Goal: Feedback & Contribution: Submit feedback/report problem

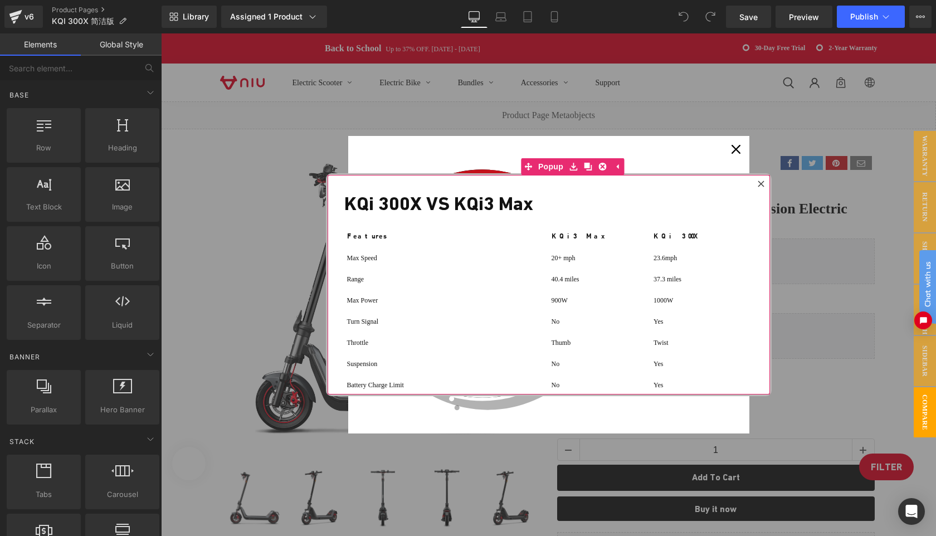
click at [764, 184] on icon at bounding box center [761, 184] width 7 height 7
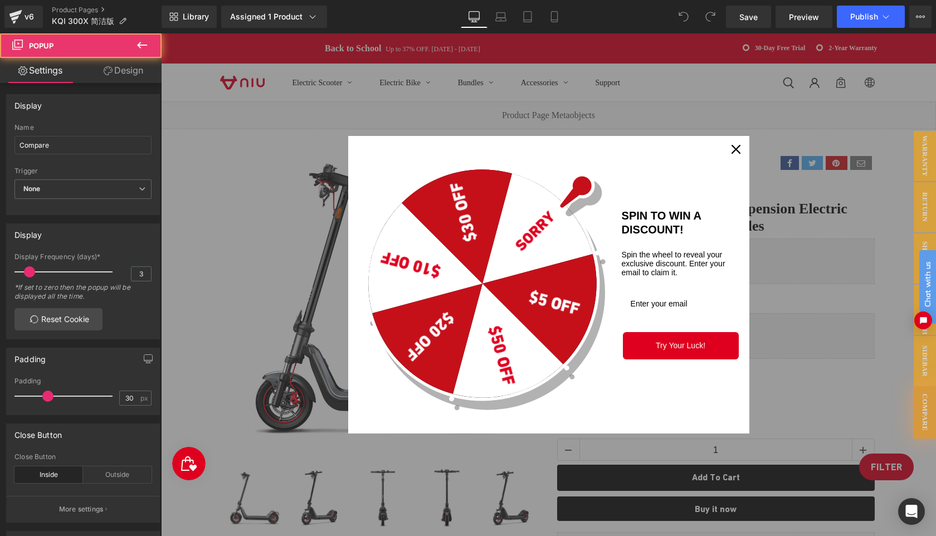
click at [736, 150] on icon "close icon" at bounding box center [736, 149] width 9 height 9
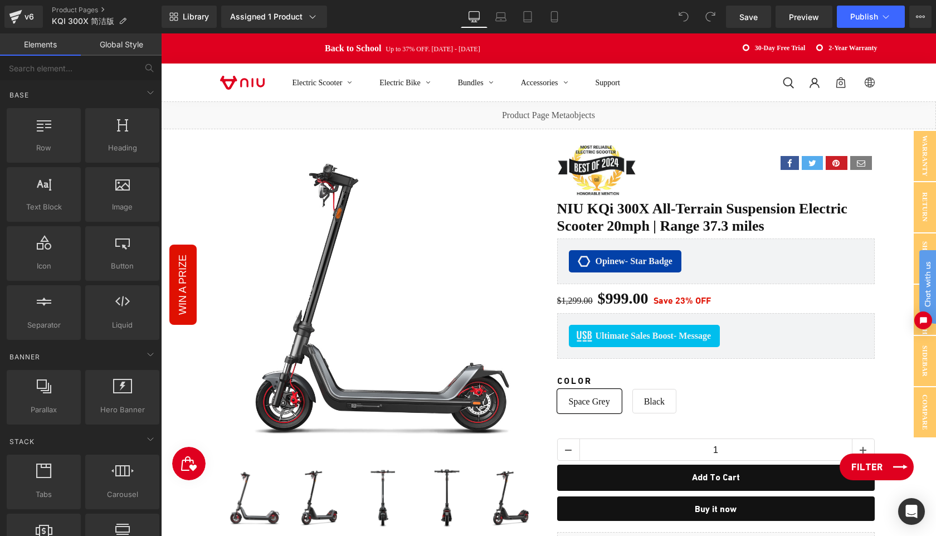
click at [891, 471] on link "Filter" at bounding box center [877, 467] width 74 height 27
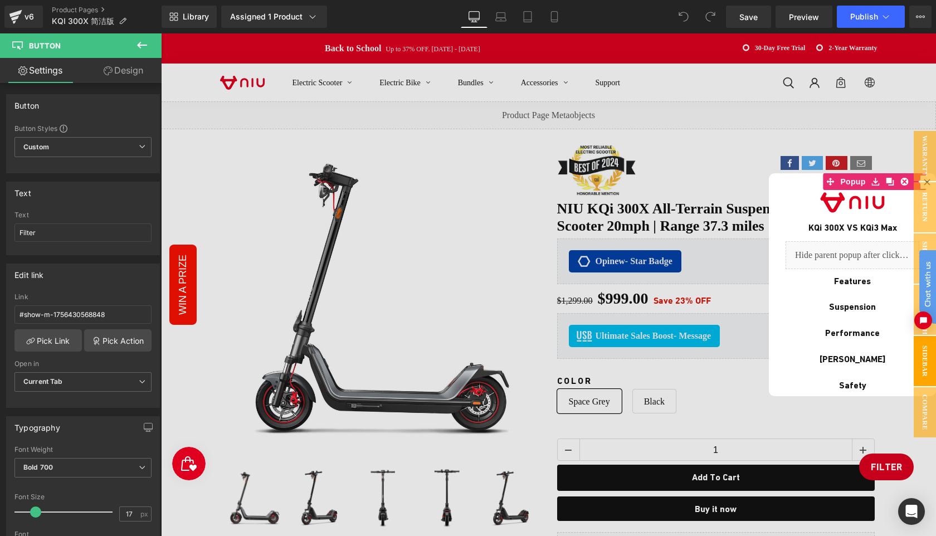
click at [124, 67] on link "Design" at bounding box center [123, 70] width 81 height 25
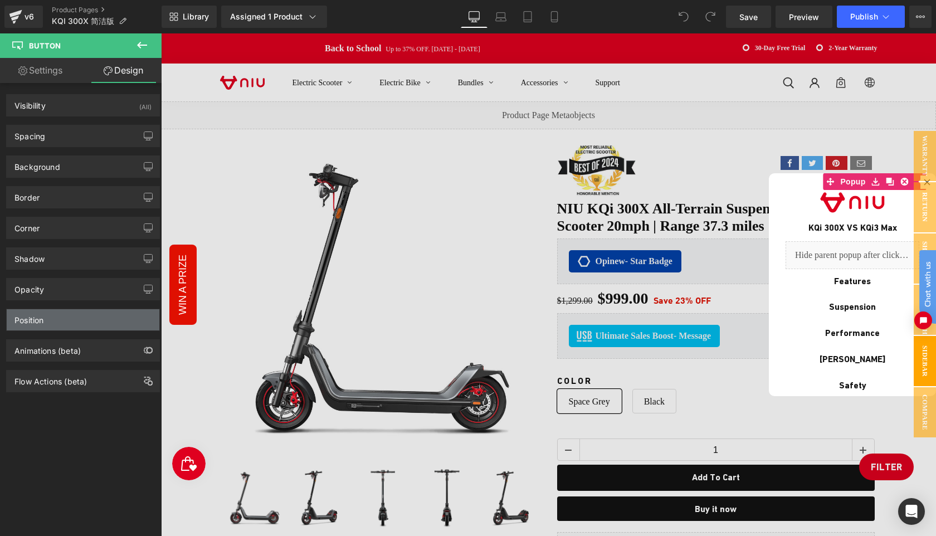
click at [76, 318] on div "Position" at bounding box center [83, 319] width 153 height 21
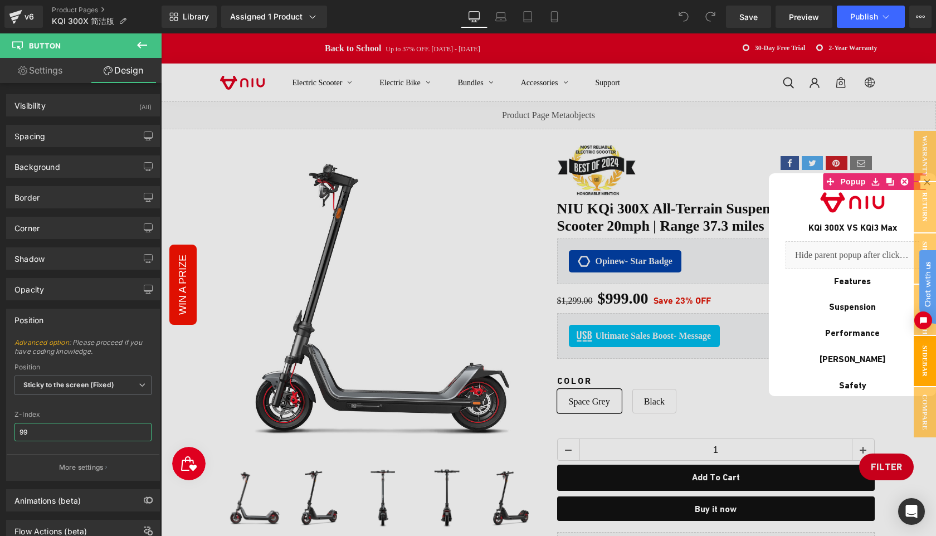
click at [63, 433] on input "99" at bounding box center [82, 432] width 137 height 18
type input "999"
click at [751, 17] on span "Save" at bounding box center [749, 17] width 18 height 12
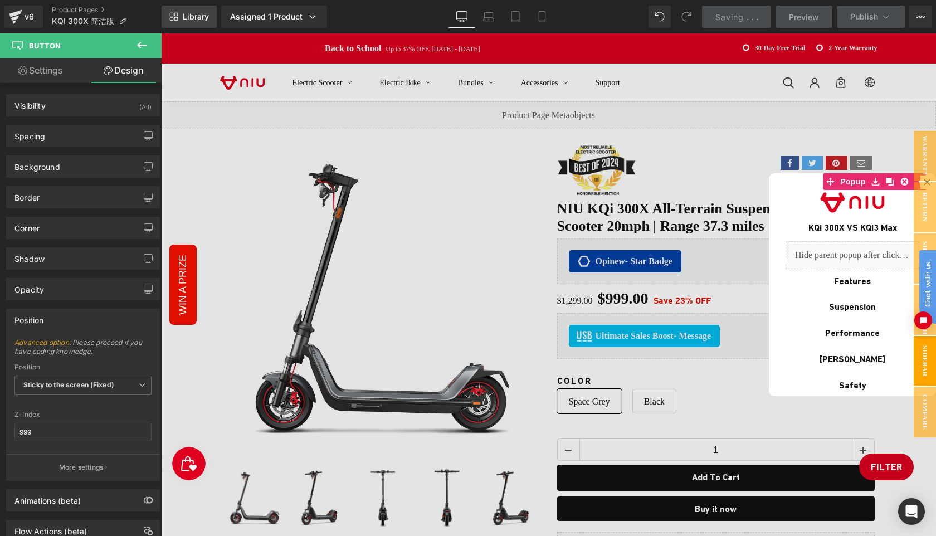
click at [193, 20] on span "Library" at bounding box center [196, 17] width 26 height 10
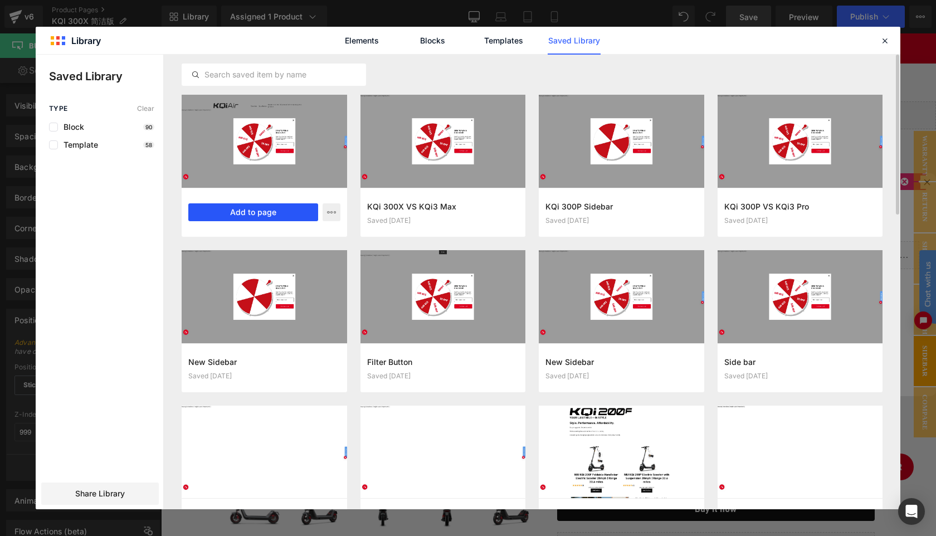
click at [234, 212] on button "Add to page" at bounding box center [253, 212] width 130 height 18
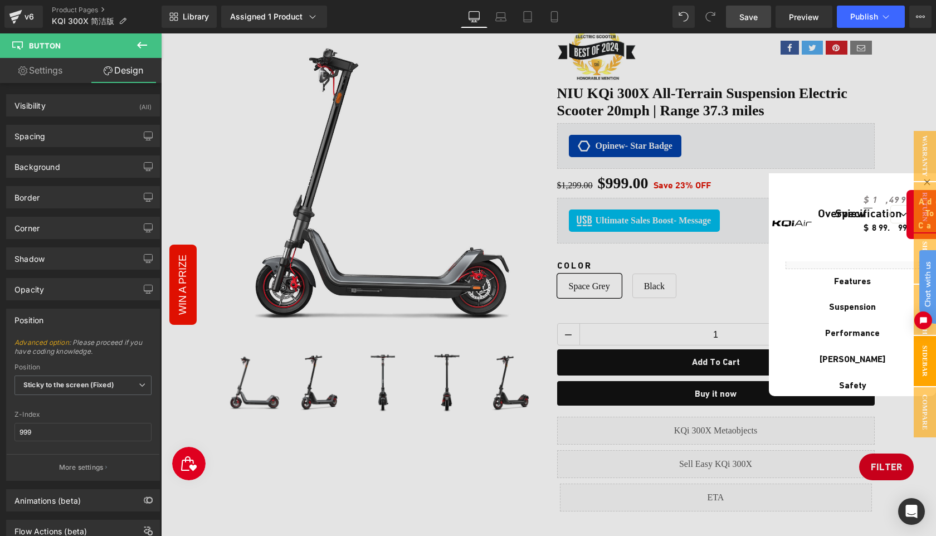
scroll to position [116, 0]
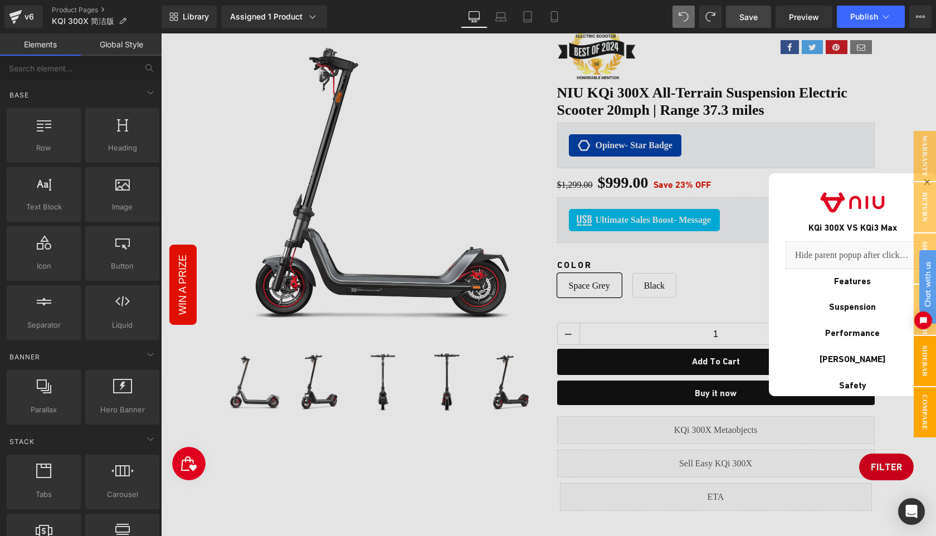
click at [925, 417] on span "Compare" at bounding box center [925, 412] width 22 height 50
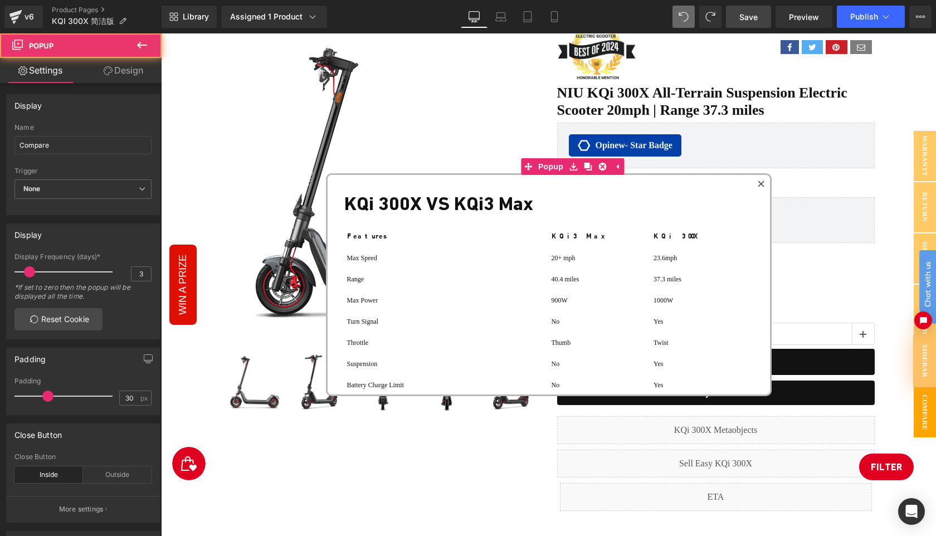
click at [895, 468] on link "Filter" at bounding box center [886, 467] width 55 height 27
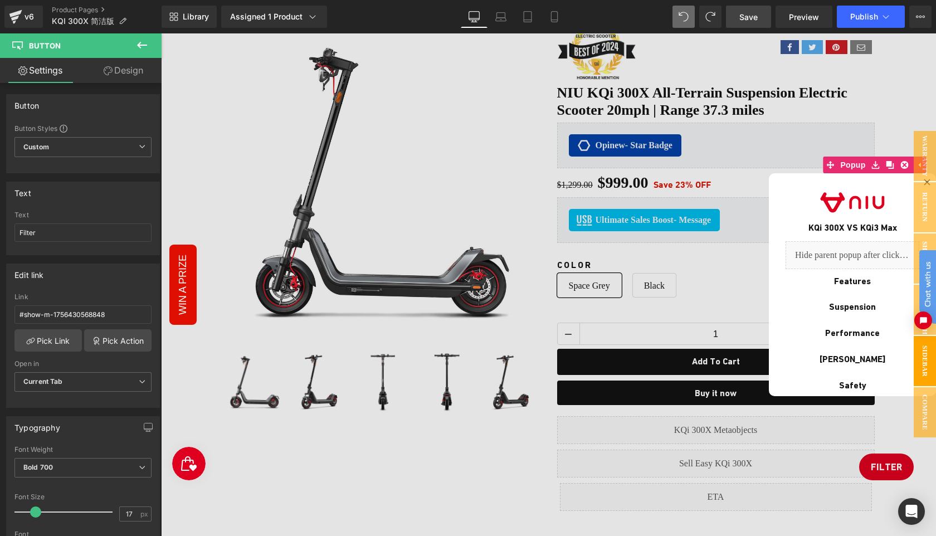
click at [885, 432] on div at bounding box center [548, 284] width 775 height 503
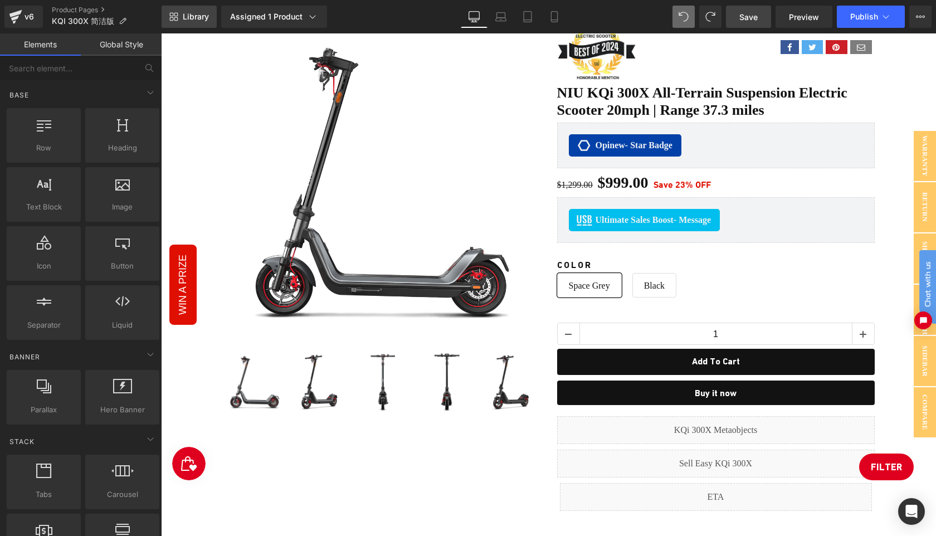
click at [183, 16] on span "Library" at bounding box center [196, 17] width 26 height 10
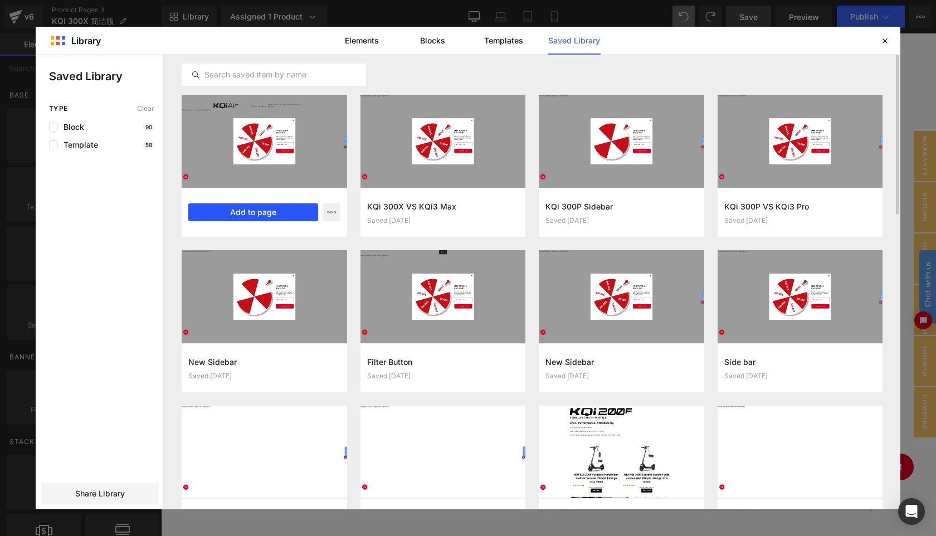
click at [242, 213] on button "Add to page" at bounding box center [253, 212] width 130 height 18
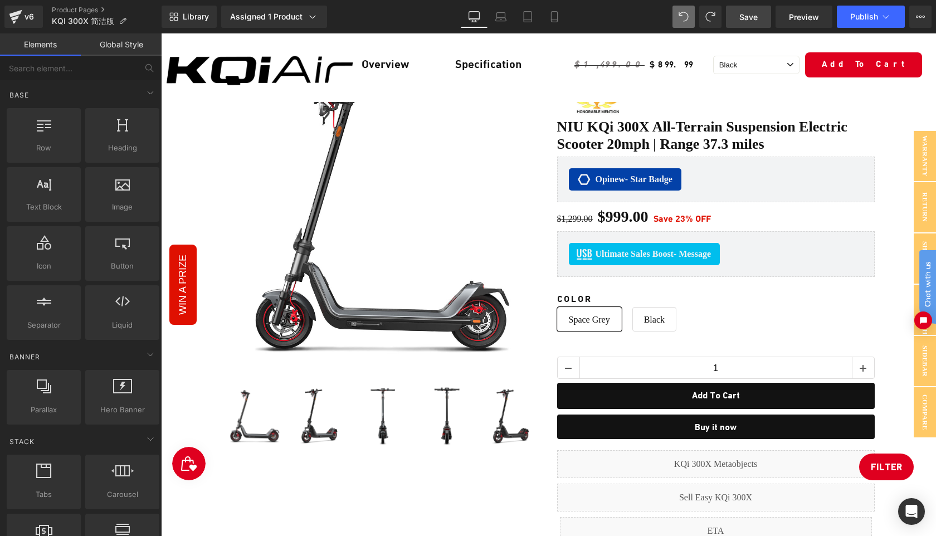
scroll to position [0, 0]
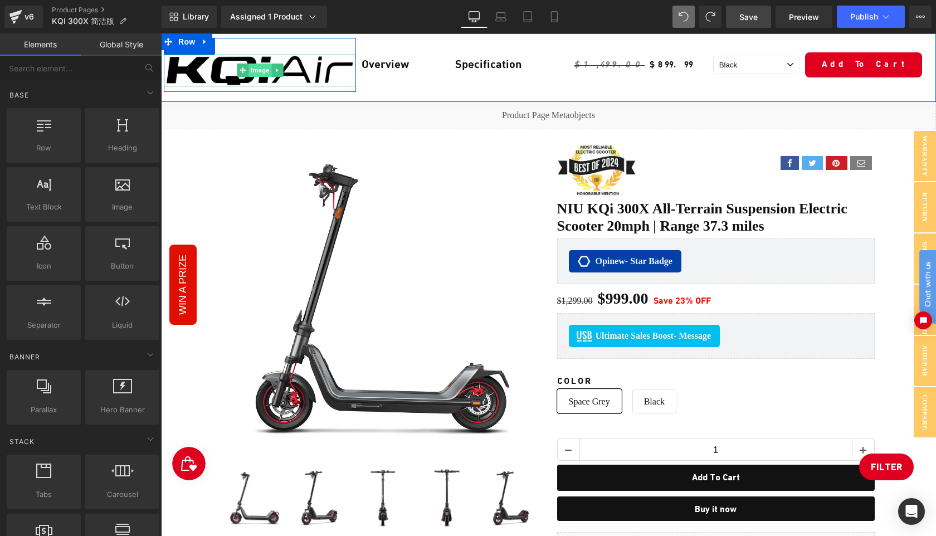
click at [268, 65] on span "Image" at bounding box center [260, 70] width 23 height 13
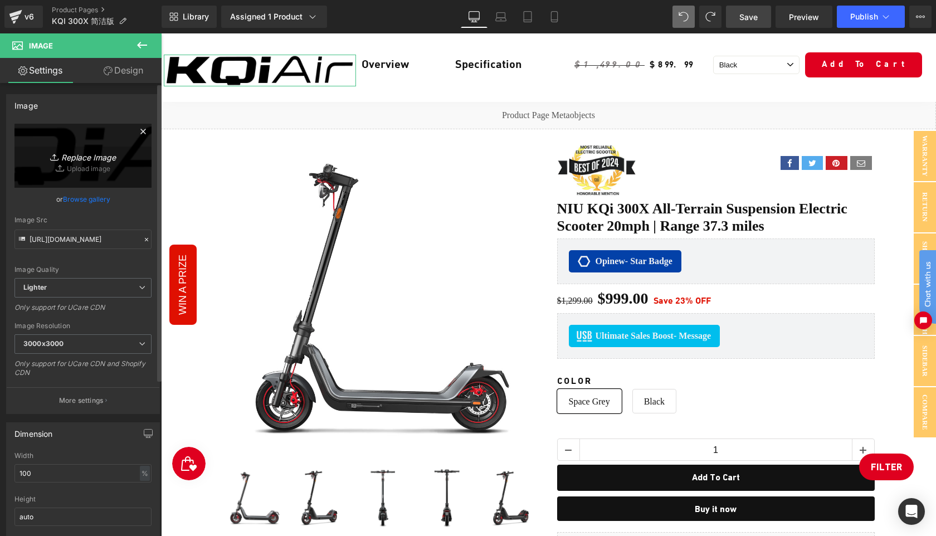
click at [89, 162] on icon "Replace Image" at bounding box center [82, 156] width 89 height 14
type input "C:\fakepath\K300X.png"
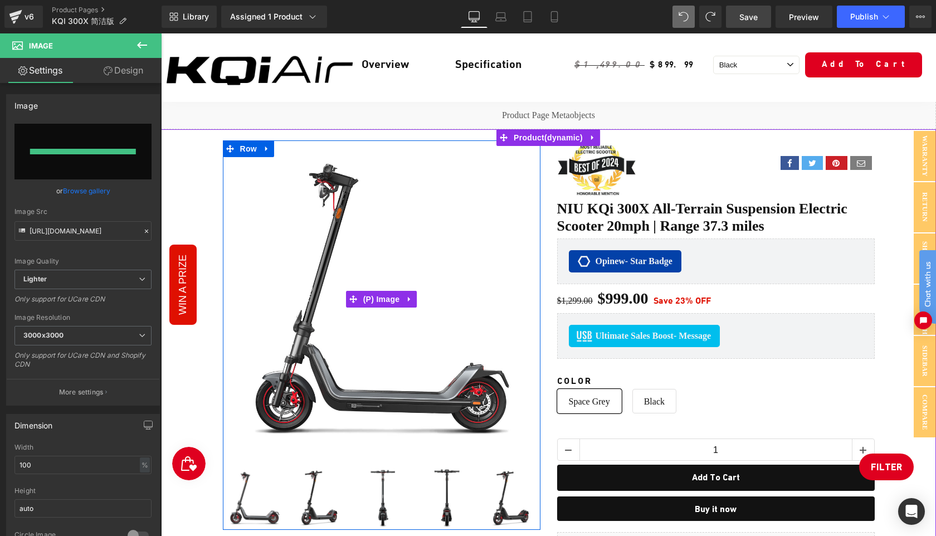
type input "https://ucarecdn.com/709cf667-9625-419f-b901-ccaac9c3dfef/-/format/auto/-/previ…"
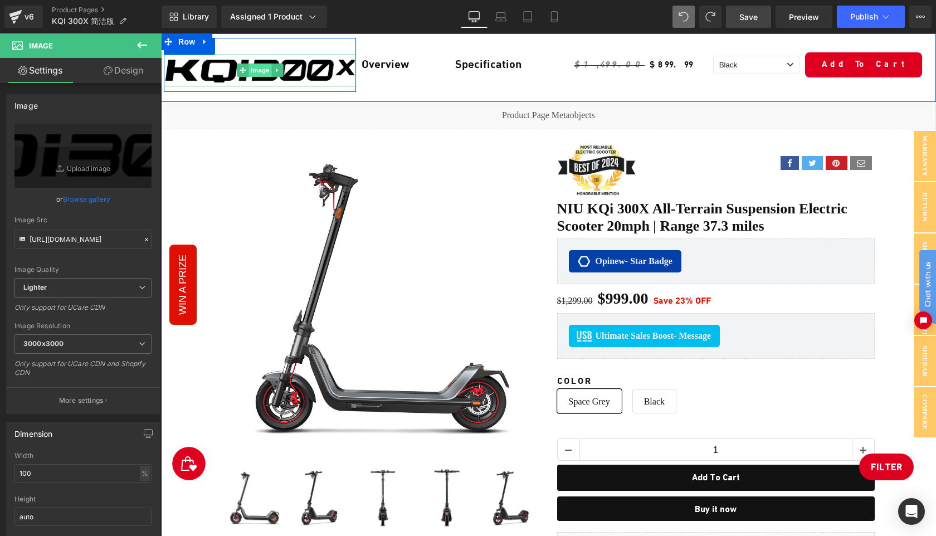
click at [259, 72] on span "Image" at bounding box center [260, 70] width 23 height 13
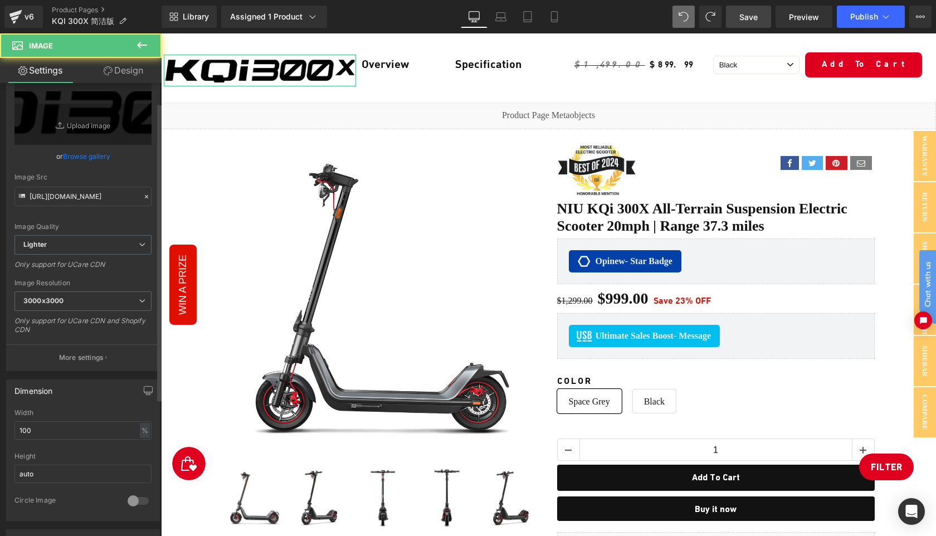
scroll to position [49, 0]
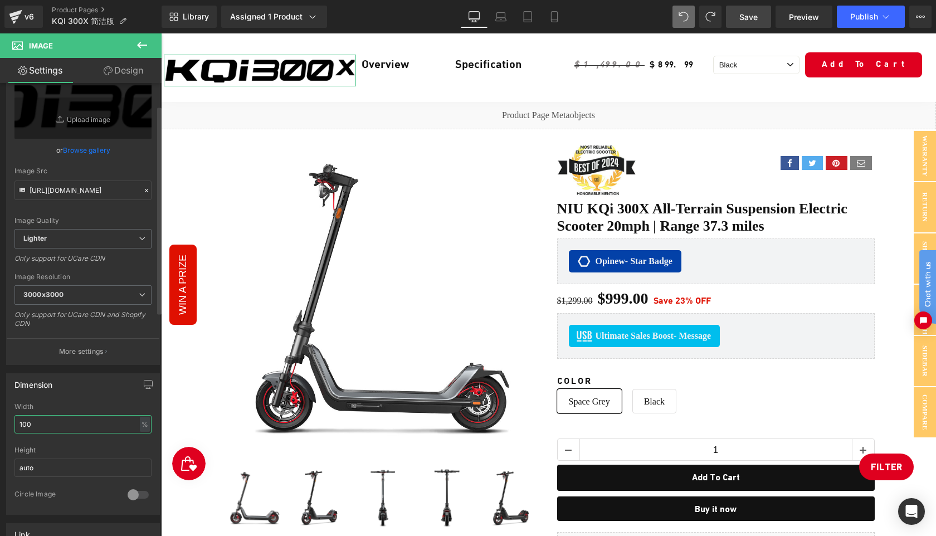
click at [67, 429] on input "100" at bounding box center [82, 424] width 137 height 18
type input "1"
type input "85"
click at [79, 446] on div "Height" at bounding box center [82, 450] width 137 height 8
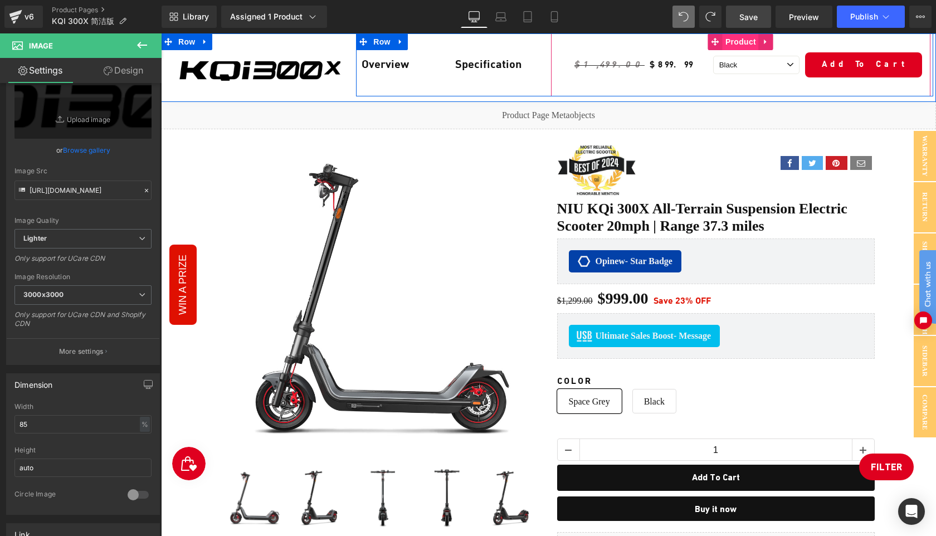
click at [731, 44] on span "Product" at bounding box center [741, 41] width 36 height 17
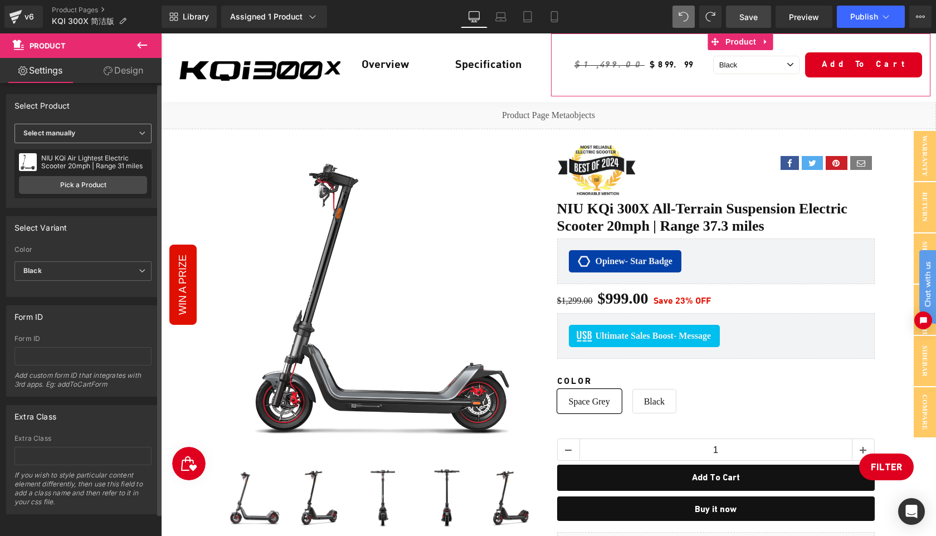
click at [99, 133] on span "Select manually" at bounding box center [82, 134] width 137 height 20
drag, startPoint x: 88, startPoint y: 150, endPoint x: 118, endPoint y: 248, distance: 102.6
click at [88, 150] on div "Display by assigned product" at bounding box center [76, 151] width 91 height 8
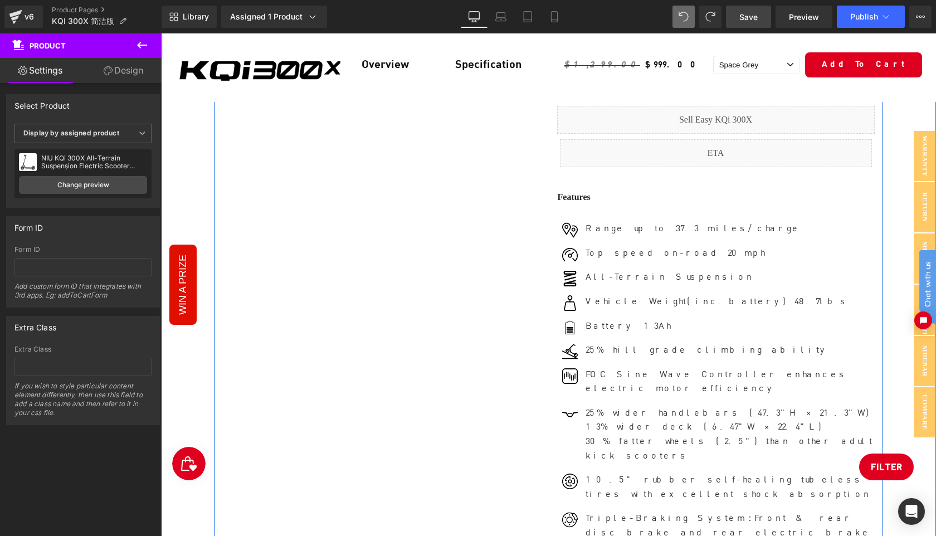
scroll to position [472, 0]
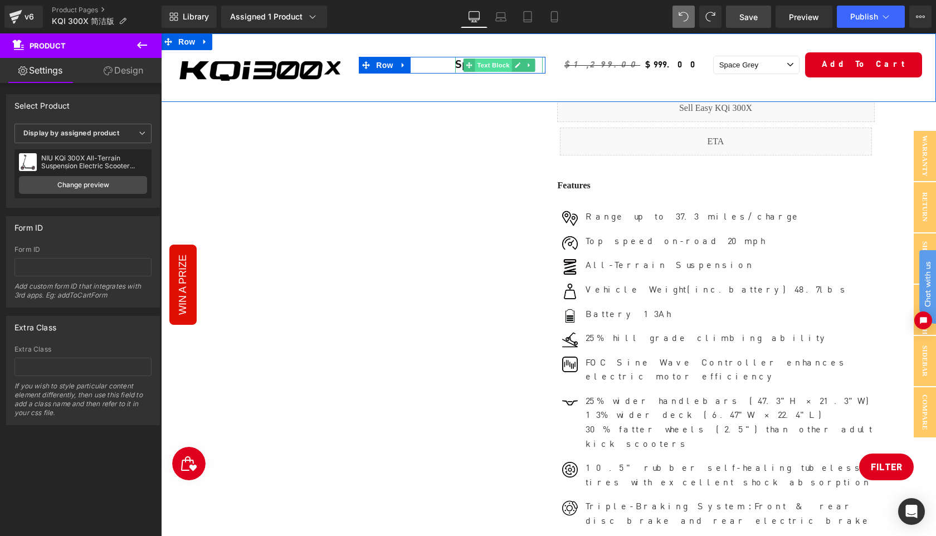
click at [485, 65] on span "Text Block" at bounding box center [493, 65] width 37 height 13
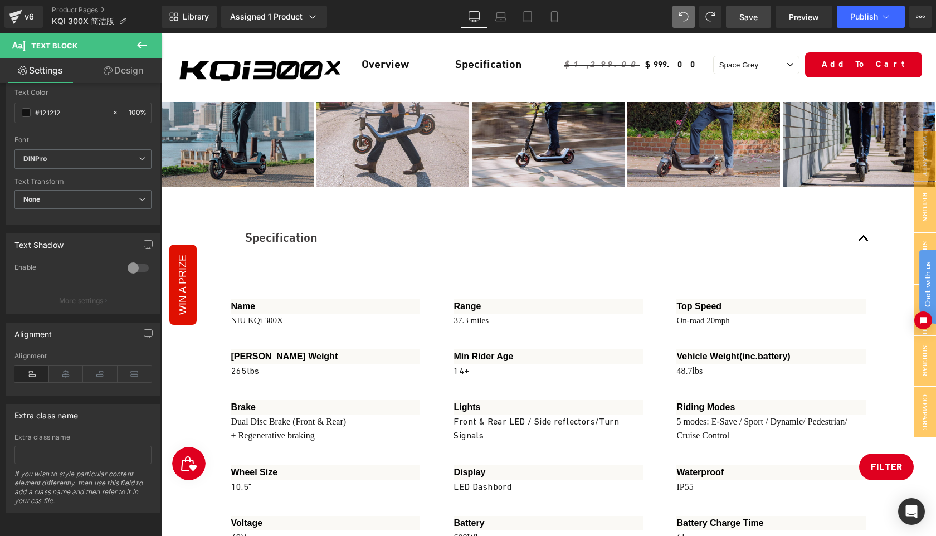
scroll to position [4145, 0]
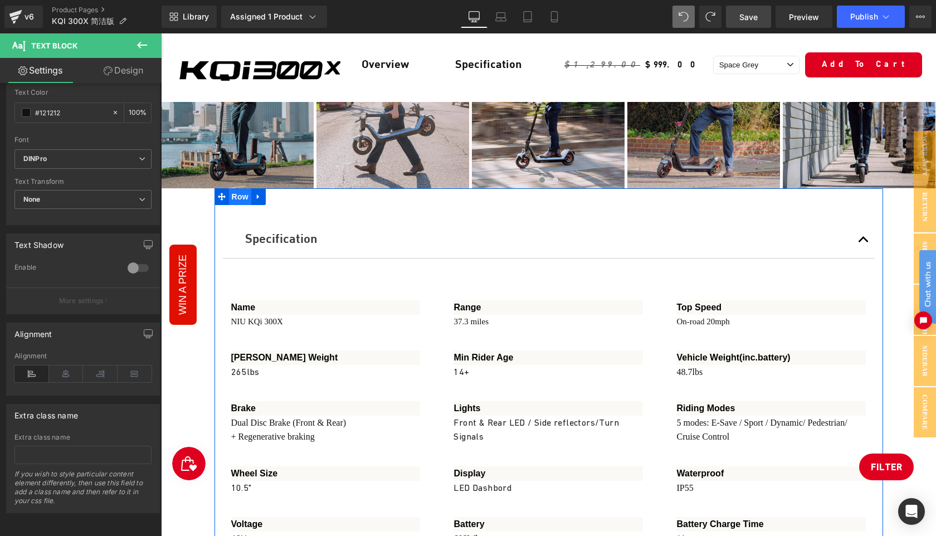
click at [240, 188] on span "Row" at bounding box center [240, 196] width 22 height 17
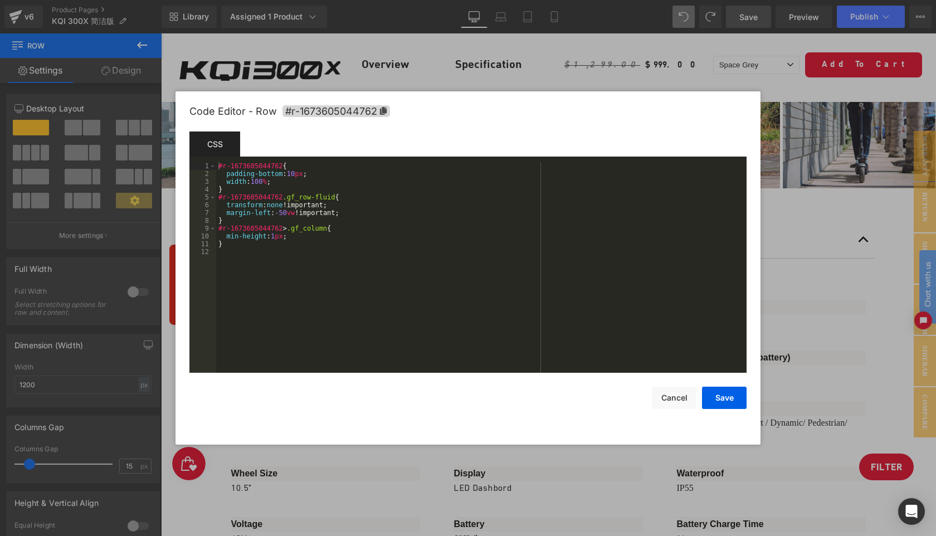
click at [233, 0] on div "Row You are previewing how the will restyle your page. You can not edit Element…" at bounding box center [468, 0] width 936 height 0
click at [385, 108] on icon at bounding box center [383, 111] width 7 height 8
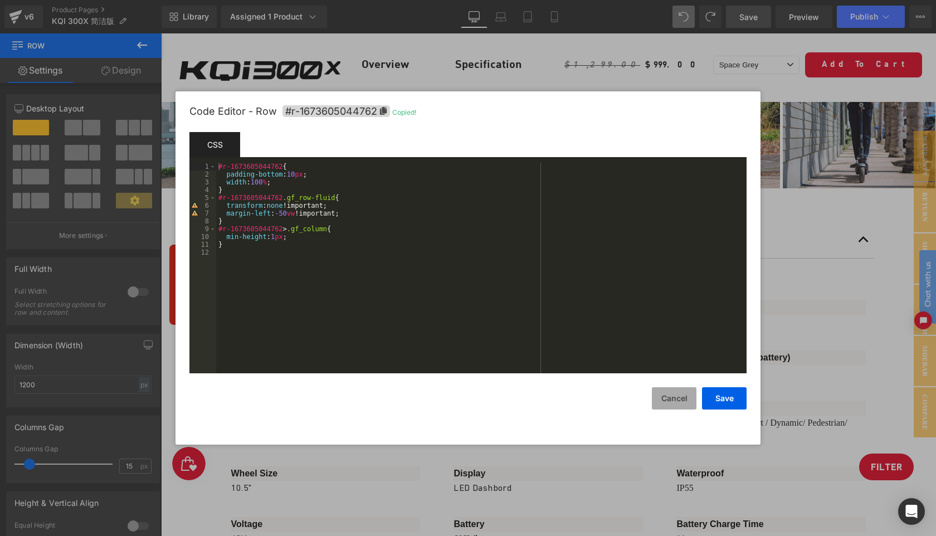
click at [671, 400] on button "Cancel" at bounding box center [674, 398] width 45 height 22
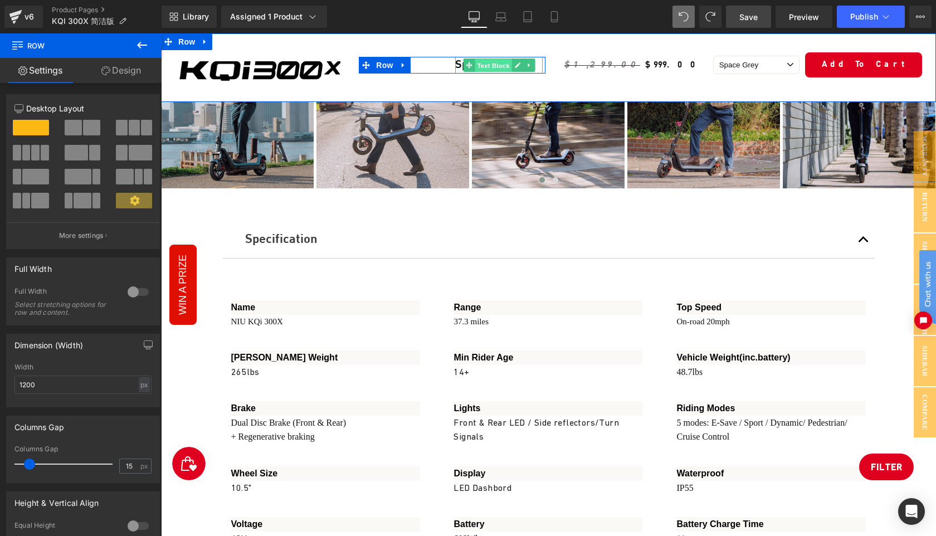
click at [492, 64] on span "Text Block" at bounding box center [493, 65] width 37 height 13
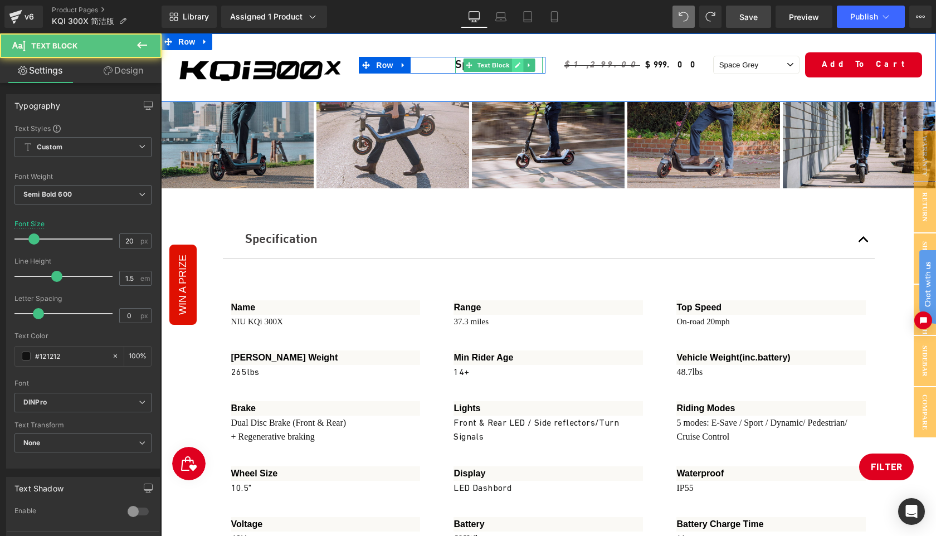
click at [516, 64] on icon at bounding box center [517, 65] width 6 height 7
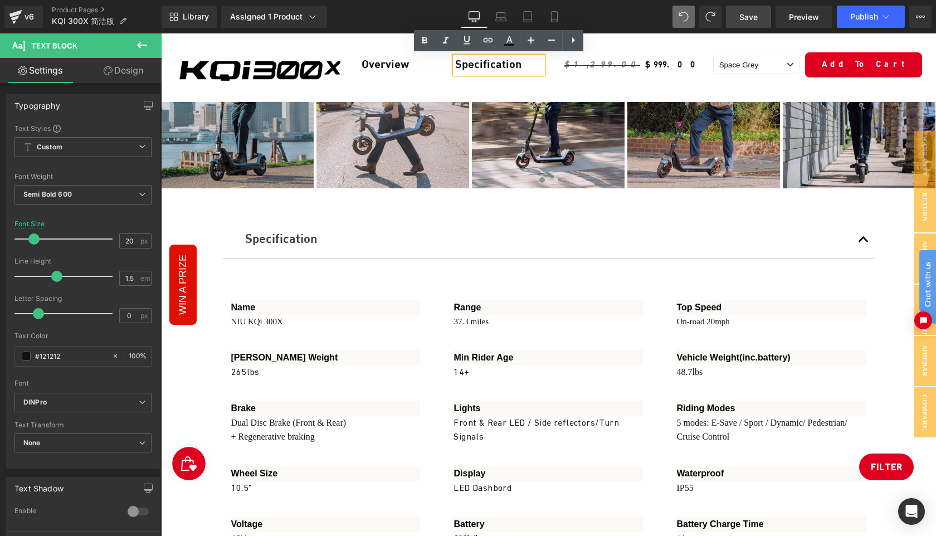
click at [490, 66] on p "Specification" at bounding box center [499, 65] width 88 height 17
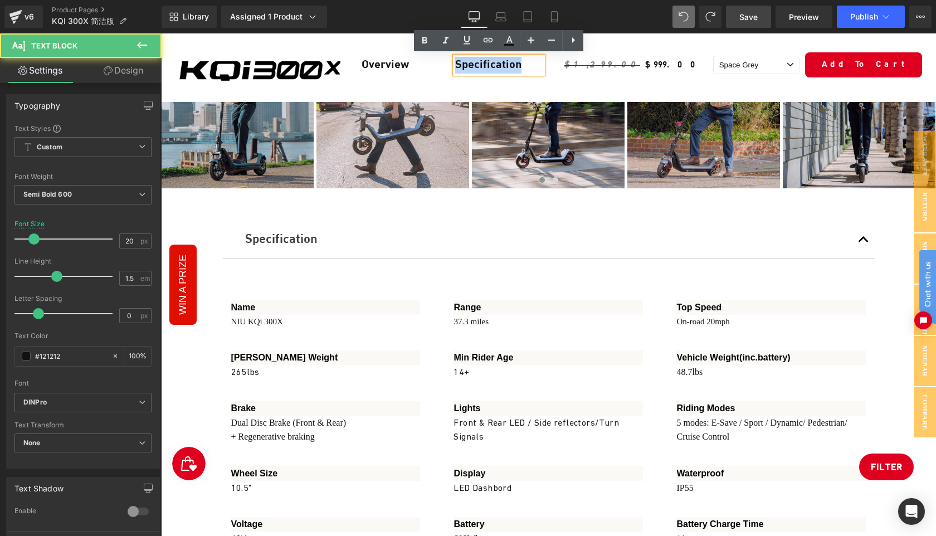
click at [490, 66] on p "Specification" at bounding box center [499, 65] width 88 height 17
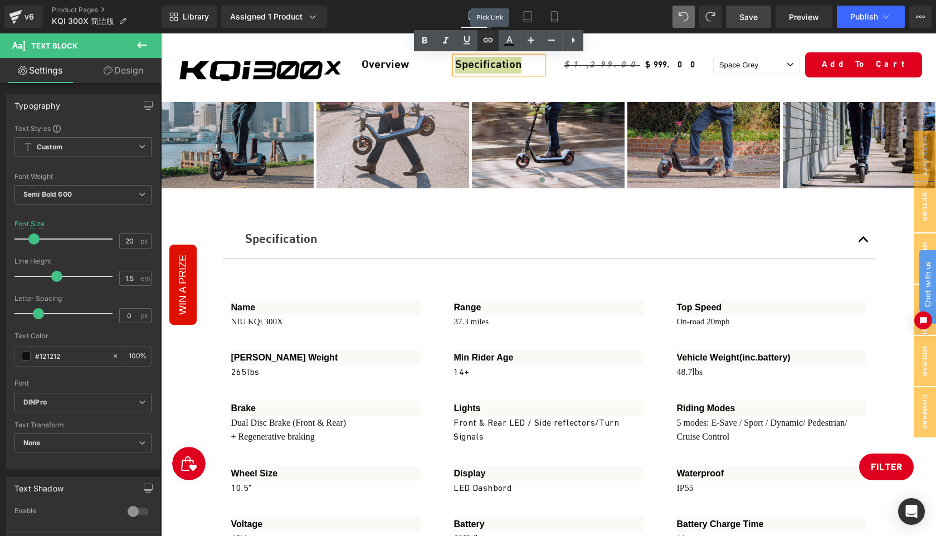
click at [488, 40] on icon at bounding box center [488, 40] width 9 height 4
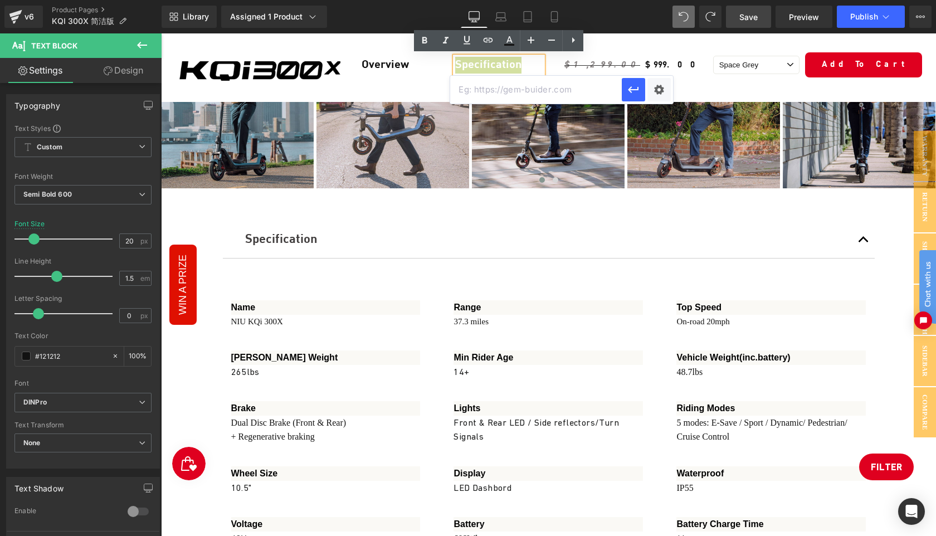
click at [503, 92] on input "text" at bounding box center [536, 90] width 172 height 28
paste input "#r-1673605044762"
type input "#r-1673605044762"
click at [638, 95] on icon "button" at bounding box center [633, 89] width 13 height 13
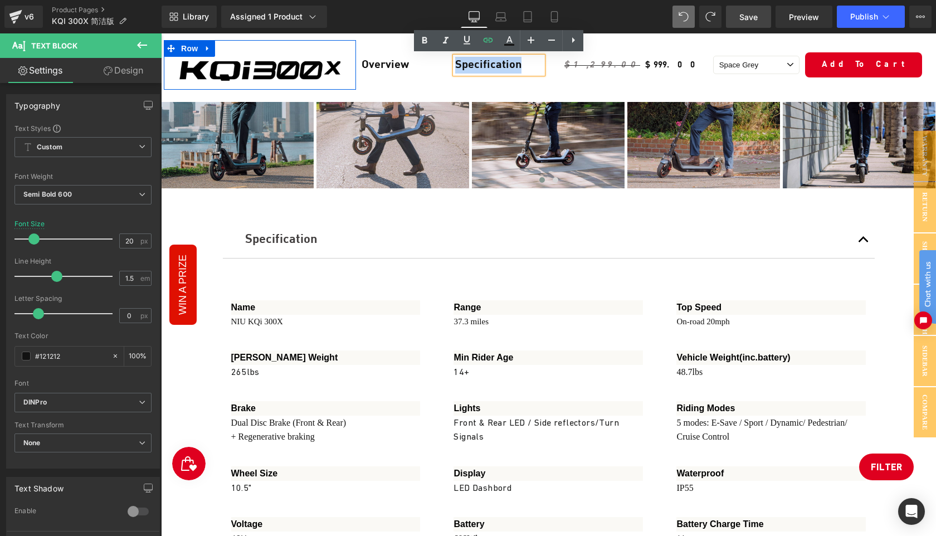
click at [344, 48] on div "Image Row" at bounding box center [260, 65] width 192 height 50
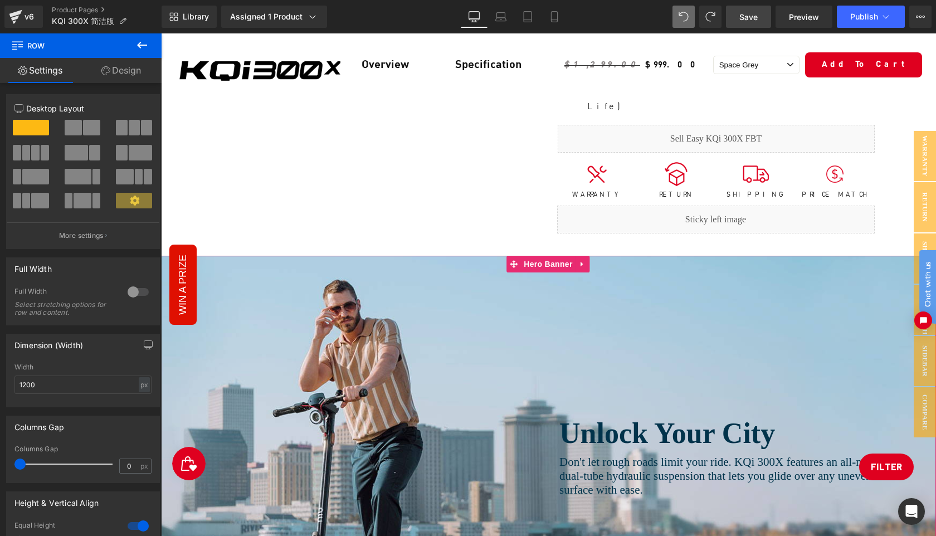
scroll to position [1007, 0]
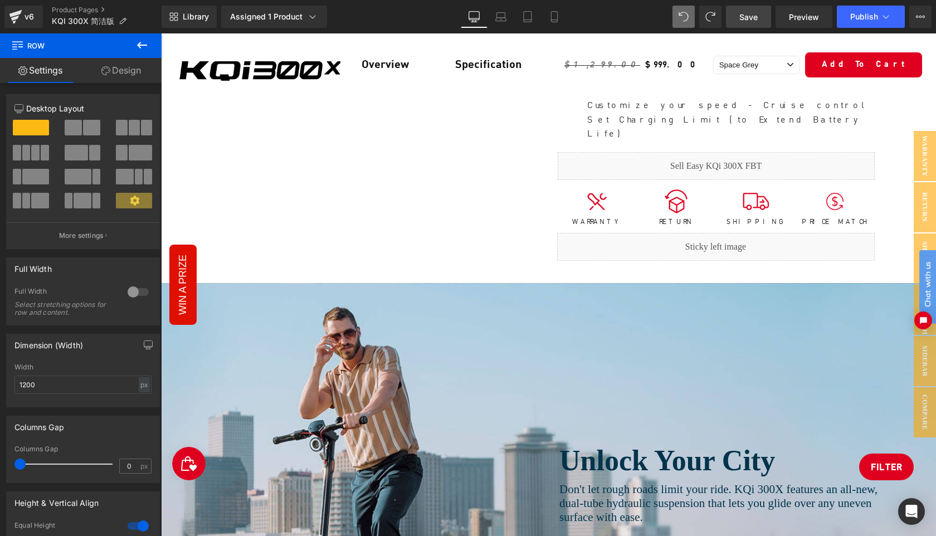
click at [295, 283] on div at bounding box center [548, 497] width 775 height 429
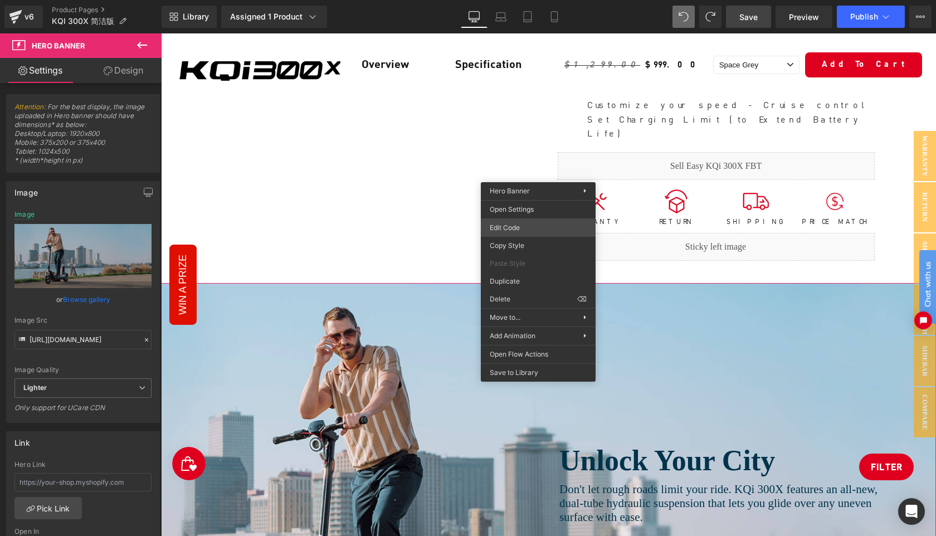
click at [519, 0] on div "Text Block You are previewing how the will restyle your page. You can not edit …" at bounding box center [468, 0] width 936 height 0
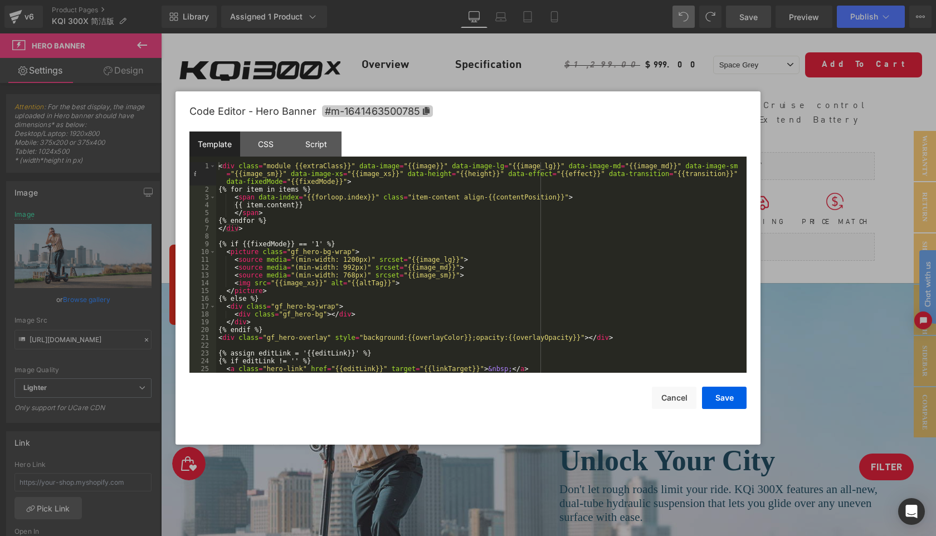
click at [422, 113] on icon at bounding box center [426, 111] width 8 height 8
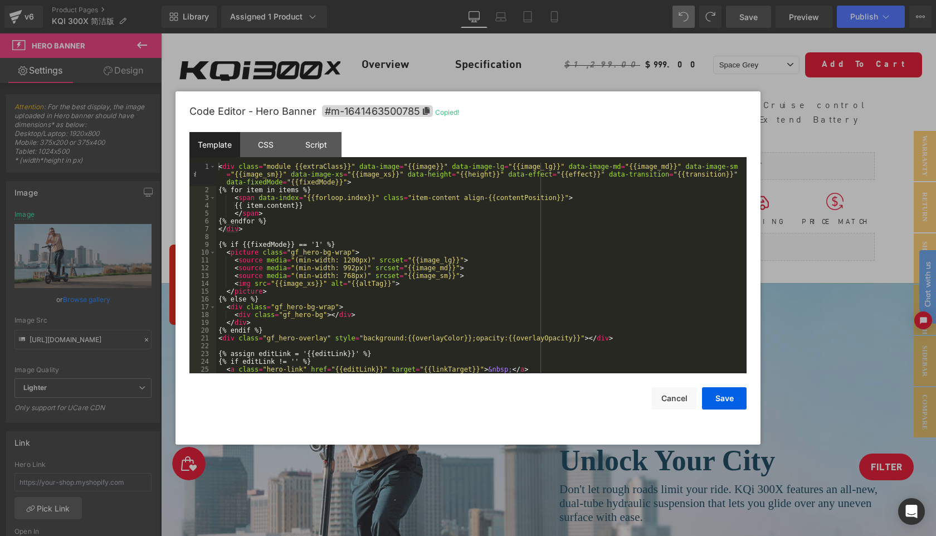
click at [459, 49] on div at bounding box center [468, 268] width 936 height 536
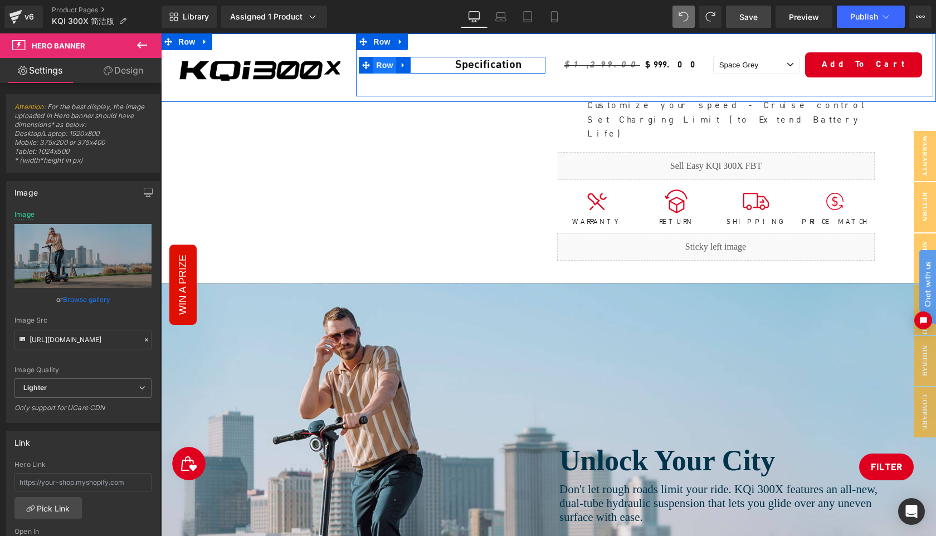
click at [386, 64] on span "Row" at bounding box center [384, 65] width 22 height 17
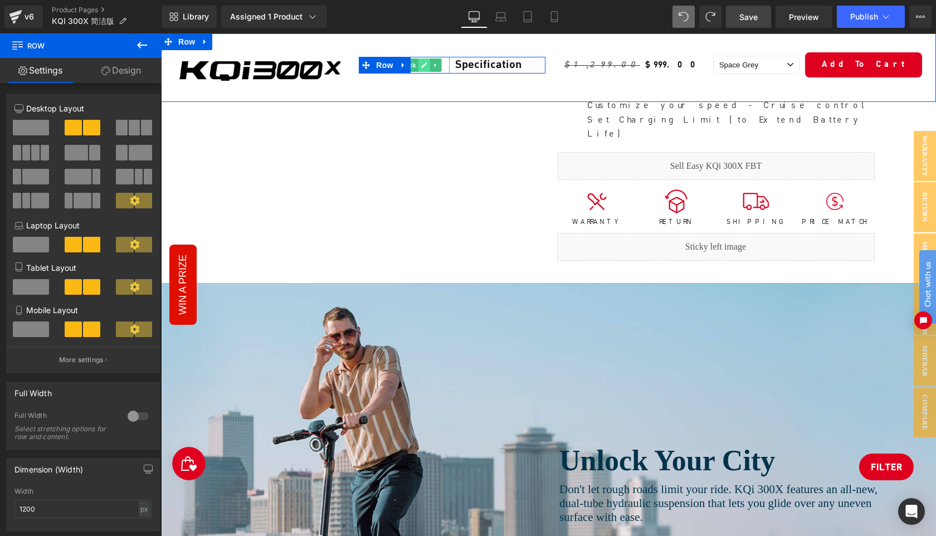
click at [421, 67] on icon at bounding box center [424, 65] width 6 height 7
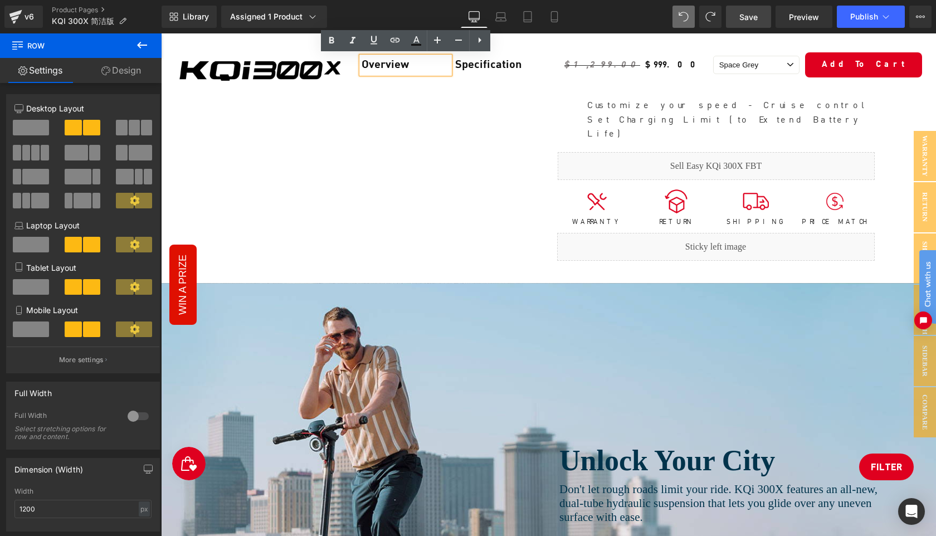
click at [378, 68] on span "Row" at bounding box center [385, 65] width 18 height 13
click at [373, 66] on span at bounding box center [370, 65] width 12 height 13
click at [395, 65] on link at bounding box center [400, 65] width 12 height 13
click at [138, 39] on icon at bounding box center [141, 44] width 13 height 13
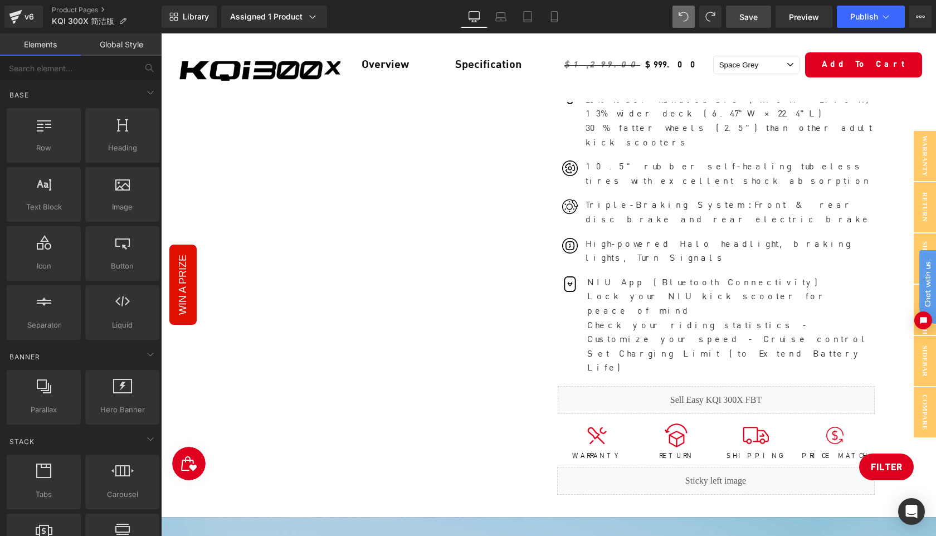
scroll to position [0, 0]
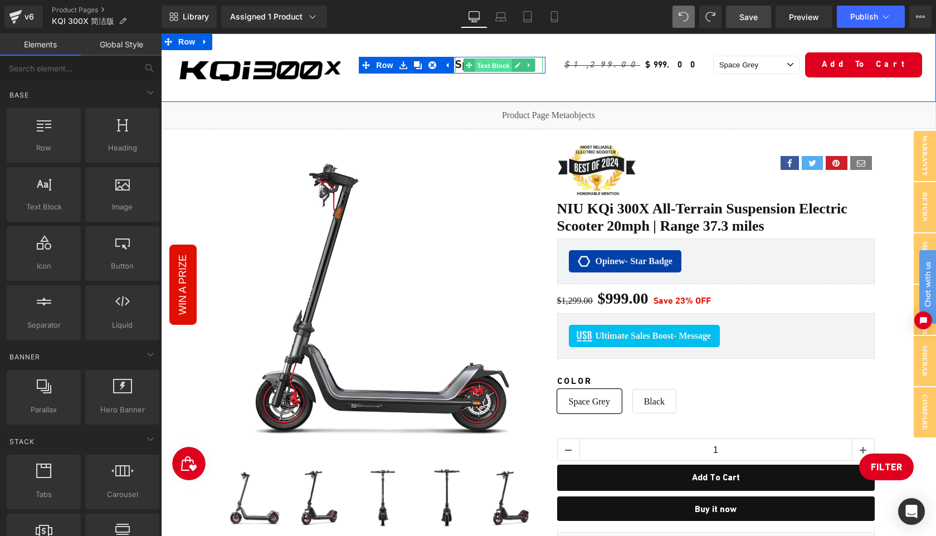
click at [490, 66] on span "Text Block" at bounding box center [493, 65] width 37 height 13
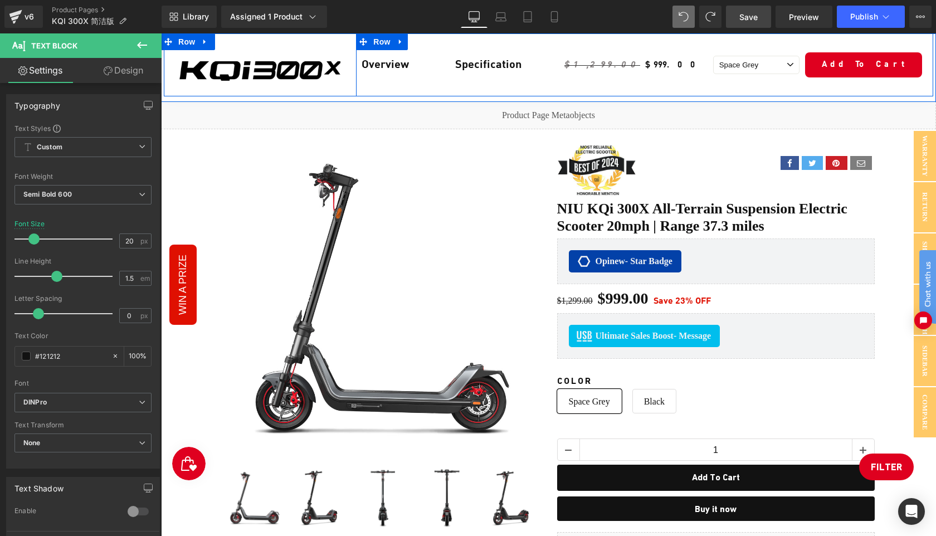
click at [379, 80] on div "Overview Text Block Specification Text Block Row" at bounding box center [452, 64] width 192 height 63
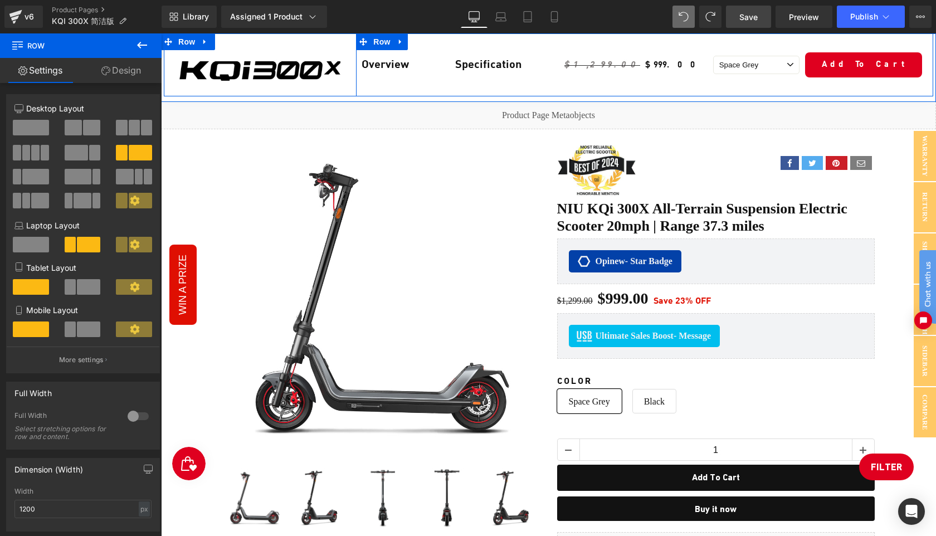
click at [379, 75] on div "Overview Text Block Specification Text Block Row" at bounding box center [452, 64] width 192 height 63
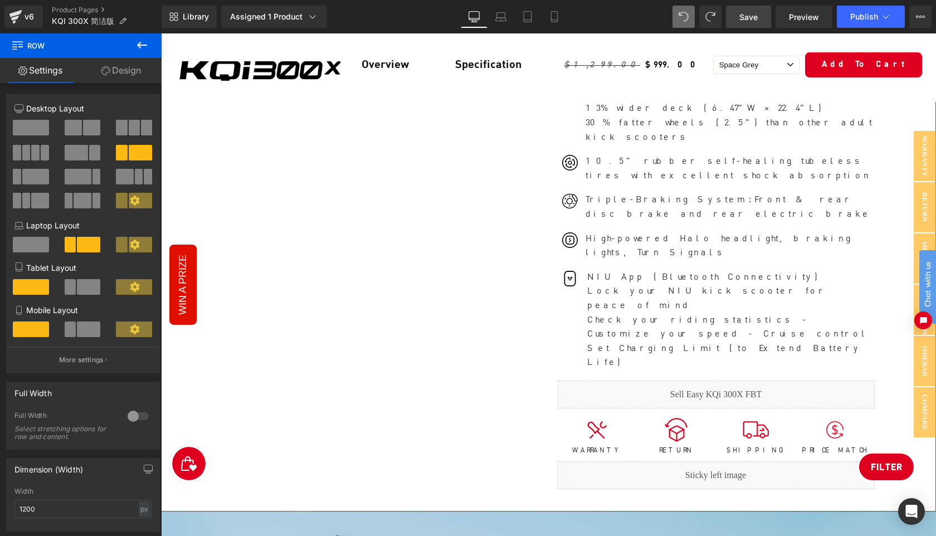
scroll to position [782, 0]
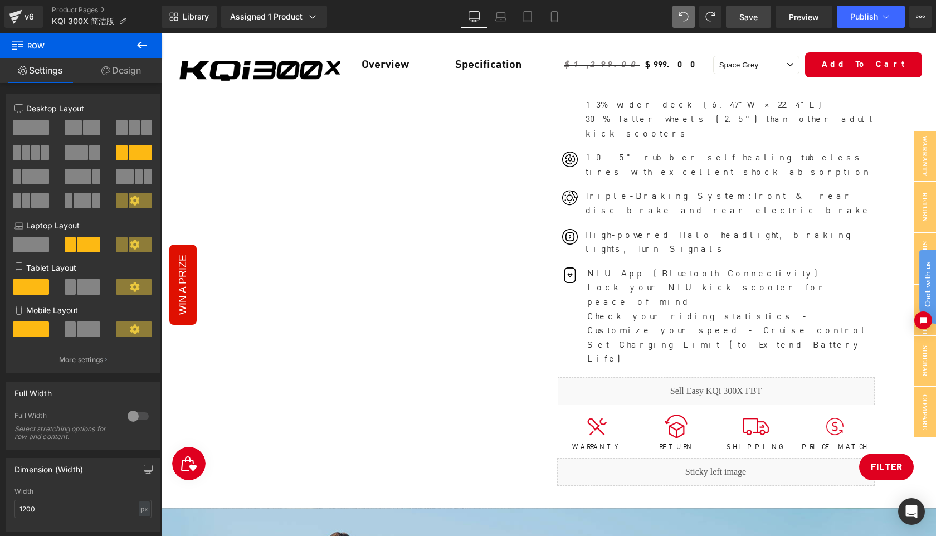
click at [746, 21] on span "Save" at bounding box center [749, 17] width 18 height 12
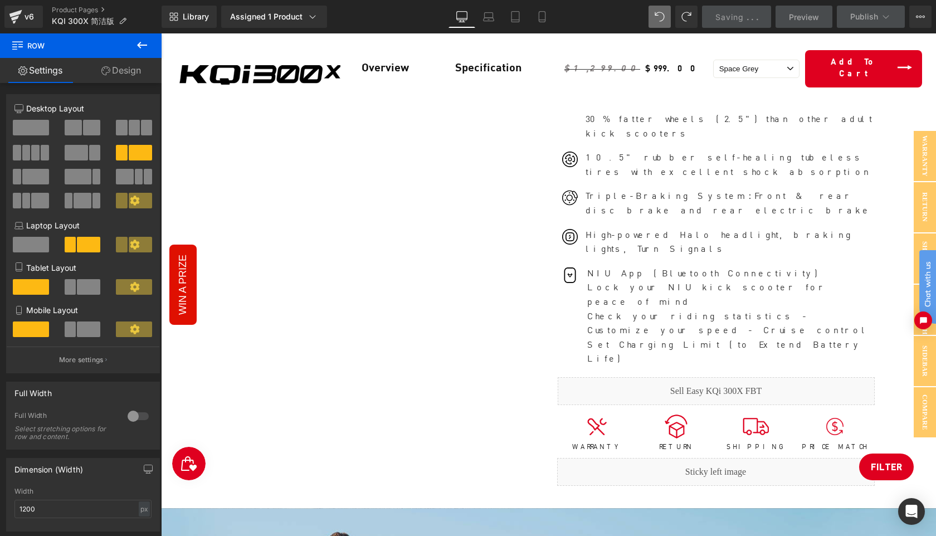
scroll to position [0, 0]
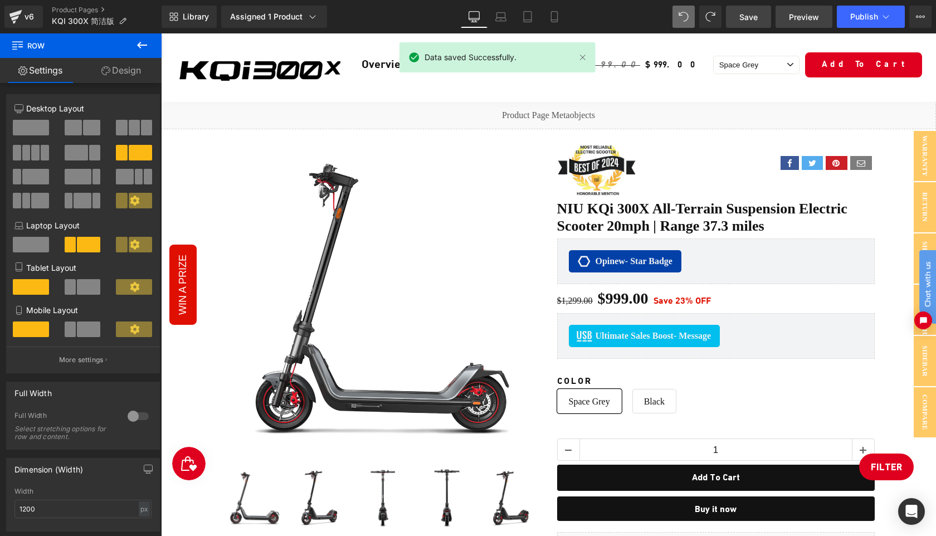
click at [811, 15] on span "Preview" at bounding box center [804, 17] width 30 height 12
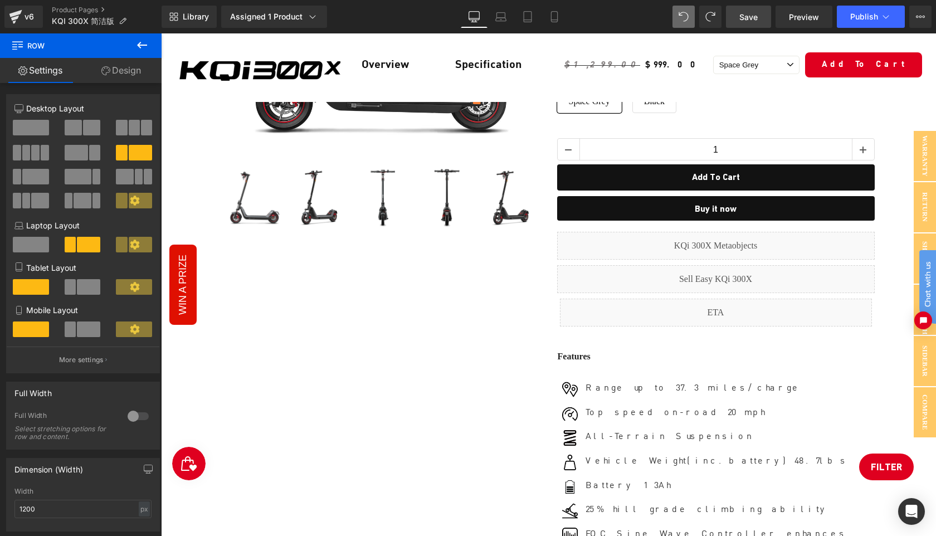
scroll to position [288, 0]
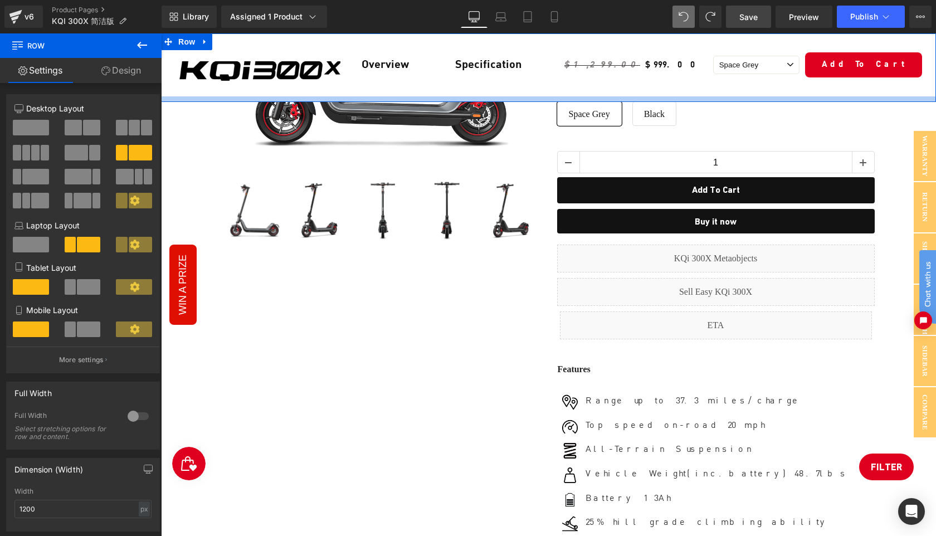
click at [181, 99] on div at bounding box center [548, 99] width 775 height 6
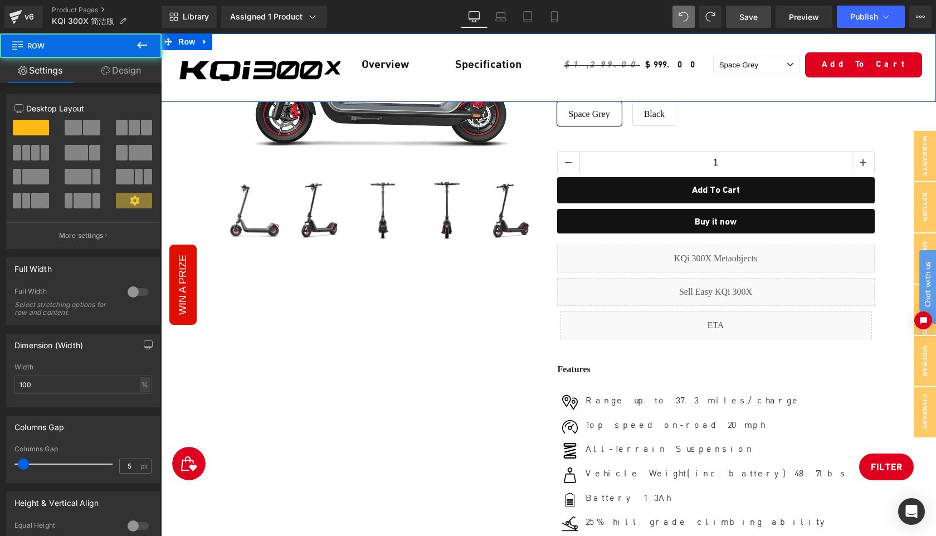
click at [113, 77] on link "Design" at bounding box center [121, 70] width 81 height 25
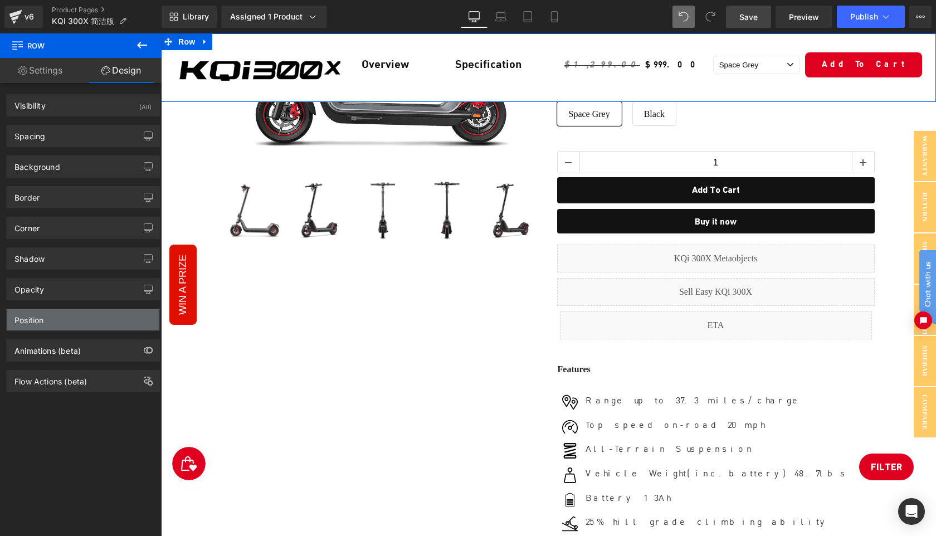
type input "99"
click at [69, 321] on div "Position" at bounding box center [83, 319] width 153 height 21
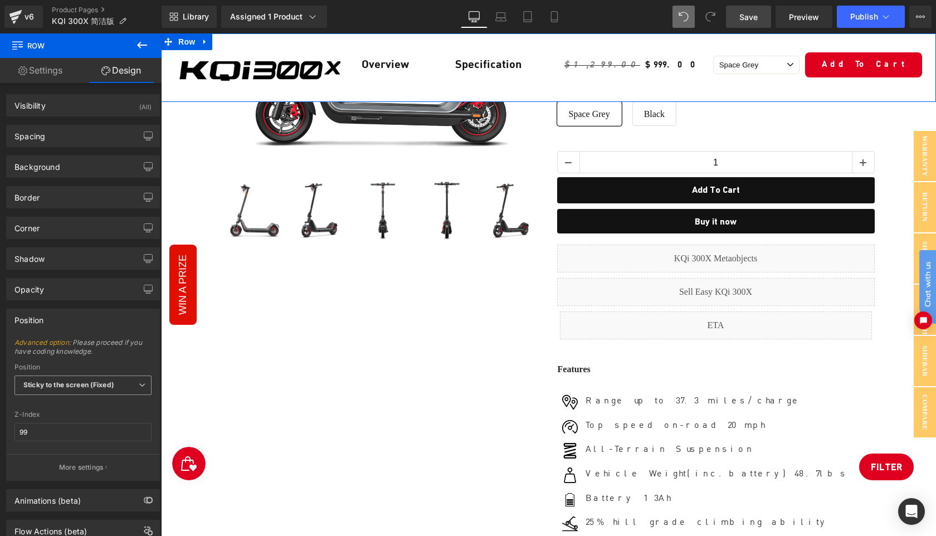
click at [95, 390] on span "Sticky to the screen (Fixed)" at bounding box center [82, 386] width 137 height 20
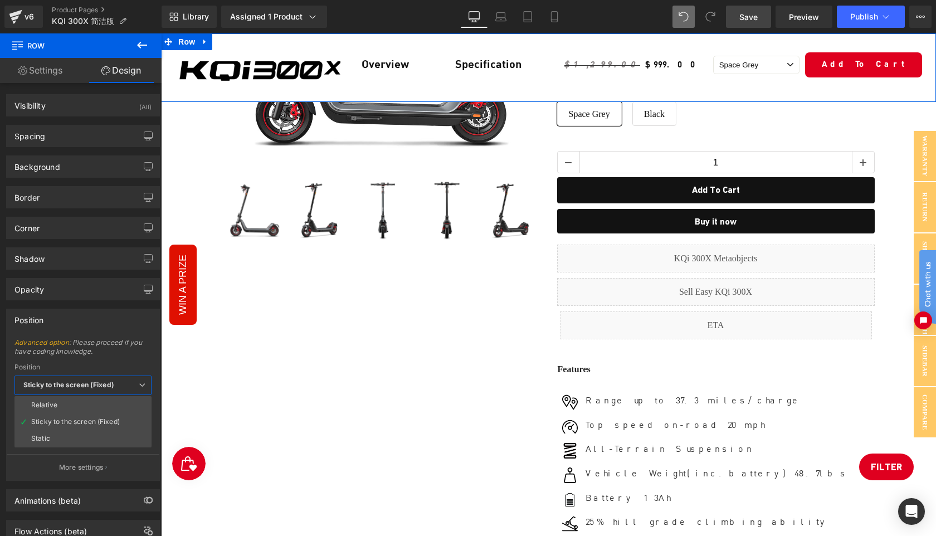
click at [95, 390] on span "Sticky to the screen (Fixed)" at bounding box center [82, 386] width 137 height 20
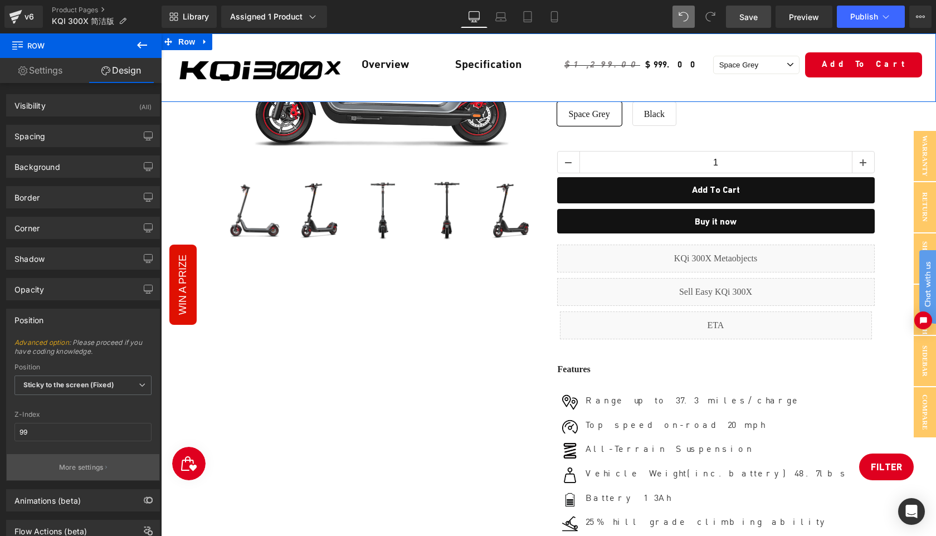
click at [81, 463] on p "More settings" at bounding box center [81, 468] width 45 height 10
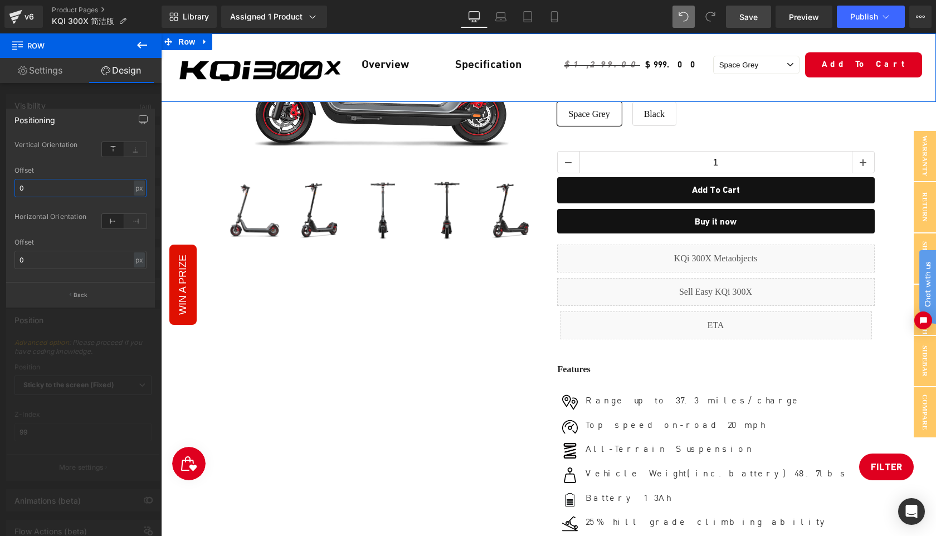
click at [83, 190] on input "0" at bounding box center [80, 188] width 132 height 18
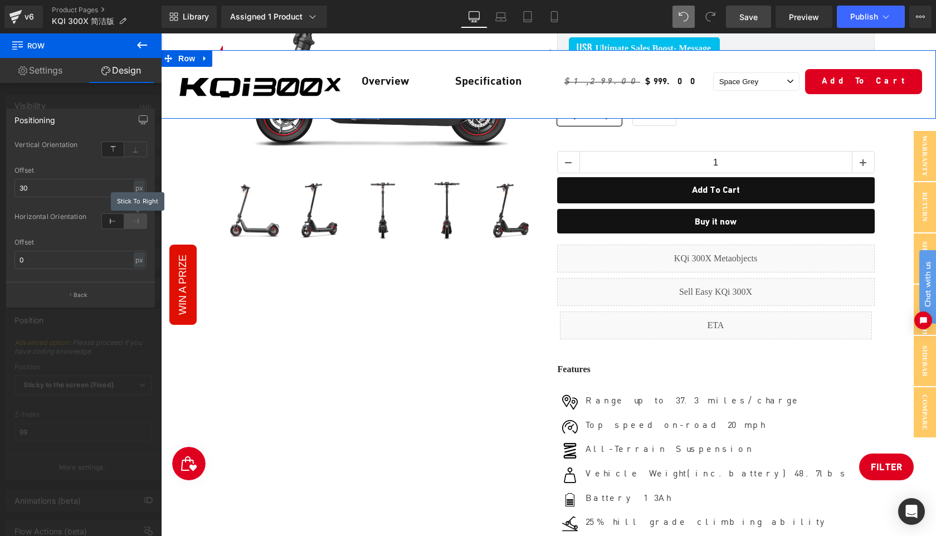
click at [135, 222] on icon at bounding box center [135, 221] width 22 height 14
click at [142, 116] on icon "button" at bounding box center [143, 119] width 8 height 7
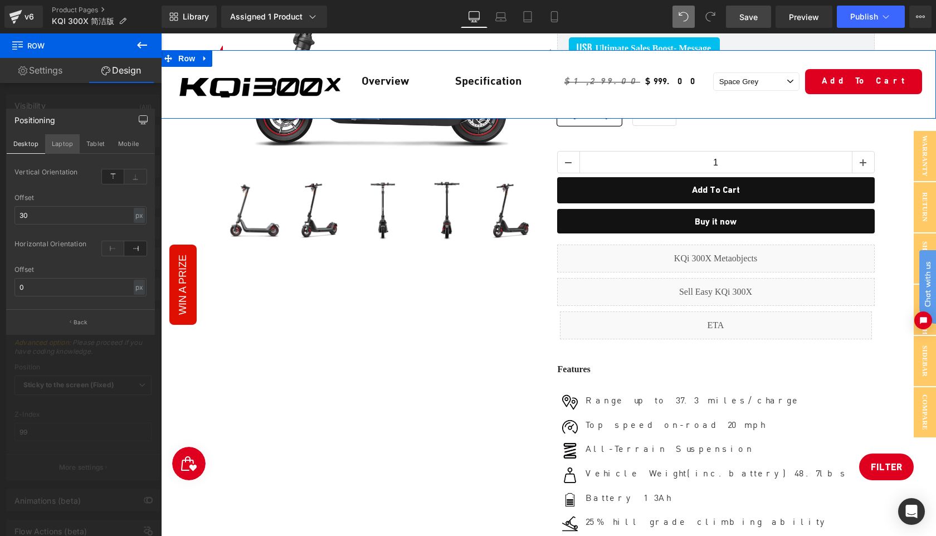
click at [69, 143] on button "Laptop" at bounding box center [62, 143] width 35 height 19
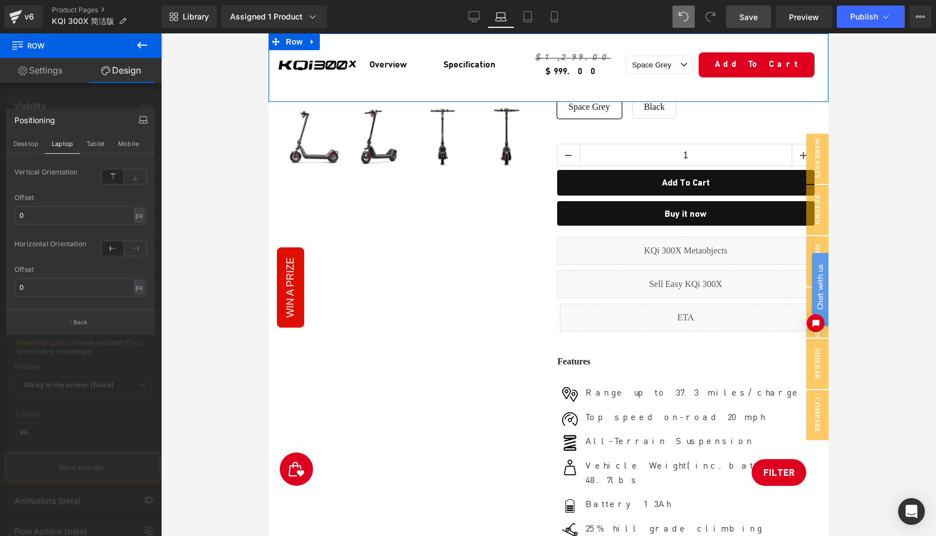
scroll to position [118, 0]
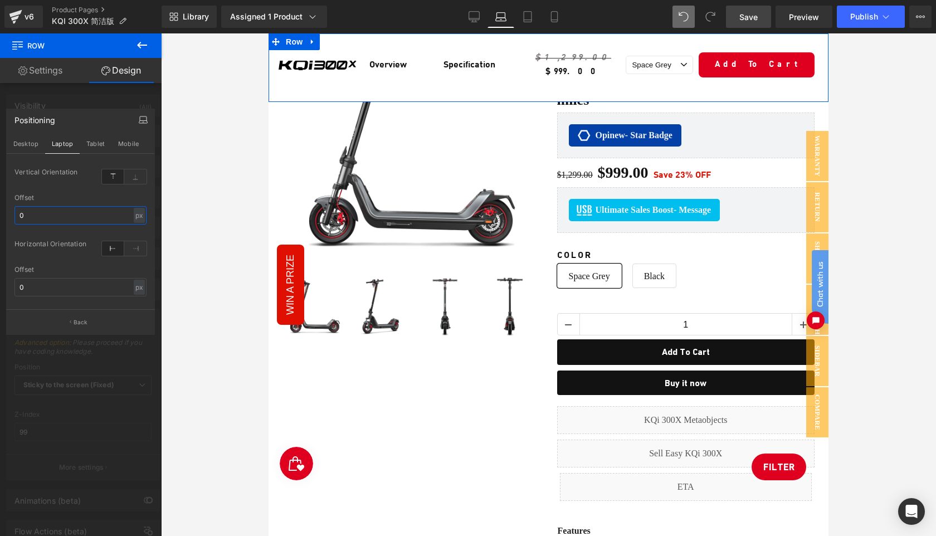
click at [56, 213] on input "0" at bounding box center [80, 215] width 132 height 18
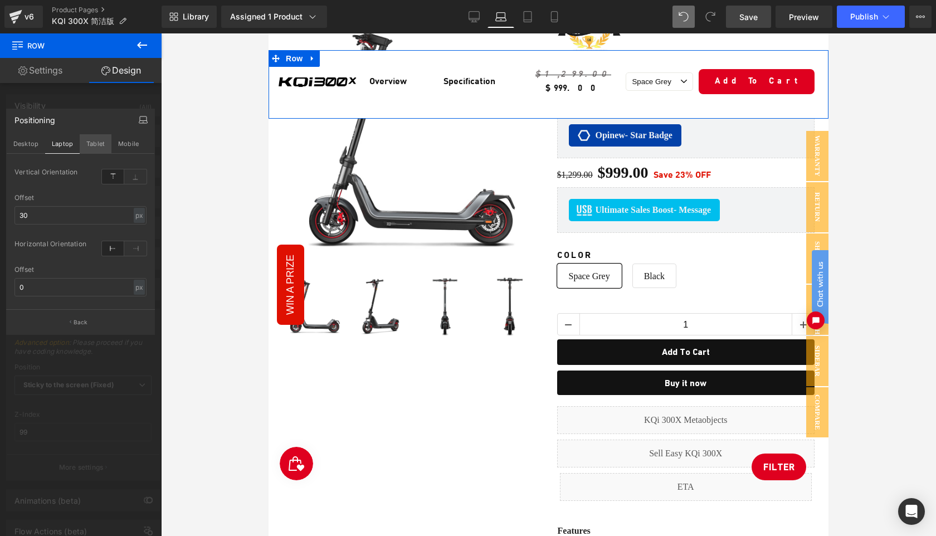
click at [94, 144] on button "Tablet" at bounding box center [96, 143] width 32 height 19
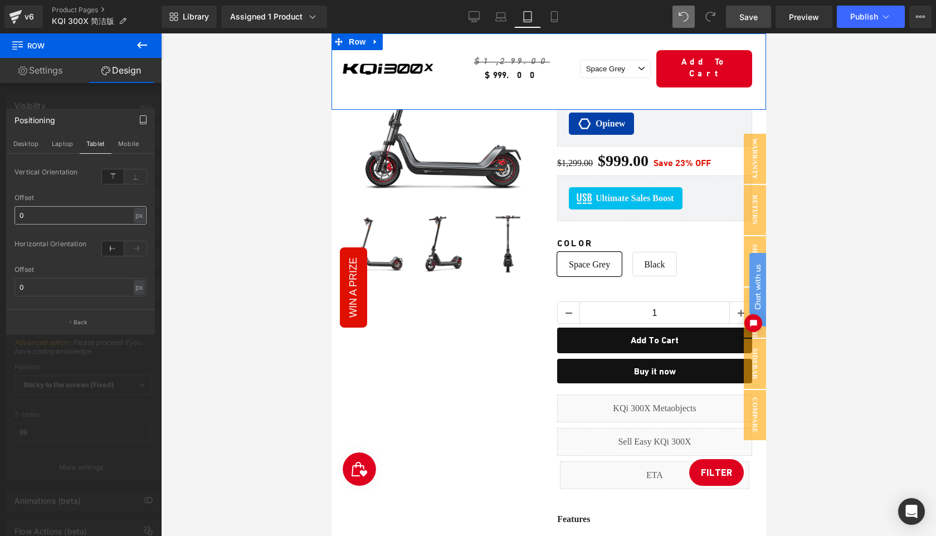
scroll to position [101, 0]
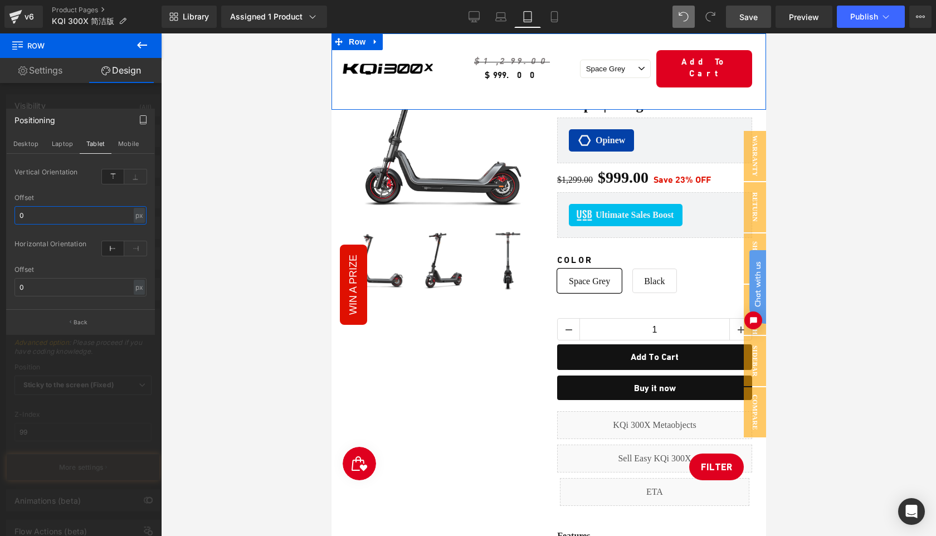
click at [58, 217] on input "0" at bounding box center [80, 215] width 132 height 18
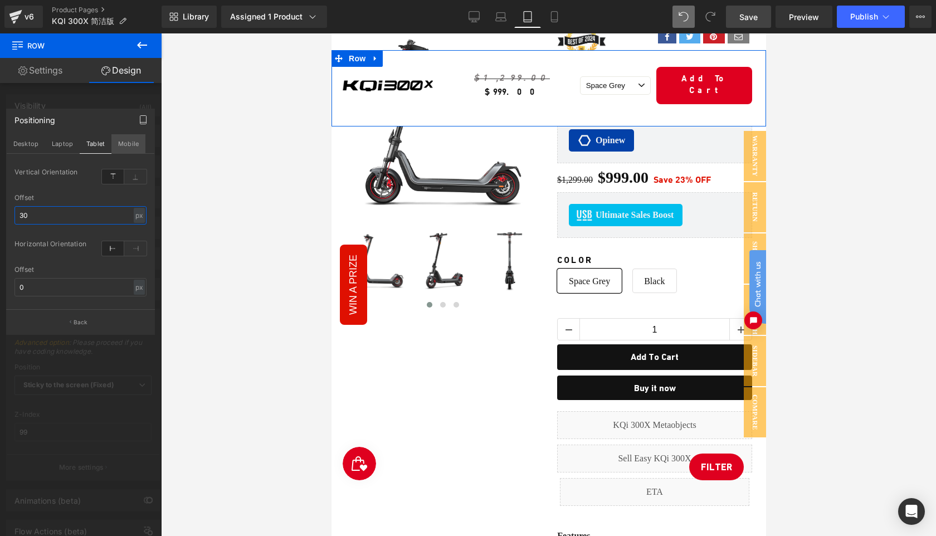
type input "30"
click at [128, 147] on button "Mobile" at bounding box center [128, 143] width 34 height 19
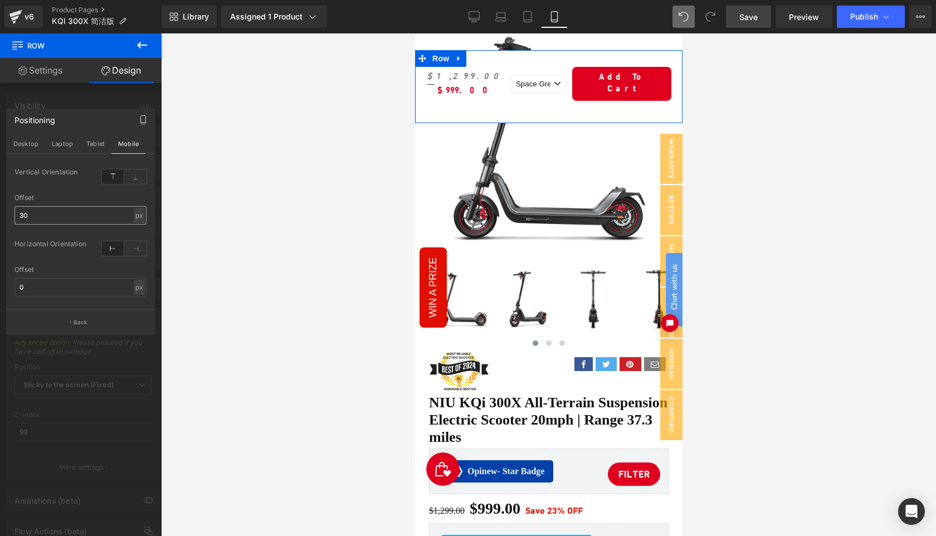
scroll to position [85, 0]
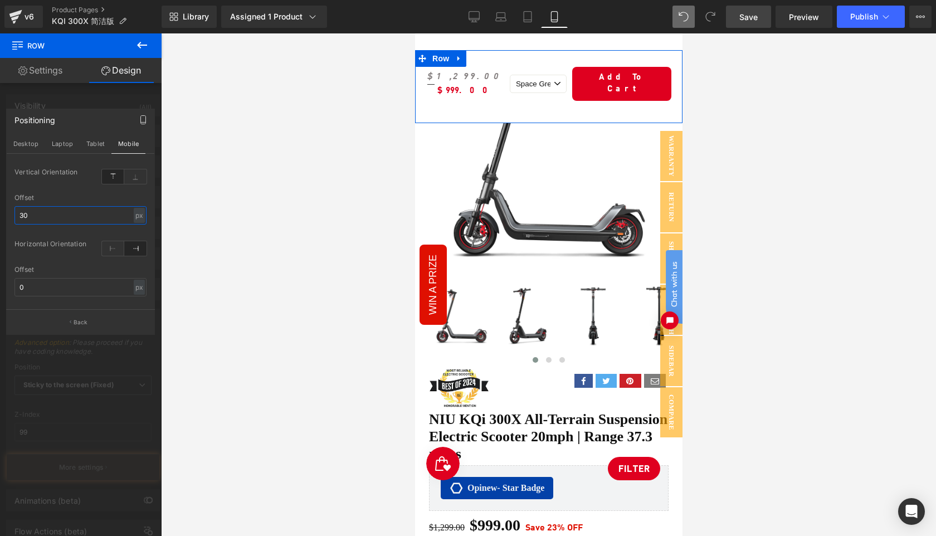
click at [55, 216] on input "30" at bounding box center [80, 215] width 132 height 18
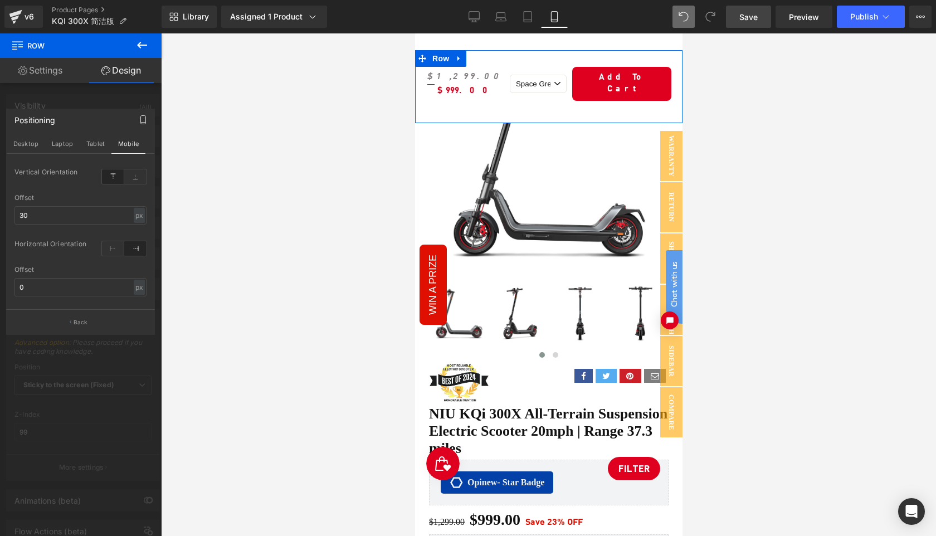
click at [65, 197] on div "Offset" at bounding box center [80, 198] width 132 height 8
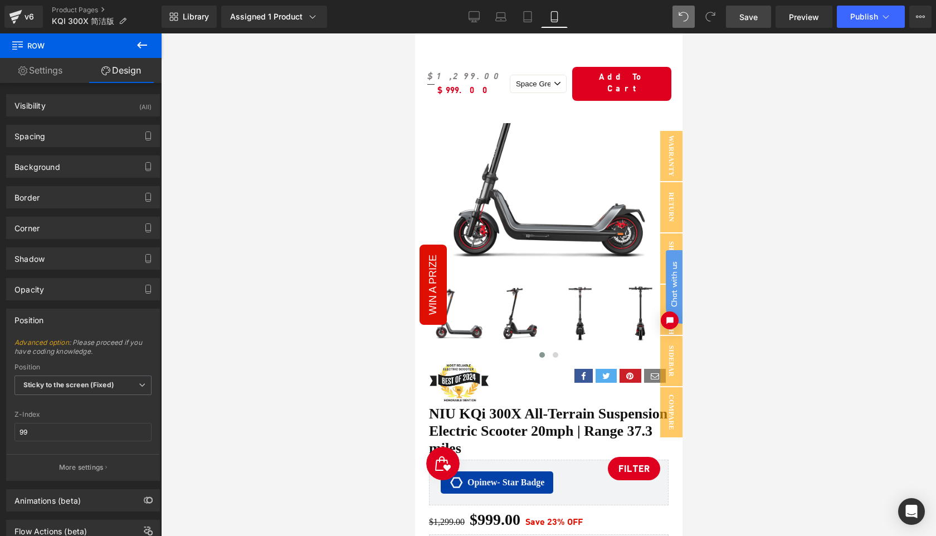
click at [784, 77] on div at bounding box center [548, 284] width 775 height 503
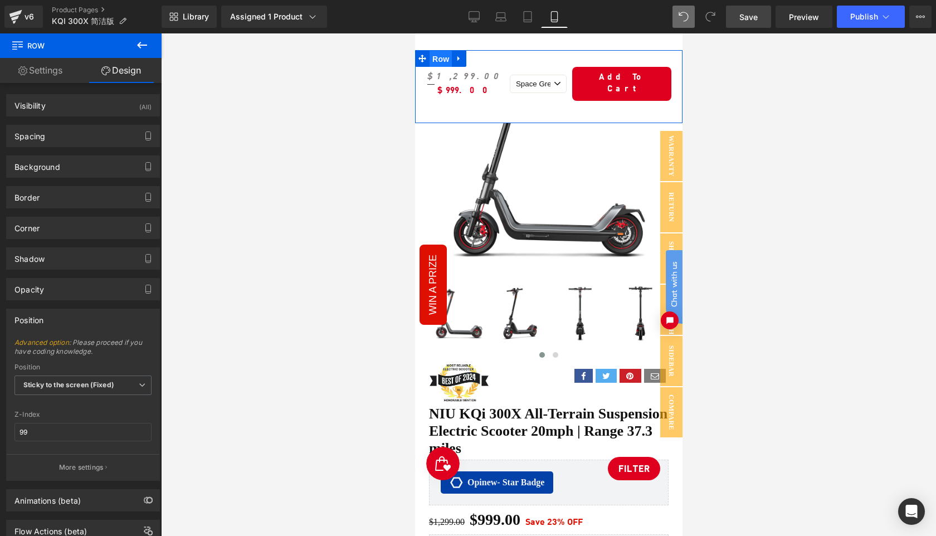
click at [432, 59] on span "Row" at bounding box center [440, 59] width 22 height 17
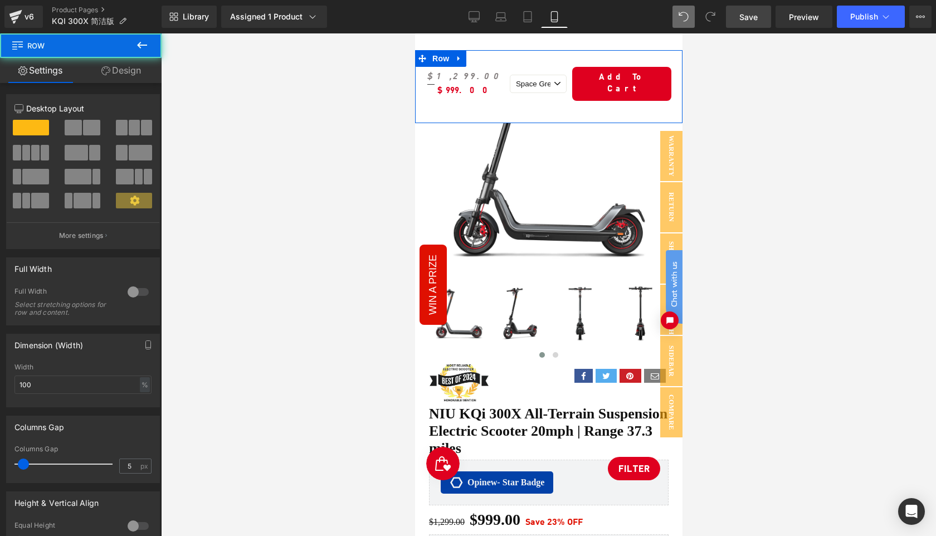
click at [119, 79] on link "Design" at bounding box center [121, 70] width 81 height 25
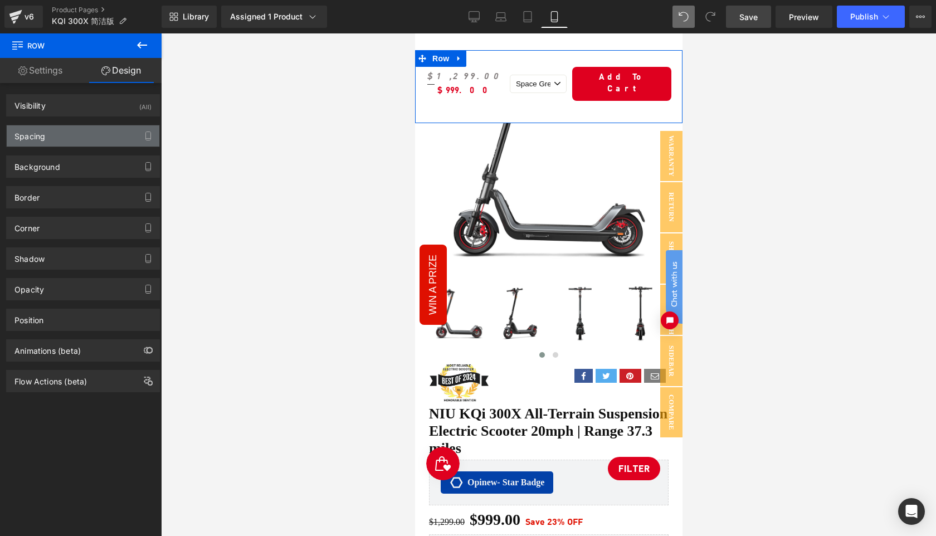
click at [72, 140] on div "Spacing" at bounding box center [83, 135] width 153 height 21
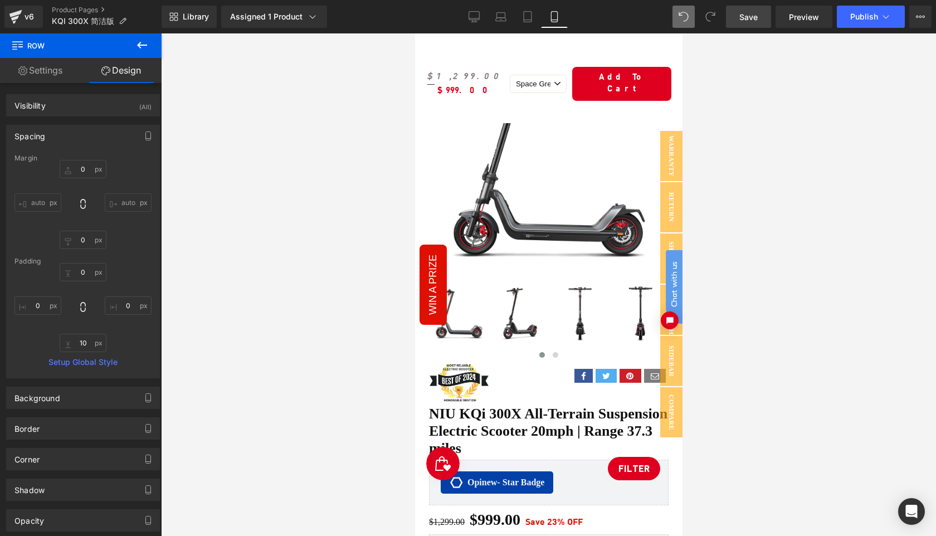
click at [753, 20] on span "Save" at bounding box center [749, 17] width 18 height 12
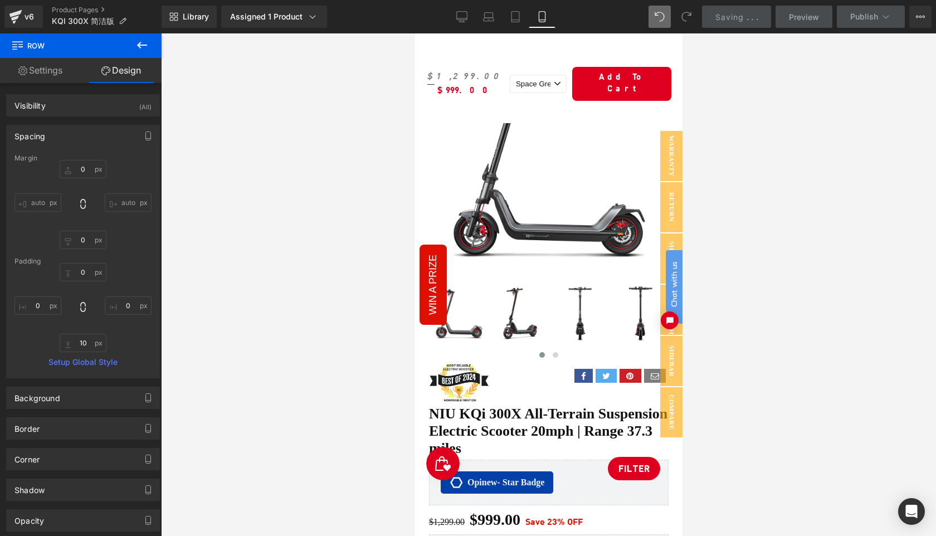
scroll to position [446, 0]
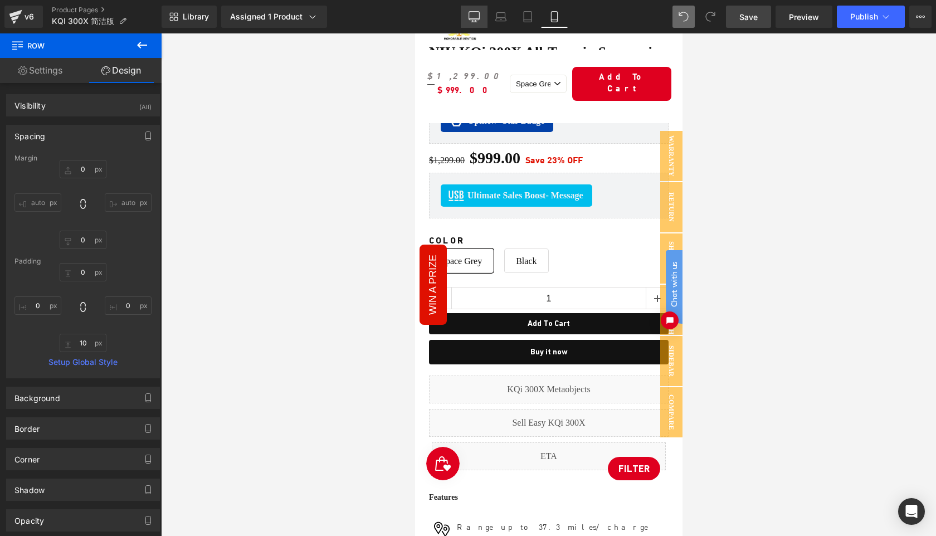
click at [478, 13] on icon at bounding box center [474, 16] width 11 height 11
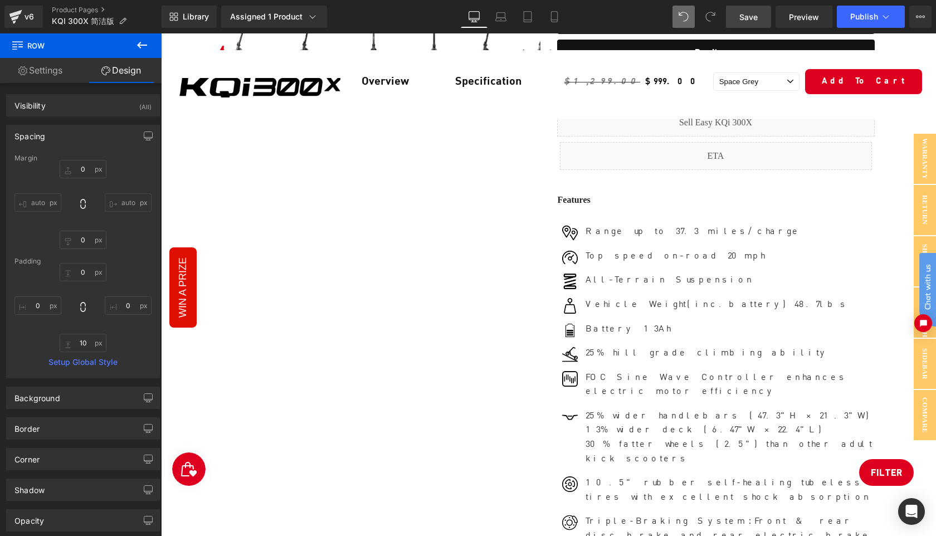
type input "0"
type input "10"
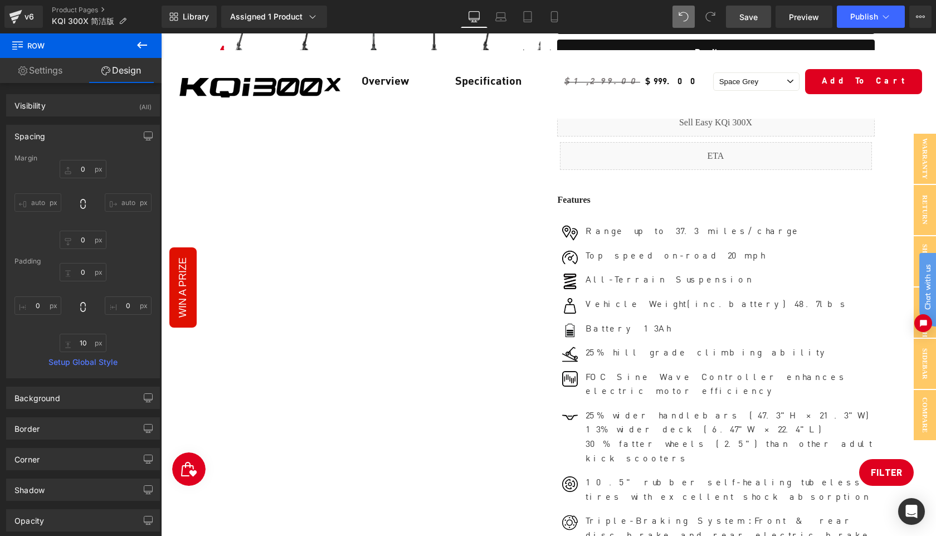
type input "0"
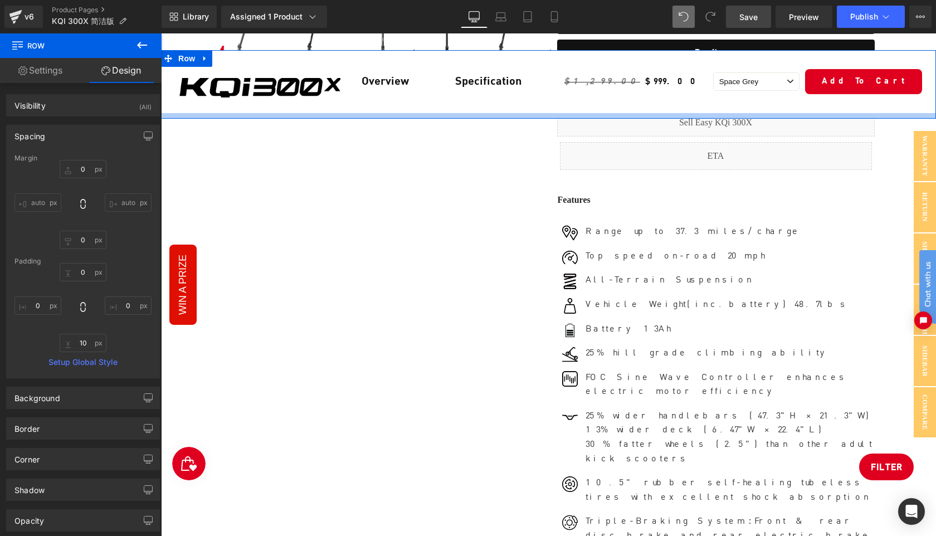
click at [167, 115] on div at bounding box center [548, 116] width 775 height 6
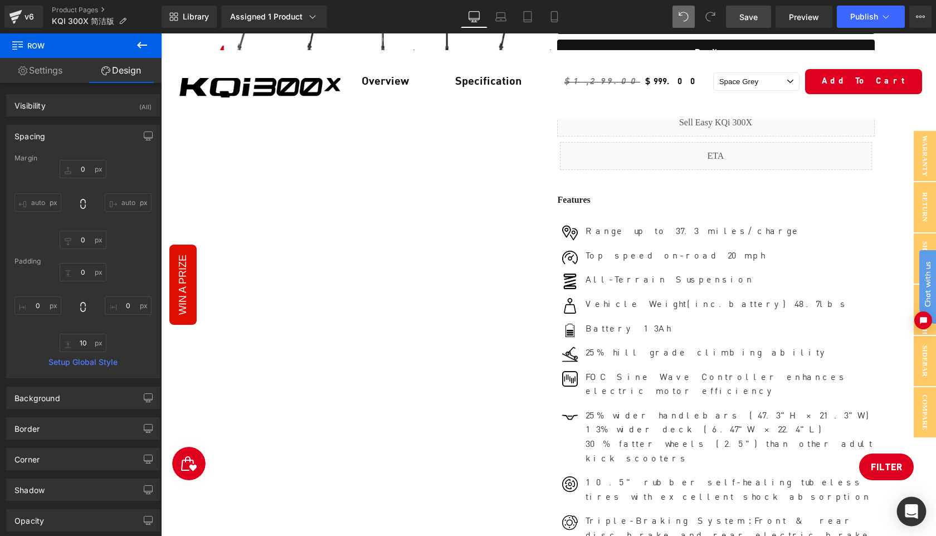
click at [912, 507] on icon "Open Intercom Messenger" at bounding box center [911, 511] width 13 height 14
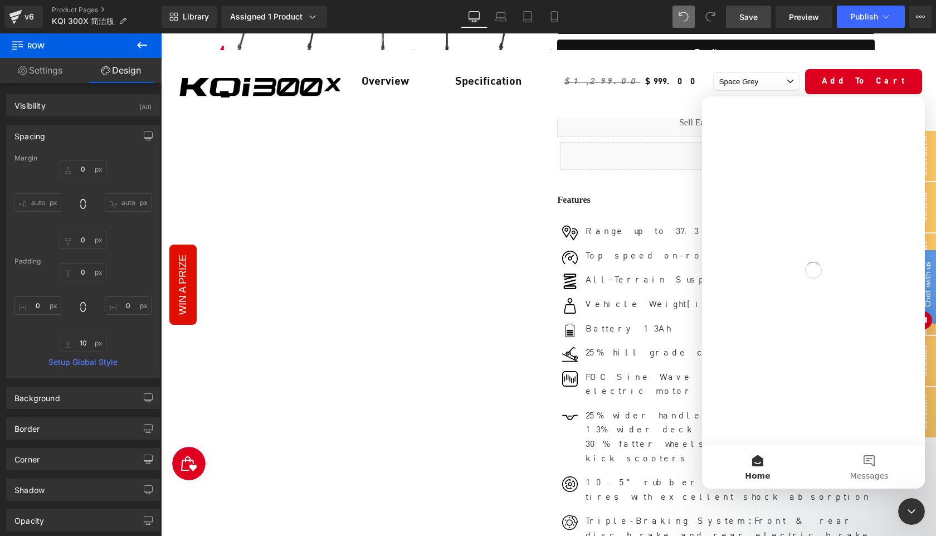
scroll to position [0, 0]
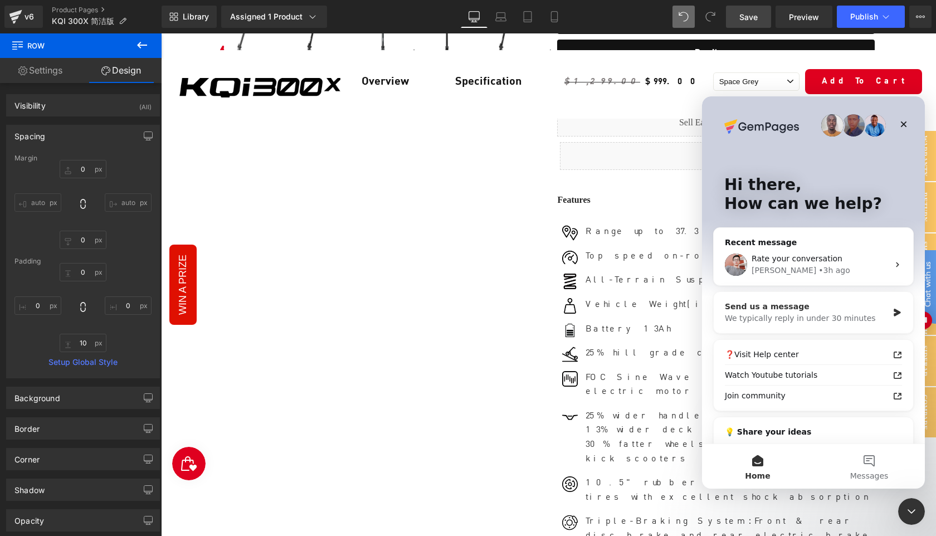
click at [828, 318] on div "We typically reply in under 30 minutes" at bounding box center [806, 319] width 163 height 12
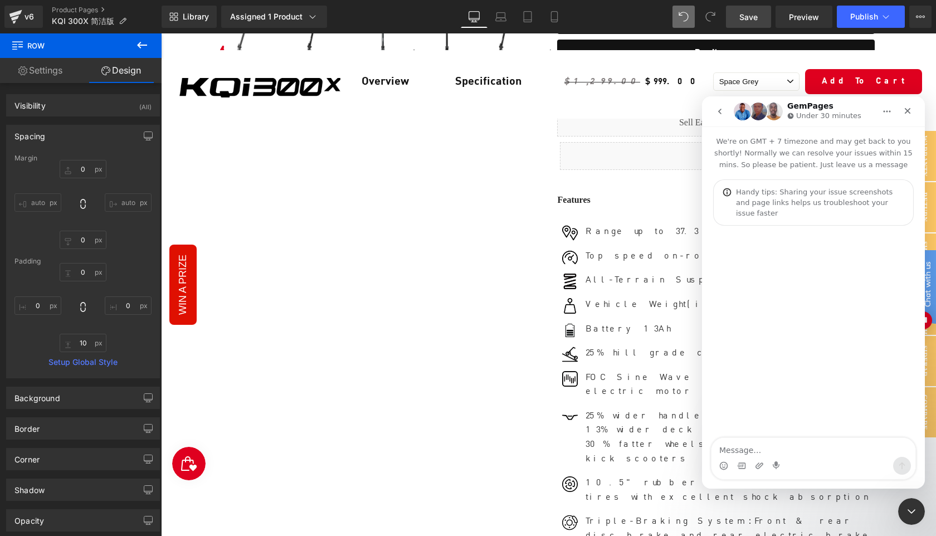
click at [765, 446] on textarea "Message…" at bounding box center [814, 447] width 204 height 19
type textarea "[URL][DOMAIN_NAME][DOMAIN_NAME]"
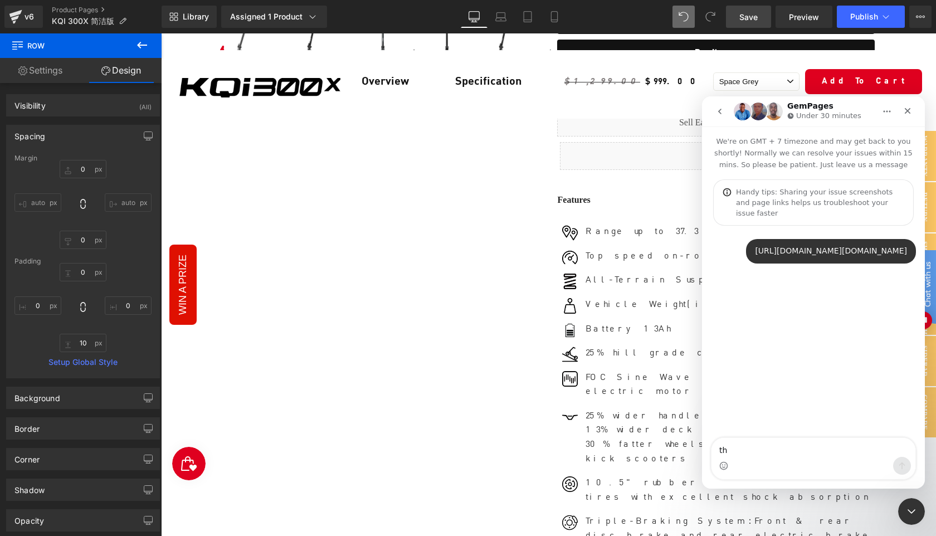
click at [765, 446] on textarea "th" at bounding box center [814, 447] width 204 height 19
type textarea "the sticky"
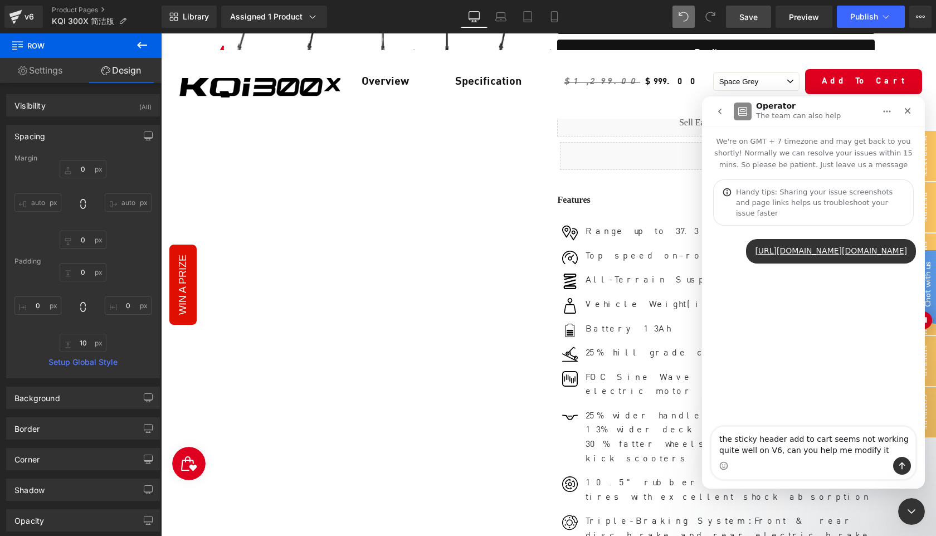
type textarea "the sticky header add to cart seems not working quite well on V6, can you help …"
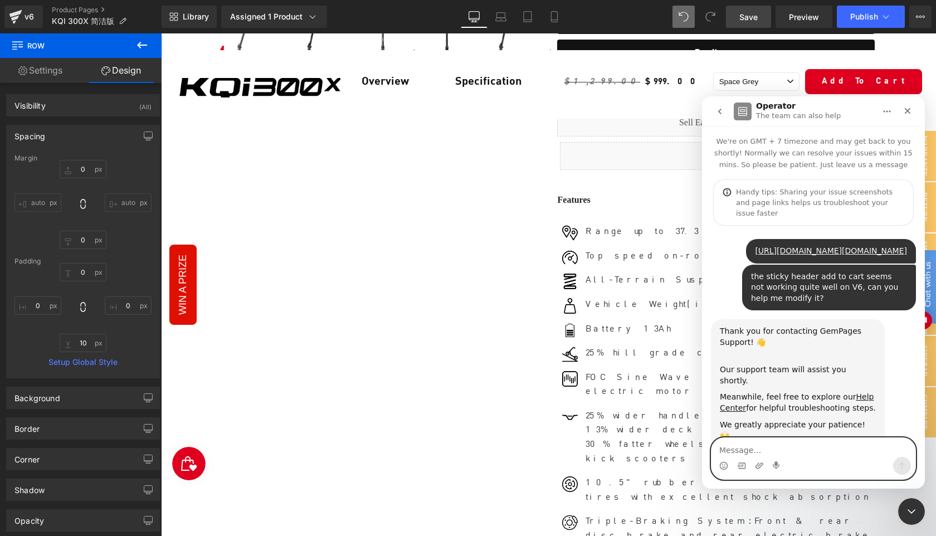
scroll to position [33, 0]
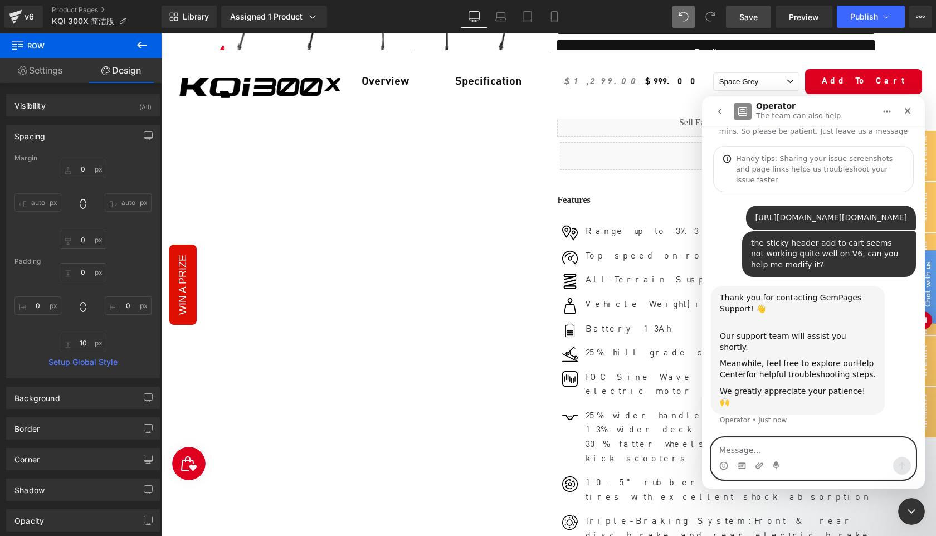
click at [754, 449] on textarea "Message…" at bounding box center [814, 447] width 204 height 19
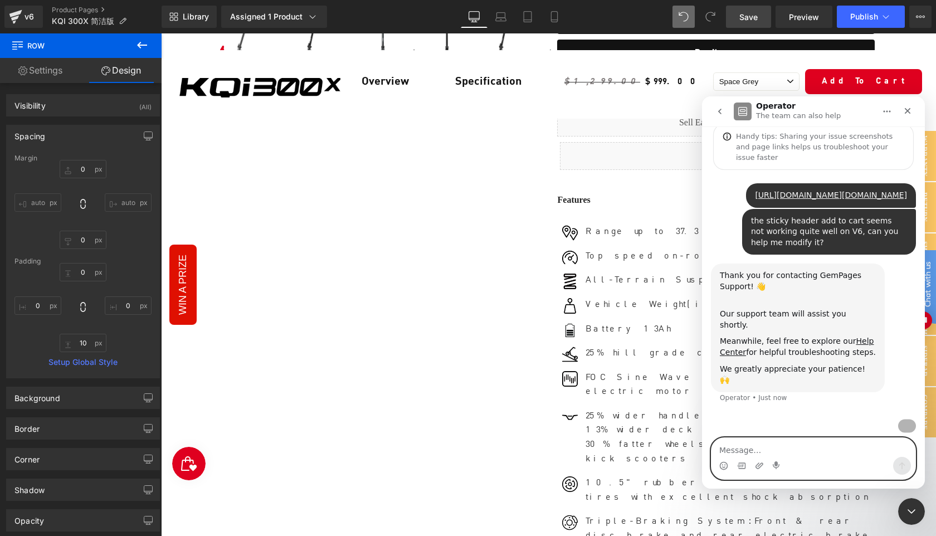
scroll to position [133, 0]
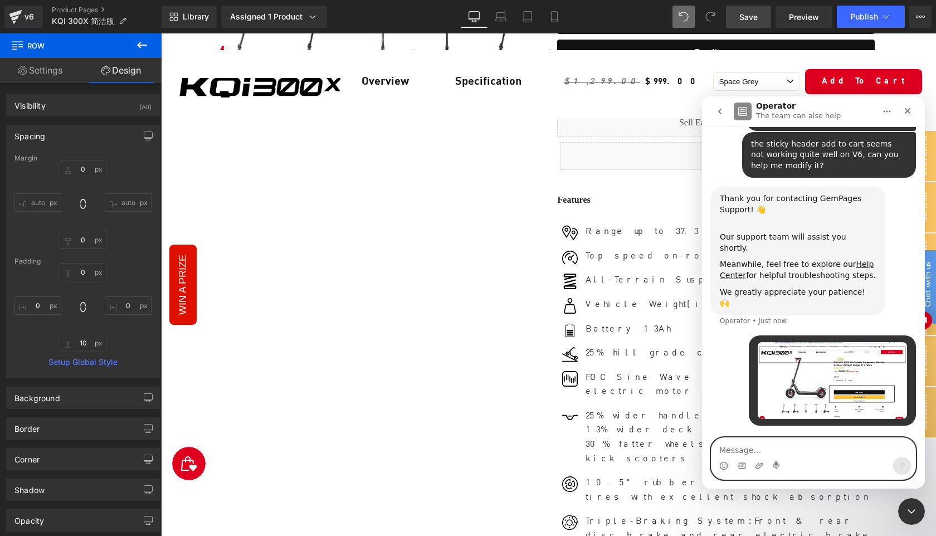
click at [736, 449] on textarea "Message…" at bounding box center [814, 447] width 204 height 19
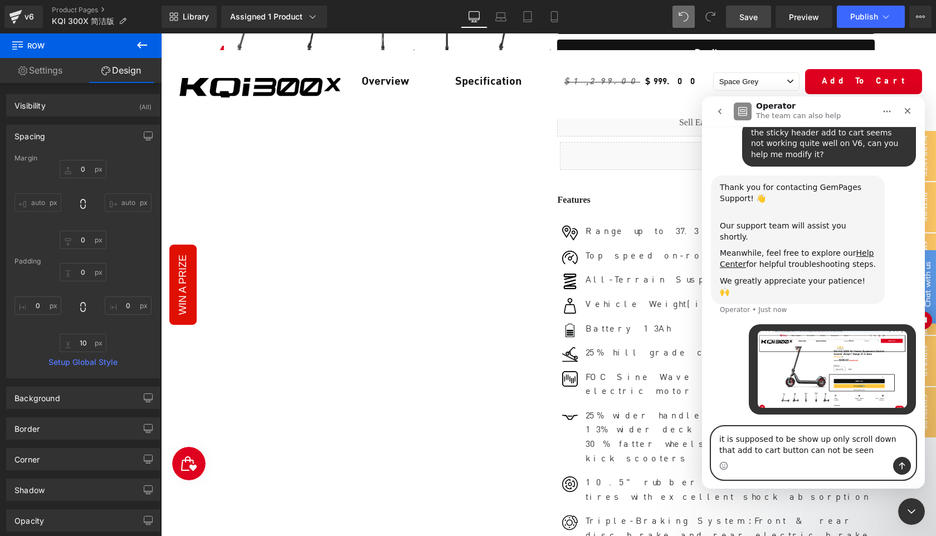
type textarea "it is supposed to be show up only scroll down that add to cart button can not b…"
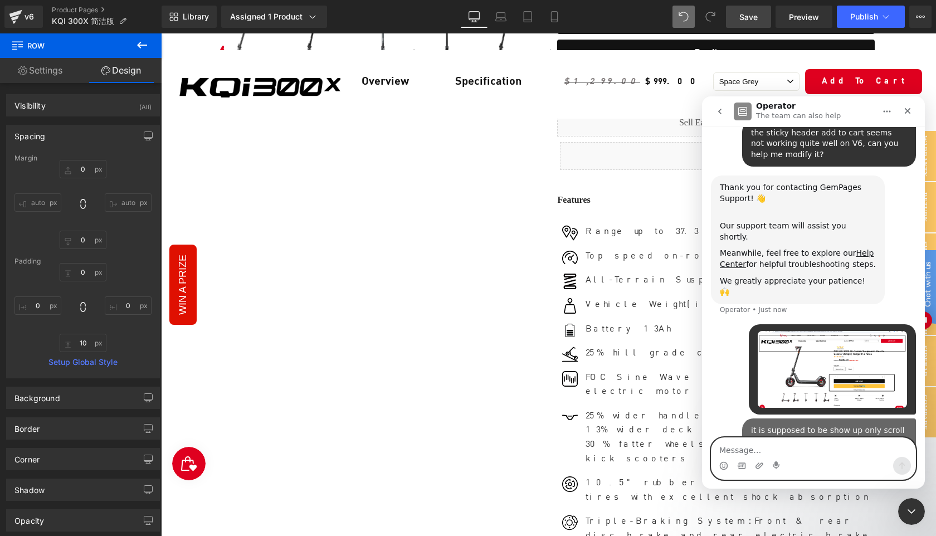
scroll to position [180, 0]
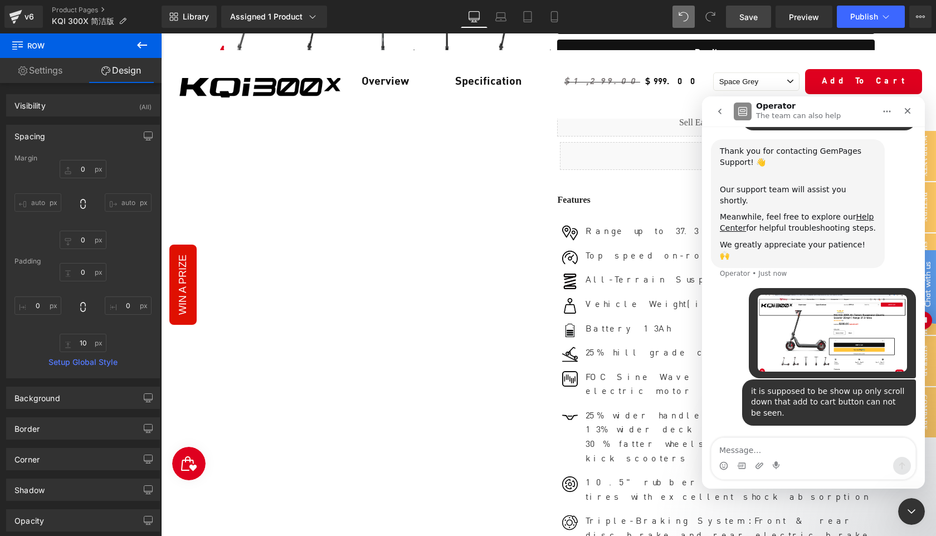
click at [225, 109] on div at bounding box center [468, 251] width 936 height 503
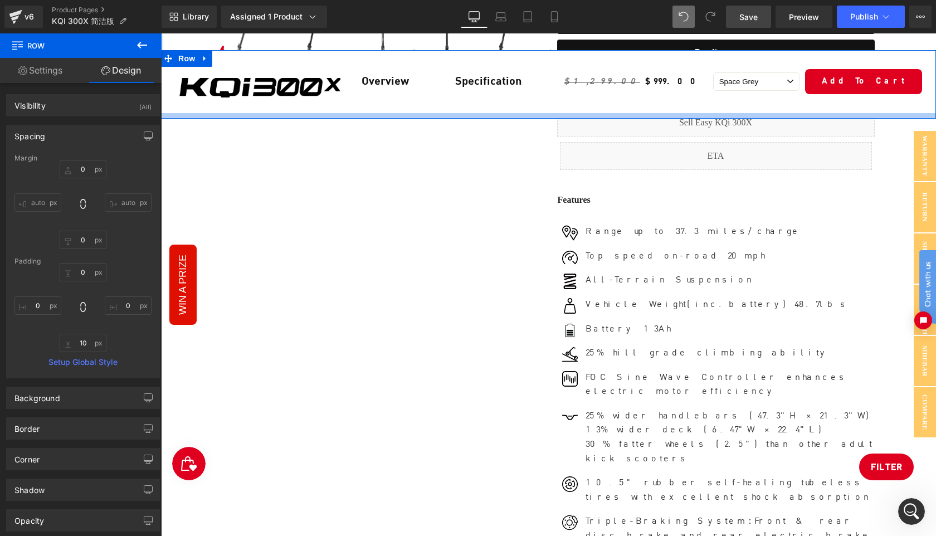
click at [166, 114] on div at bounding box center [548, 116] width 775 height 6
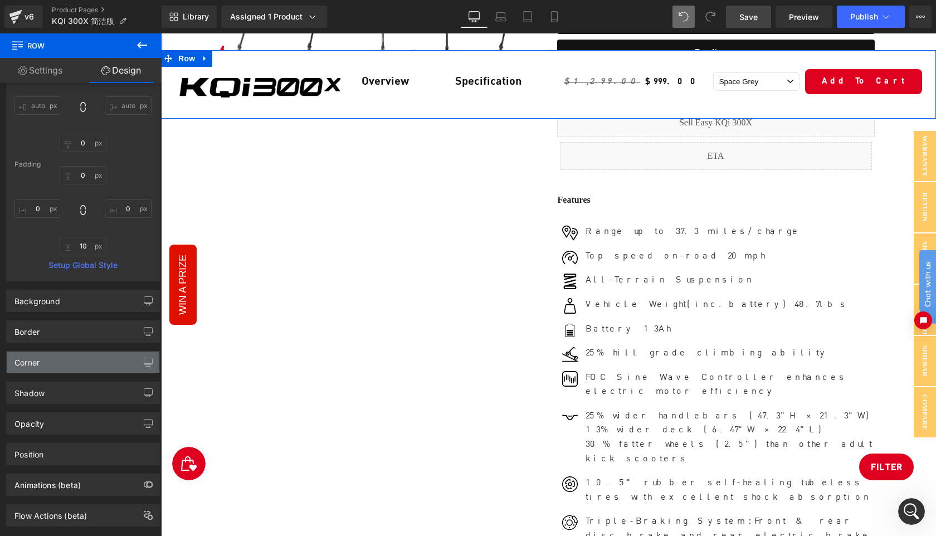
scroll to position [101, 0]
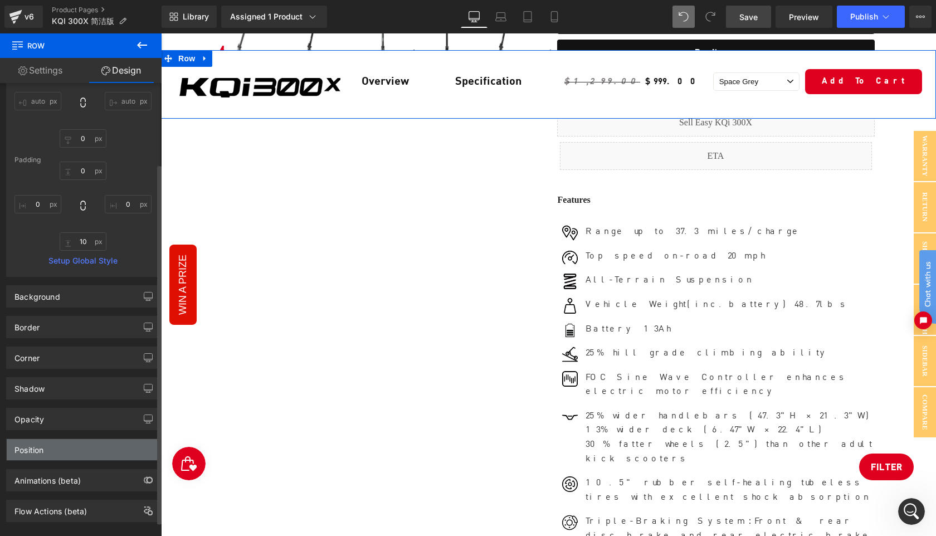
click at [81, 449] on div "Position" at bounding box center [83, 449] width 153 height 21
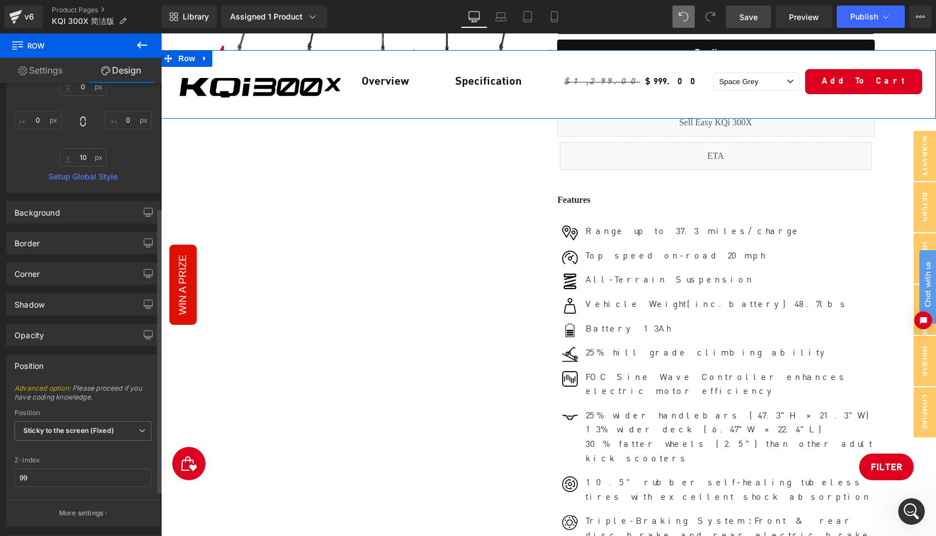
scroll to position [213, 0]
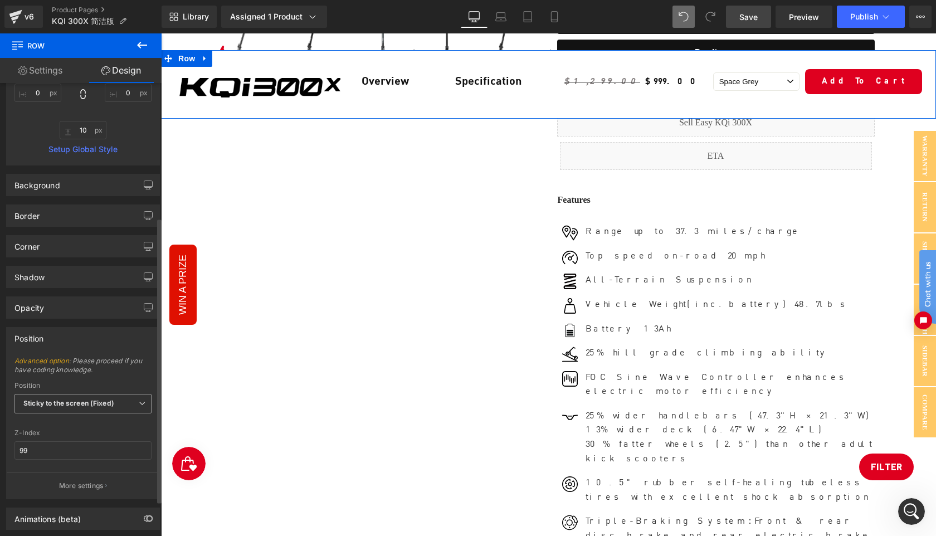
click at [103, 405] on b "Sticky to the screen (Fixed)" at bounding box center [68, 403] width 91 height 8
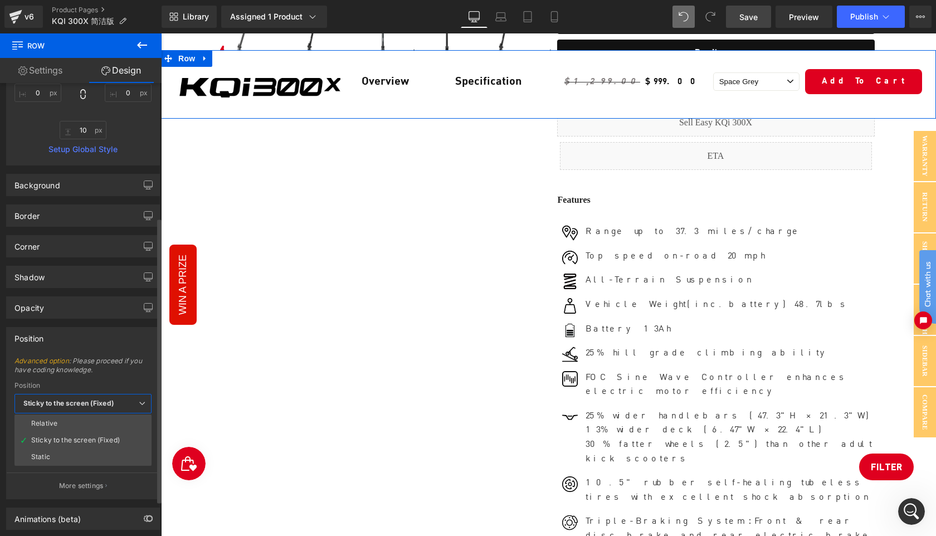
click at [103, 405] on b "Sticky to the screen (Fixed)" at bounding box center [68, 403] width 91 height 8
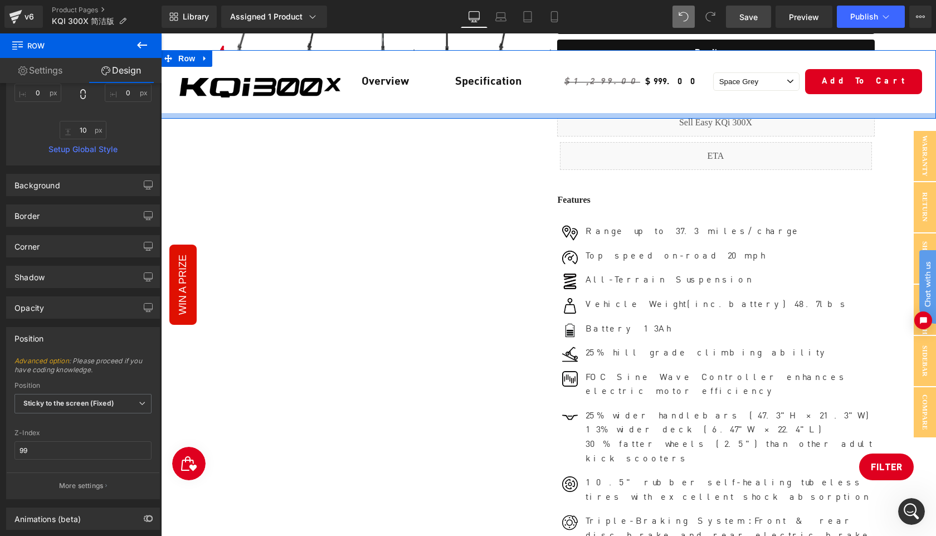
click at [179, 114] on div at bounding box center [548, 116] width 775 height 6
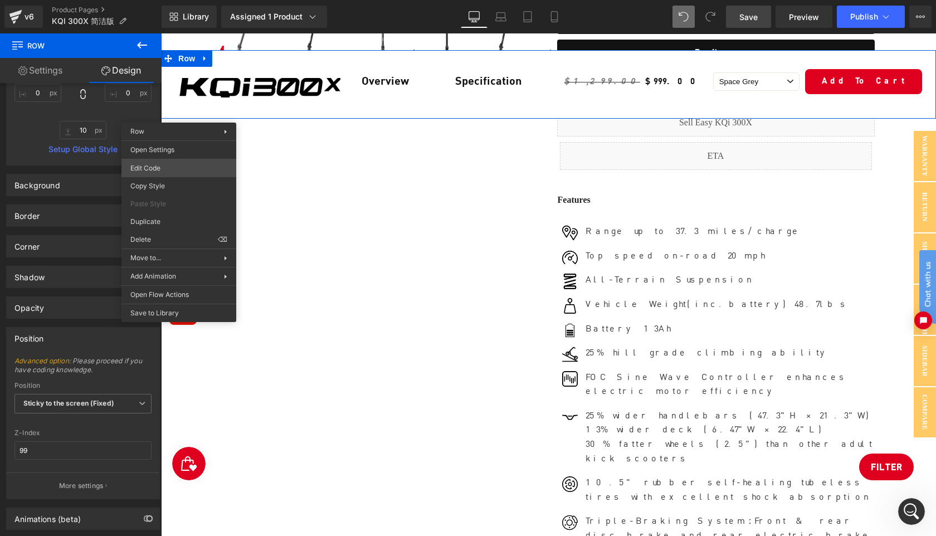
click at [155, 170] on body "Row You are previewing how the will restyle your page. You can not edit Element…" at bounding box center [468, 268] width 936 height 536
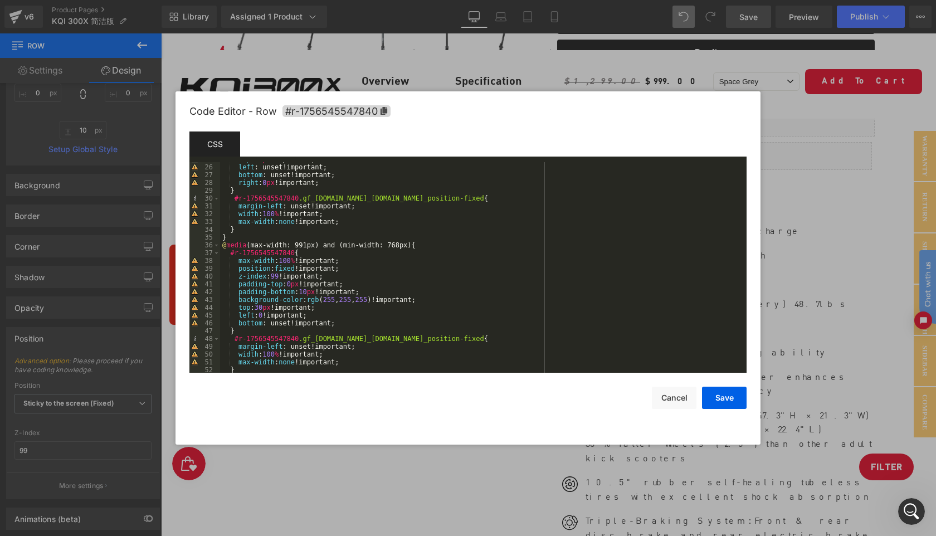
scroll to position [235, 0]
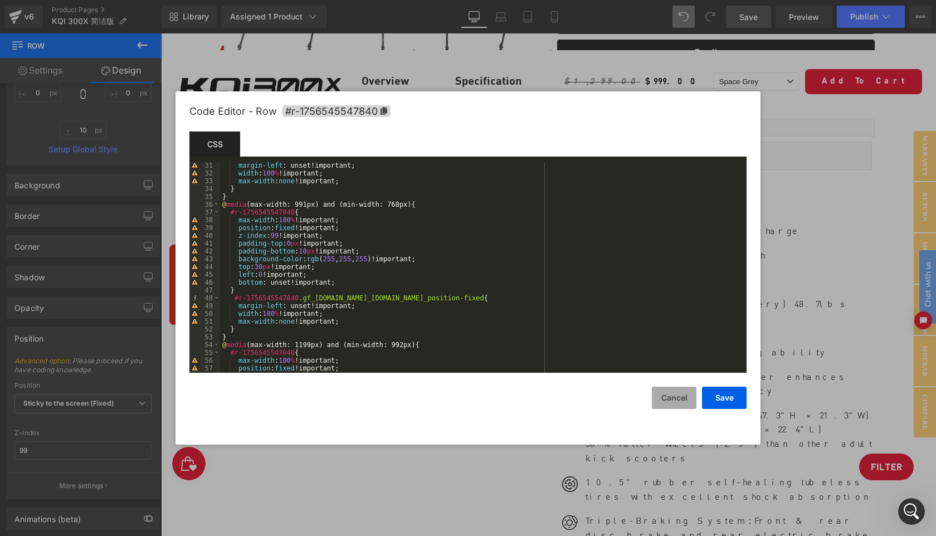
click at [680, 400] on button "Cancel" at bounding box center [674, 398] width 45 height 22
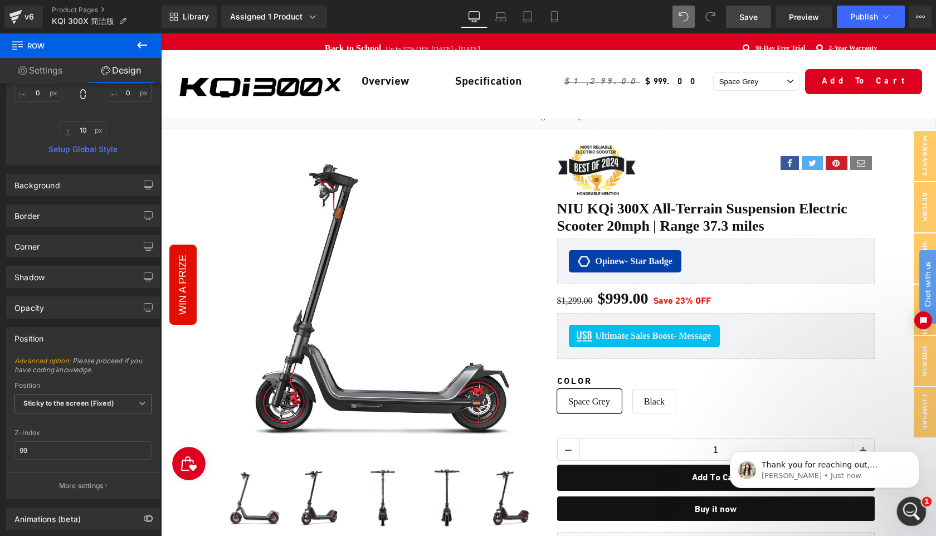
scroll to position [358, 0]
click at [910, 508] on icon "Open Intercom Messenger" at bounding box center [910, 510] width 18 height 18
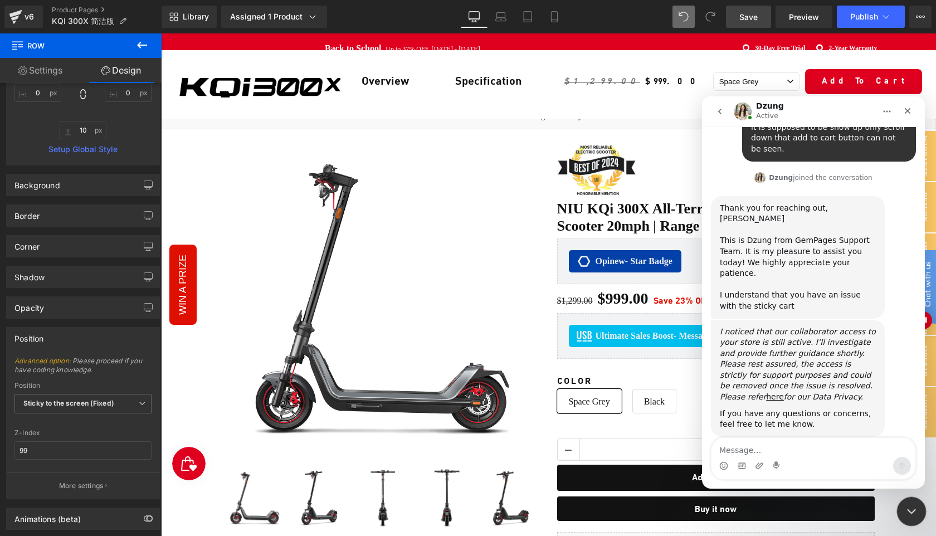
scroll to position [434, 0]
type textarea "thanks for your quick response."
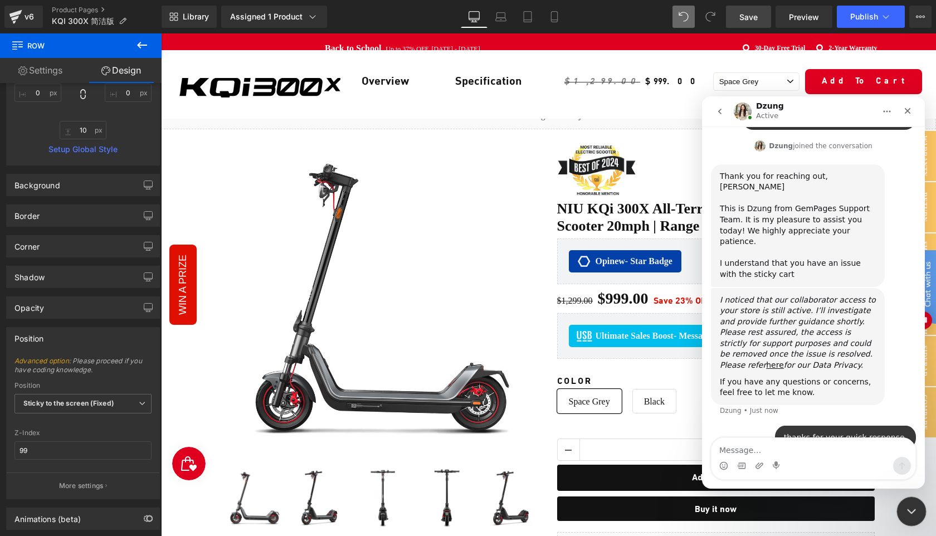
scroll to position [467, 0]
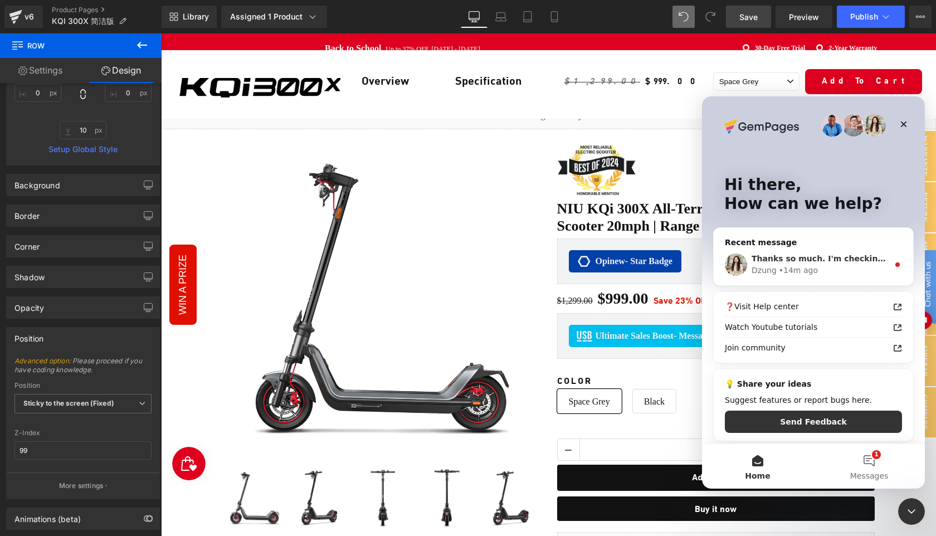
click at [827, 265] on div "Dzung • 14m ago" at bounding box center [820, 271] width 137 height 12
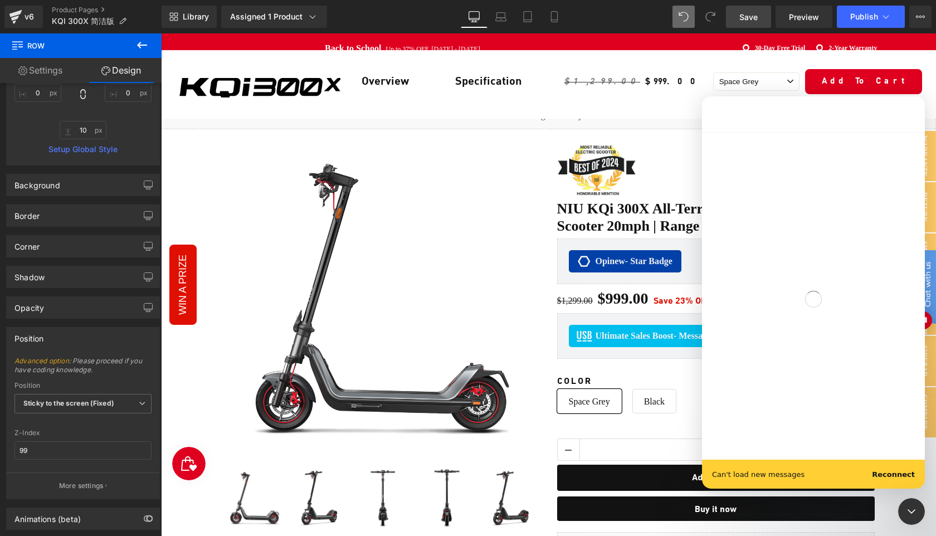
click at [836, 259] on div "Intercom messenger" at bounding box center [813, 299] width 223 height 334
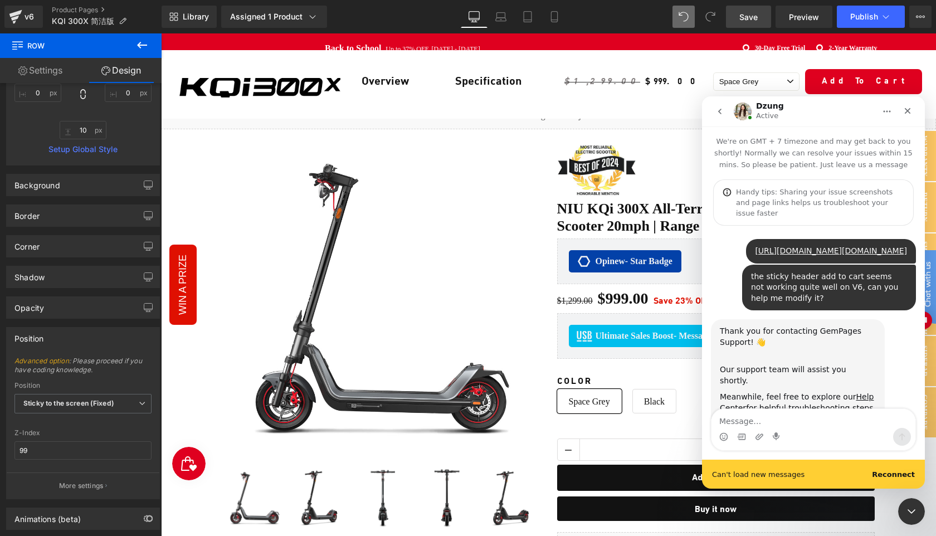
click at [900, 472] on b "Reconnect" at bounding box center [893, 474] width 43 height 8
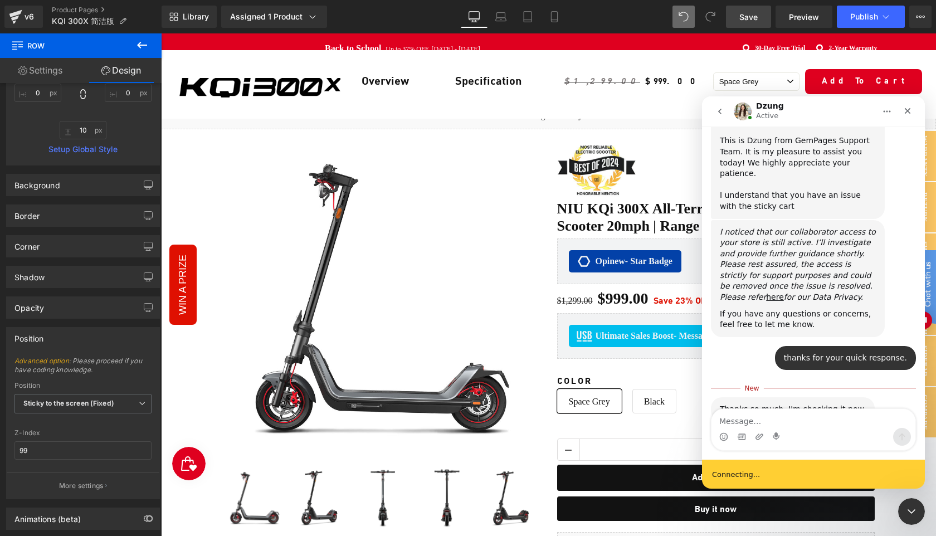
scroll to position [547, 0]
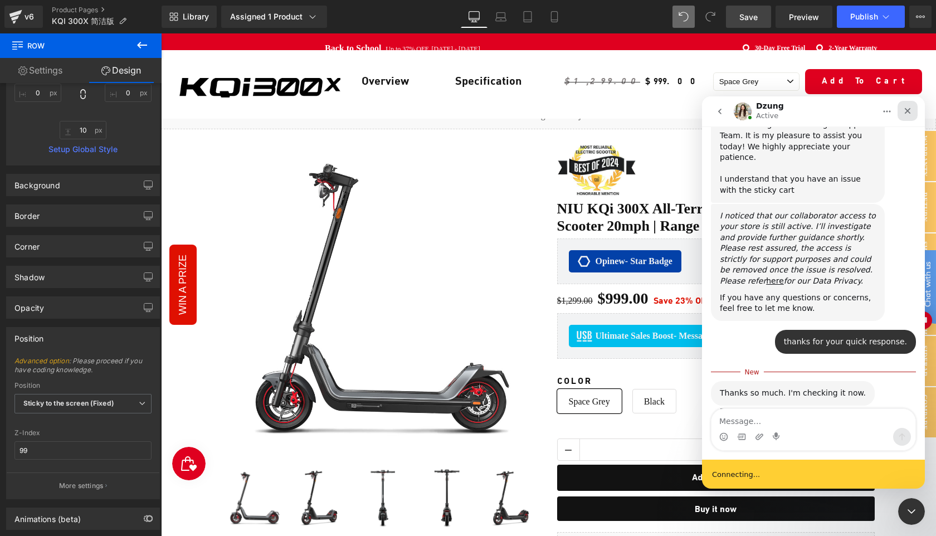
click at [909, 112] on icon "Close" at bounding box center [908, 111] width 6 height 6
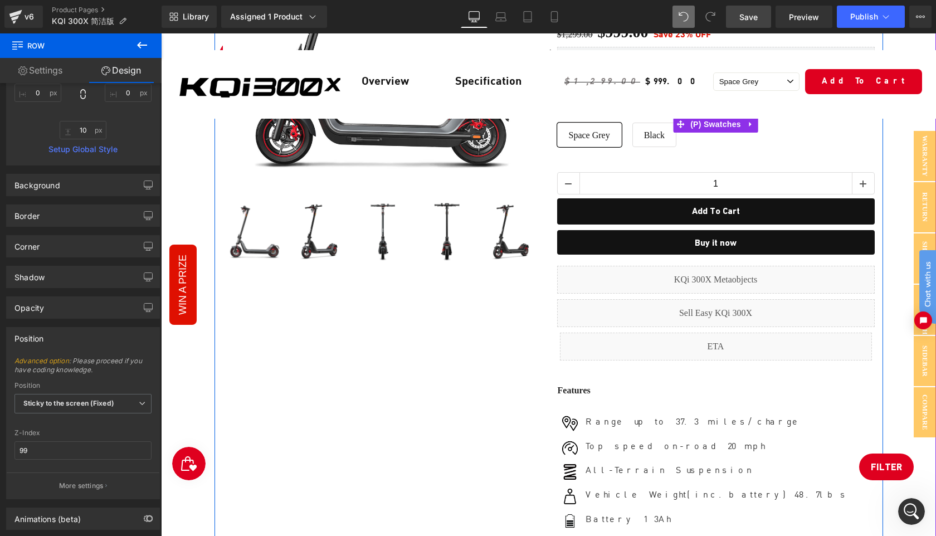
scroll to position [0, 0]
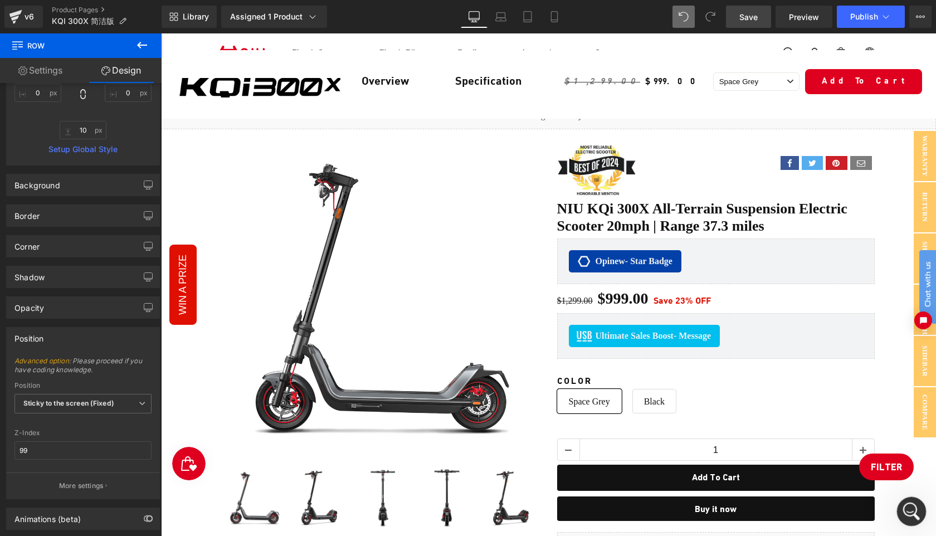
click at [916, 513] on icon "Open Intercom Messenger" at bounding box center [910, 510] width 18 height 18
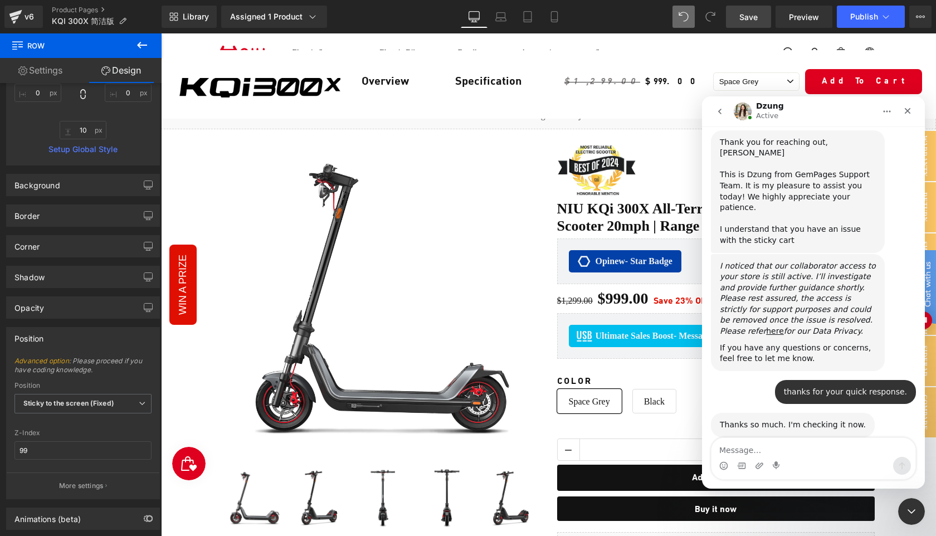
scroll to position [500, 0]
click at [755, 448] on textarea "Message…" at bounding box center [814, 447] width 204 height 19
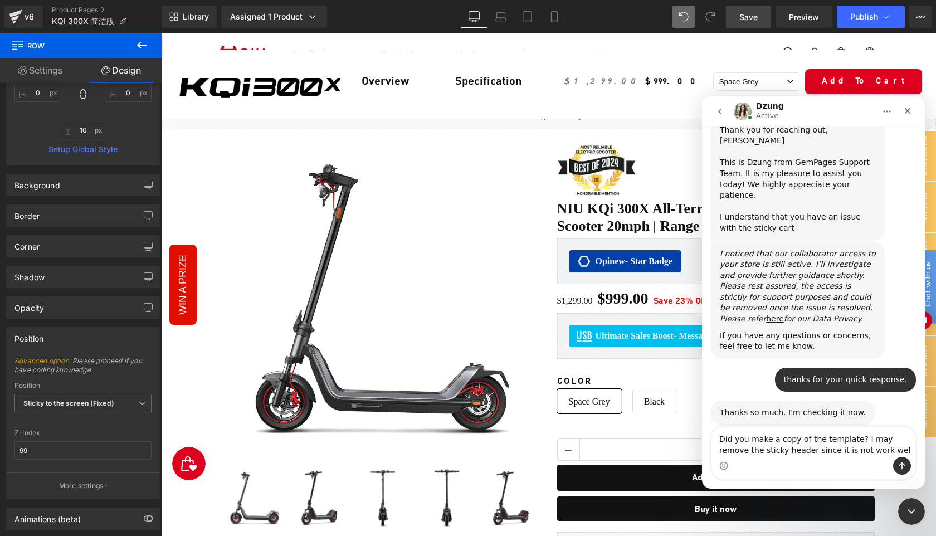
type textarea "Did you make a copy of the template? I may remove the sticky header since it is…"
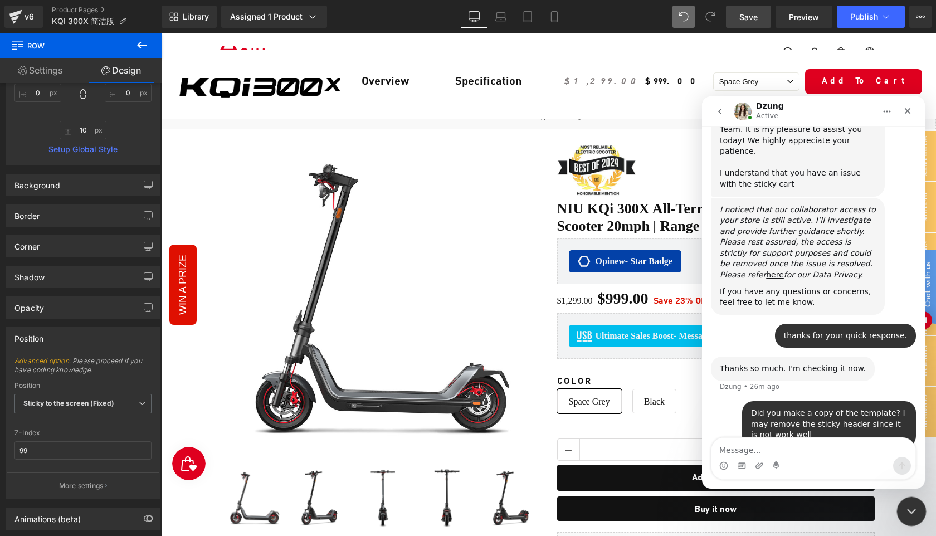
click at [906, 513] on icon "Close Intercom Messenger" at bounding box center [910, 509] width 13 height 13
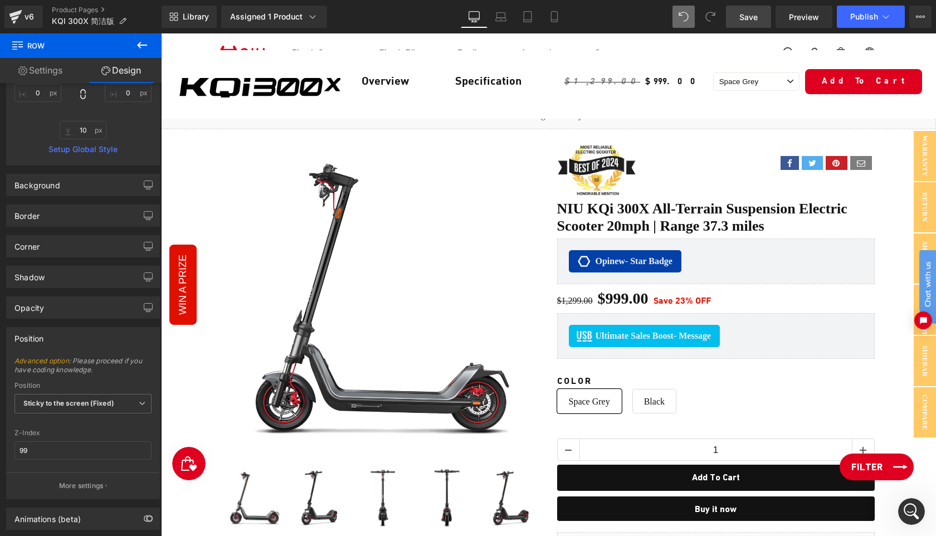
click at [878, 467] on span "Filter" at bounding box center [867, 466] width 31 height 13
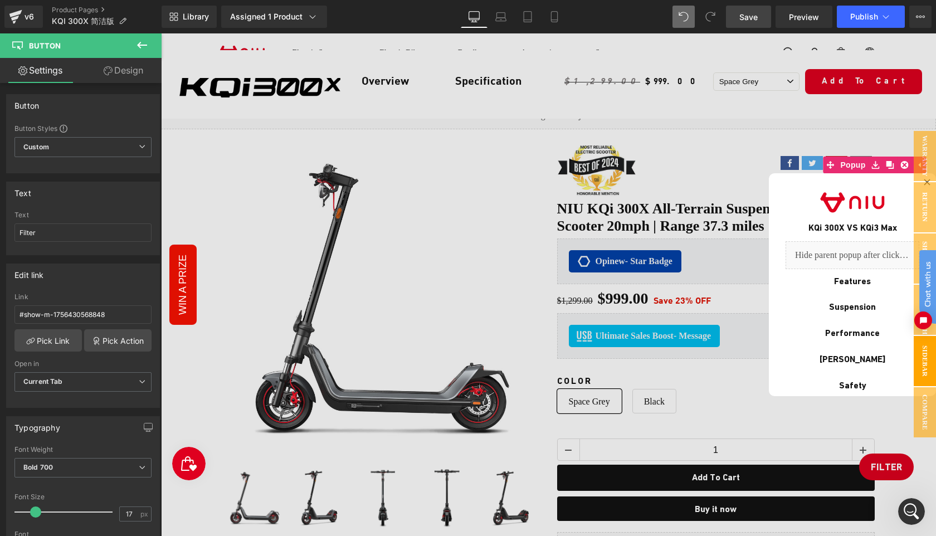
click at [123, 74] on link "Design" at bounding box center [123, 70] width 81 height 25
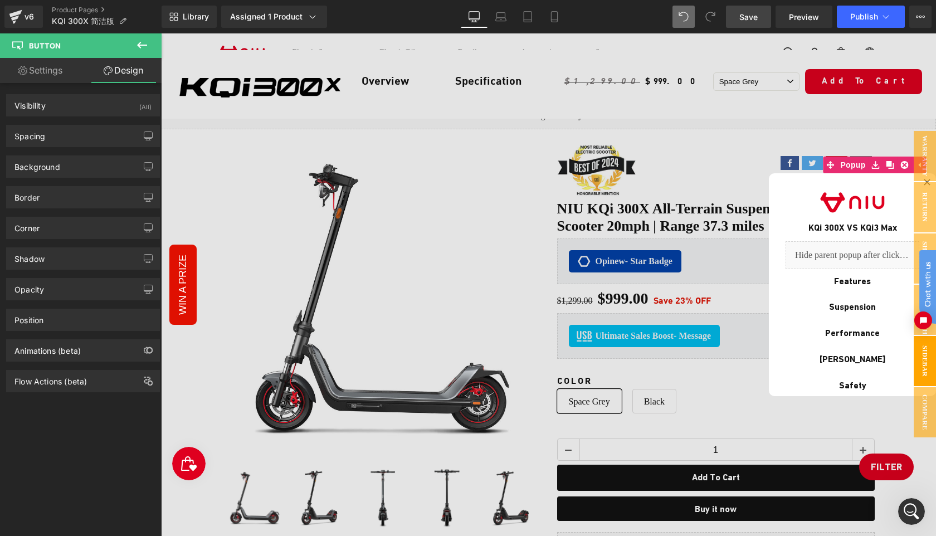
type input "999"
click at [81, 319] on div "Position" at bounding box center [83, 319] width 153 height 21
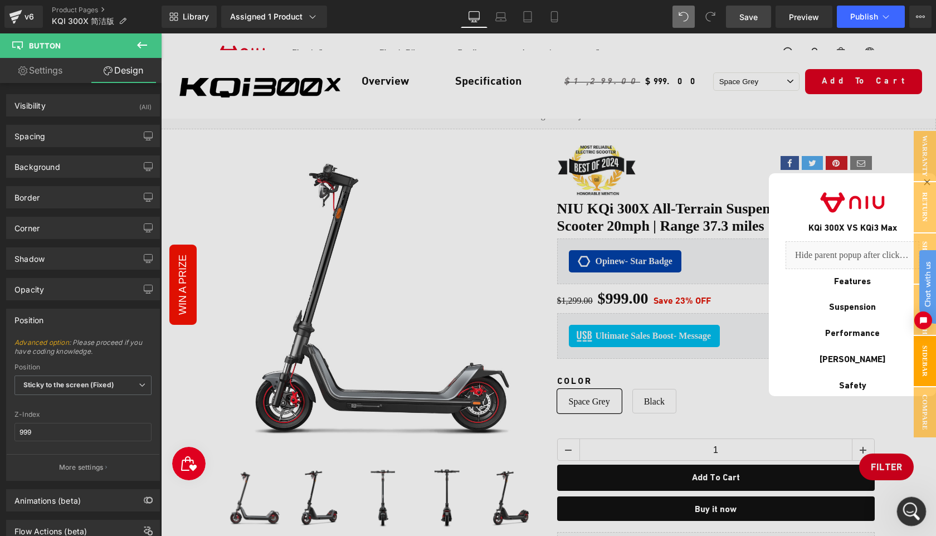
click at [910, 508] on icon "Open Intercom Messenger" at bounding box center [910, 510] width 18 height 18
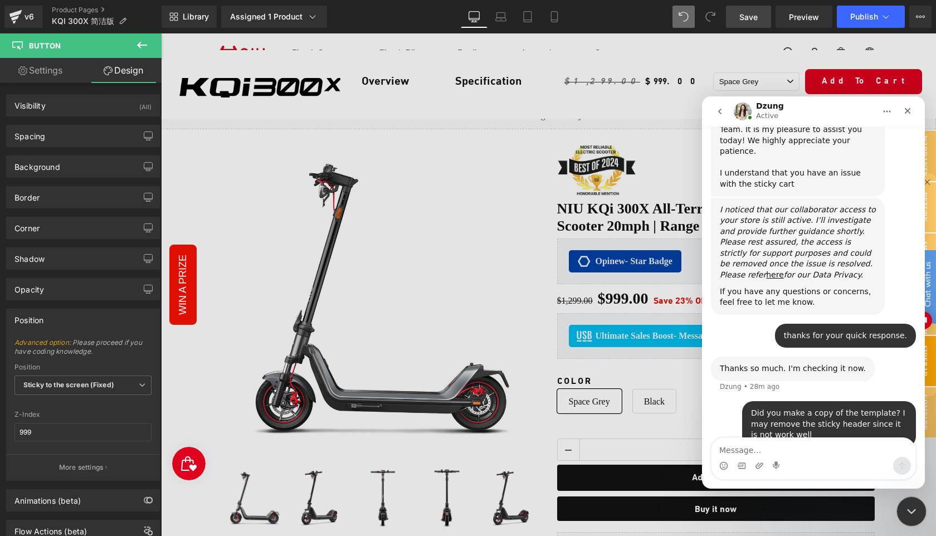
click at [913, 516] on icon "Close Intercom Messenger" at bounding box center [910, 509] width 13 height 13
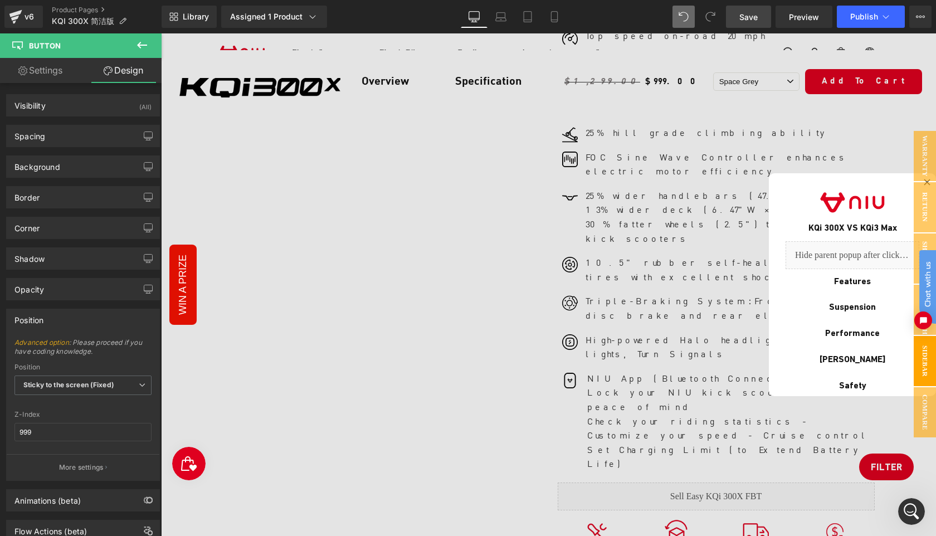
scroll to position [0, 0]
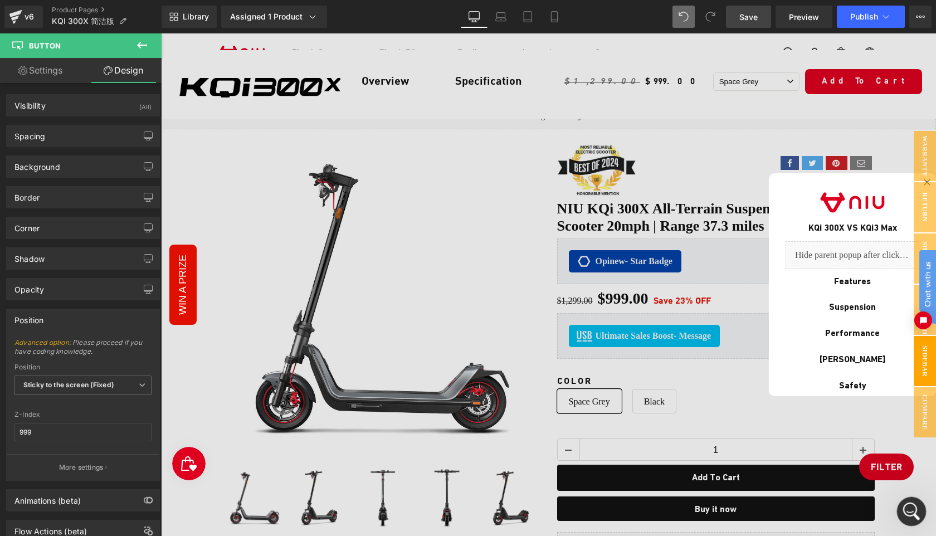
click at [913, 514] on icon "Open Intercom Messenger" at bounding box center [910, 510] width 18 height 18
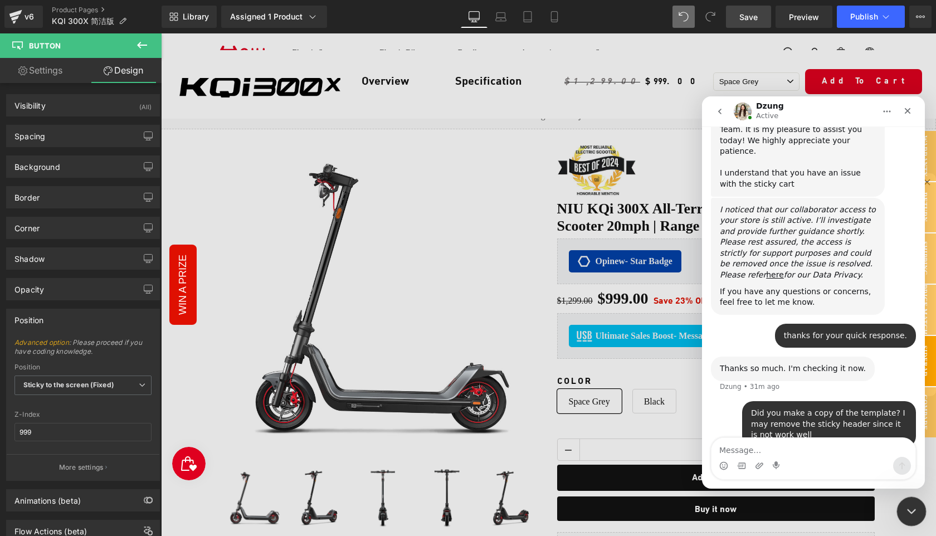
click at [905, 507] on icon "Close Intercom Messenger" at bounding box center [910, 509] width 13 height 13
click at [909, 510] on icon "Close Intercom Messenger" at bounding box center [910, 509] width 13 height 13
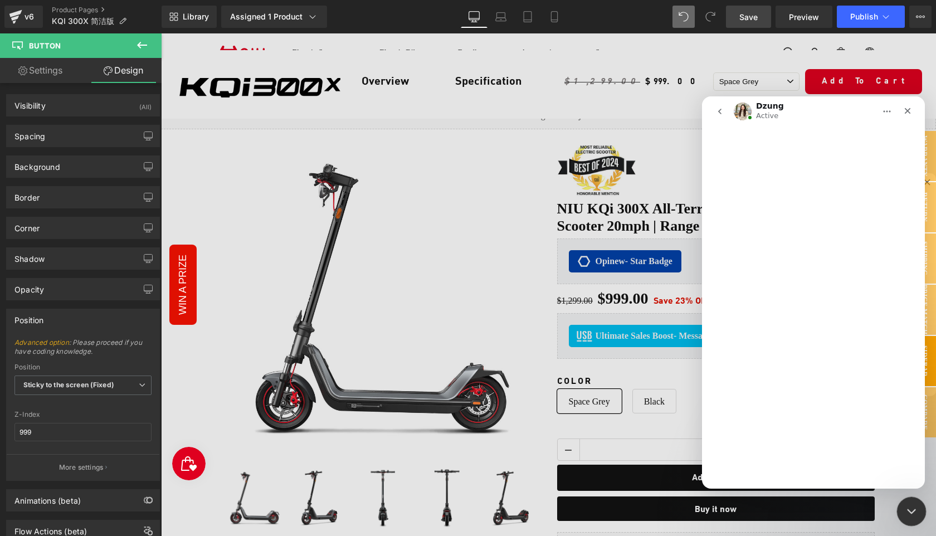
scroll to position [382, 0]
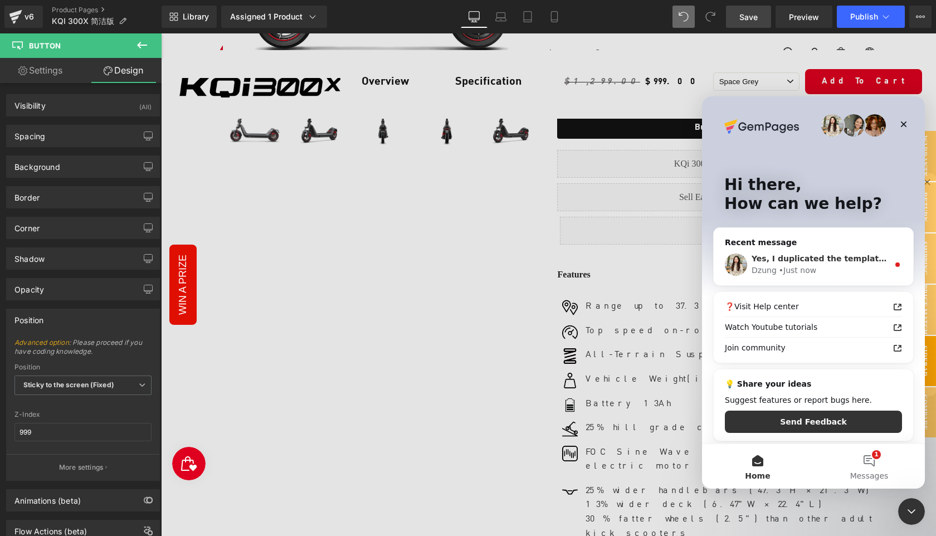
click at [801, 263] on span "Yes, I duplicated the template and check on it" at bounding box center [853, 258] width 202 height 9
click at [820, 268] on div "Dzung • Just now" at bounding box center [820, 271] width 137 height 12
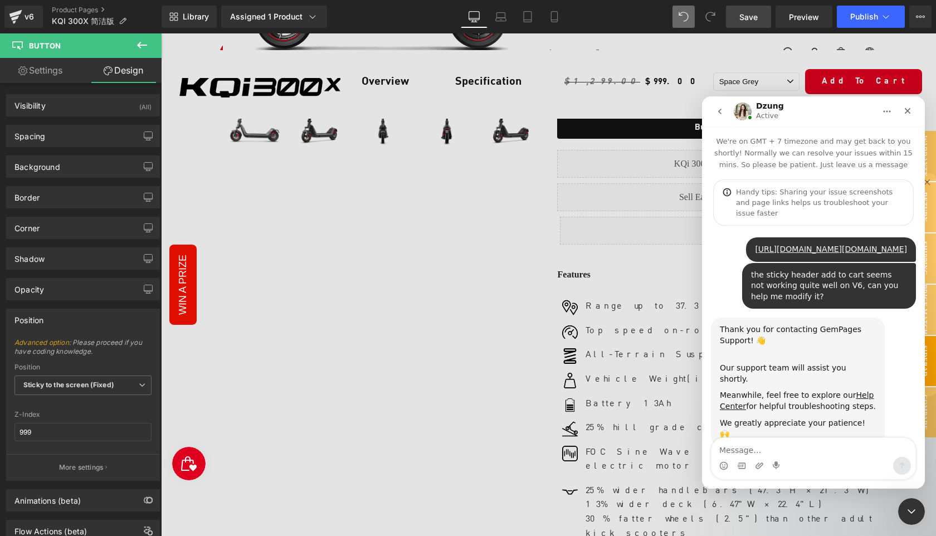
scroll to position [618, 0]
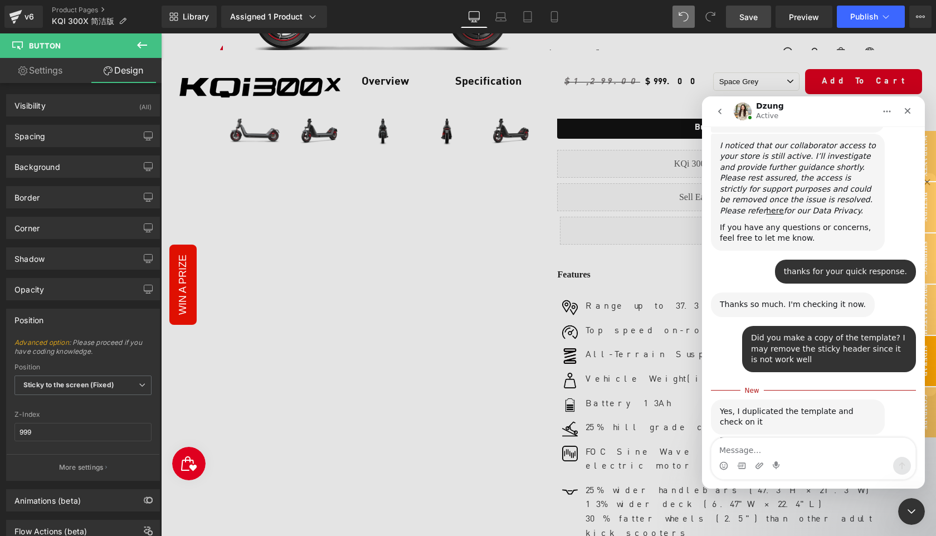
click at [755, 448] on textarea "Message…" at bounding box center [814, 447] width 204 height 19
type textarea "okay, then i will remove it and republish my page."
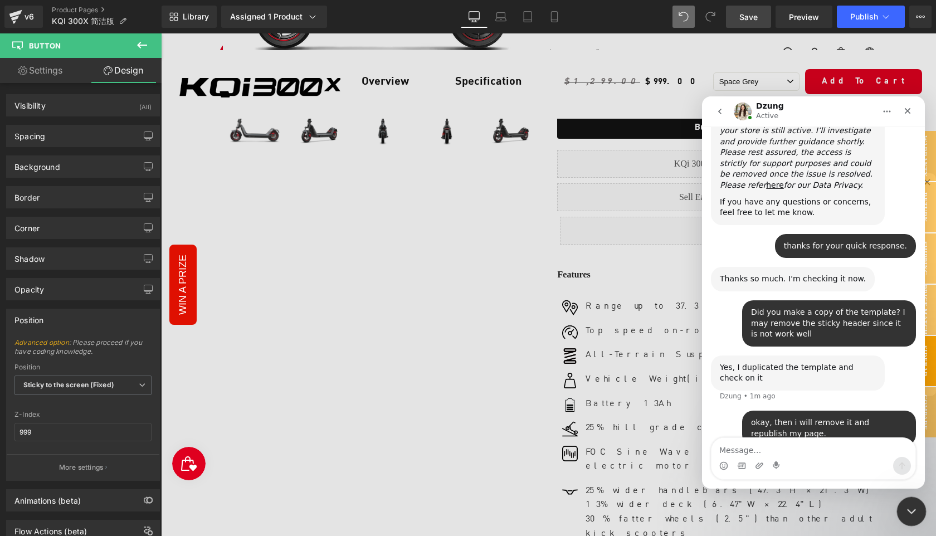
click at [914, 513] on icon "Close Intercom Messenger" at bounding box center [910, 509] width 13 height 13
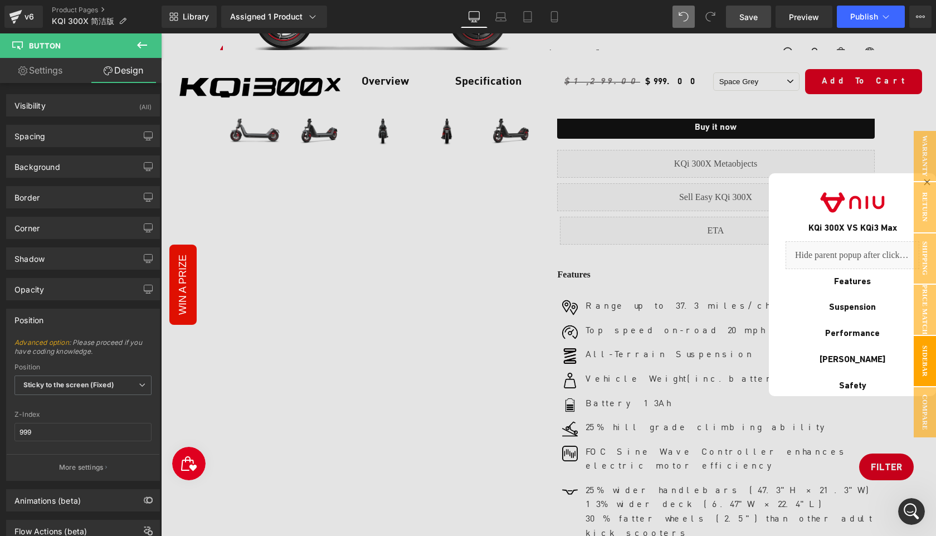
scroll to position [0, 0]
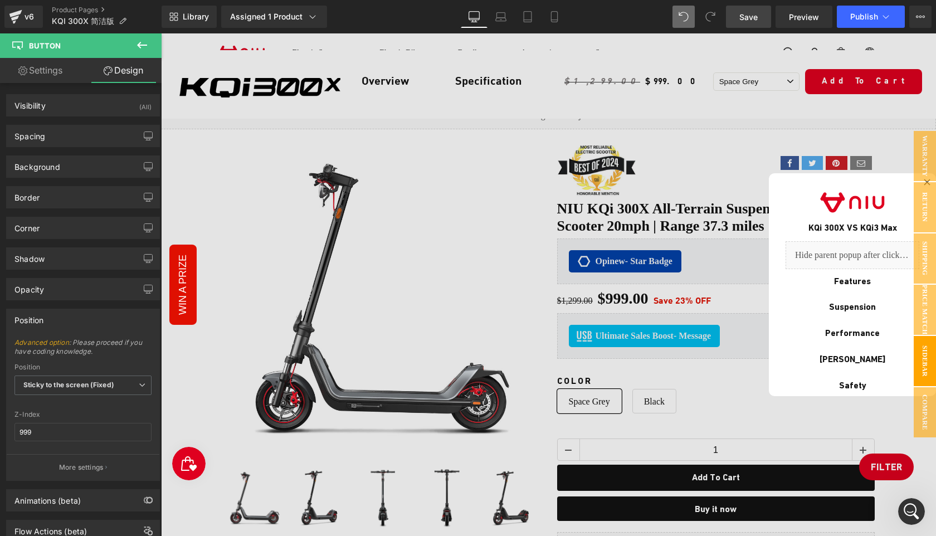
click at [360, 100] on div at bounding box center [548, 284] width 775 height 503
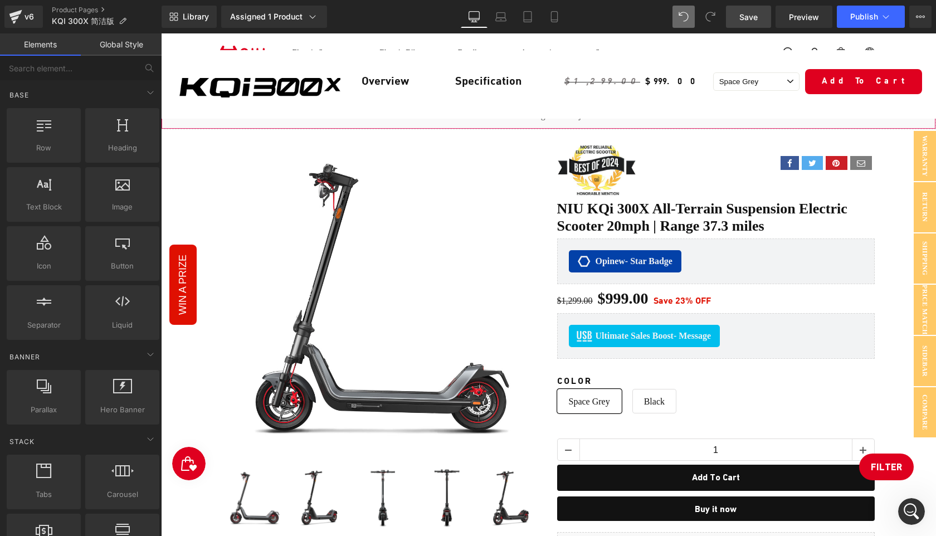
click at [296, 118] on div "Liquid" at bounding box center [548, 115] width 775 height 28
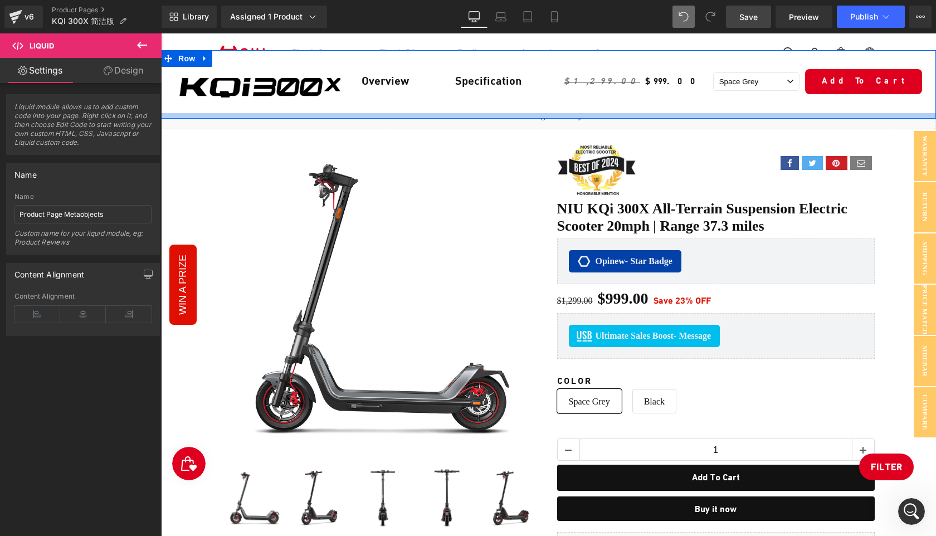
click at [294, 113] on div at bounding box center [548, 116] width 775 height 6
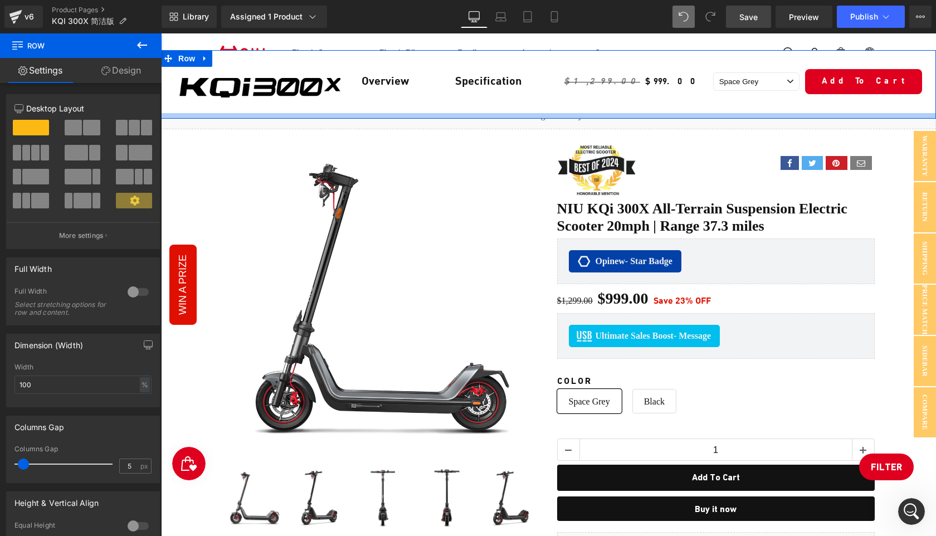
click at [225, 113] on div at bounding box center [548, 116] width 775 height 6
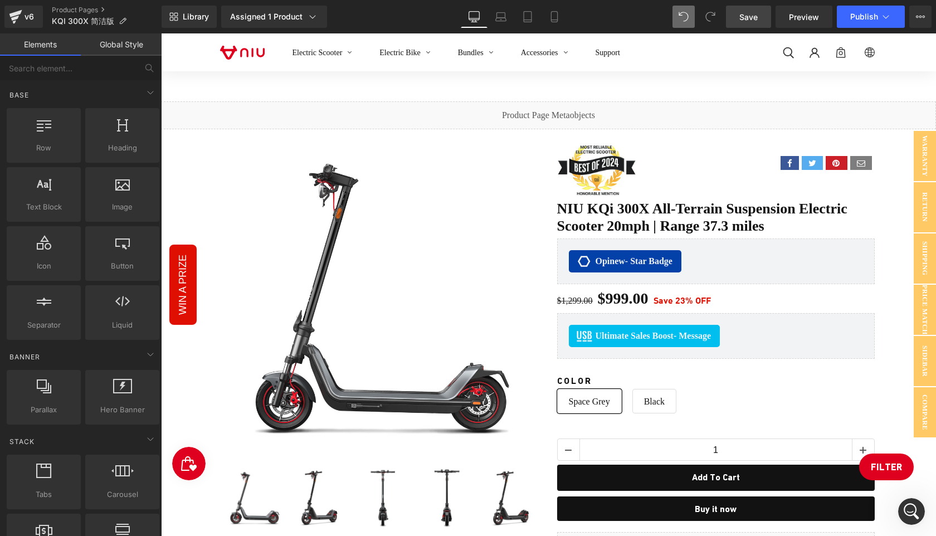
click at [516, 88] on div "Electric Scooter Electric Bike Bundles Accessories Support Log in Site navigati…" at bounding box center [548, 83] width 775 height 38
click at [754, 21] on span "Save" at bounding box center [749, 17] width 18 height 12
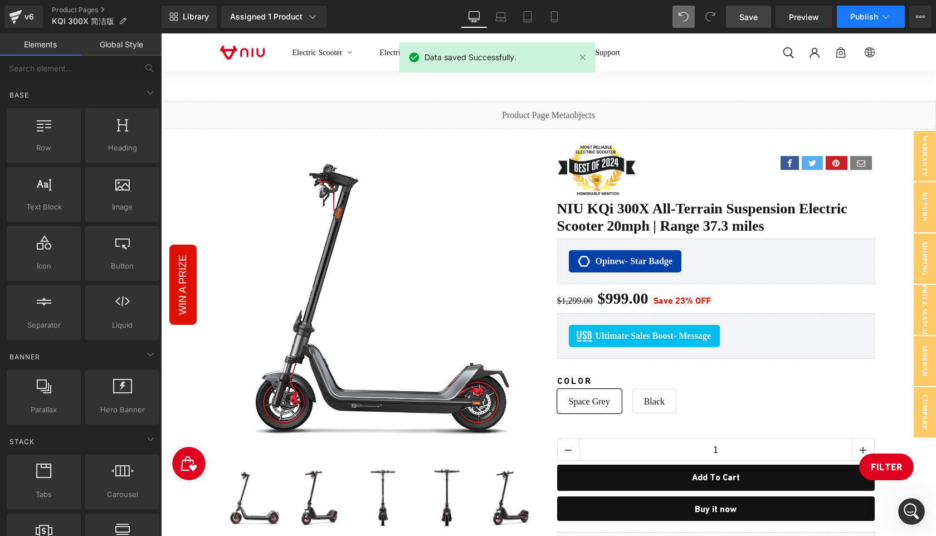
click at [865, 17] on span "Publish" at bounding box center [865, 16] width 28 height 9
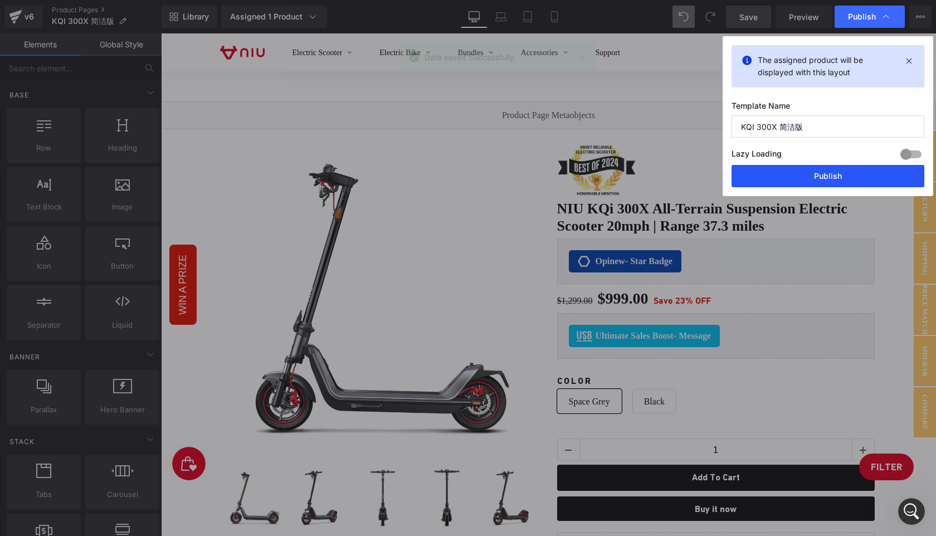
click at [828, 181] on button "Publish" at bounding box center [828, 176] width 193 height 22
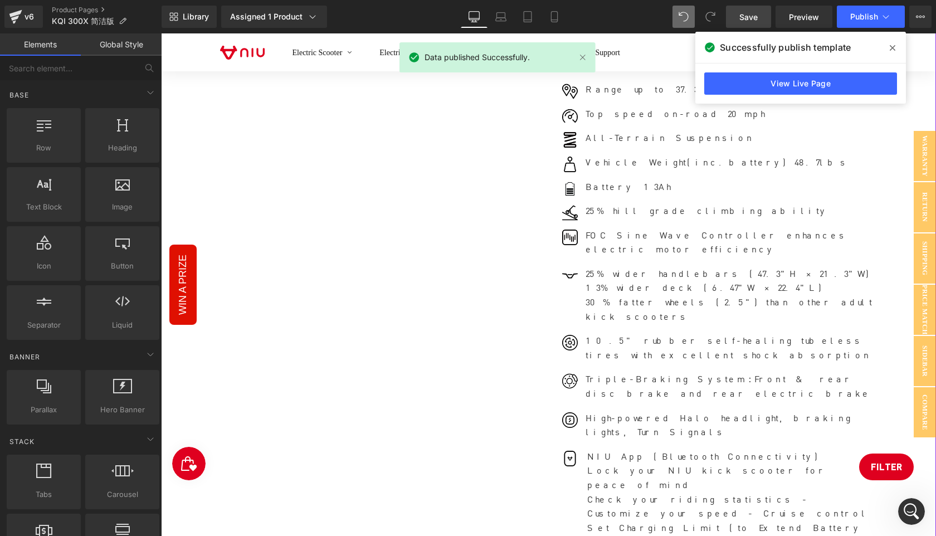
scroll to position [610, 0]
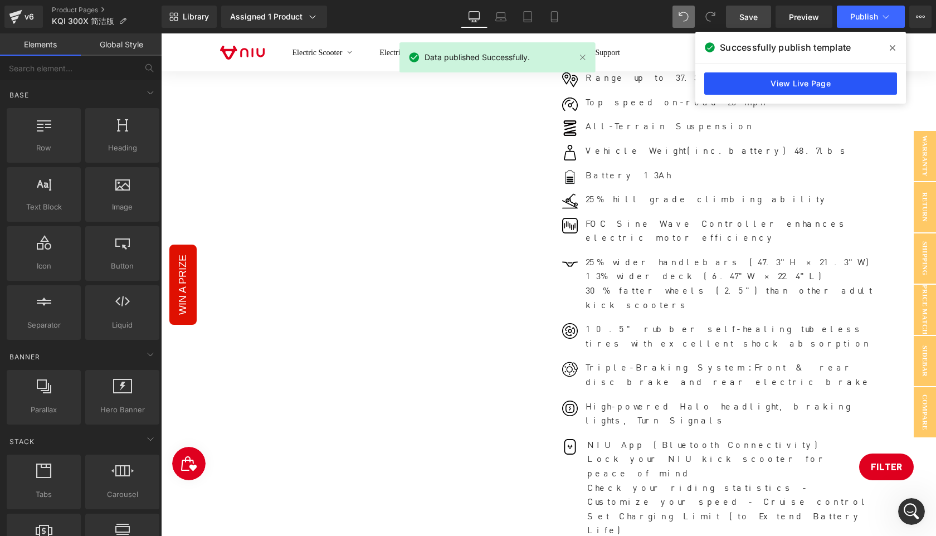
click at [789, 80] on link "View Live Page" at bounding box center [801, 83] width 193 height 22
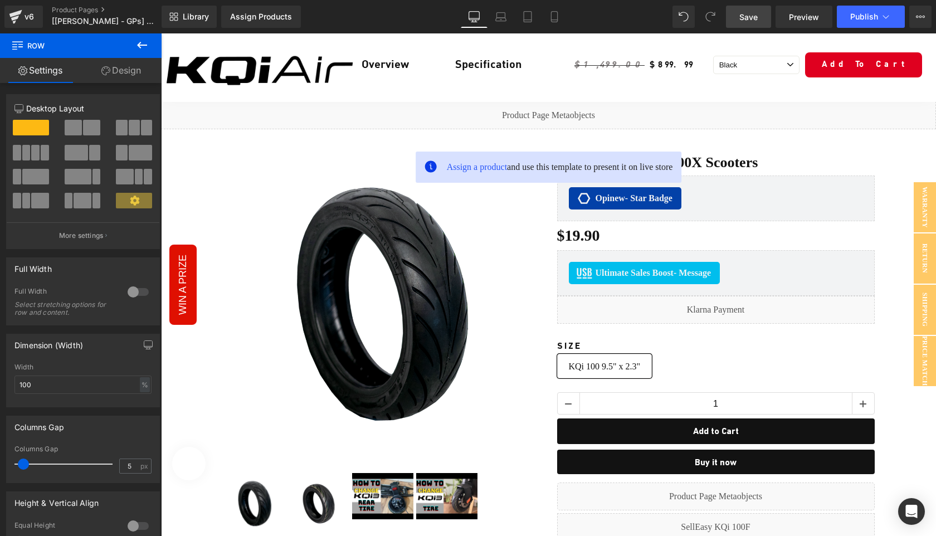
click at [746, 23] on link "Save" at bounding box center [748, 17] width 45 height 22
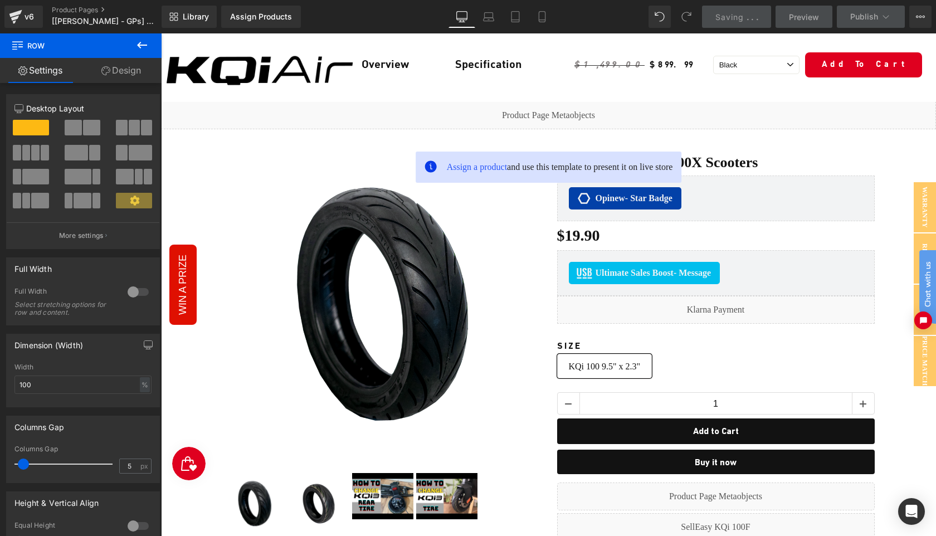
scroll to position [150, 0]
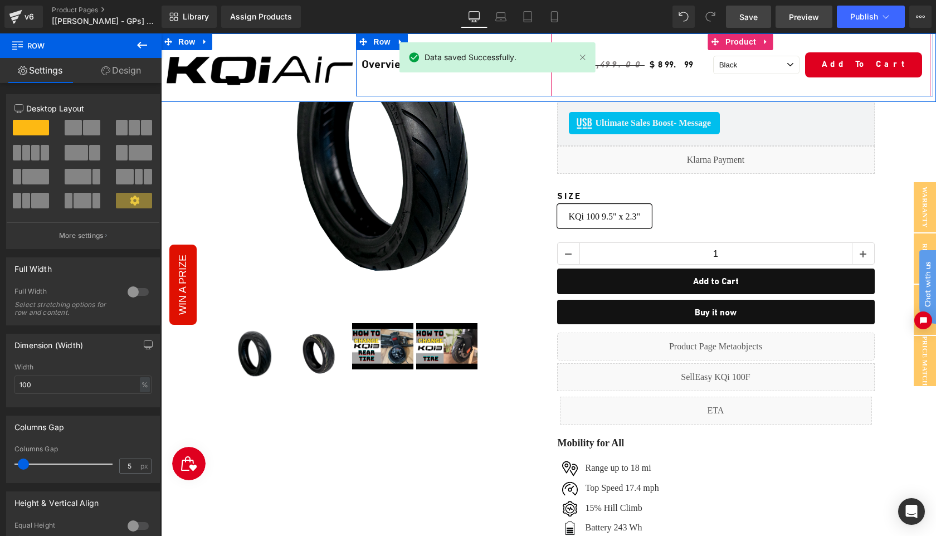
click at [799, 17] on span "Preview" at bounding box center [804, 17] width 30 height 12
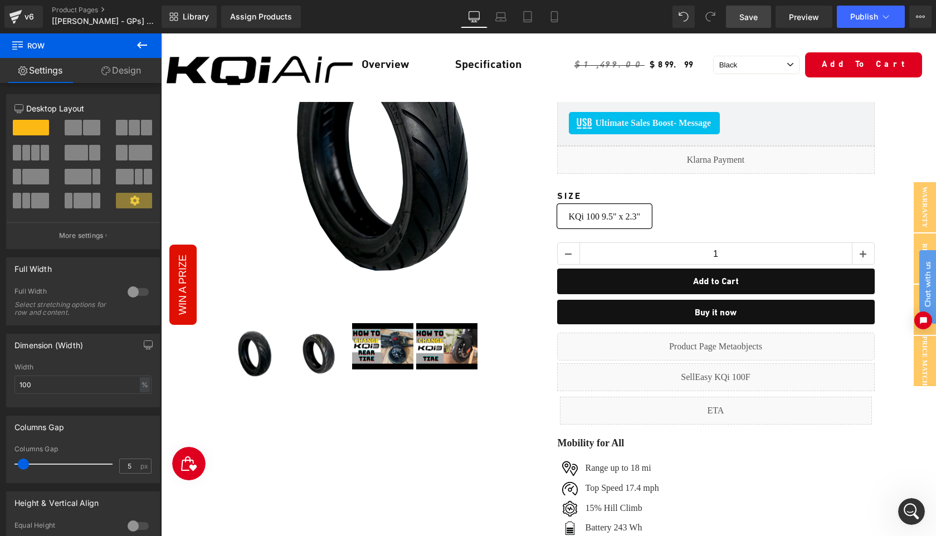
scroll to position [0, 0]
click at [746, 23] on link "Save" at bounding box center [748, 17] width 45 height 22
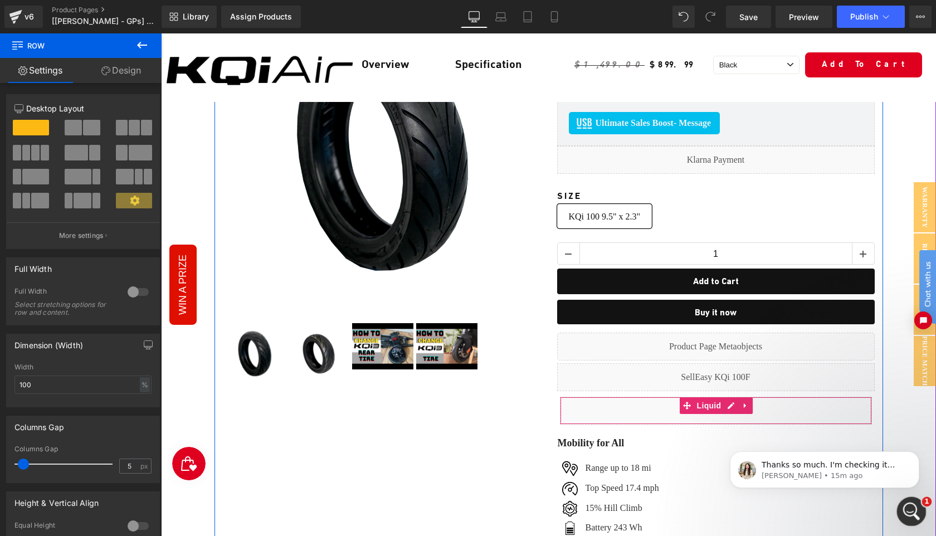
click at [912, 514] on icon "Open Intercom Messenger" at bounding box center [910, 510] width 18 height 18
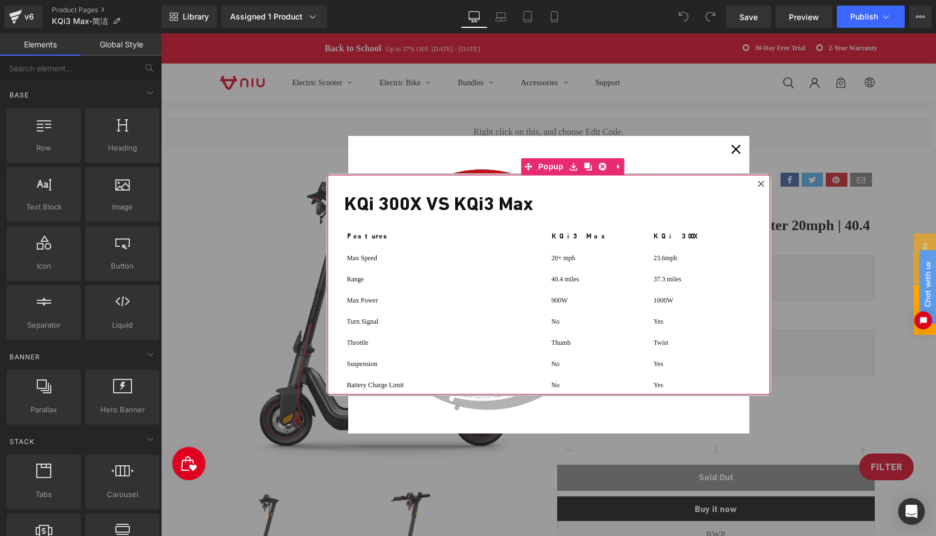
click at [762, 183] on icon at bounding box center [761, 184] width 6 height 6
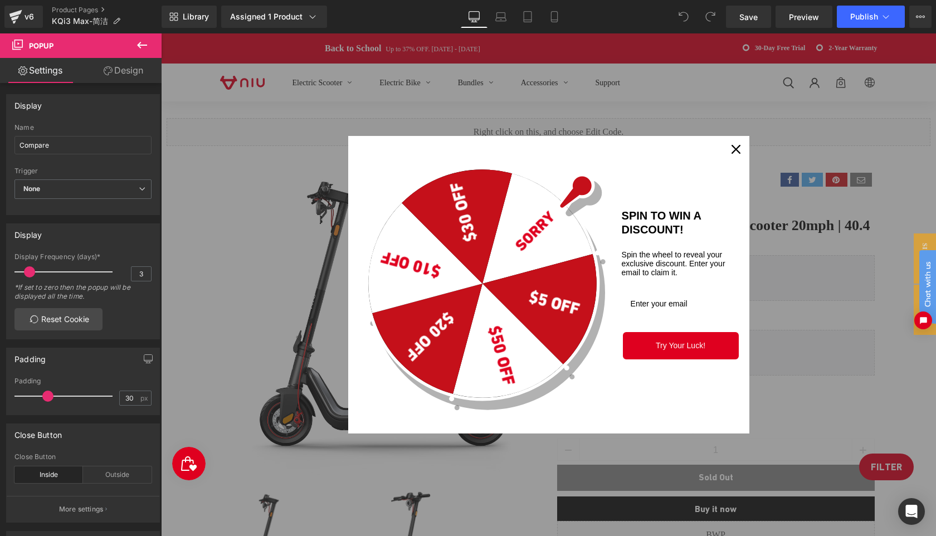
click at [739, 149] on icon "close icon" at bounding box center [736, 149] width 9 height 9
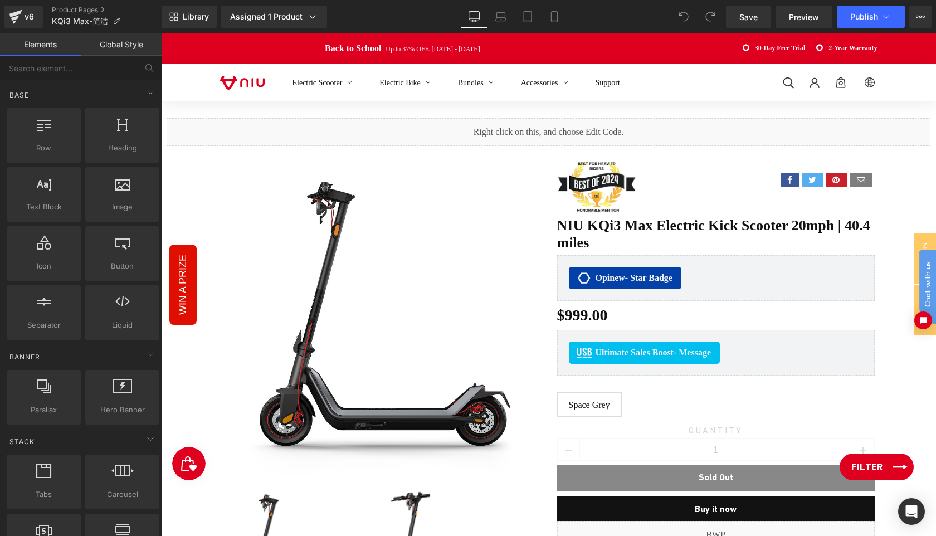
click at [890, 470] on link "Filter" at bounding box center [877, 467] width 74 height 27
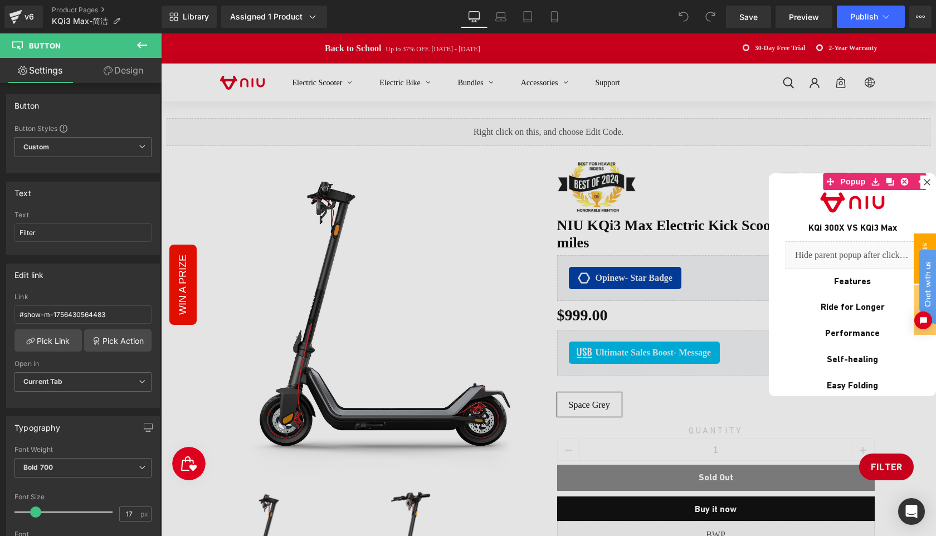
click at [118, 69] on link "Design" at bounding box center [123, 70] width 81 height 25
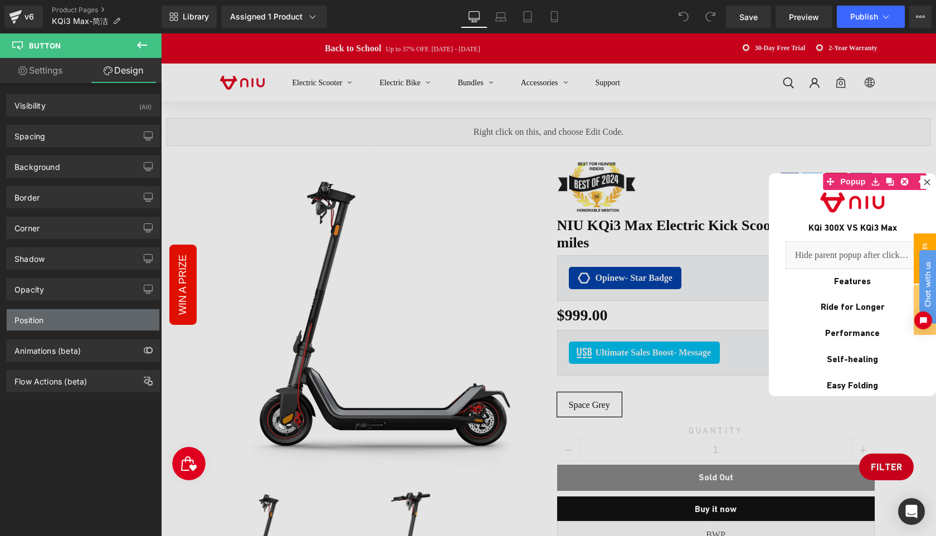
click at [64, 324] on div "Position" at bounding box center [83, 319] width 153 height 21
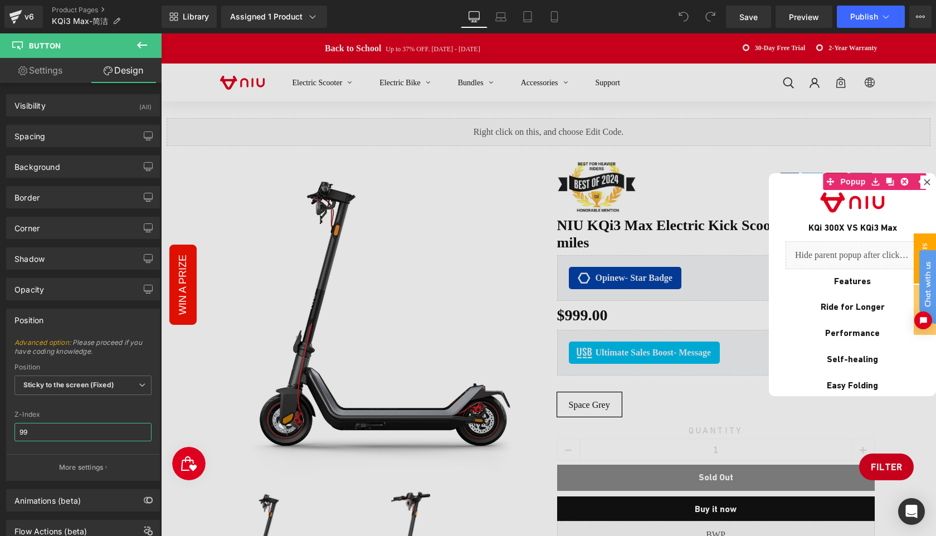
click at [57, 430] on input "99" at bounding box center [82, 432] width 137 height 18
type input "999"
click at [747, 16] on span "Save" at bounding box center [749, 17] width 18 height 12
click at [866, 13] on span "Publish" at bounding box center [865, 16] width 28 height 9
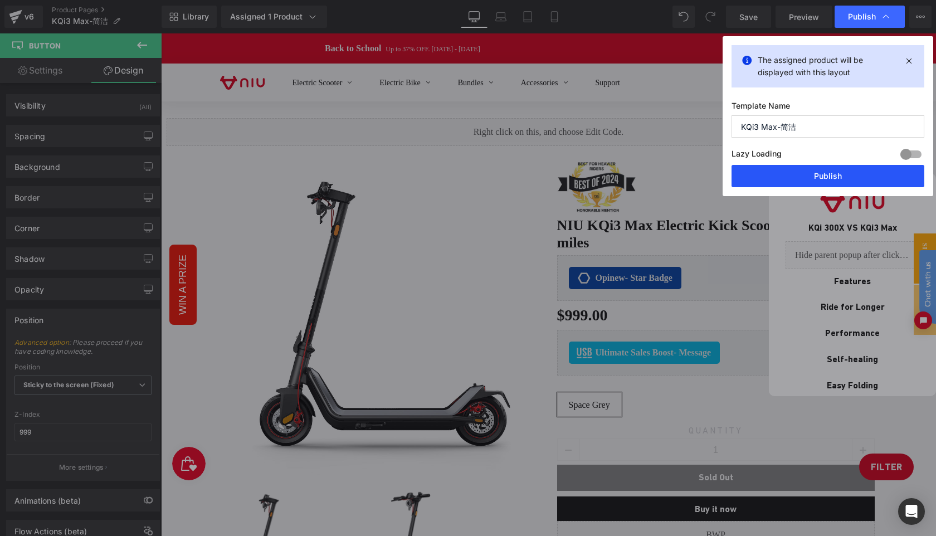
click at [828, 168] on button "Publish" at bounding box center [828, 176] width 193 height 22
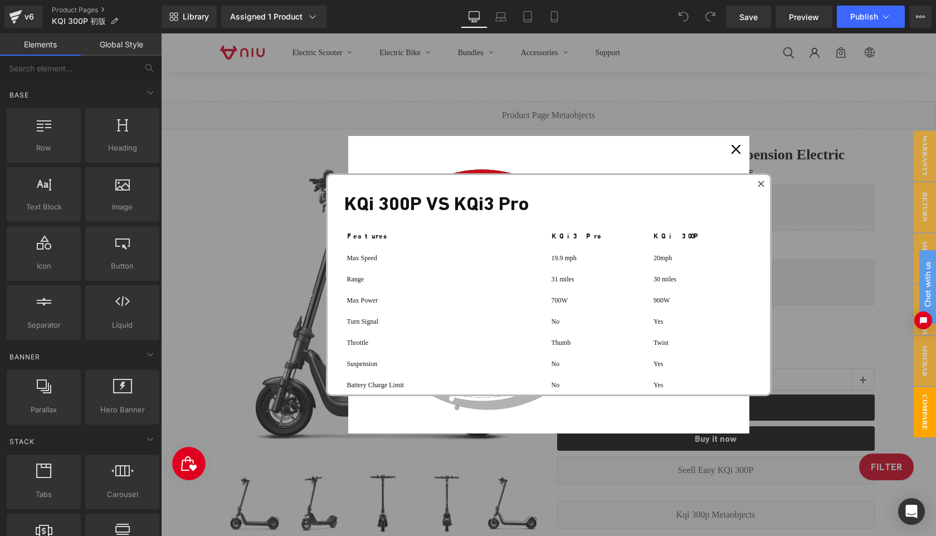
click at [762, 184] on icon at bounding box center [761, 184] width 6 height 6
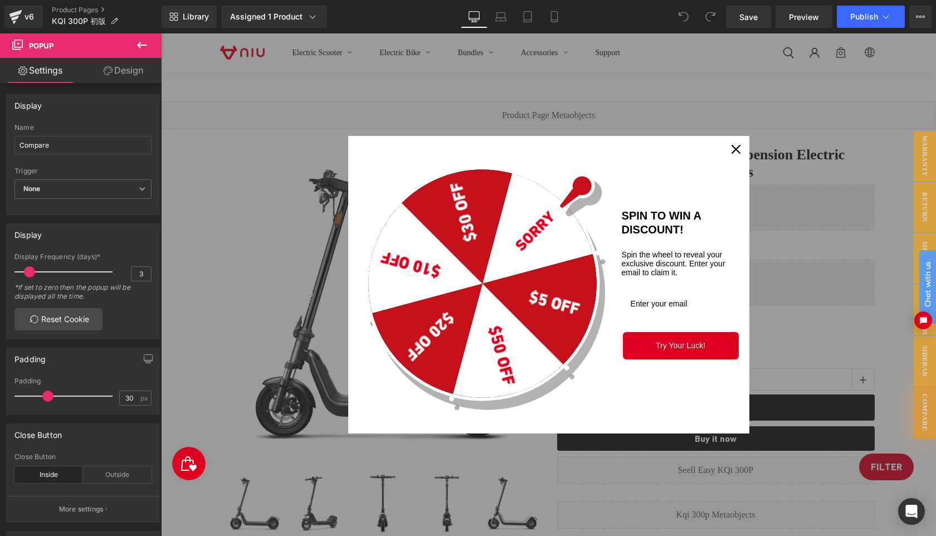
click at [735, 150] on icon "close icon" at bounding box center [736, 149] width 9 height 9
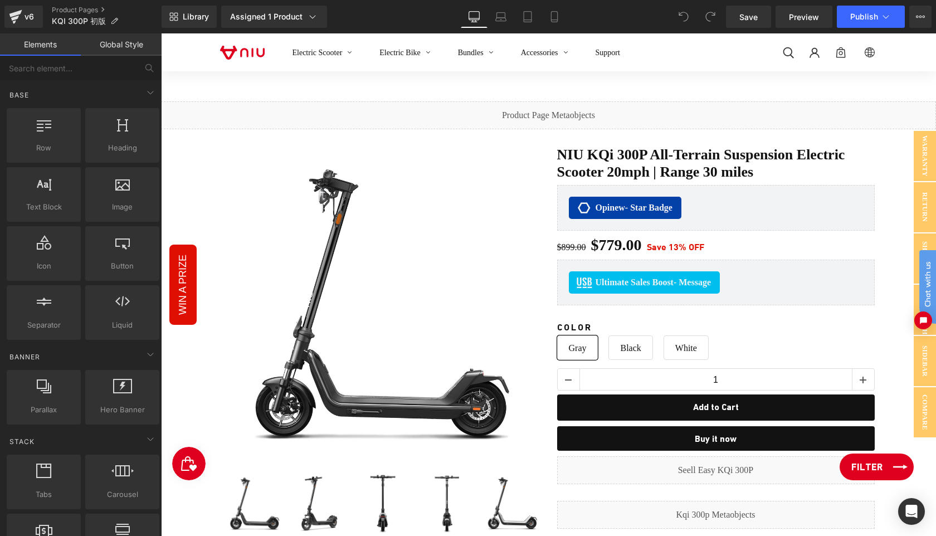
click at [877, 467] on span "Filter" at bounding box center [867, 466] width 31 height 13
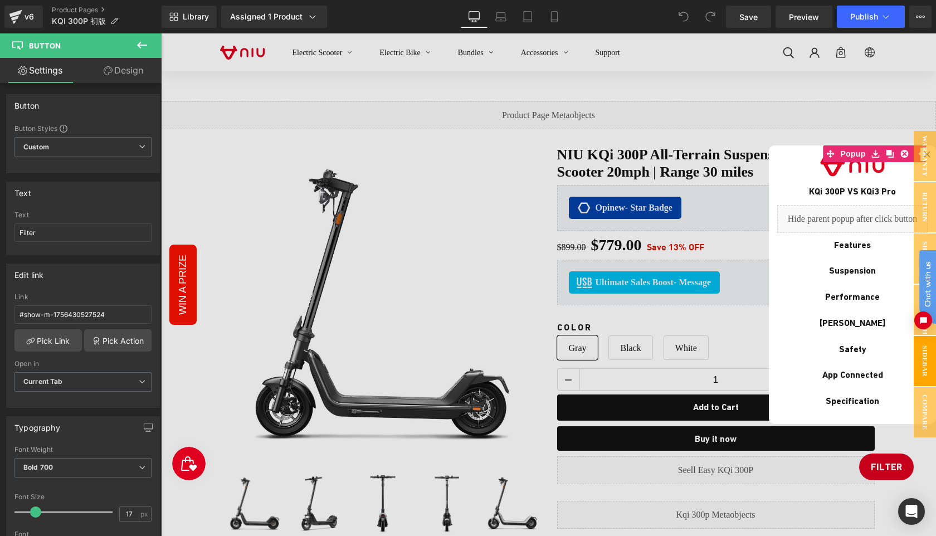
click at [123, 72] on link "Design" at bounding box center [123, 70] width 81 height 25
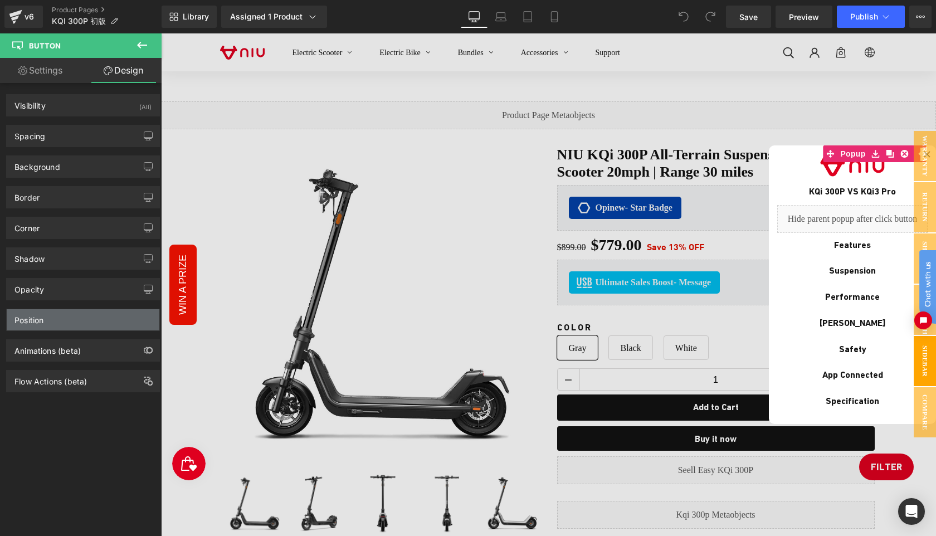
click at [60, 322] on div "Position" at bounding box center [83, 319] width 153 height 21
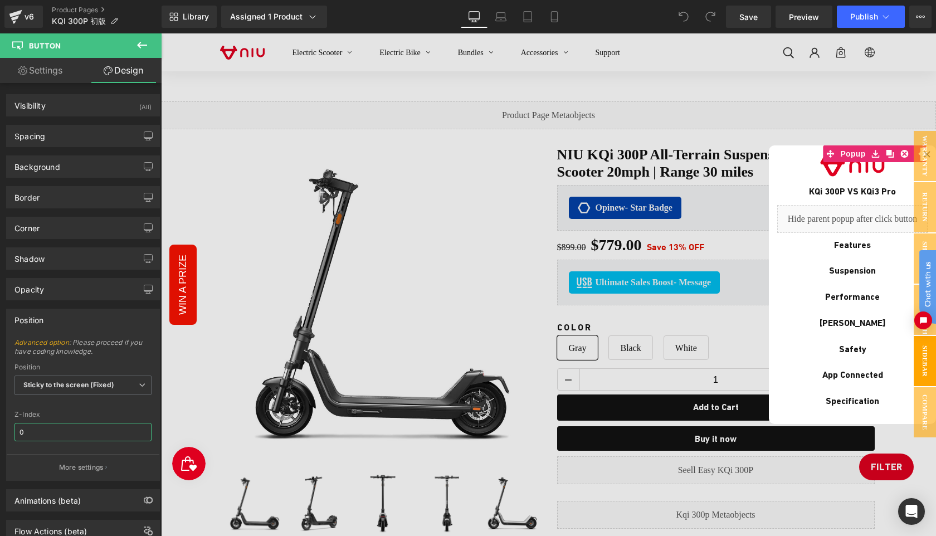
click at [47, 429] on input "0" at bounding box center [82, 432] width 137 height 18
type input "999"
click at [753, 22] on span "Save" at bounding box center [749, 17] width 18 height 12
click at [751, 17] on span "Save" at bounding box center [749, 17] width 18 height 12
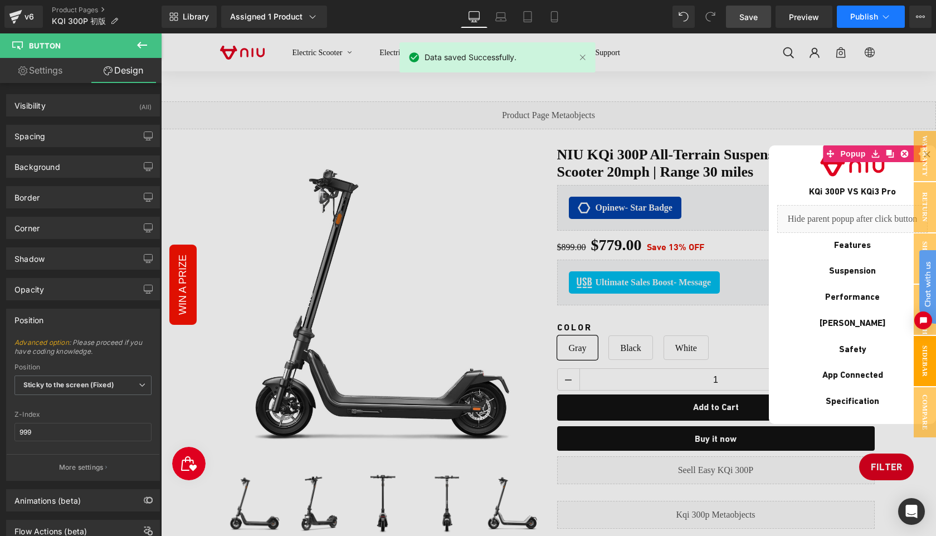
click at [862, 13] on span "Publish" at bounding box center [865, 16] width 28 height 9
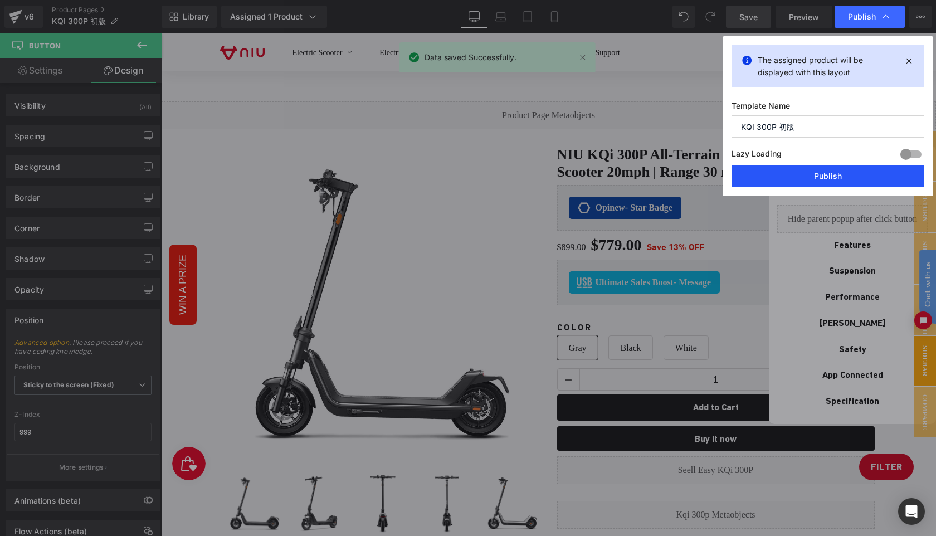
click at [828, 174] on button "Publish" at bounding box center [828, 176] width 193 height 22
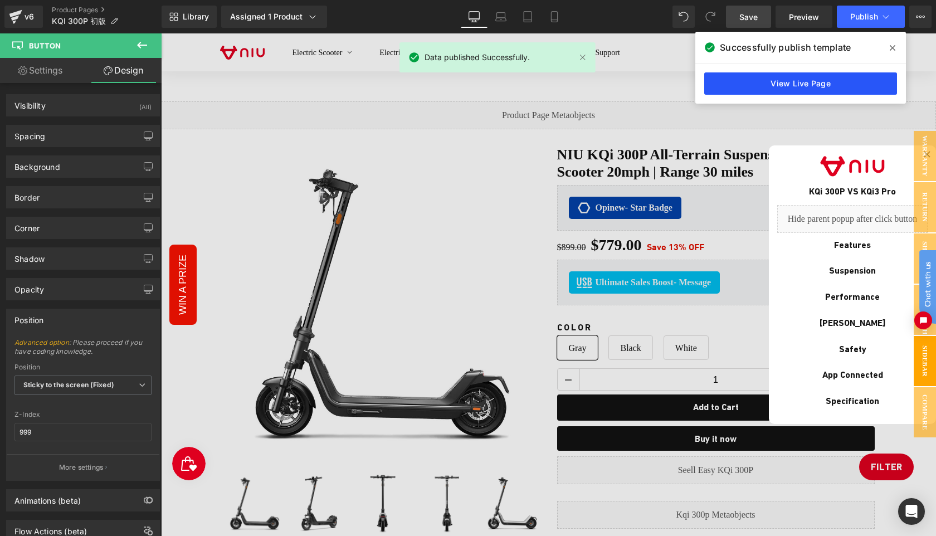
click at [788, 85] on link "View Live Page" at bounding box center [801, 83] width 193 height 22
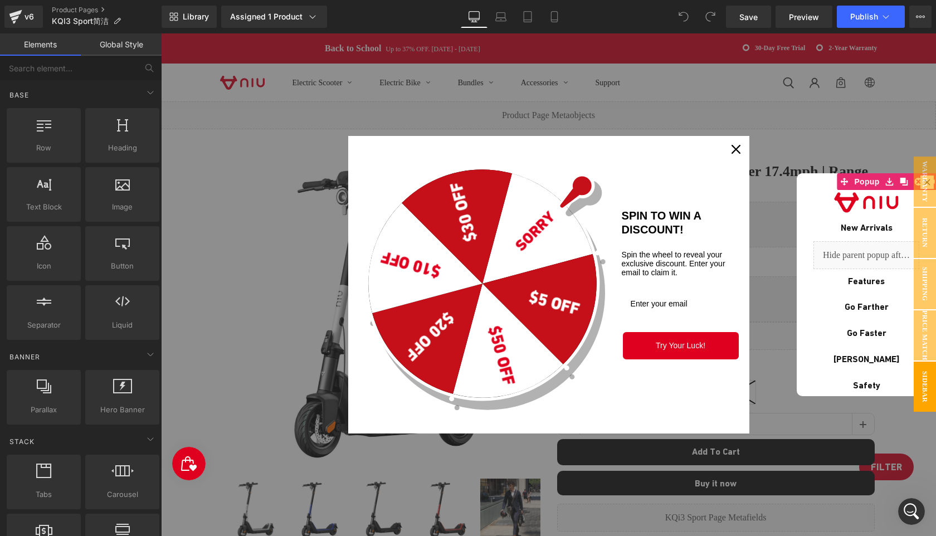
click at [735, 150] on icon "close icon" at bounding box center [736, 149] width 9 height 9
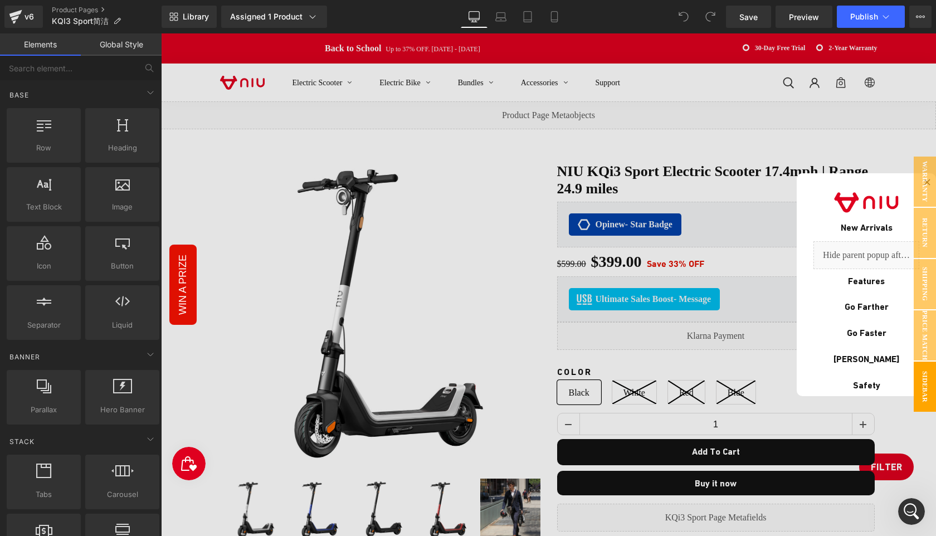
scroll to position [270, 0]
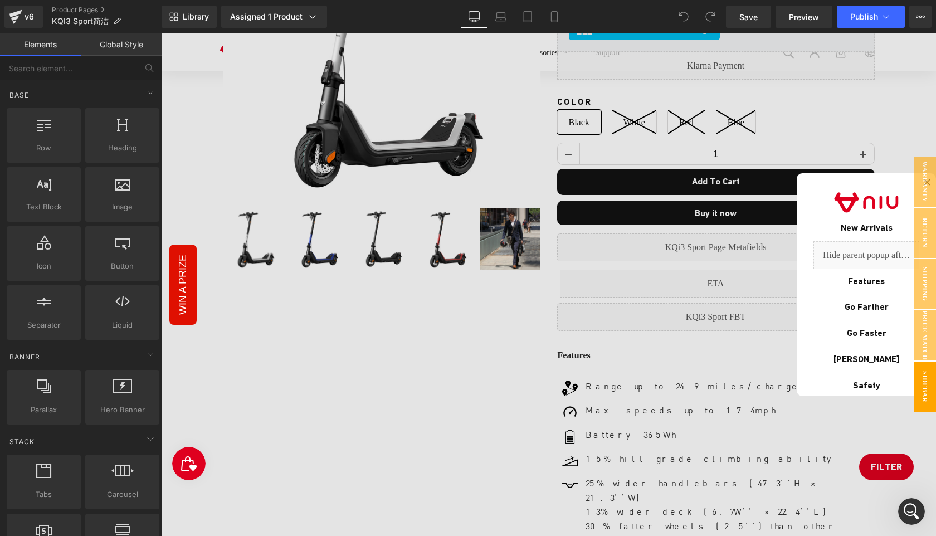
click at [890, 439] on div at bounding box center [548, 284] width 775 height 503
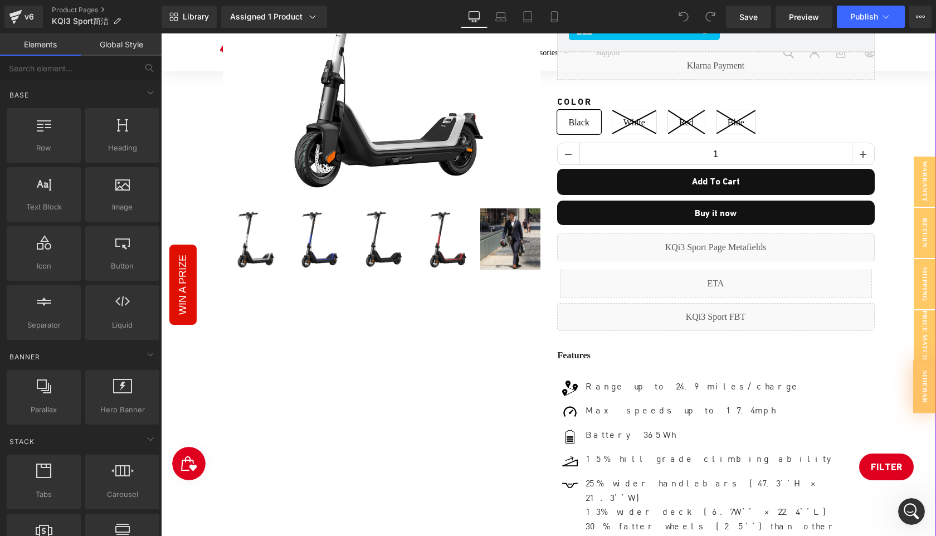
click at [886, 470] on div "Sale Off (P) Image ‹ ›" at bounding box center [549, 358] width 764 height 954
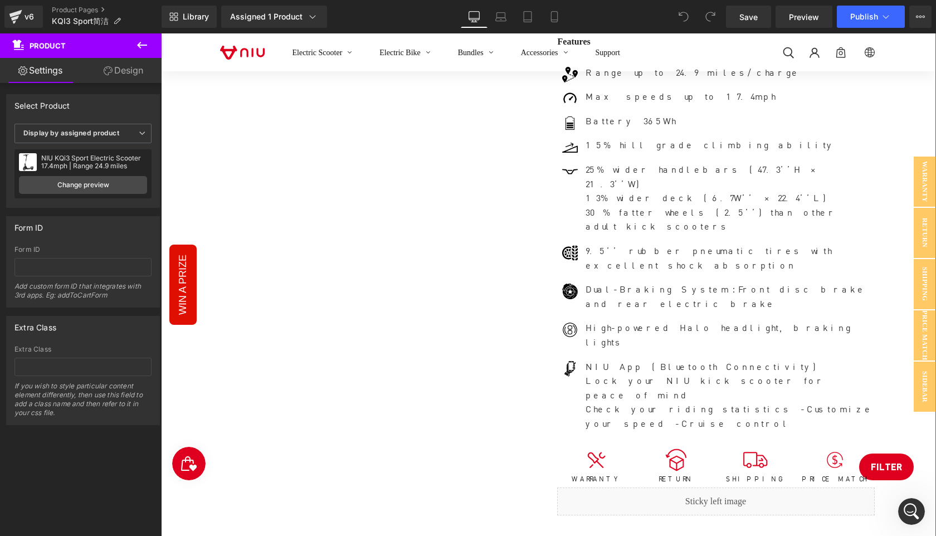
scroll to position [755, 0]
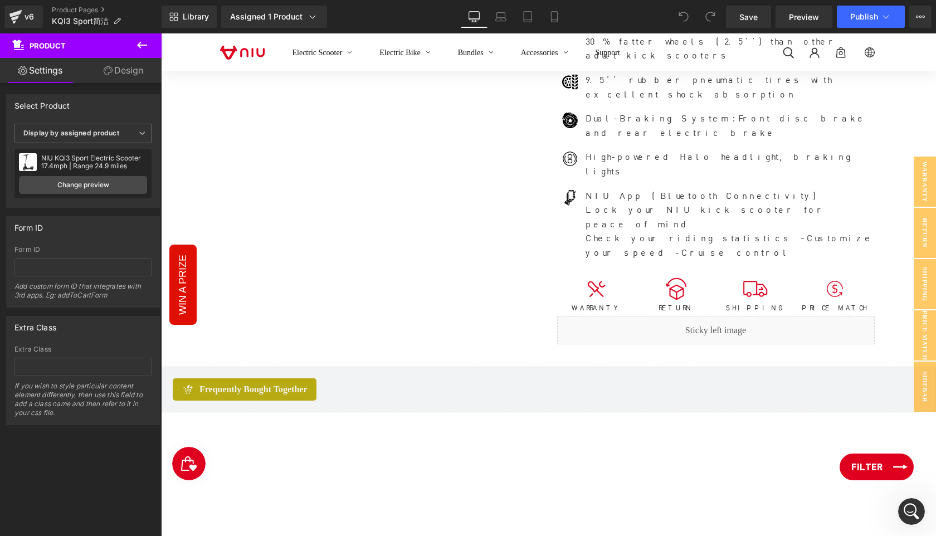
click at [879, 469] on span "Filter" at bounding box center [867, 466] width 31 height 13
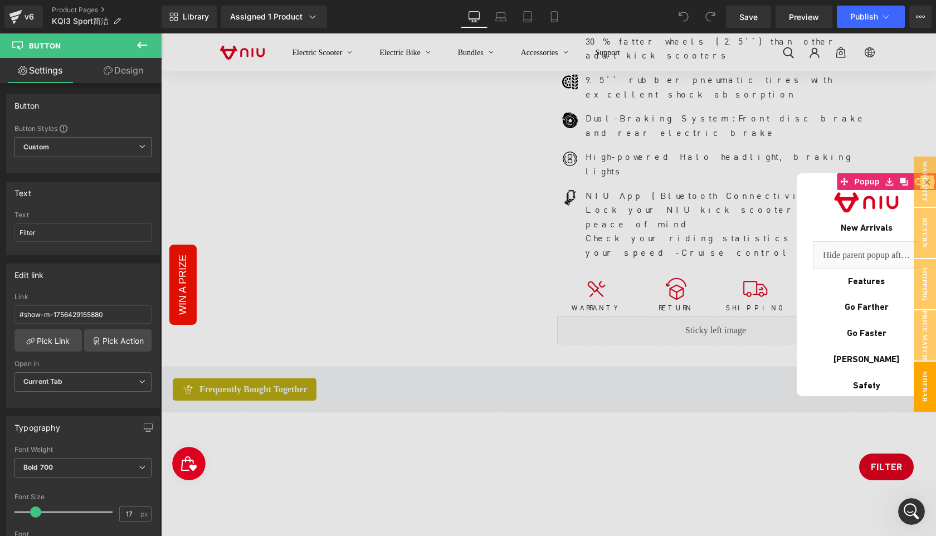
click at [122, 74] on link "Design" at bounding box center [123, 70] width 81 height 25
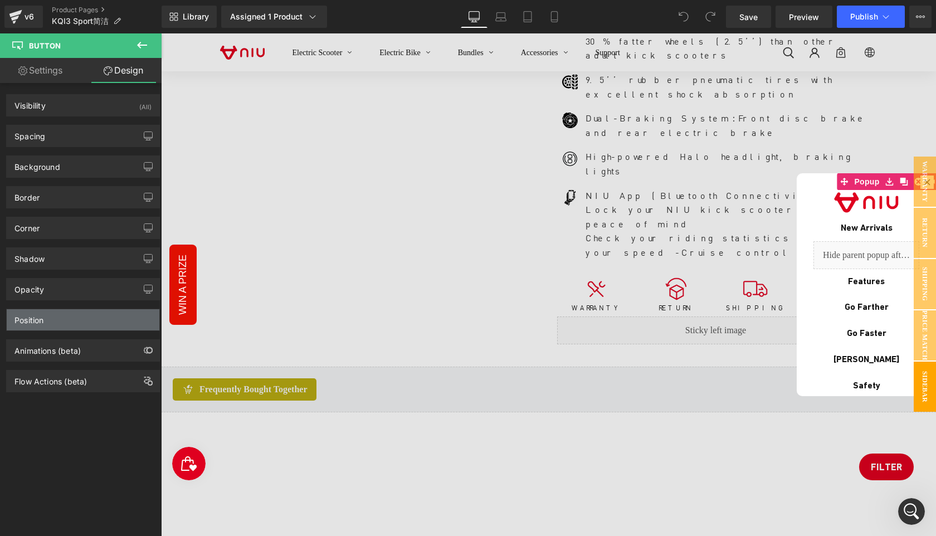
click at [67, 318] on div "Position" at bounding box center [83, 319] width 153 height 21
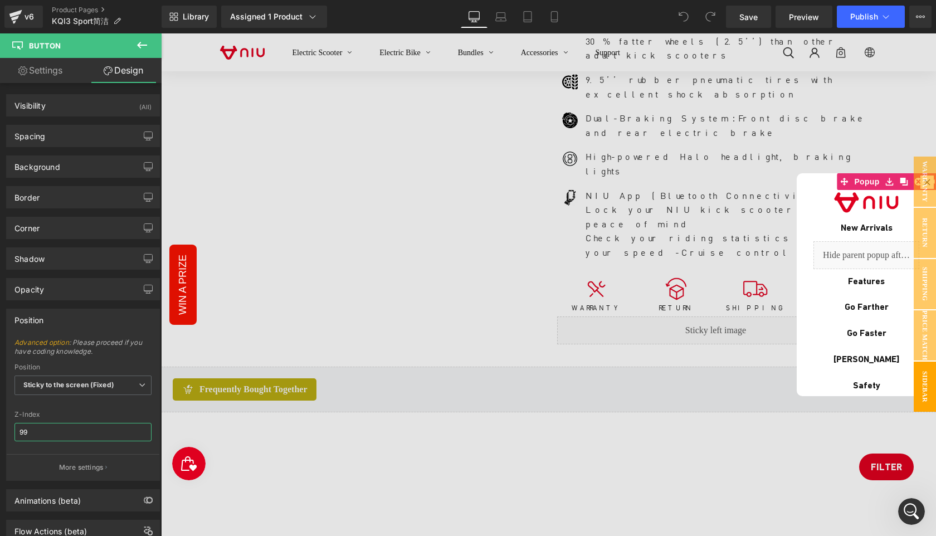
click at [68, 431] on input "99" at bounding box center [82, 432] width 137 height 18
type input "999"
click at [747, 17] on span "Save" at bounding box center [749, 17] width 18 height 12
click at [864, 21] on span "Publish" at bounding box center [865, 16] width 28 height 9
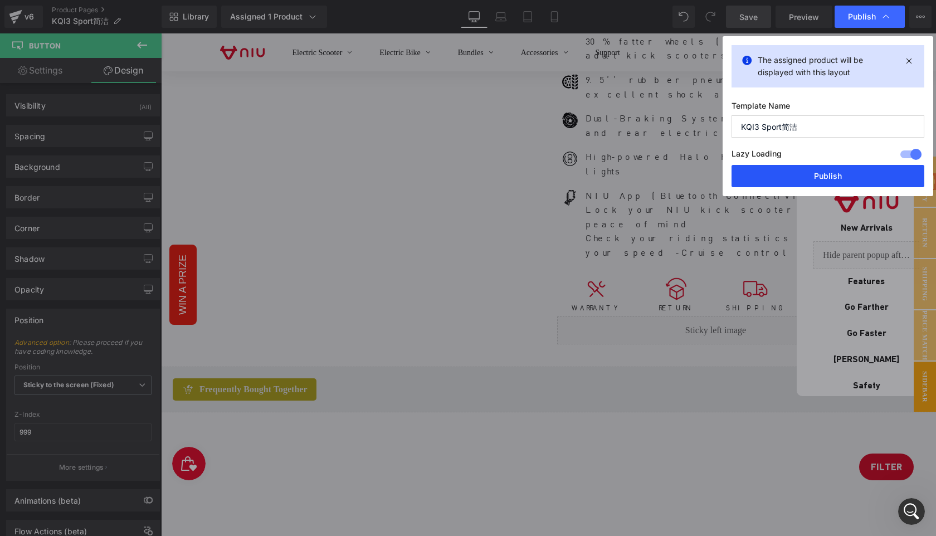
click at [846, 174] on button "Publish" at bounding box center [828, 176] width 193 height 22
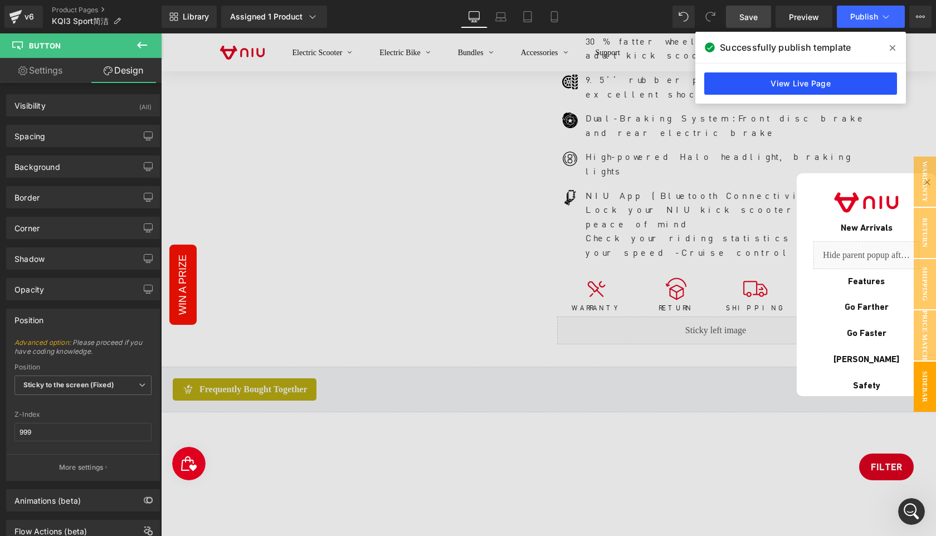
click at [802, 85] on link "View Live Page" at bounding box center [801, 83] width 193 height 22
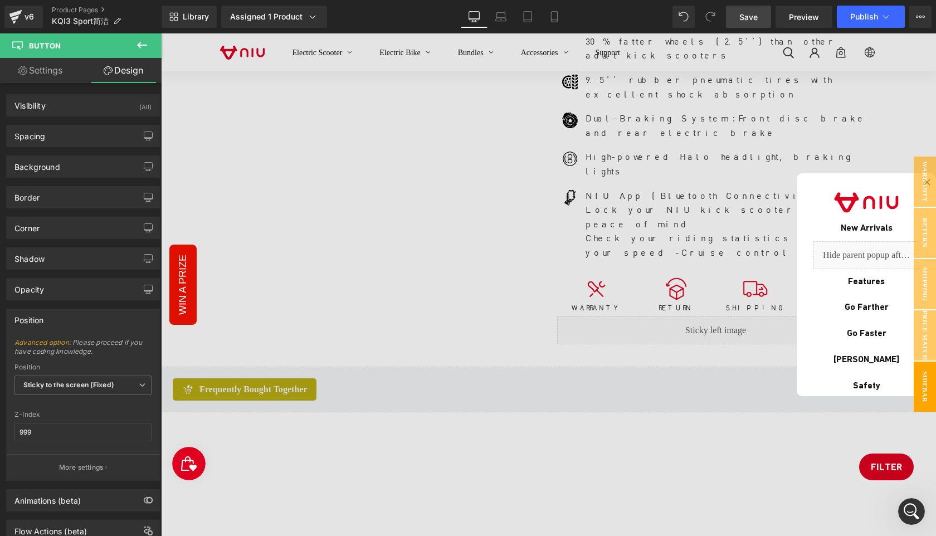
click at [886, 468] on div at bounding box center [548, 284] width 775 height 503
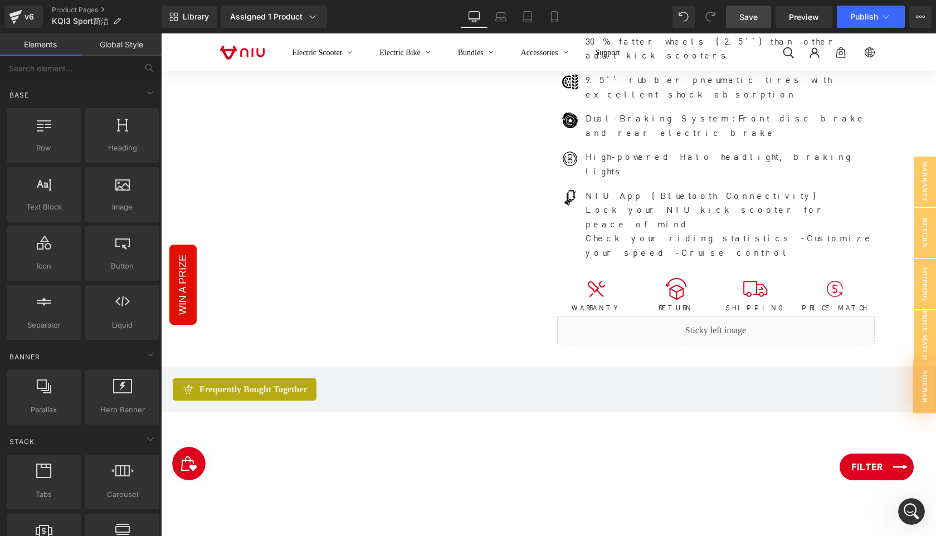
click at [883, 466] on link "Filter" at bounding box center [877, 467] width 74 height 27
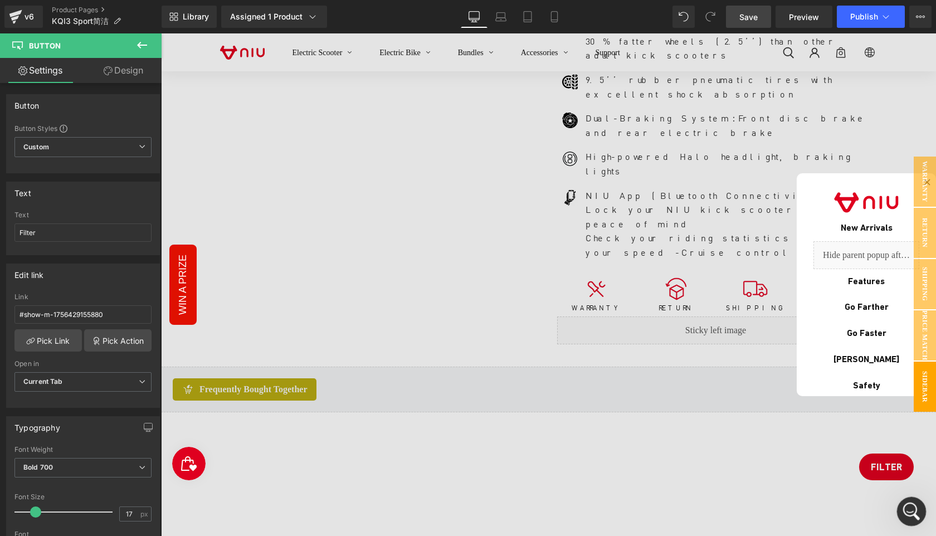
click at [910, 516] on icon "Open Intercom Messenger" at bounding box center [910, 510] width 18 height 18
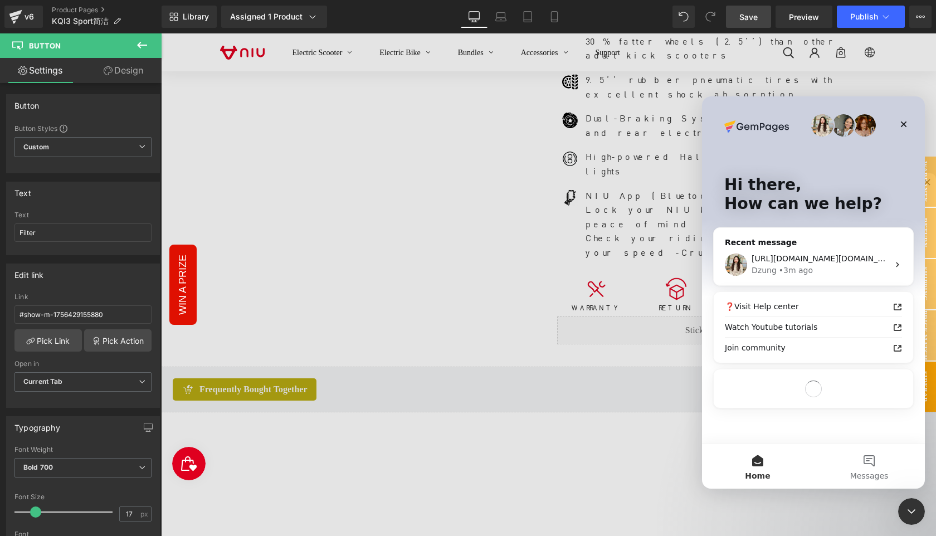
scroll to position [0, 0]
click at [873, 463] on button "Messages" at bounding box center [869, 466] width 111 height 45
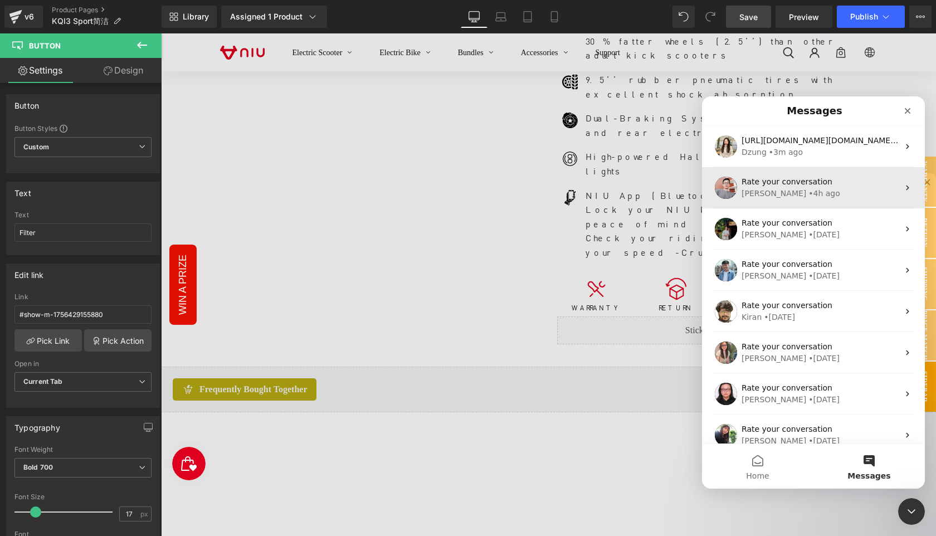
click at [798, 190] on div "Harry • 4h ago" at bounding box center [820, 194] width 157 height 12
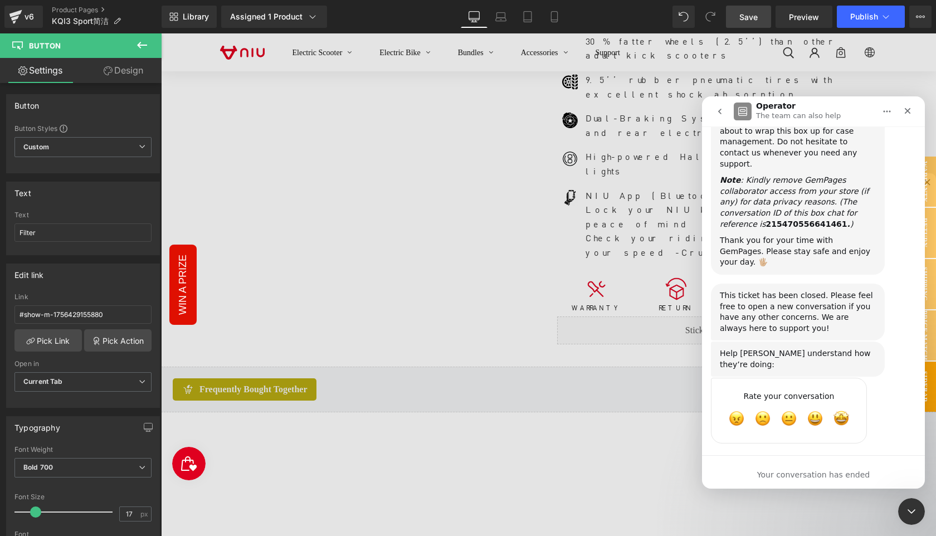
scroll to position [5946, 0]
click at [792, 228] on b "215470556641461" at bounding box center [806, 223] width 81 height 9
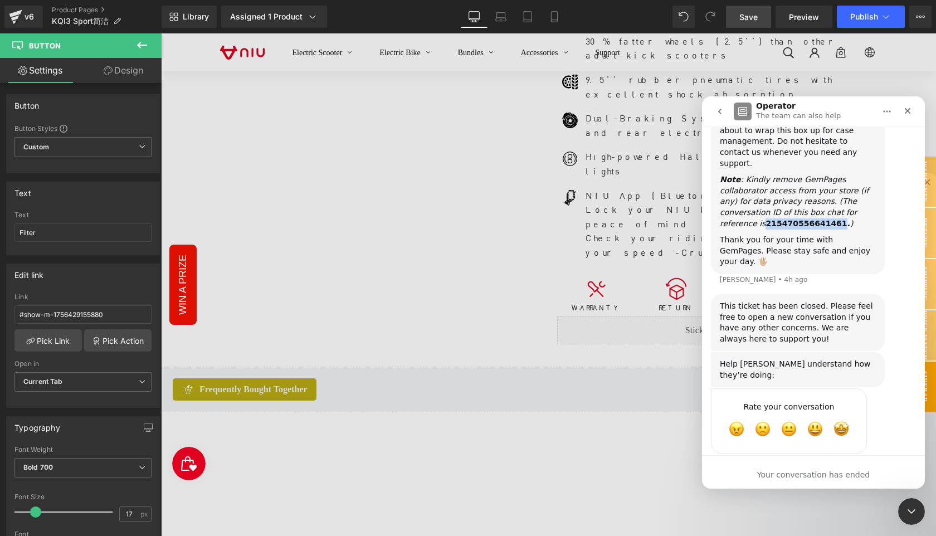
click at [792, 228] on b "215470556641461" at bounding box center [806, 223] width 81 height 9
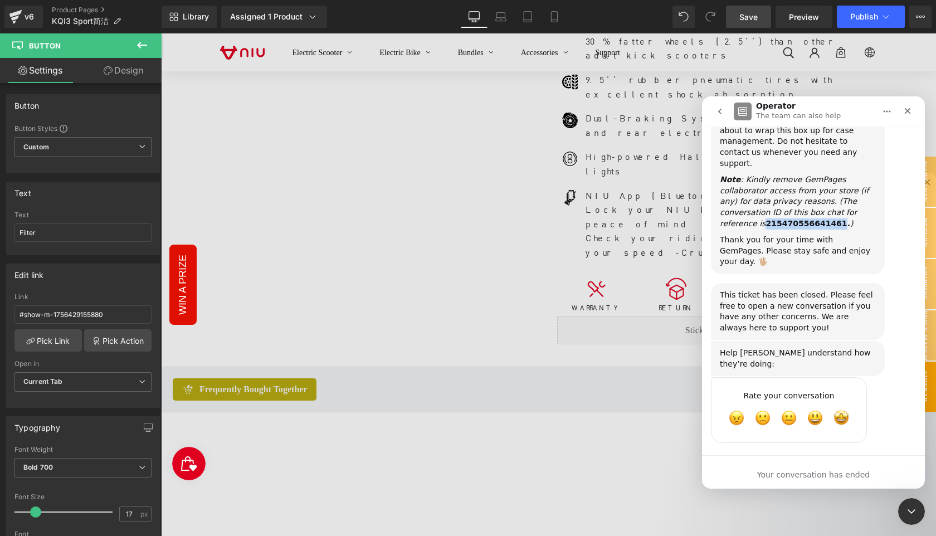
copy b "215470556641461"
click at [908, 512] on icon "Close Intercom Messenger" at bounding box center [910, 509] width 13 height 13
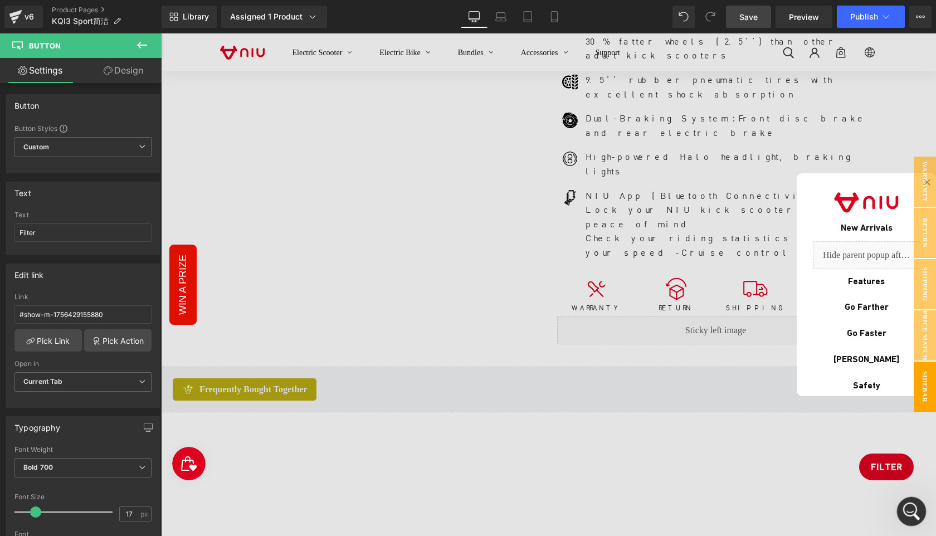
click at [915, 519] on div "Open Intercom Messenger" at bounding box center [910, 510] width 37 height 37
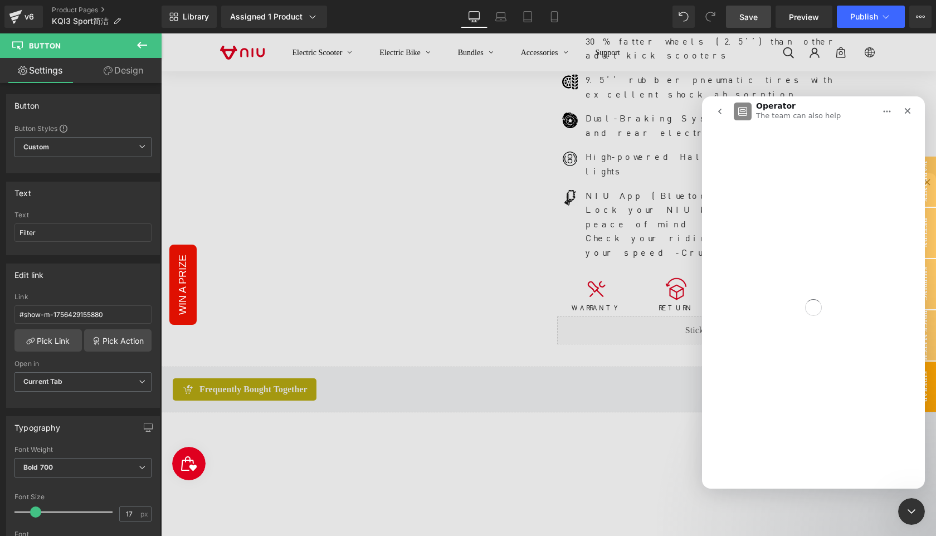
click at [719, 110] on icon "go back" at bounding box center [719, 112] width 3 height 6
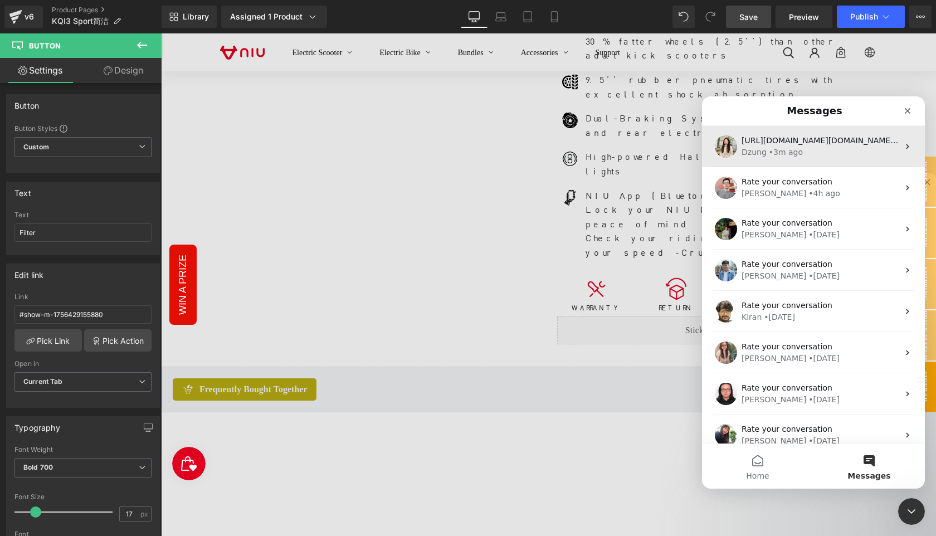
click at [796, 151] on div "• 3m ago" at bounding box center [786, 153] width 34 height 12
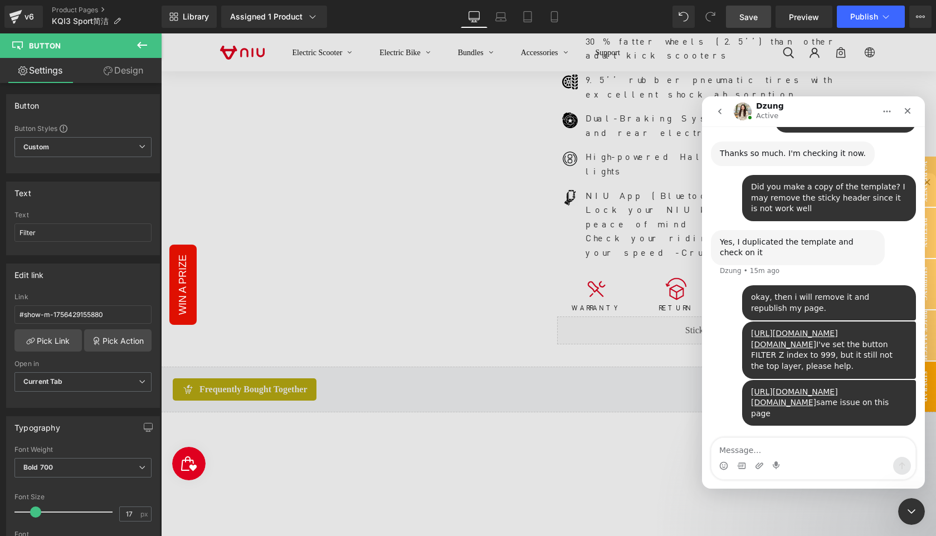
scroll to position [781, 0]
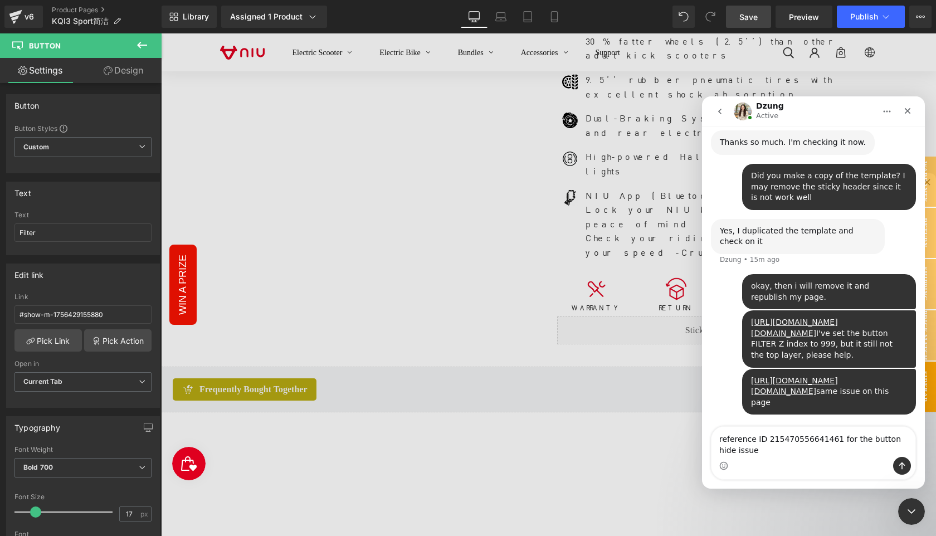
type textarea "reference ID 215470556641461 for the button hide issue"
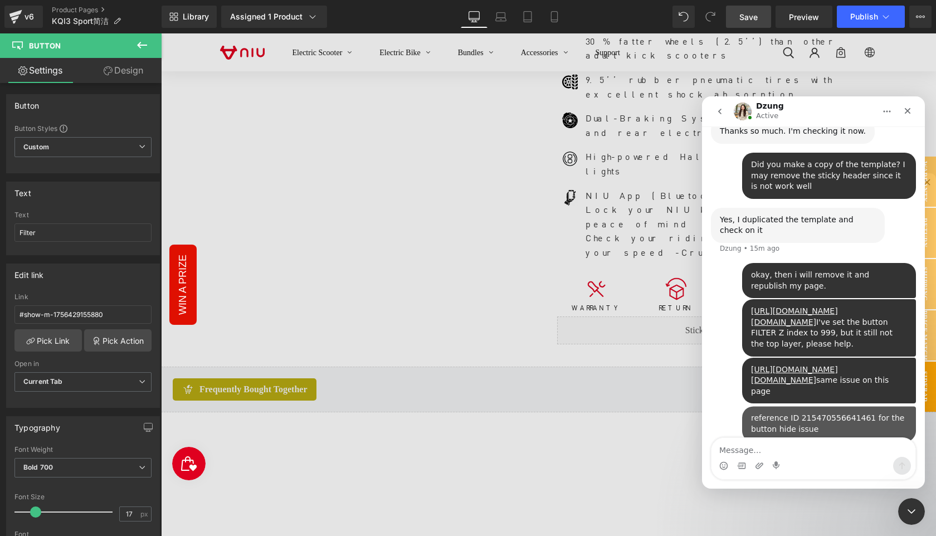
scroll to position [818, 0]
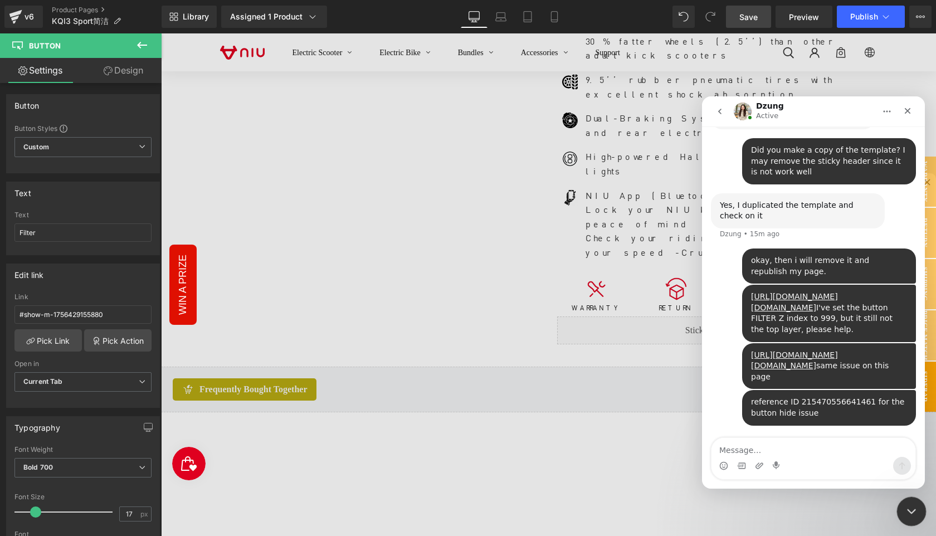
click at [911, 508] on icon "Close Intercom Messenger" at bounding box center [910, 509] width 13 height 13
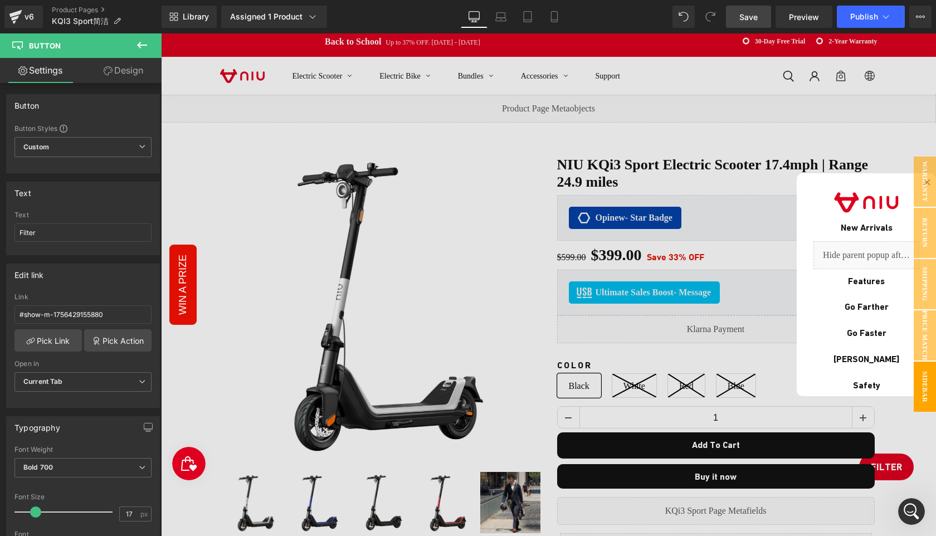
scroll to position [0, 0]
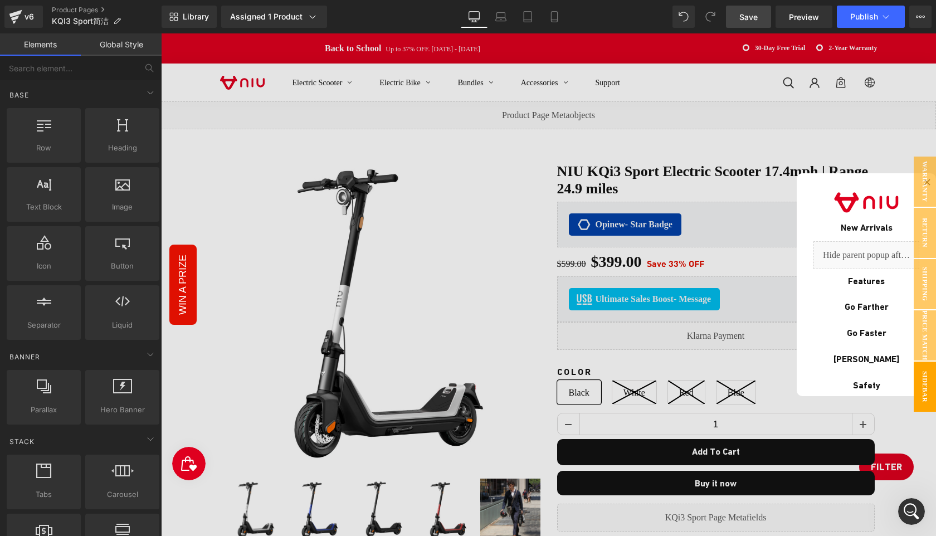
click at [708, 452] on div at bounding box center [548, 284] width 775 height 503
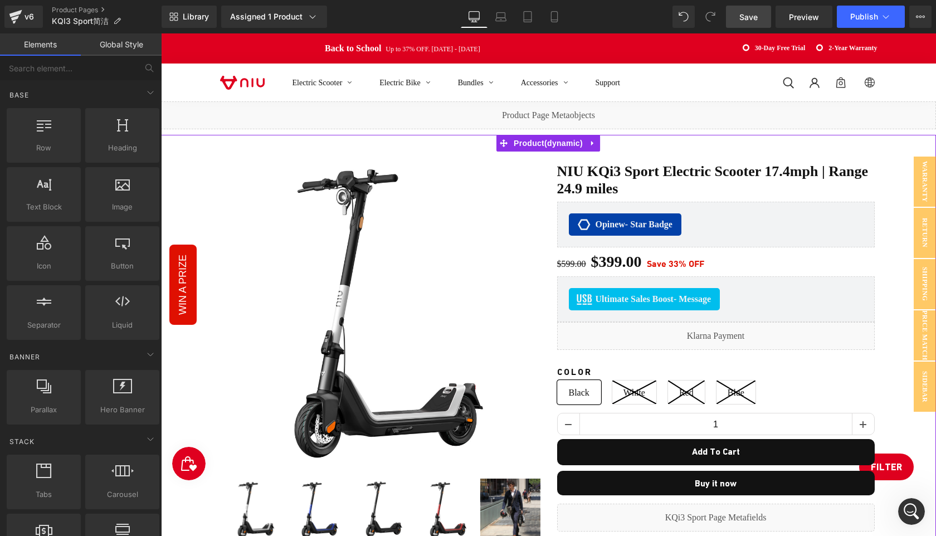
scroll to position [140, 0]
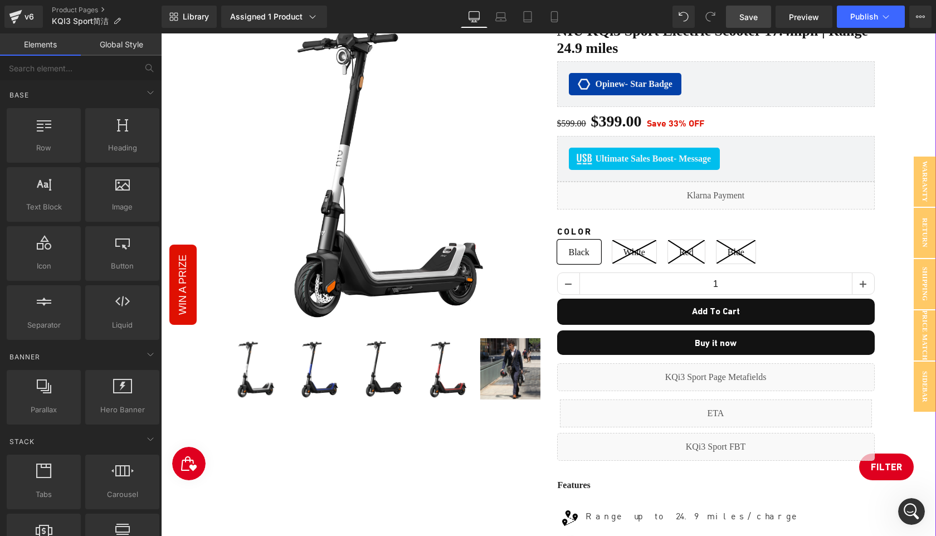
click at [900, 394] on div "Sale Off (P) Image ‹ ›" at bounding box center [549, 488] width 764 height 954
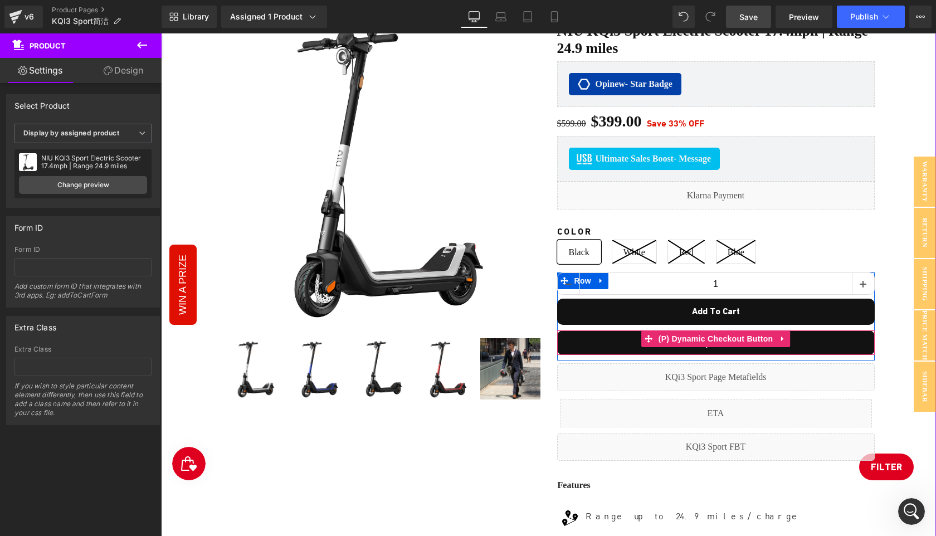
click at [603, 341] on button "Buy it now" at bounding box center [716, 343] width 318 height 25
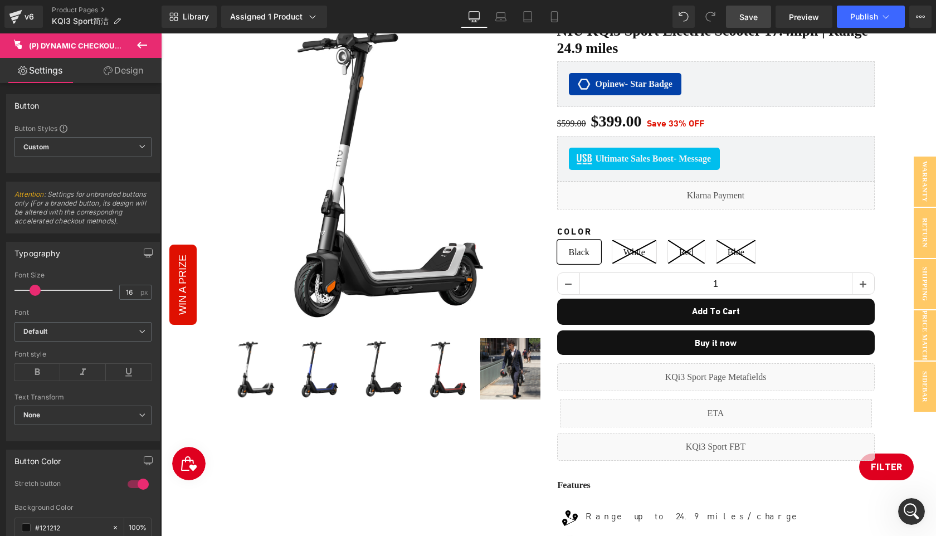
click at [123, 67] on link "Design" at bounding box center [123, 70] width 81 height 25
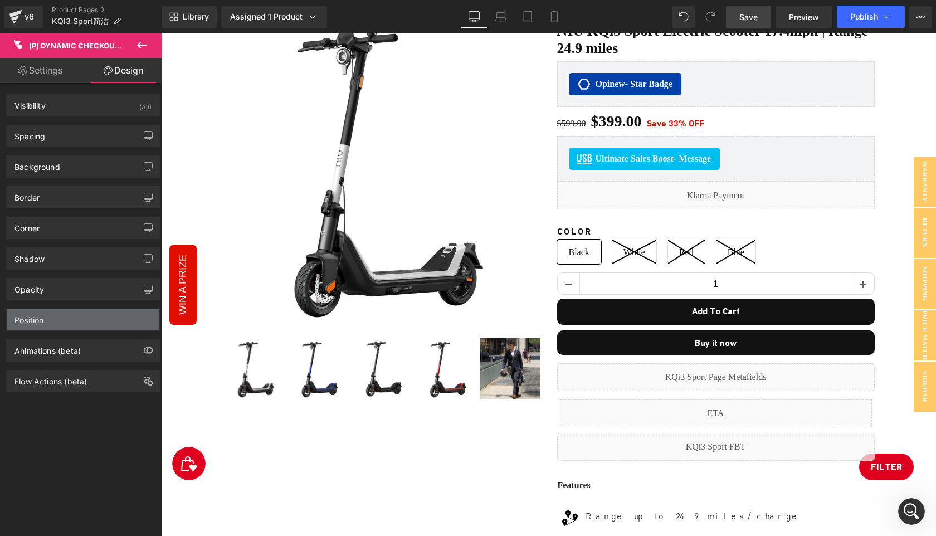
click at [62, 320] on div "Position" at bounding box center [83, 319] width 153 height 21
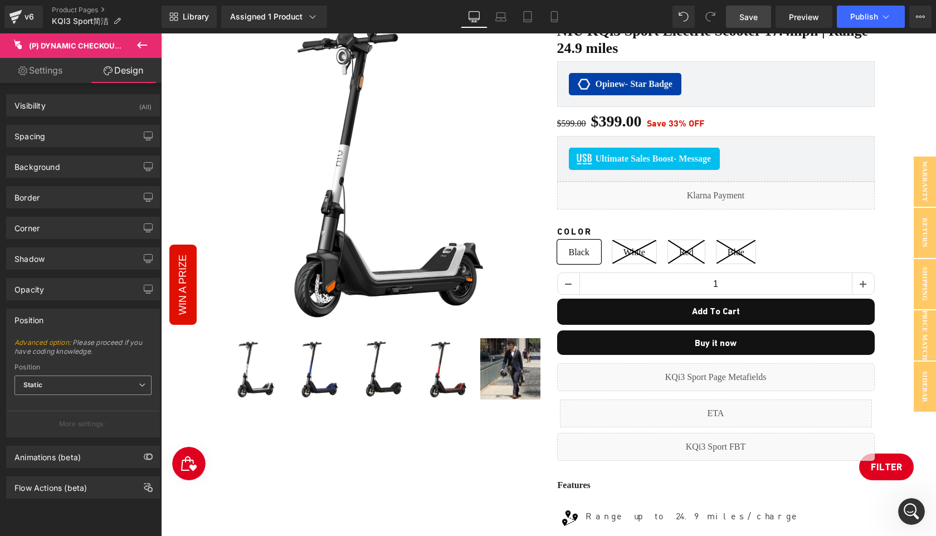
click at [101, 388] on span "Static" at bounding box center [82, 386] width 137 height 20
click at [104, 362] on span "Advanced option : Please proceed if you have coding knowledge." at bounding box center [82, 350] width 137 height 25
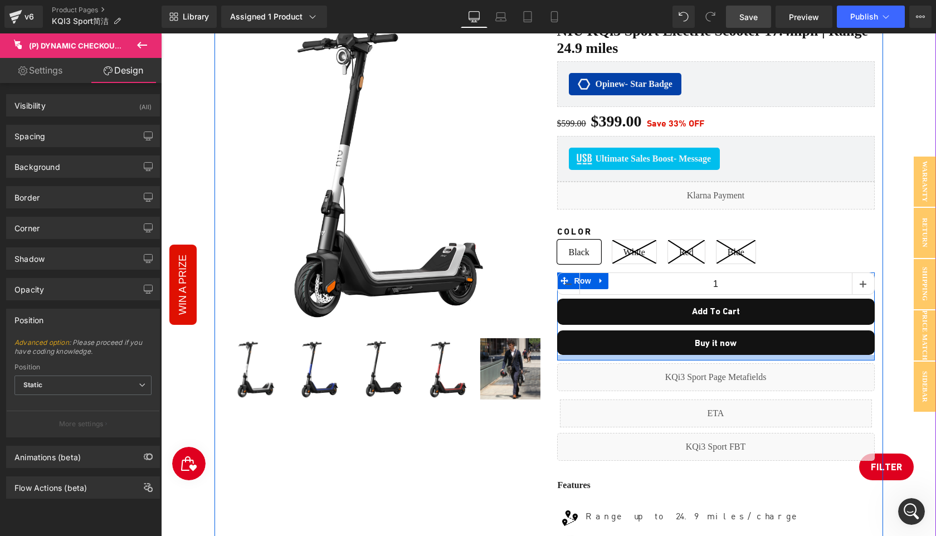
scroll to position [85, 0]
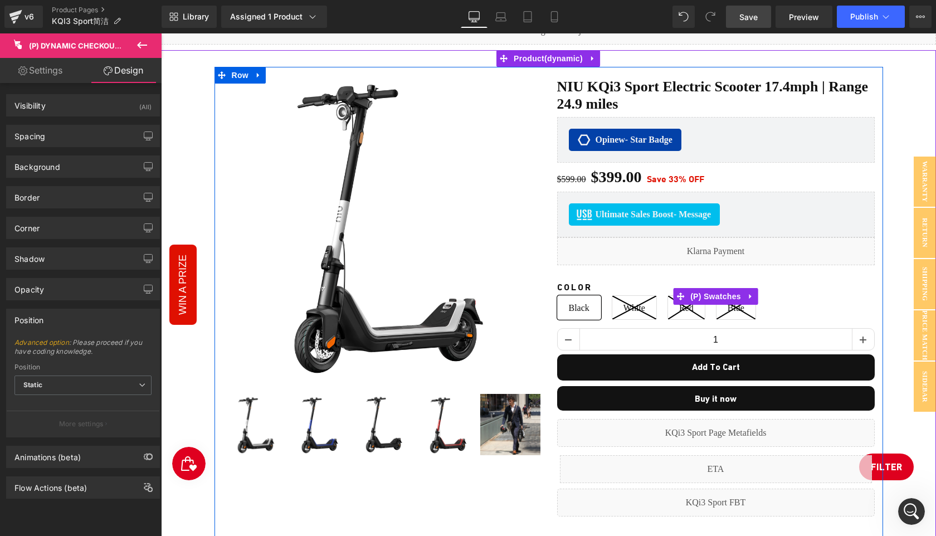
click at [702, 297] on span "(P) Swatches" at bounding box center [716, 296] width 56 height 17
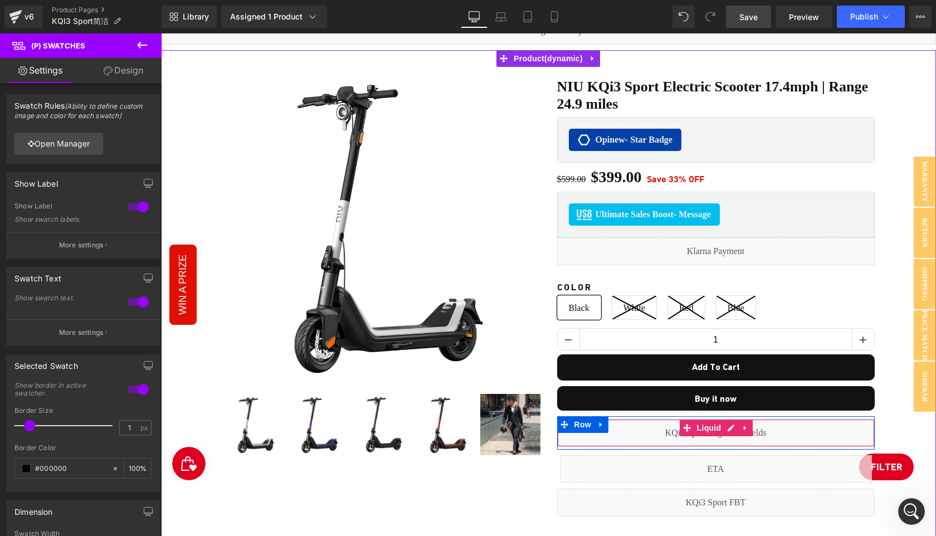
scroll to position [158, 0]
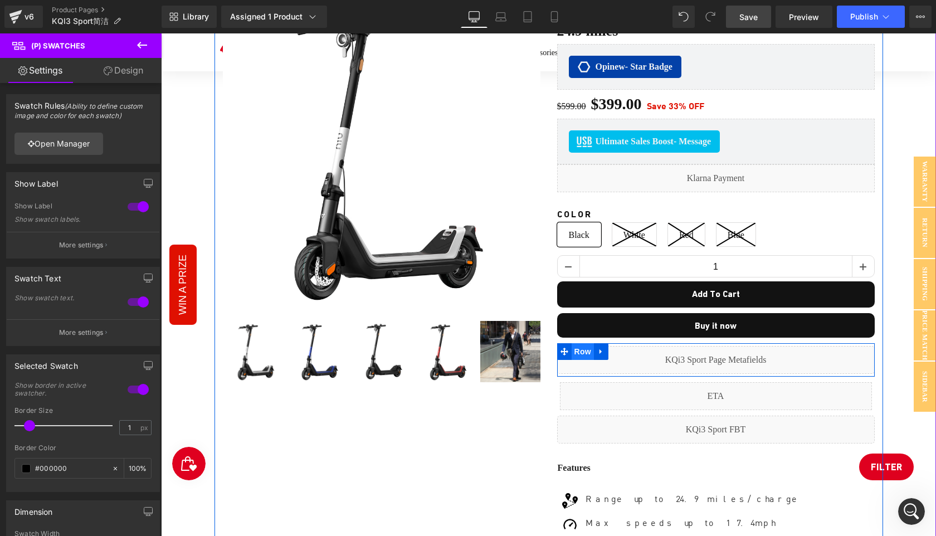
click at [578, 347] on span "Row" at bounding box center [583, 351] width 22 height 17
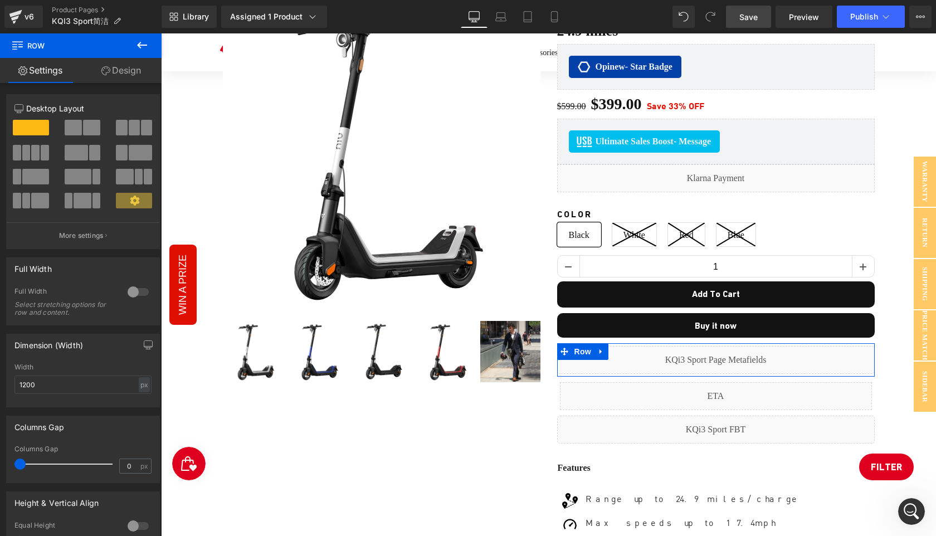
click at [120, 71] on link "Design" at bounding box center [121, 70] width 81 height 25
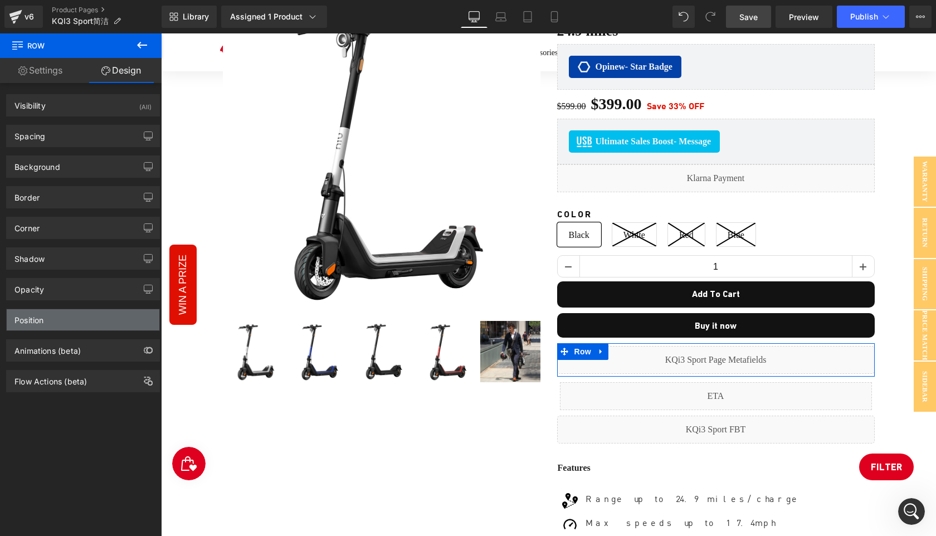
click at [72, 327] on div "Position" at bounding box center [83, 319] width 153 height 21
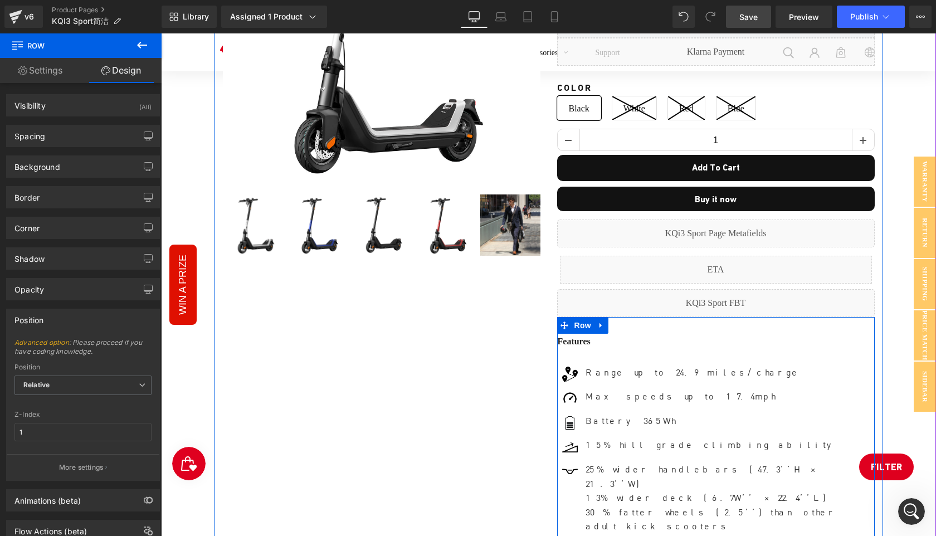
scroll to position [286, 0]
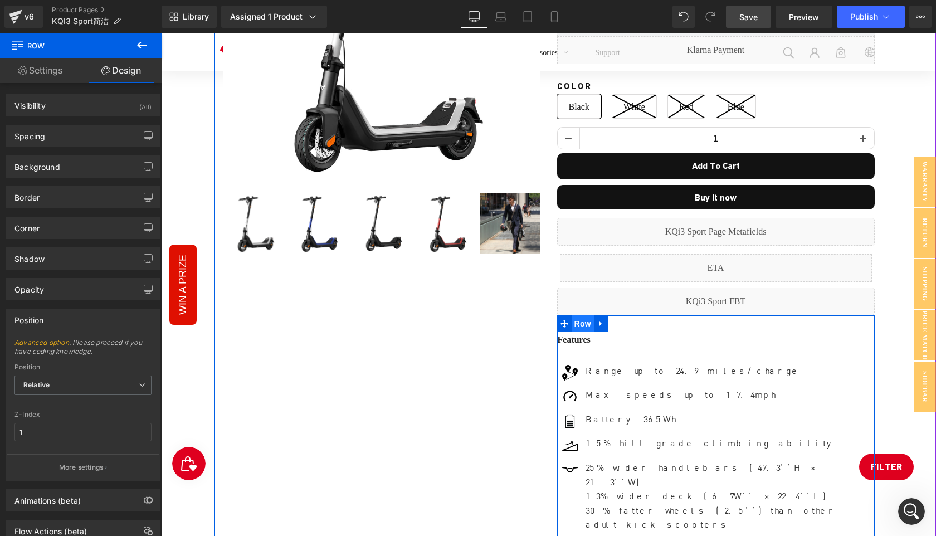
click at [579, 322] on span "Row" at bounding box center [583, 323] width 22 height 17
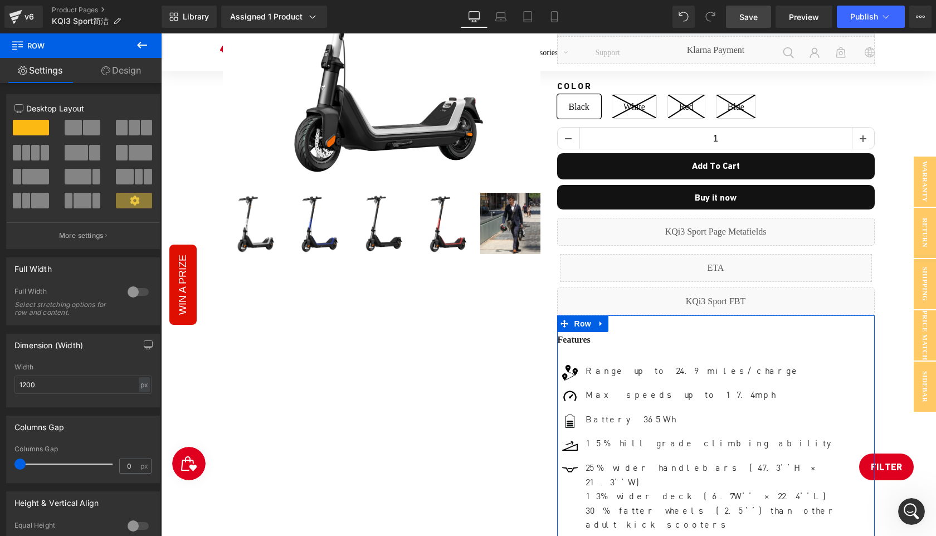
click at [126, 77] on link "Design" at bounding box center [121, 70] width 81 height 25
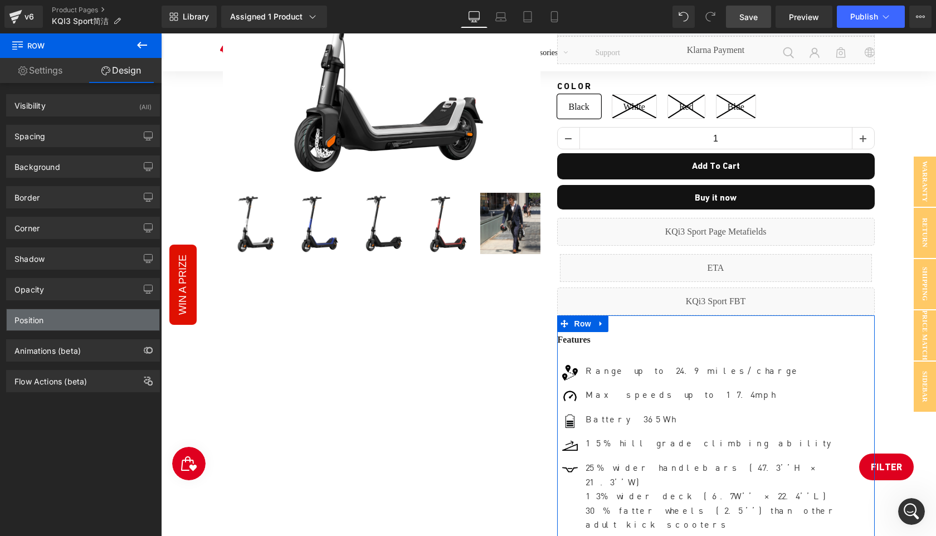
click at [61, 326] on div "Position" at bounding box center [83, 319] width 153 height 21
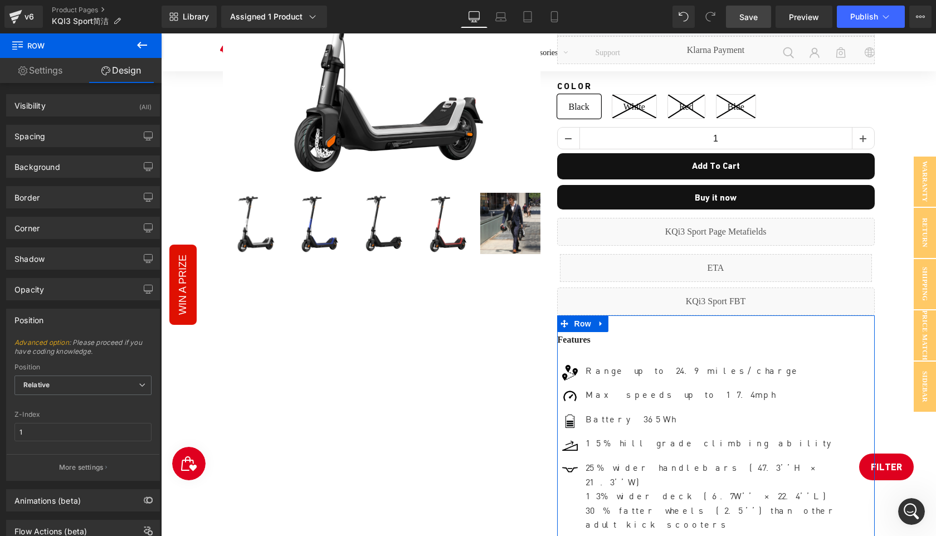
click at [61, 326] on div "Position" at bounding box center [83, 319] width 153 height 21
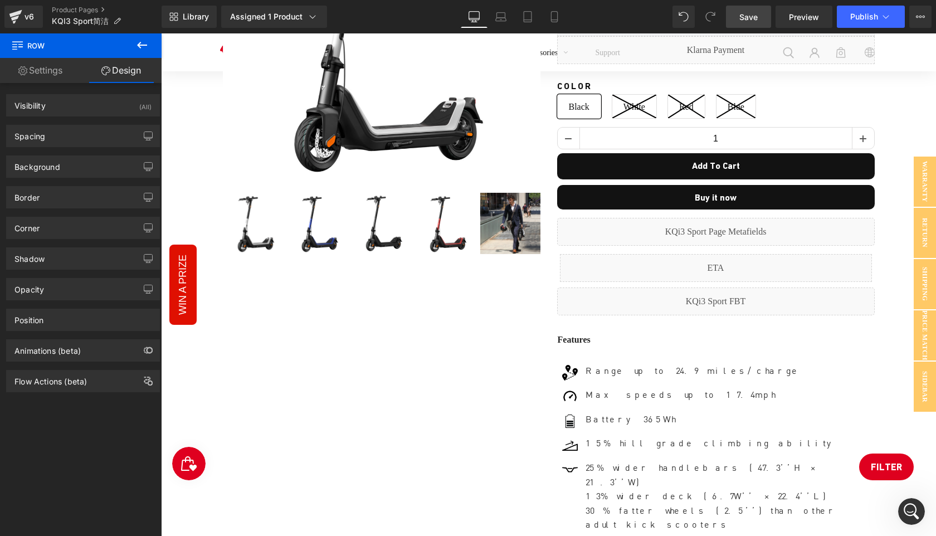
click at [750, 14] on span "Save" at bounding box center [749, 17] width 18 height 12
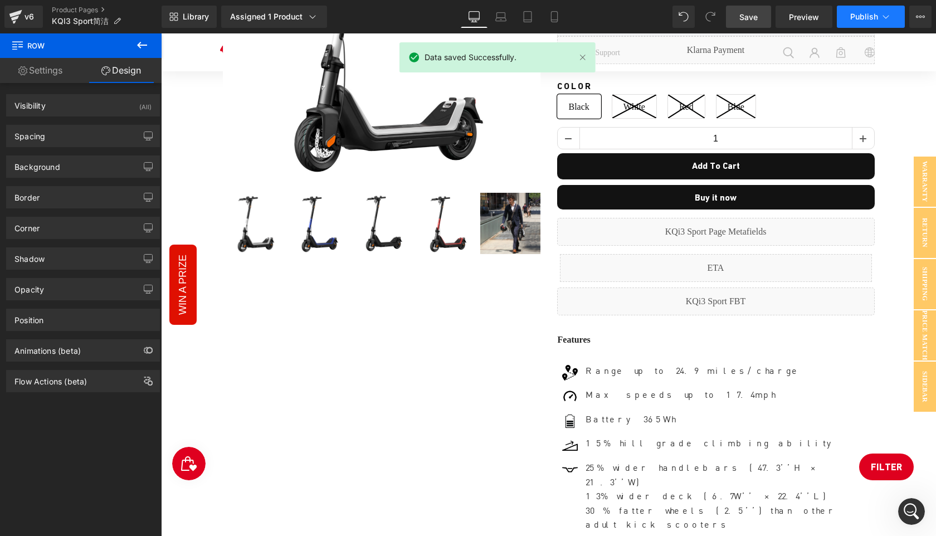
click at [853, 20] on span "Publish" at bounding box center [865, 16] width 28 height 9
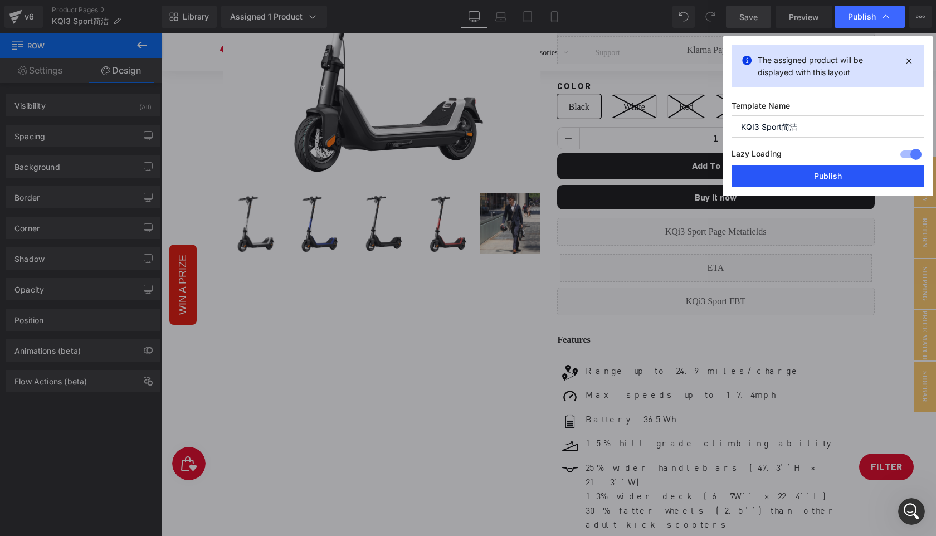
click at [843, 178] on button "Publish" at bounding box center [828, 176] width 193 height 22
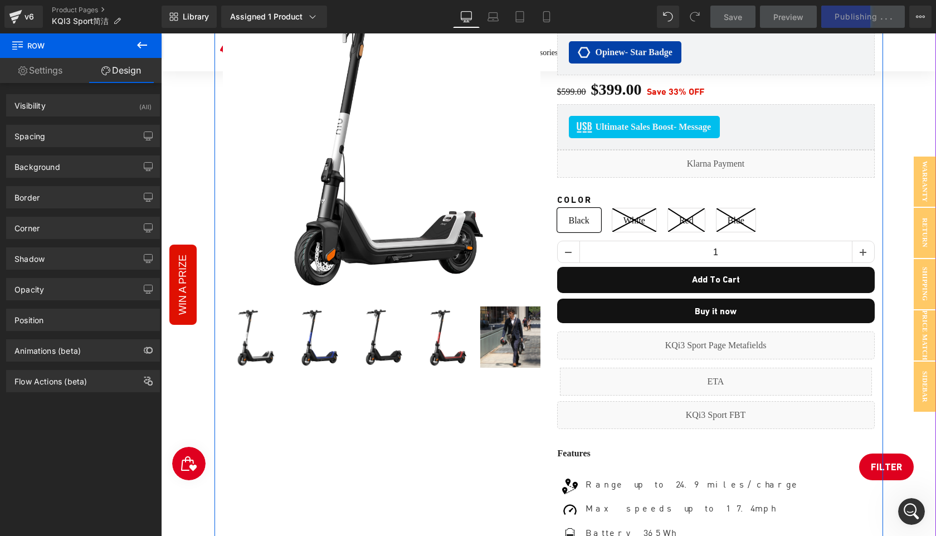
scroll to position [153, 0]
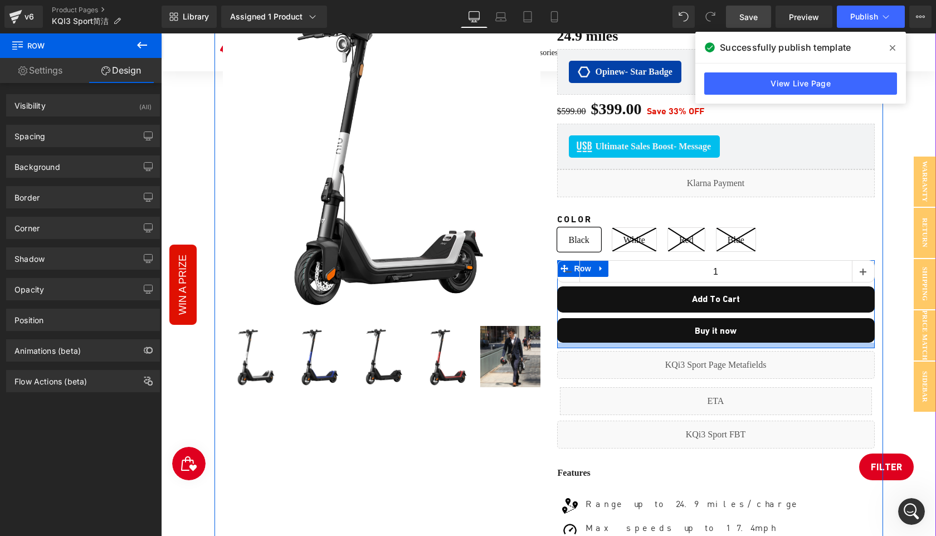
click at [577, 343] on div at bounding box center [716, 346] width 318 height 6
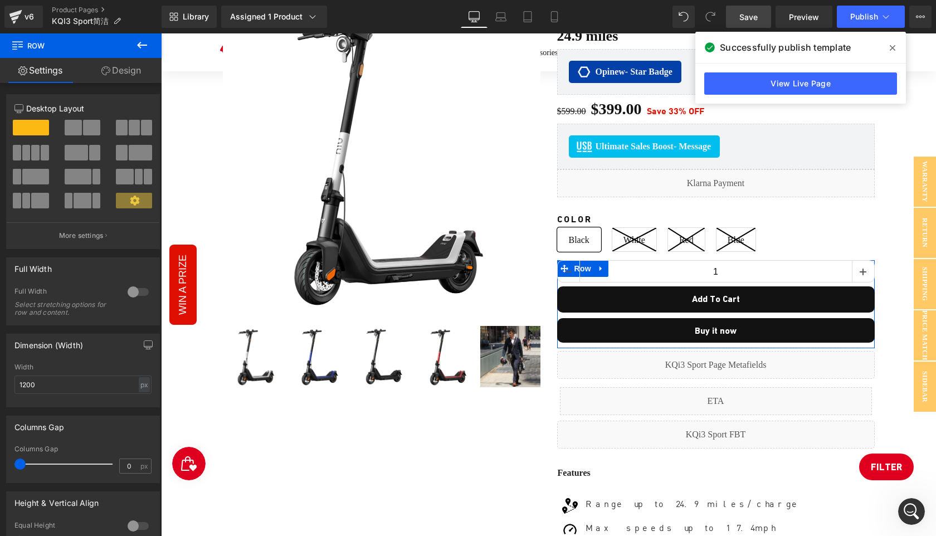
click at [124, 71] on link "Design" at bounding box center [121, 70] width 81 height 25
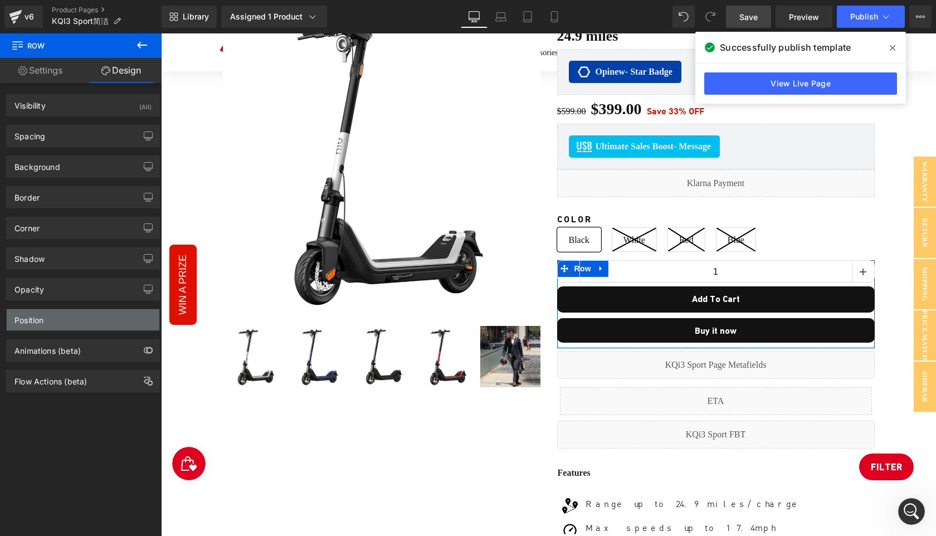
click at [95, 326] on div "Position" at bounding box center [83, 319] width 153 height 21
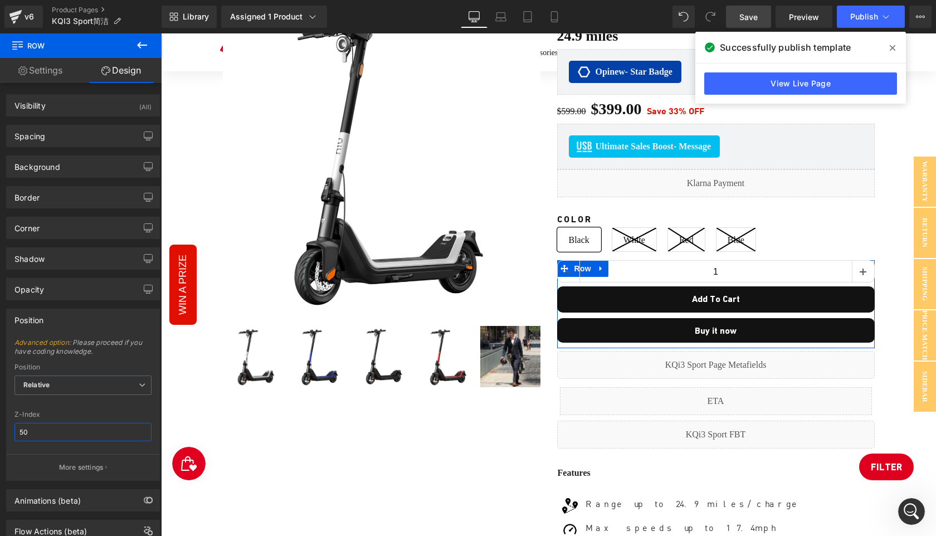
click at [73, 435] on input "50" at bounding box center [82, 432] width 137 height 18
type input "1"
click at [751, 25] on link "Save" at bounding box center [748, 17] width 45 height 22
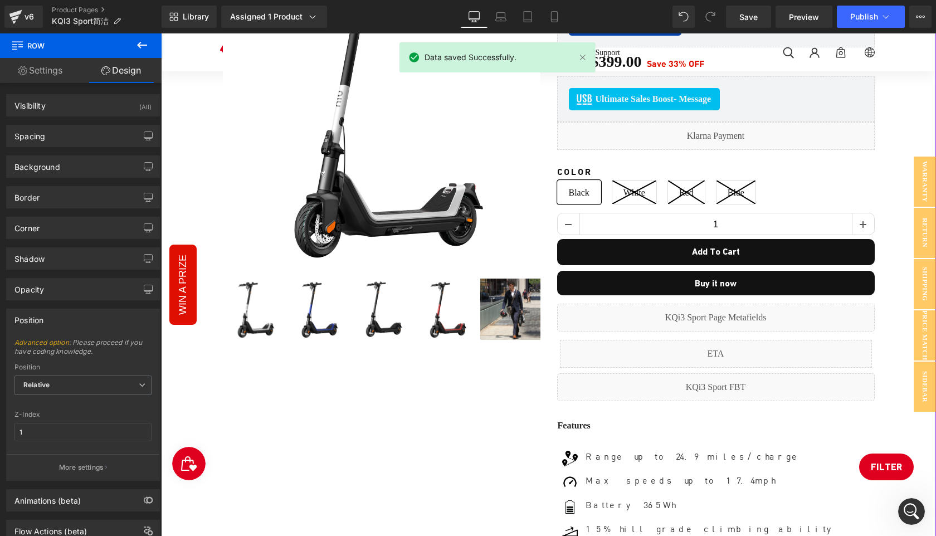
scroll to position [206, 0]
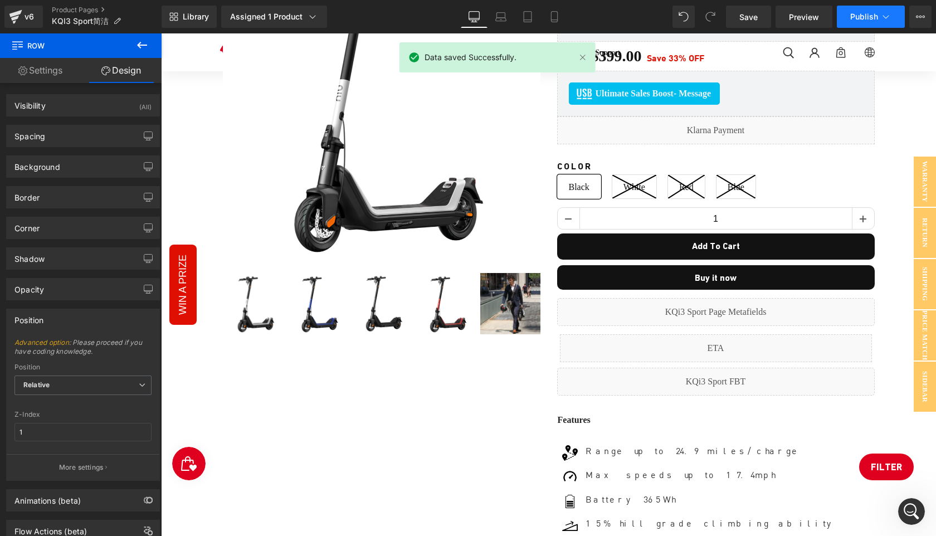
click at [853, 24] on button "Publish" at bounding box center [871, 17] width 68 height 22
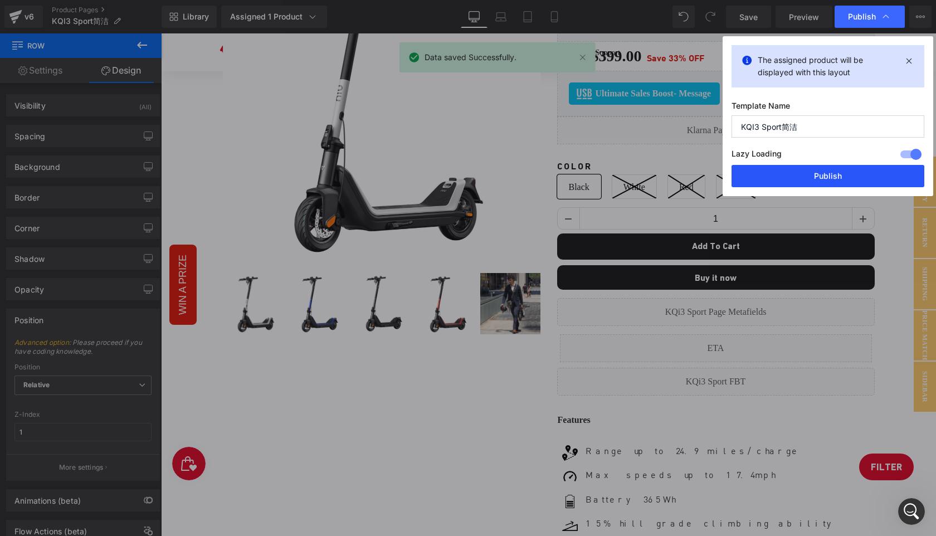
click at [828, 174] on button "Publish" at bounding box center [828, 176] width 193 height 22
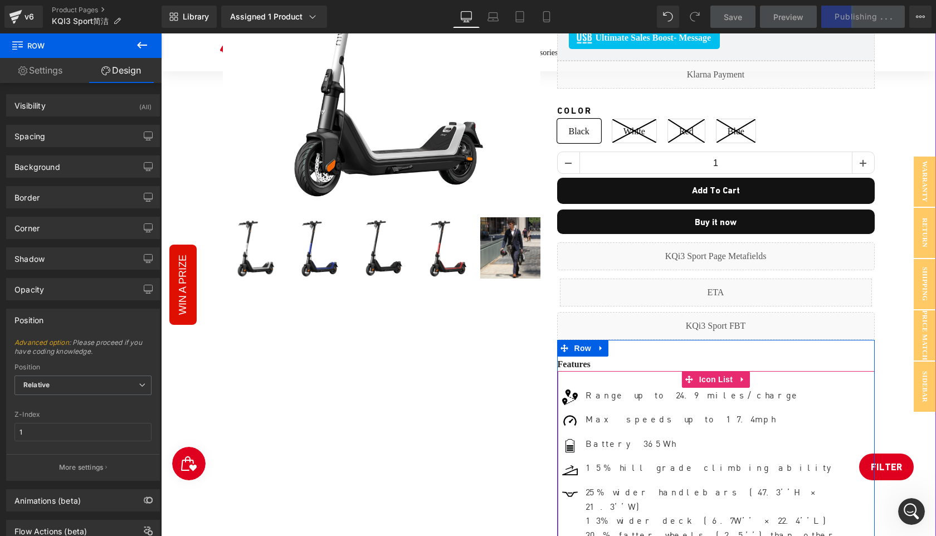
scroll to position [293, 0]
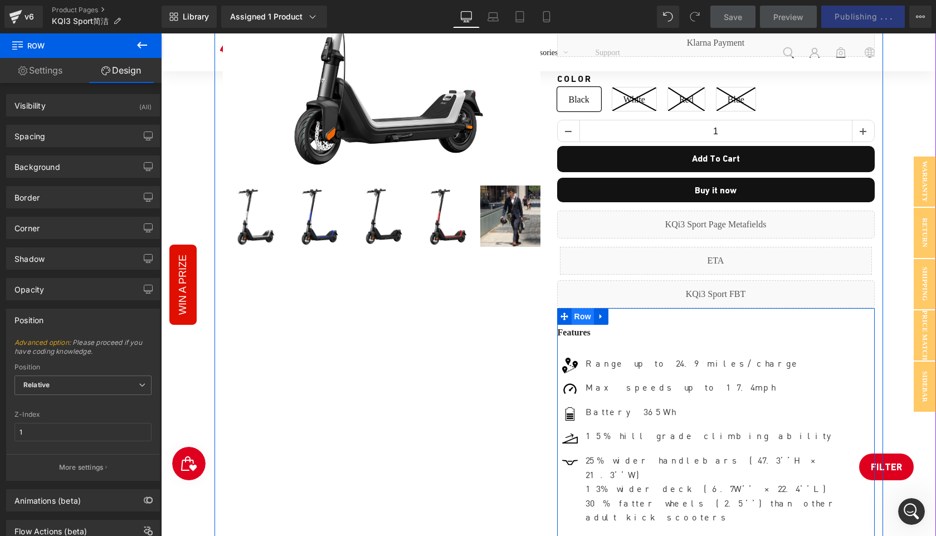
click at [577, 315] on span "Row" at bounding box center [583, 316] width 22 height 17
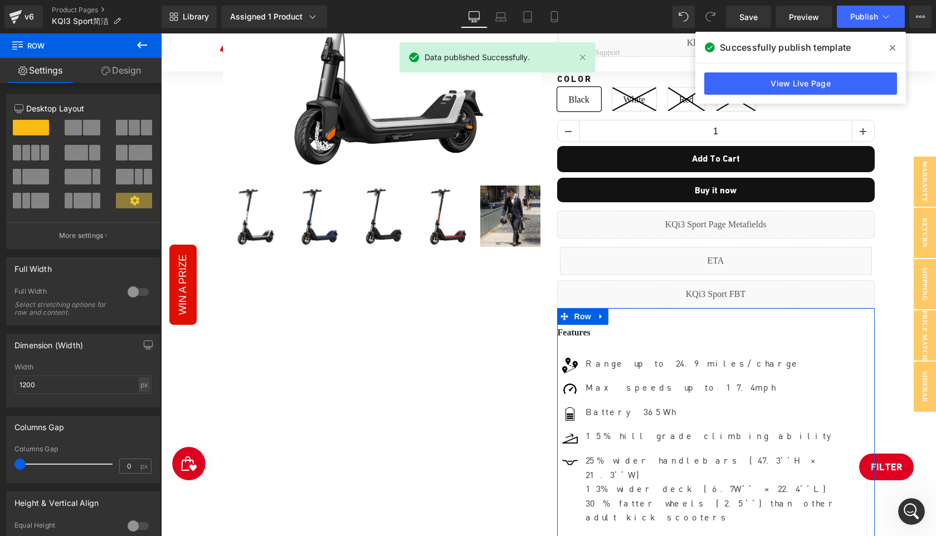
click at [127, 81] on link "Design" at bounding box center [121, 70] width 81 height 25
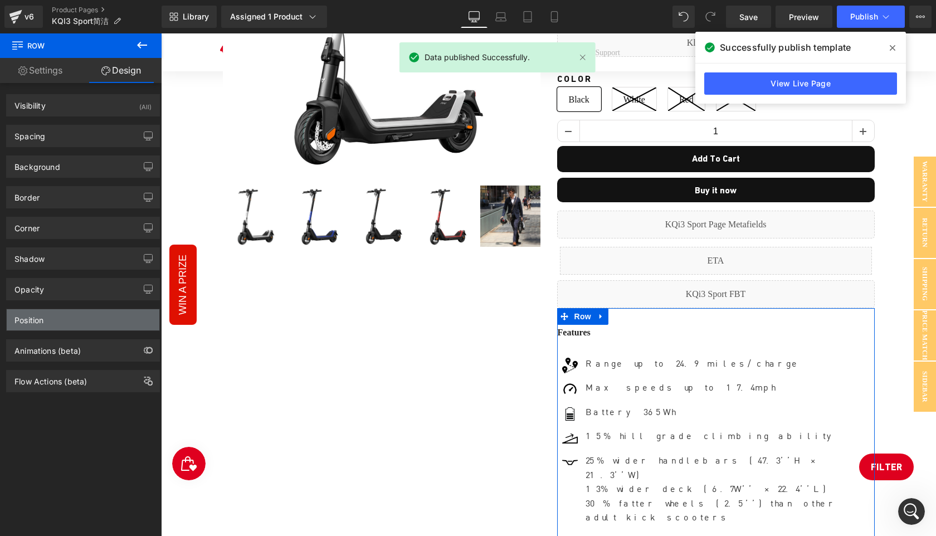
click at [62, 318] on div "Position" at bounding box center [83, 319] width 153 height 21
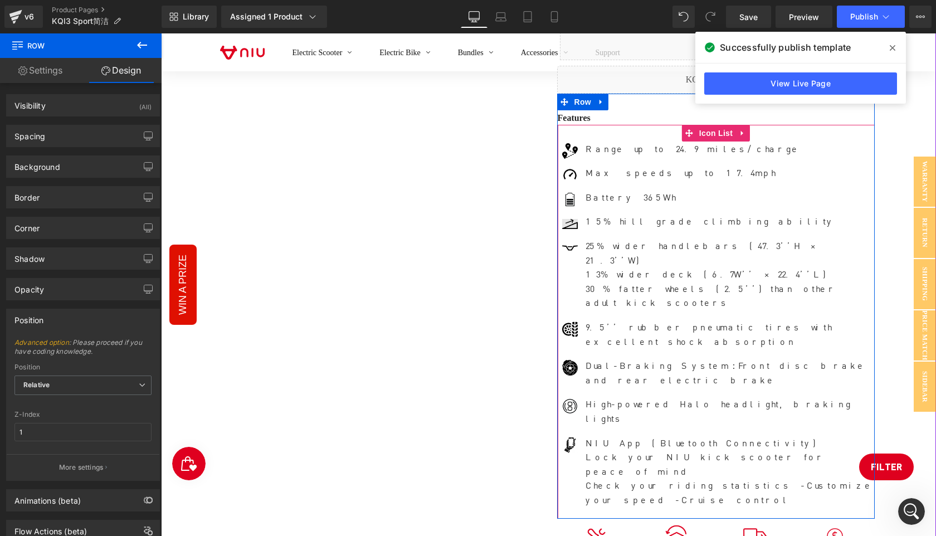
scroll to position [562, 0]
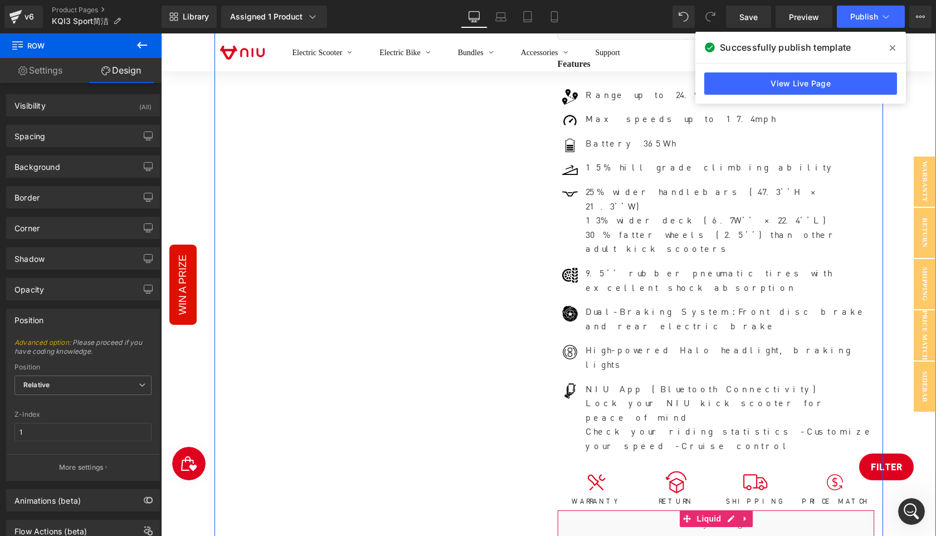
click at [612, 510] on div "Liquid" at bounding box center [716, 524] width 318 height 28
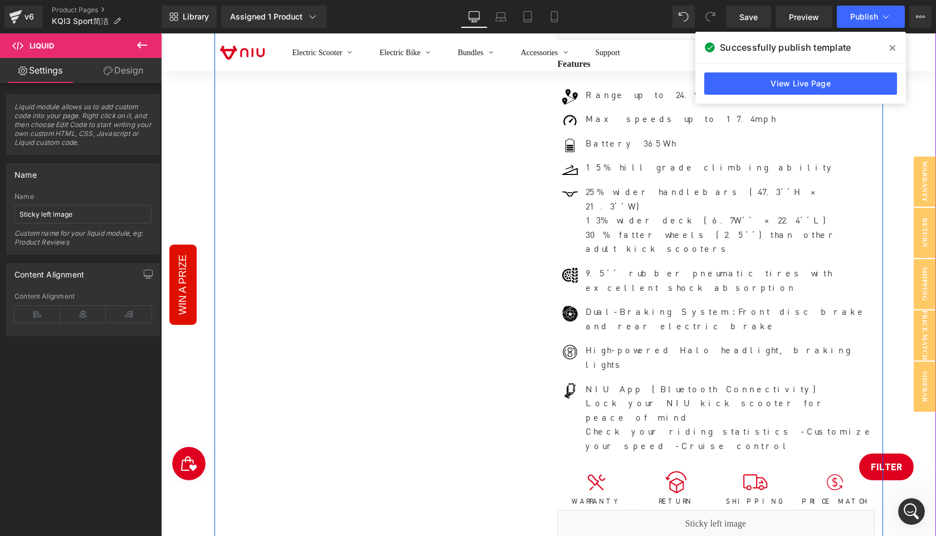
click at [880, 424] on div "NIU KQi3 Sport Electric Scooter 17.4mph | Range 24.9 miles (P) Title Opinew - S…" at bounding box center [716, 64] width 334 height 948
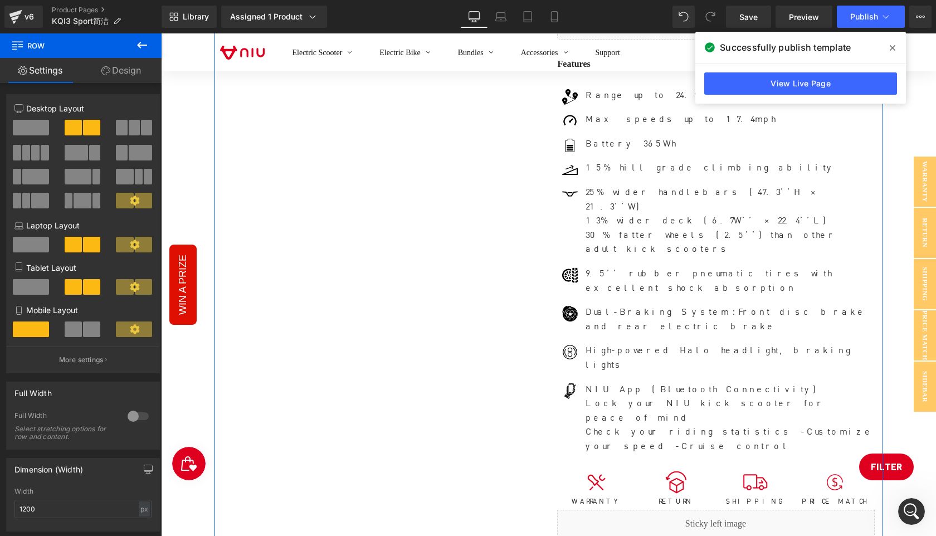
click at [122, 70] on link "Design" at bounding box center [121, 70] width 81 height 25
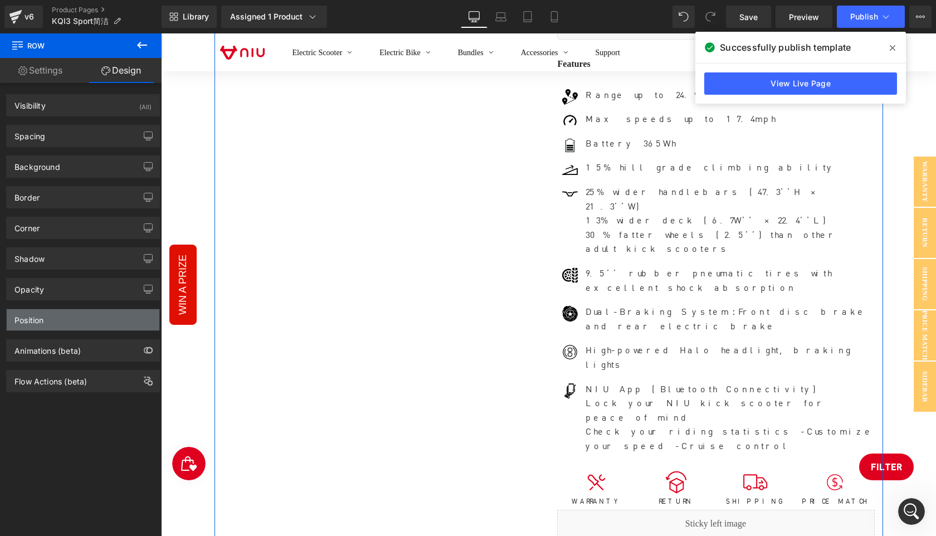
click at [50, 319] on div "Position" at bounding box center [83, 319] width 153 height 21
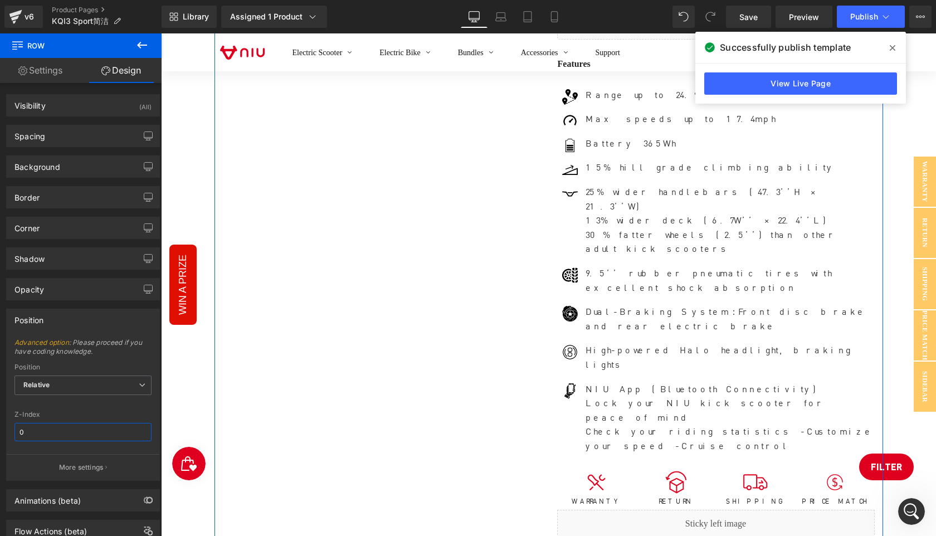
click at [62, 432] on input "0" at bounding box center [82, 432] width 137 height 18
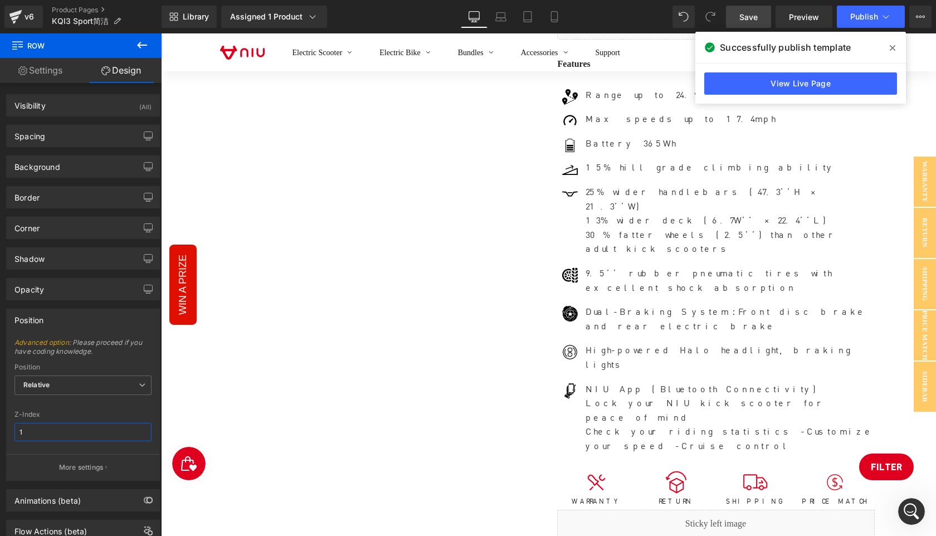
type input "1"
click at [749, 16] on span "Save" at bounding box center [749, 17] width 18 height 12
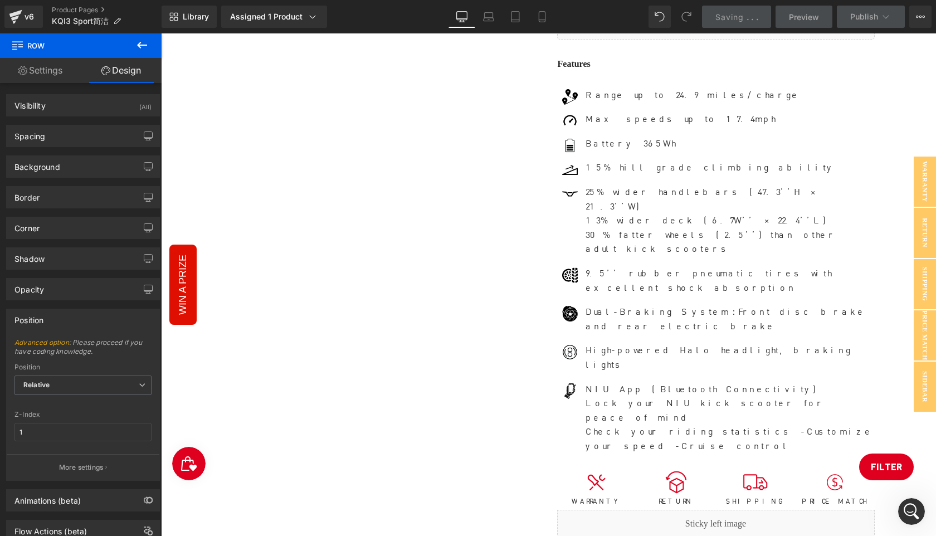
scroll to position [20, 0]
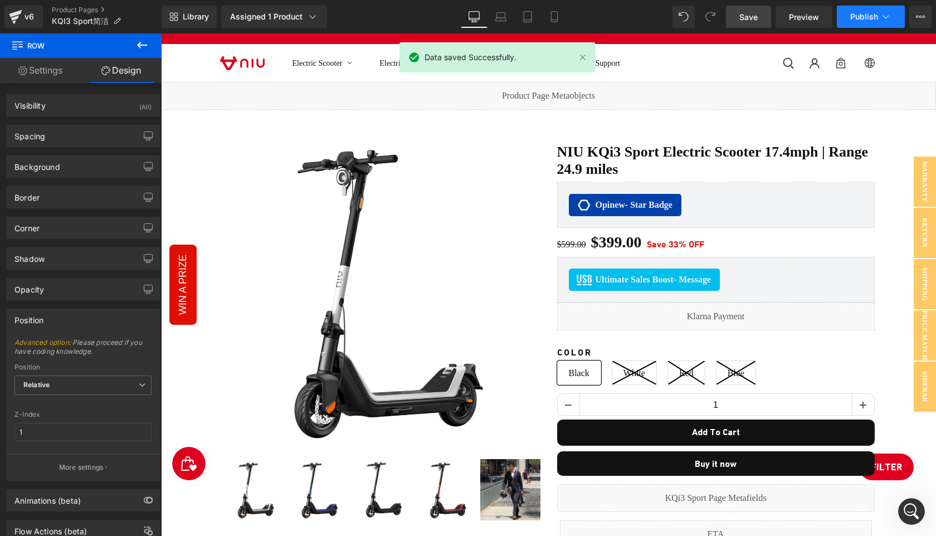
click at [857, 20] on span "Publish" at bounding box center [865, 16] width 28 height 9
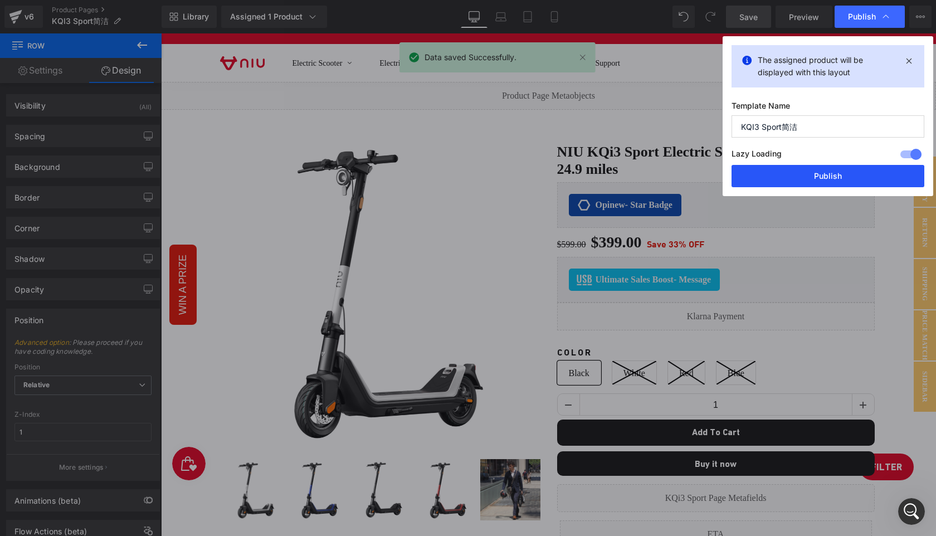
click at [824, 179] on button "Publish" at bounding box center [828, 176] width 193 height 22
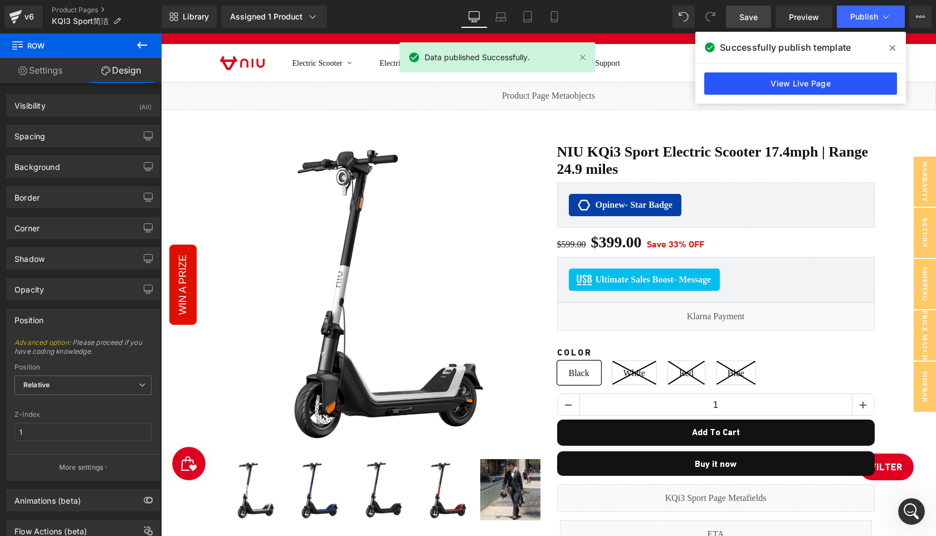
click at [800, 84] on link "View Live Page" at bounding box center [801, 83] width 193 height 22
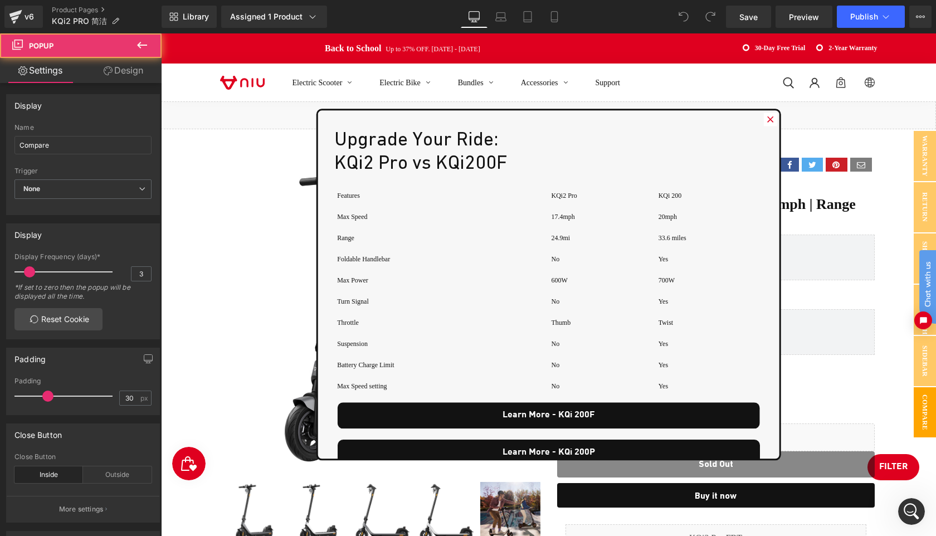
click at [770, 118] on icon at bounding box center [771, 119] width 7 height 7
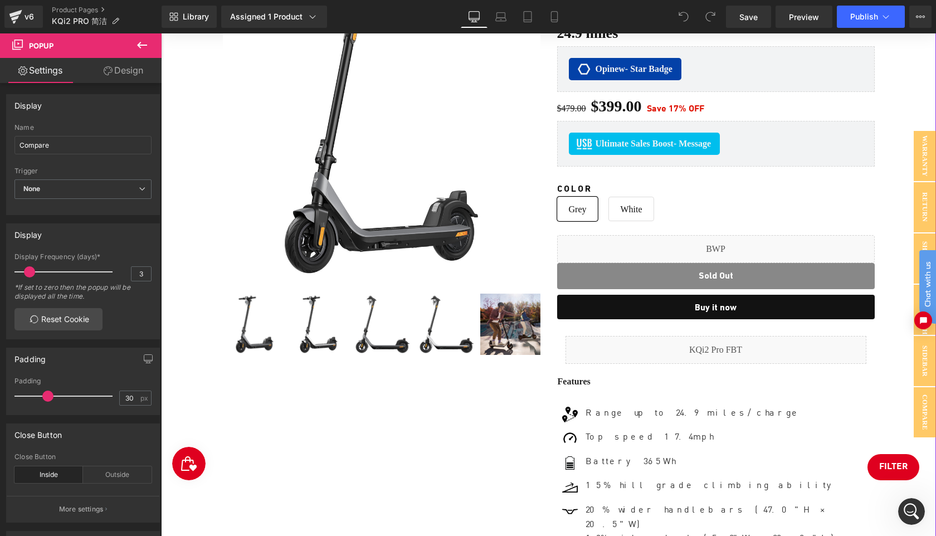
scroll to position [273, 0]
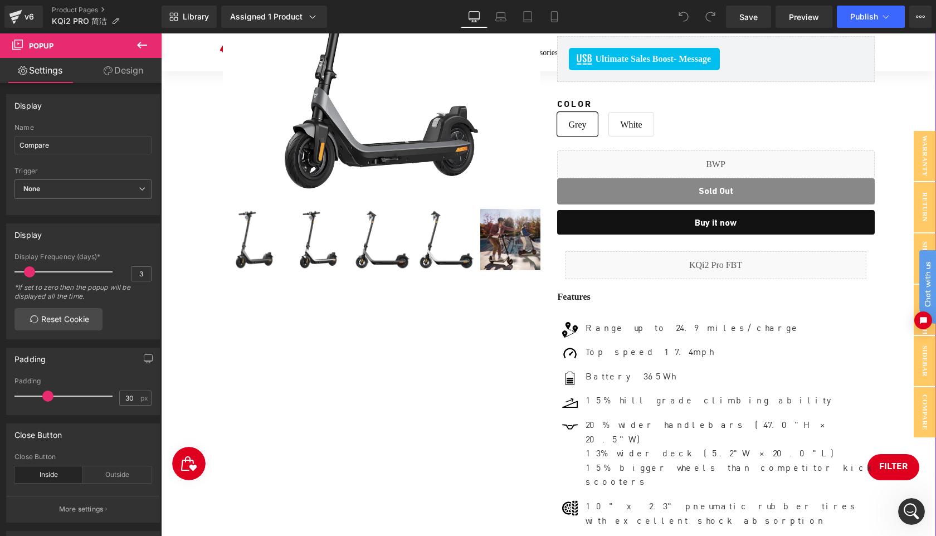
click at [888, 466] on div "Sale Off (P) Image" at bounding box center [549, 320] width 764 height 911
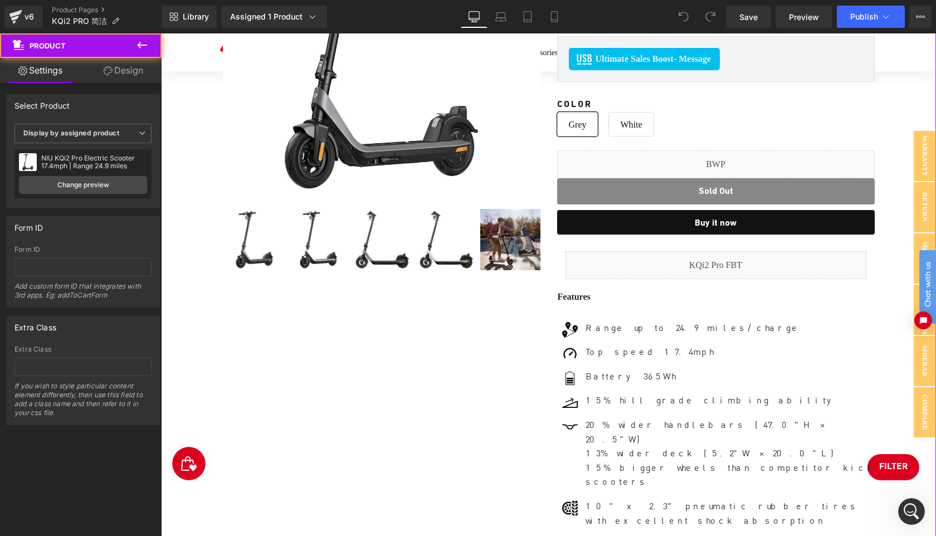
click at [898, 473] on div "Sale Off (P) Image" at bounding box center [549, 320] width 764 height 911
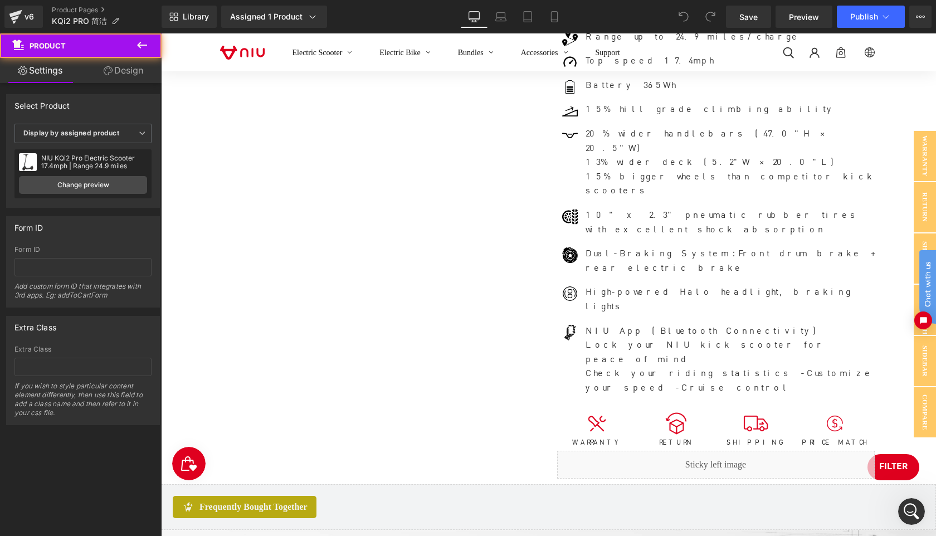
scroll to position [696, 0]
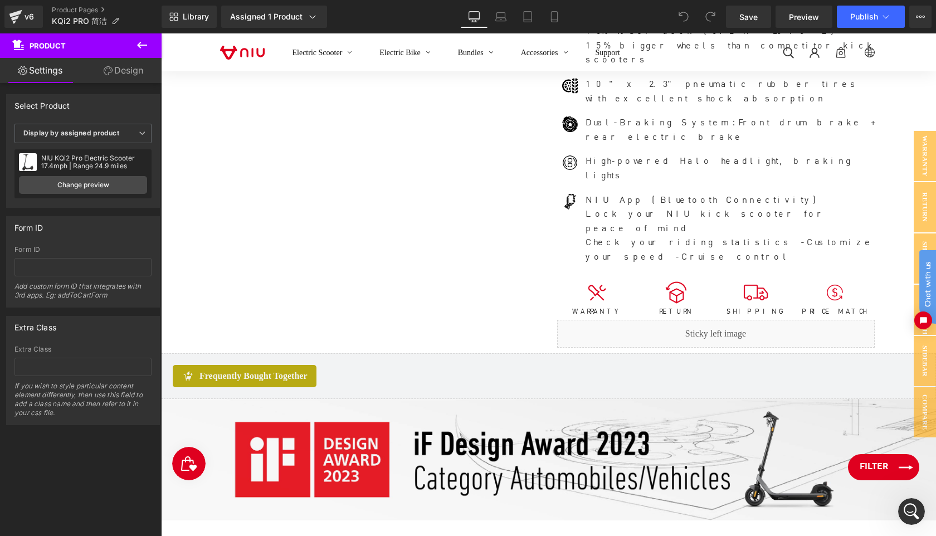
click at [885, 472] on span "FILTER" at bounding box center [874, 467] width 28 height 13
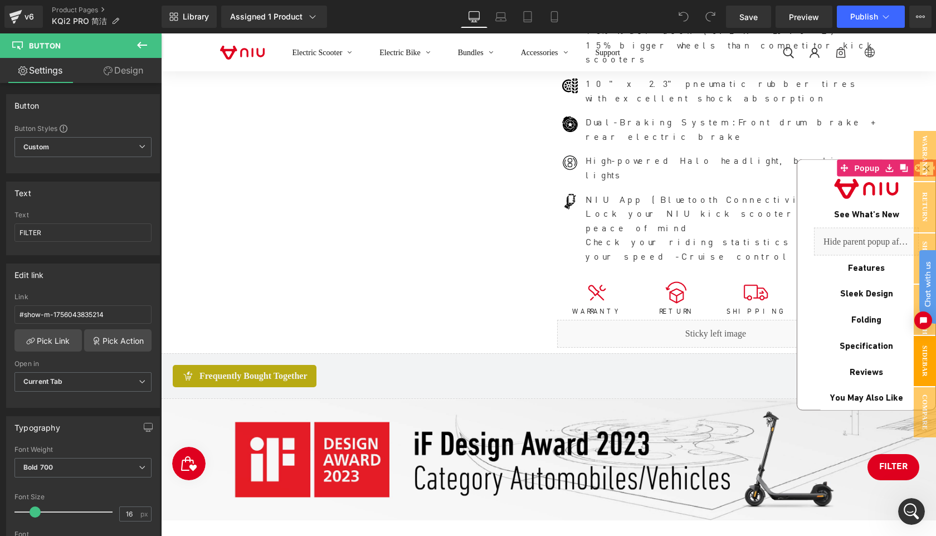
click at [115, 61] on link "Design" at bounding box center [123, 70] width 81 height 25
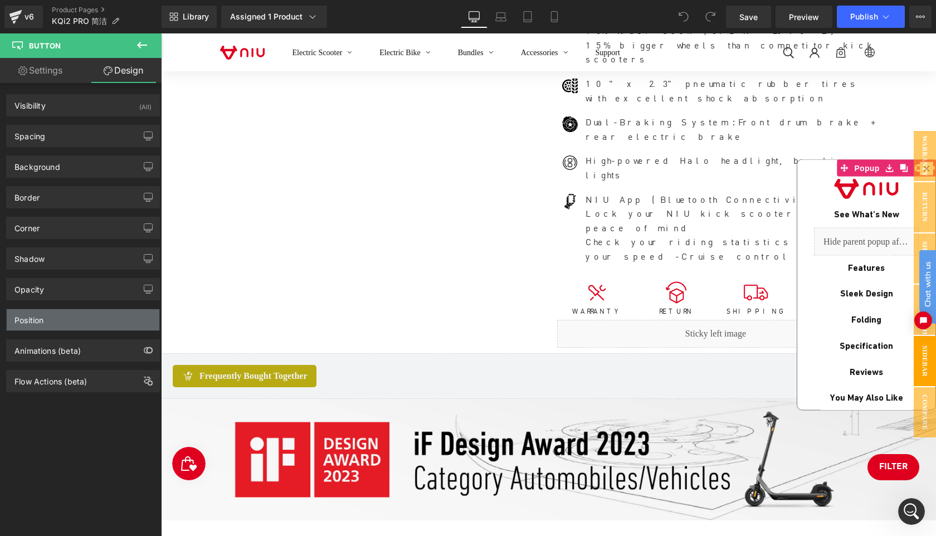
click at [58, 324] on div "Position" at bounding box center [83, 319] width 153 height 21
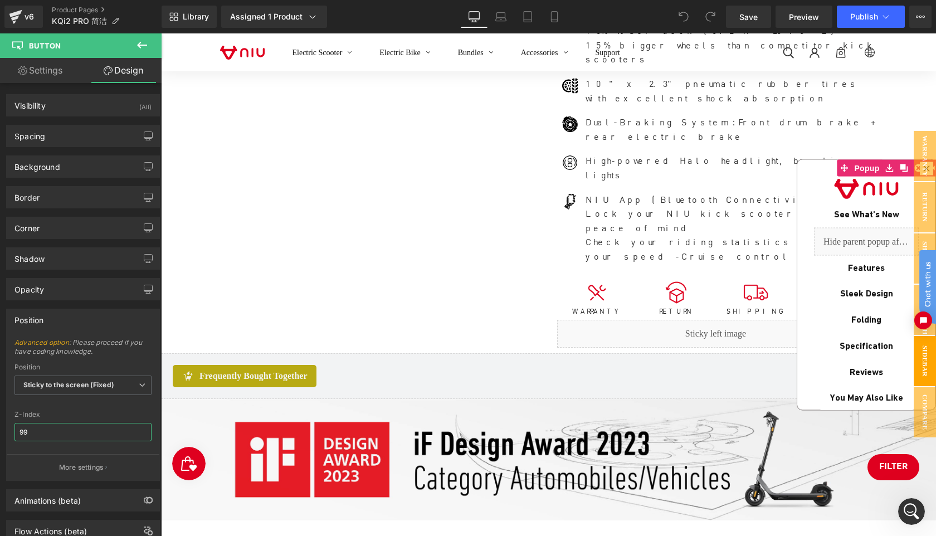
click at [66, 428] on input "99" at bounding box center [82, 432] width 137 height 18
type input "999"
click at [752, 23] on link "Save" at bounding box center [748, 17] width 45 height 22
click at [858, 22] on button "Publish" at bounding box center [871, 17] width 68 height 22
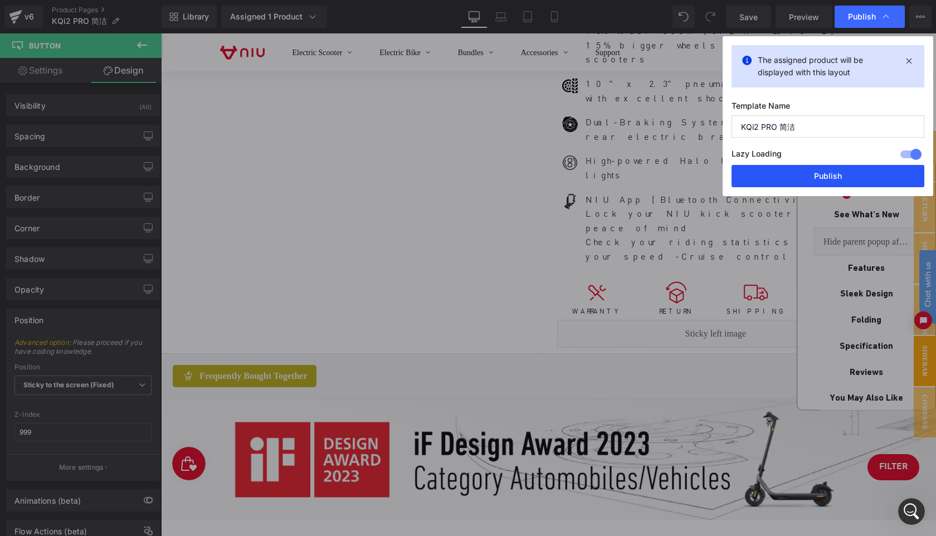
click at [829, 175] on button "Publish" at bounding box center [828, 176] width 193 height 22
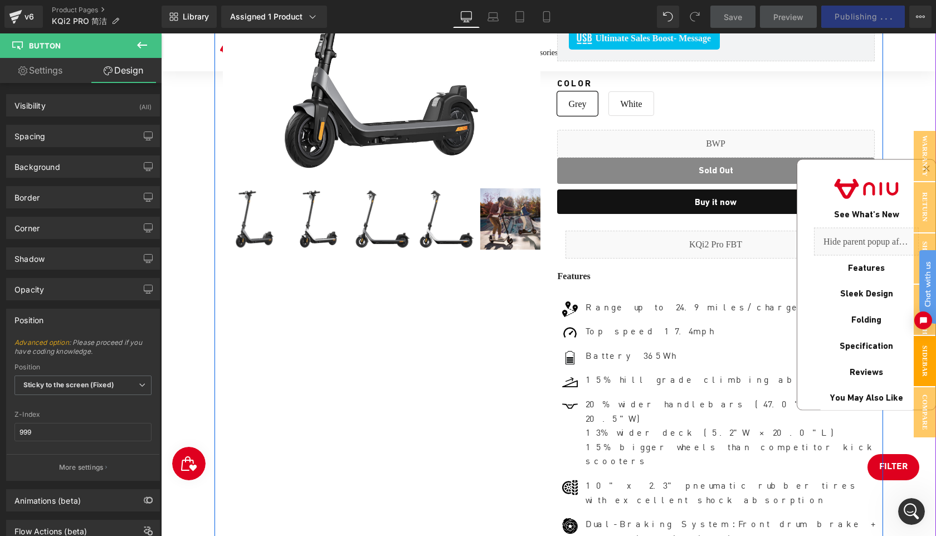
scroll to position [275, 0]
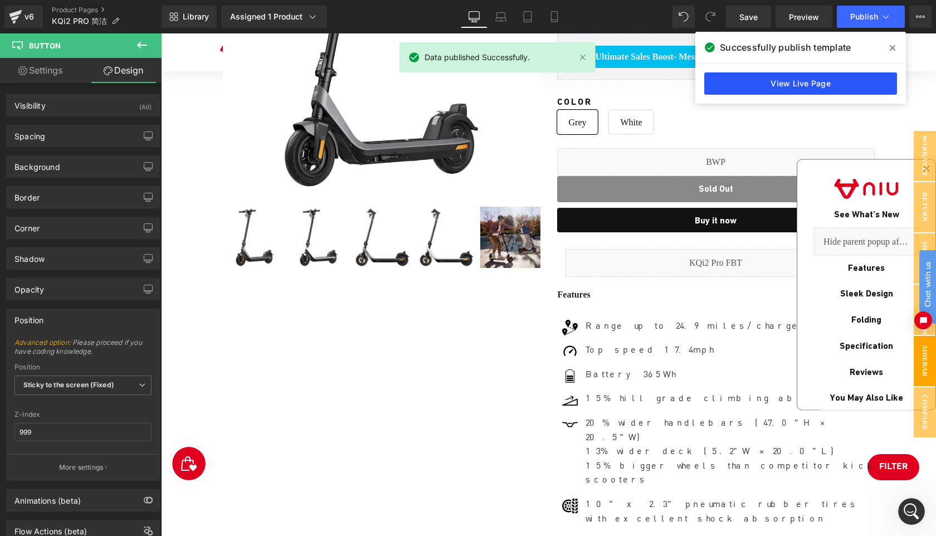
click at [799, 82] on link "View Live Page" at bounding box center [801, 83] width 193 height 22
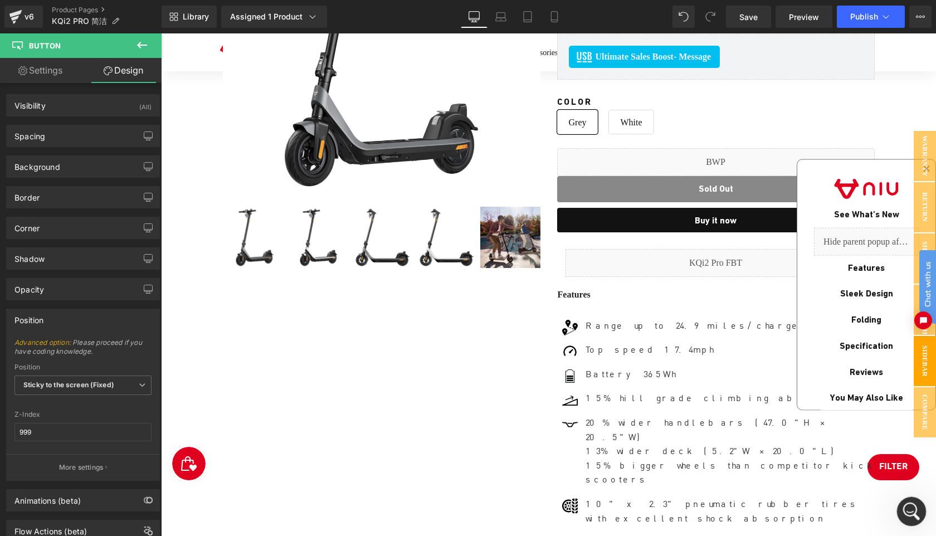
click at [913, 511] on icon "Open Intercom Messenger" at bounding box center [910, 510] width 18 height 18
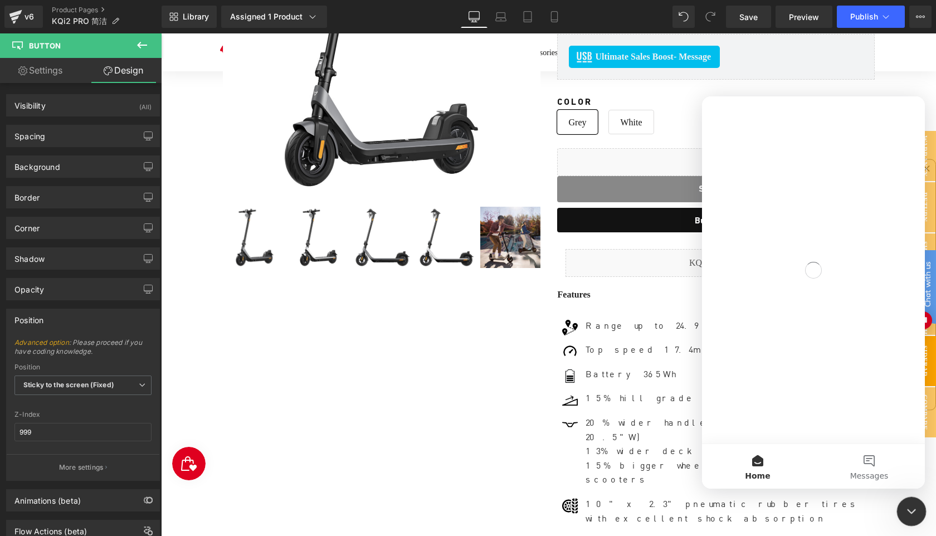
scroll to position [0, 0]
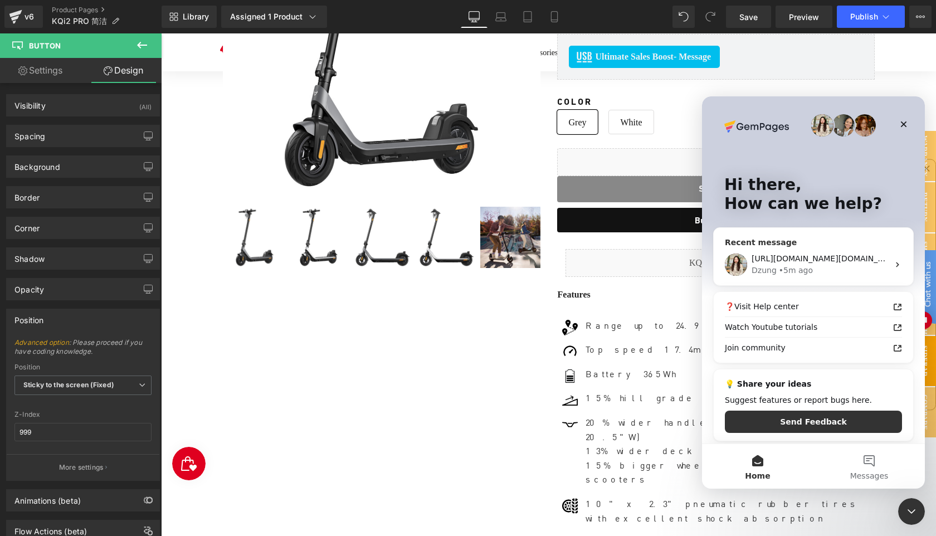
click at [807, 264] on div "https://app.gempages.net/editor?id=1695203371&type=template-product&page=produc…" at bounding box center [820, 259] width 137 height 12
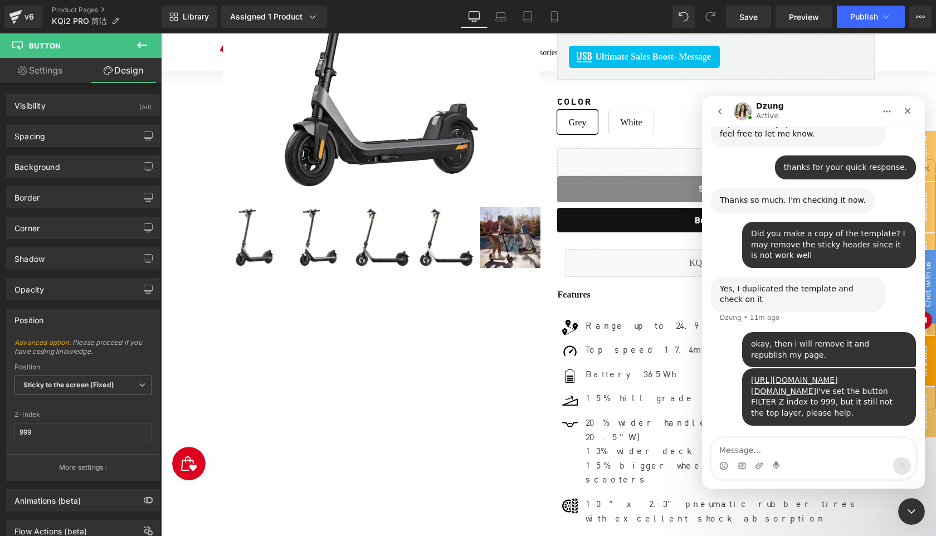
click at [763, 443] on textarea "Message…" at bounding box center [814, 447] width 204 height 19
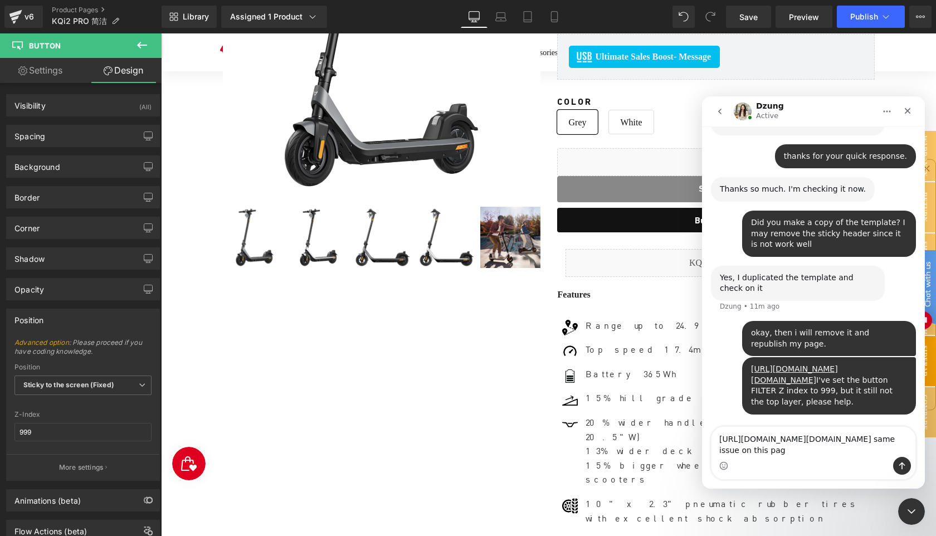
type textarea "https://app.gempages.net/editor?id=1671436160&type=template-product&page=produc…"
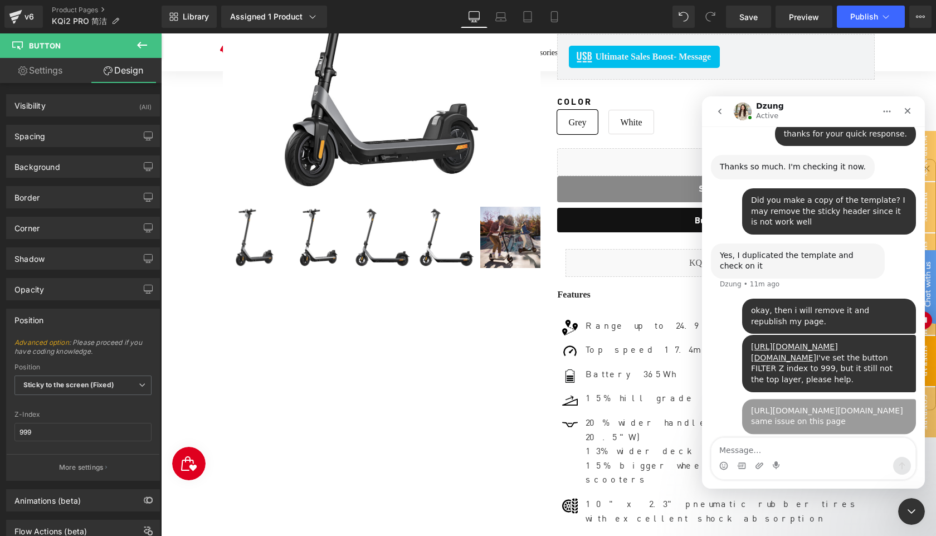
scroll to position [781, 0]
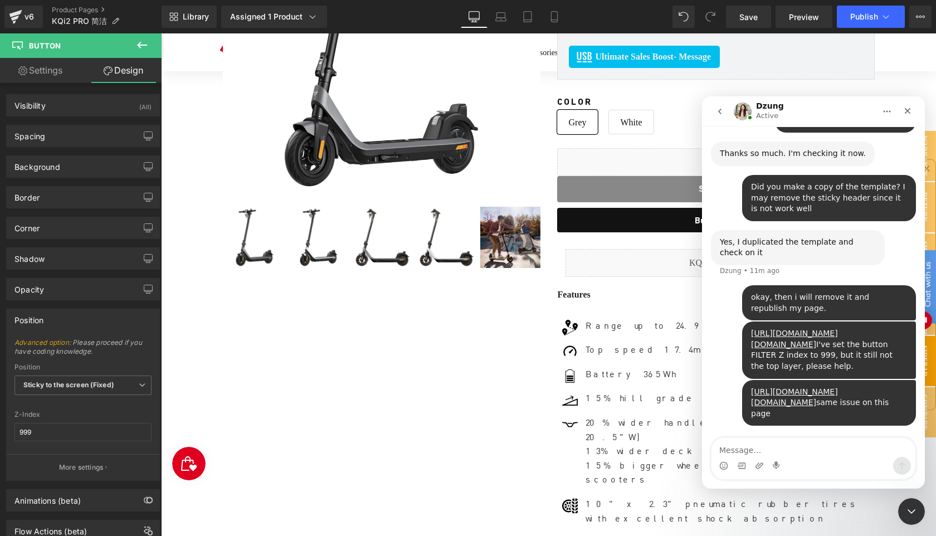
click at [720, 108] on icon "go back" at bounding box center [720, 111] width 9 height 9
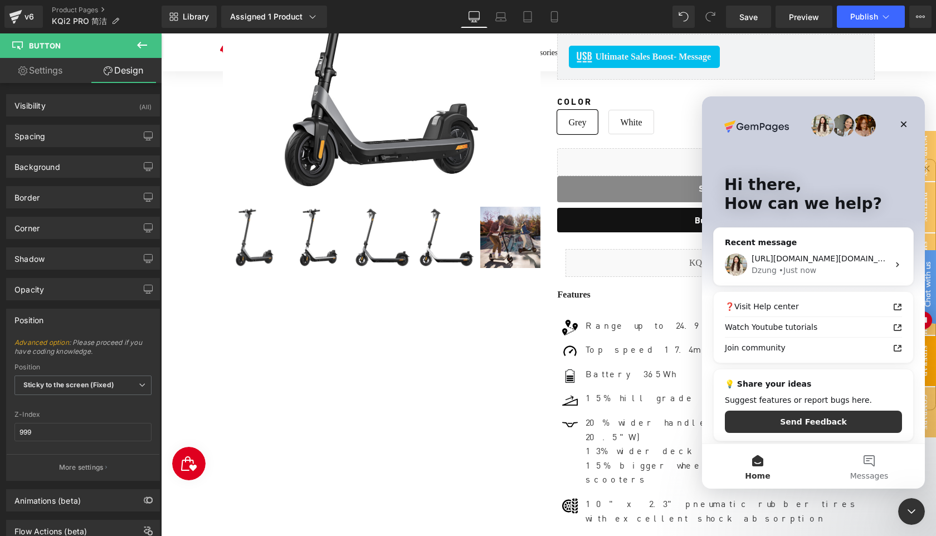
scroll to position [0, 0]
click at [873, 460] on button "Messages" at bounding box center [869, 466] width 111 height 45
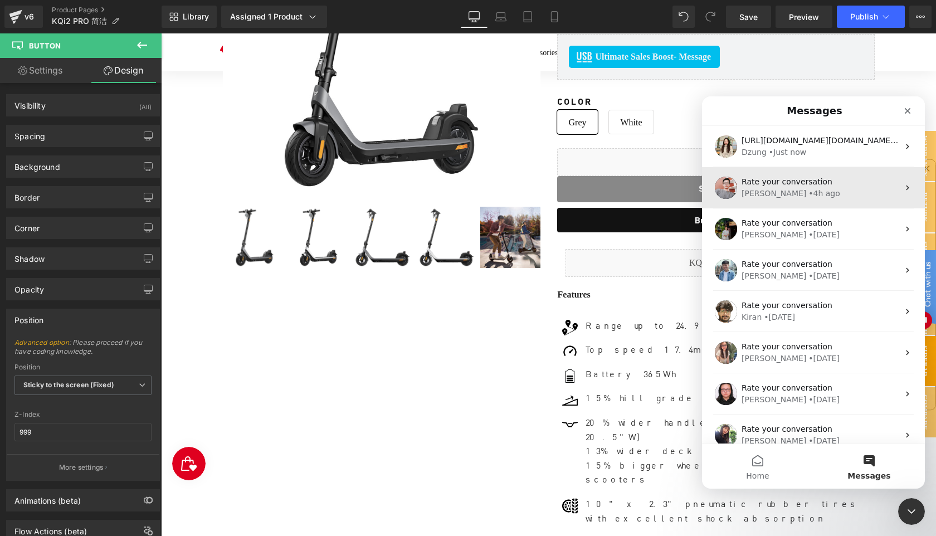
click at [812, 200] on div "Rate your conversation Harry • 4h ago" at bounding box center [813, 187] width 223 height 41
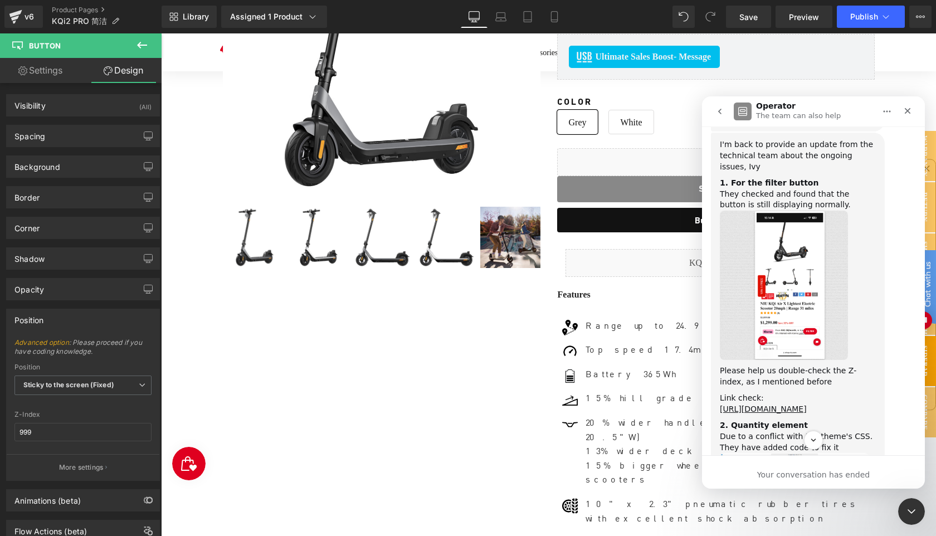
scroll to position [4608, 0]
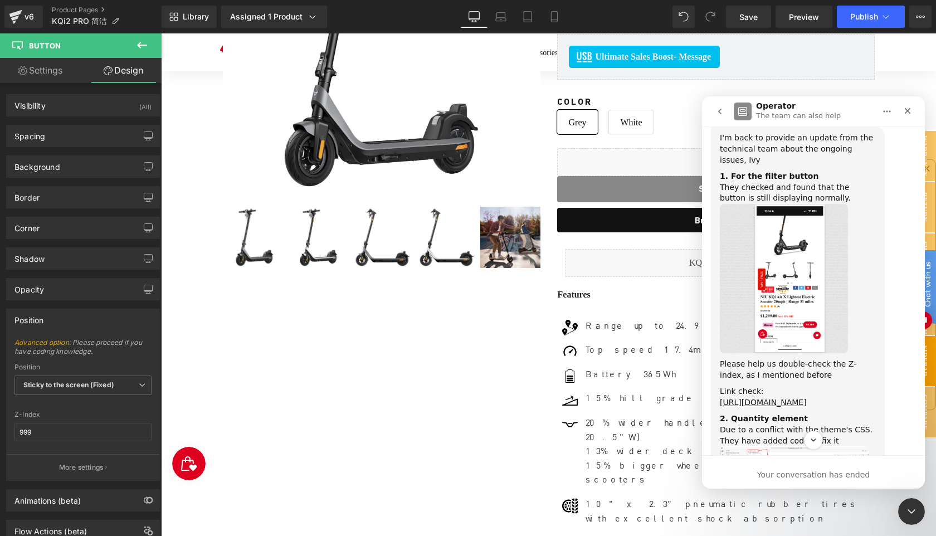
click at [807, 323] on img "Harry says…" at bounding box center [784, 278] width 128 height 149
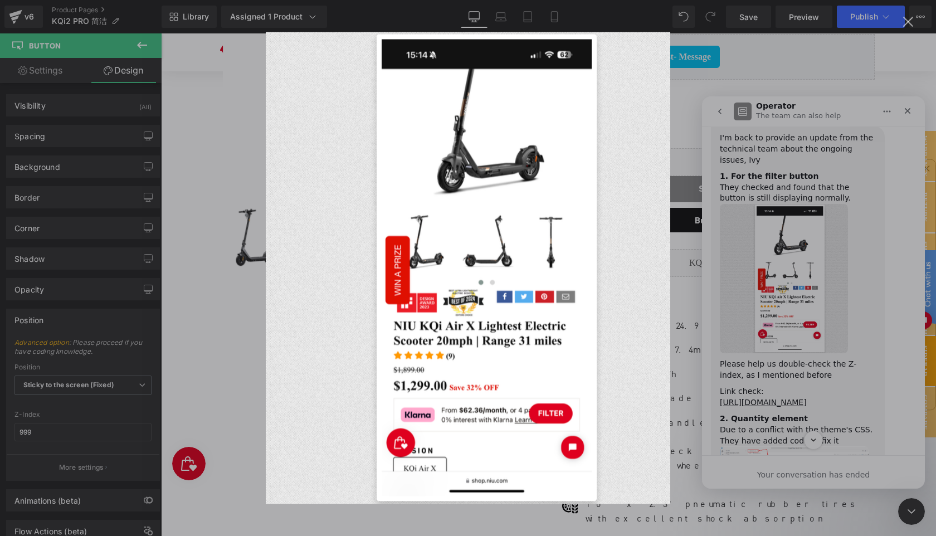
click at [807, 323] on div "Intercom messenger" at bounding box center [468, 268] width 936 height 536
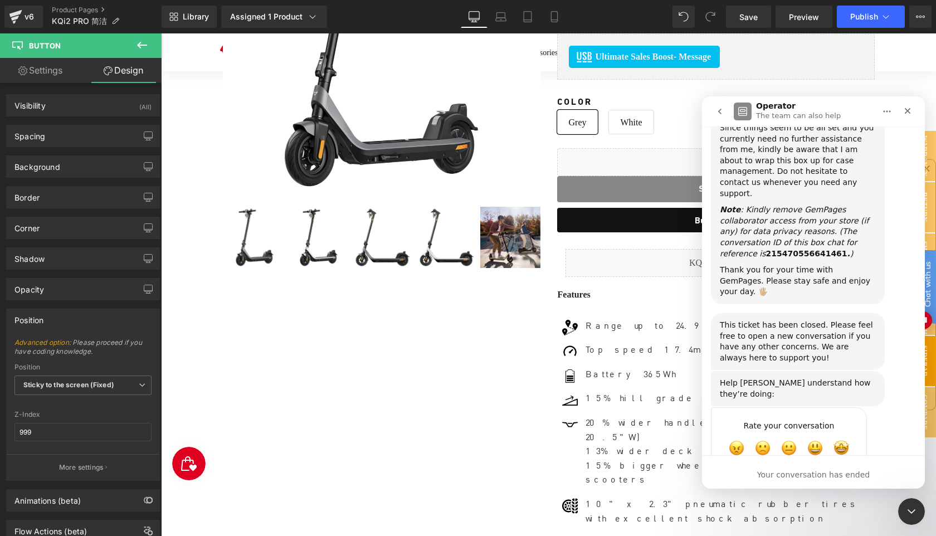
scroll to position [5941, 0]
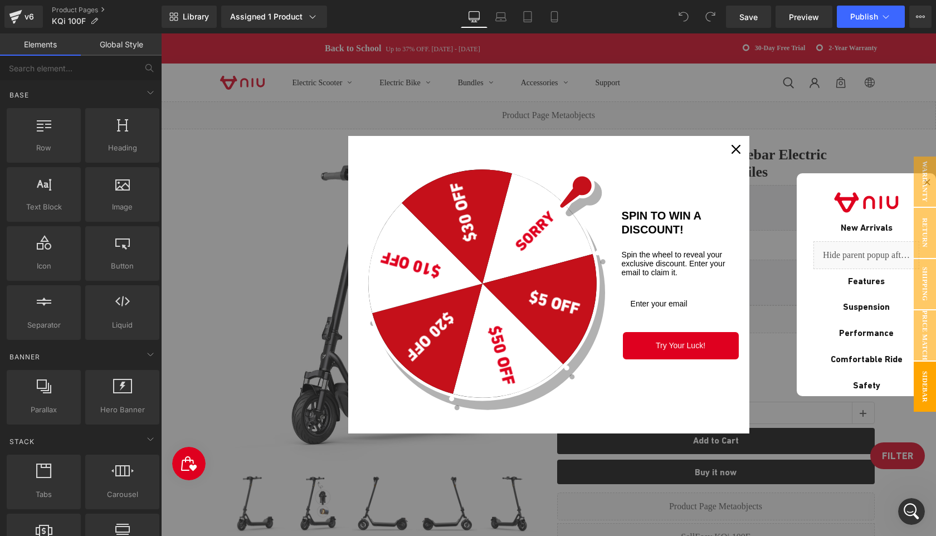
click at [734, 144] on div "Close" at bounding box center [736, 149] width 18 height 18
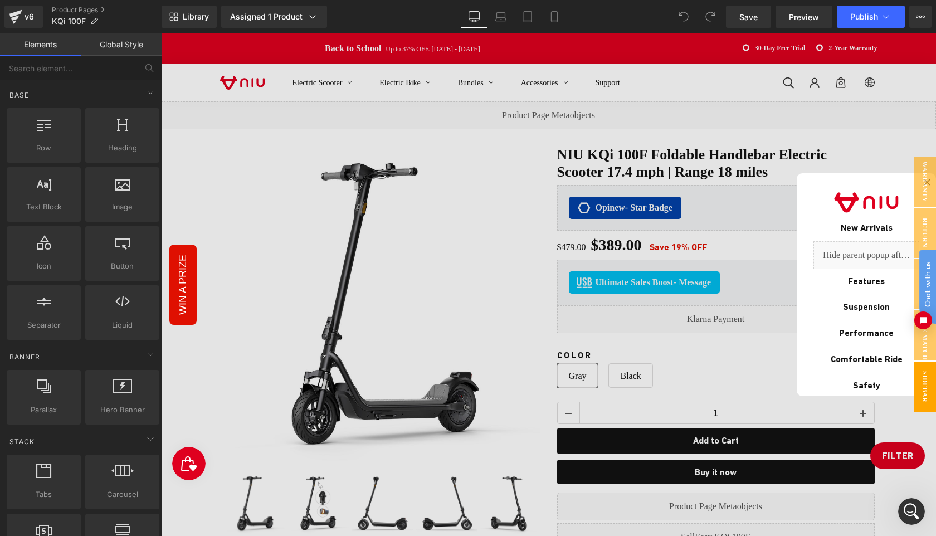
click at [900, 450] on div at bounding box center [548, 284] width 775 height 503
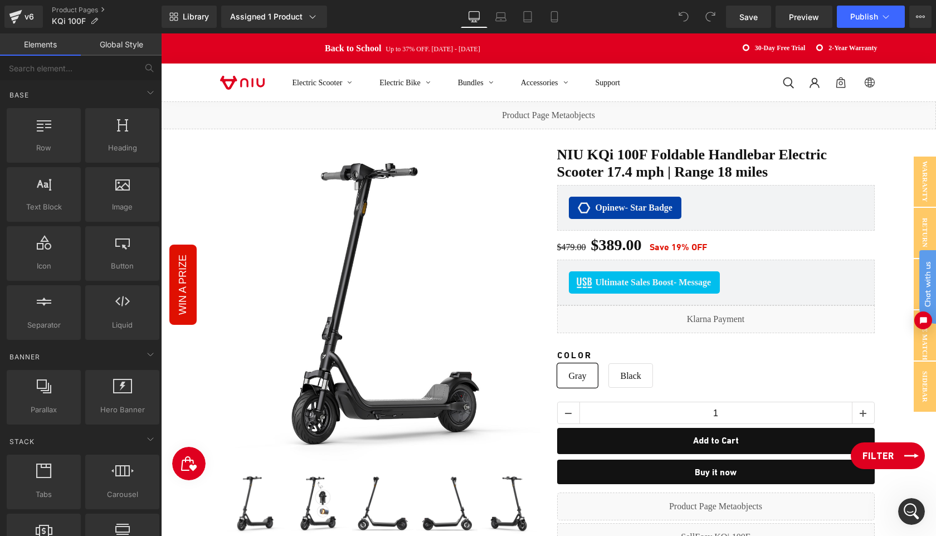
click at [894, 459] on link "Filter" at bounding box center [888, 456] width 74 height 27
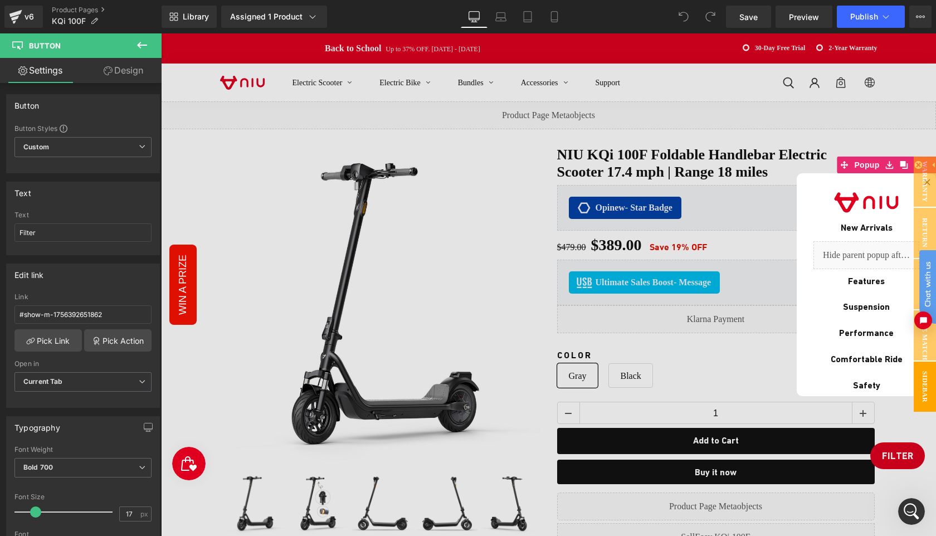
click at [120, 66] on link "Design" at bounding box center [123, 70] width 81 height 25
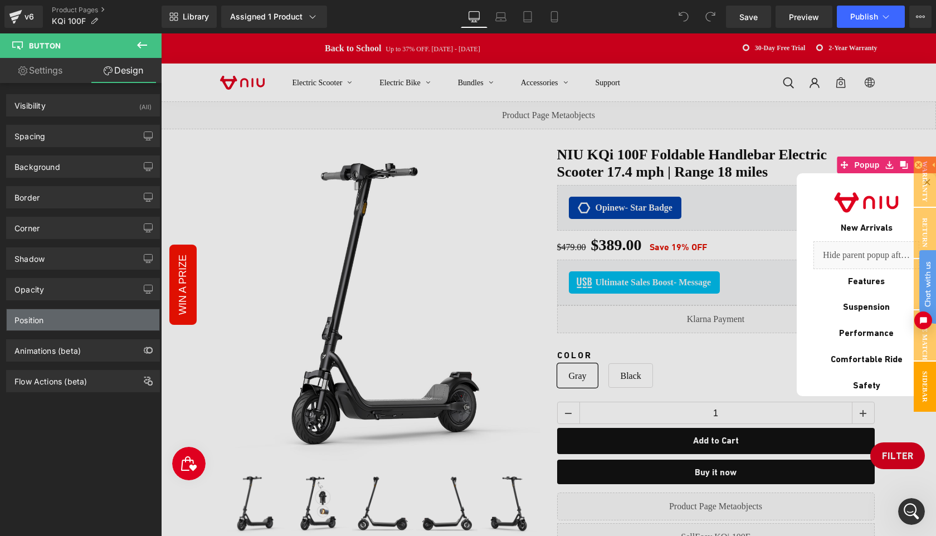
click at [59, 318] on div "Position" at bounding box center [83, 319] width 153 height 21
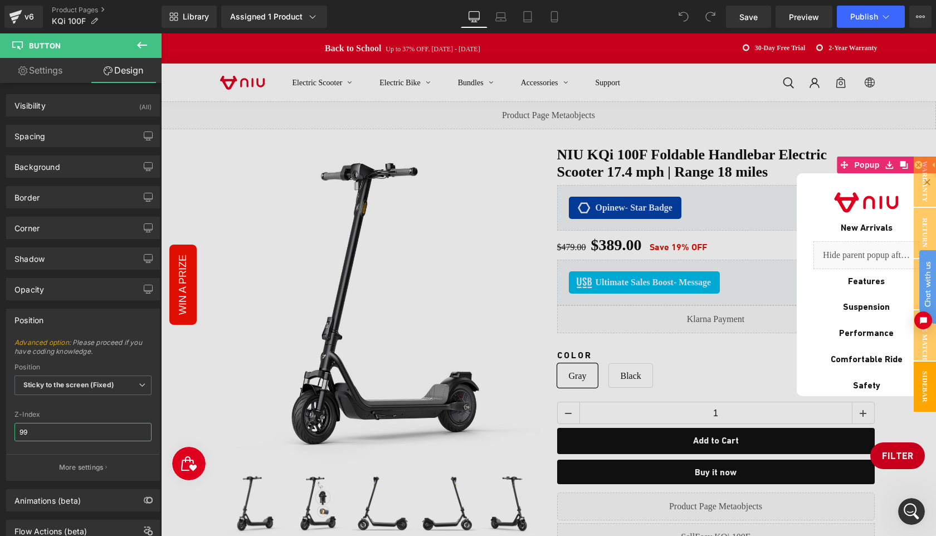
click at [48, 430] on input "99" at bounding box center [82, 432] width 137 height 18
type input "999"
click at [750, 16] on span "Save" at bounding box center [749, 17] width 18 height 12
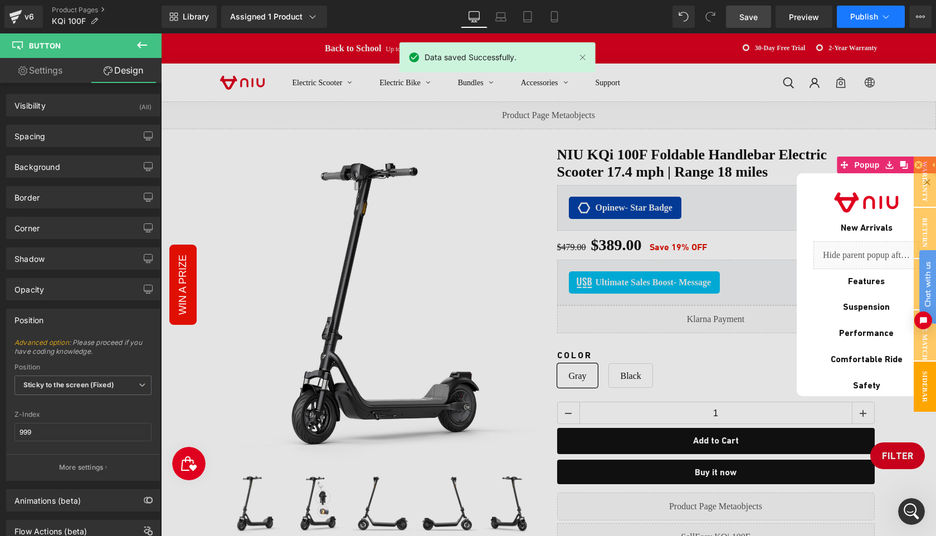
click at [860, 17] on span "Publish" at bounding box center [865, 16] width 28 height 9
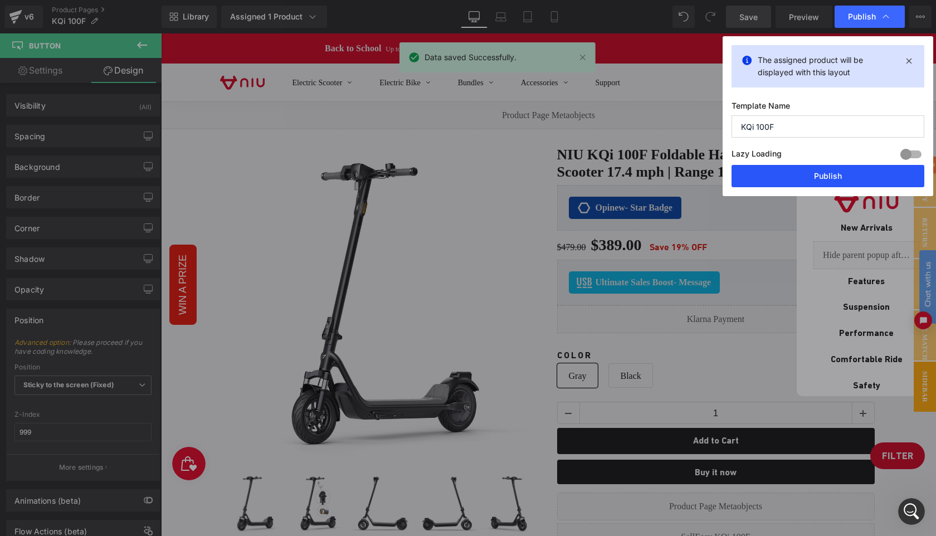
click at [831, 175] on button "Publish" at bounding box center [828, 176] width 193 height 22
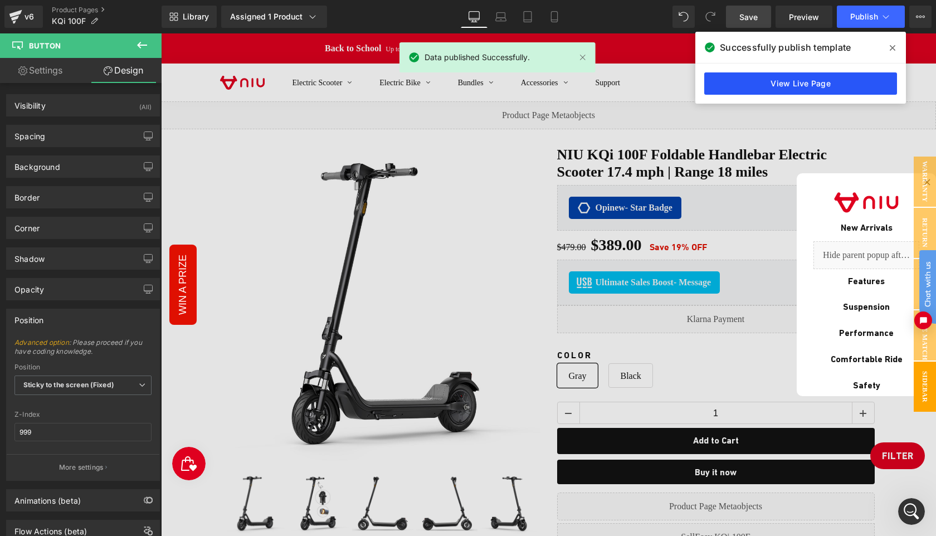
click at [813, 89] on link "View Live Page" at bounding box center [801, 83] width 193 height 22
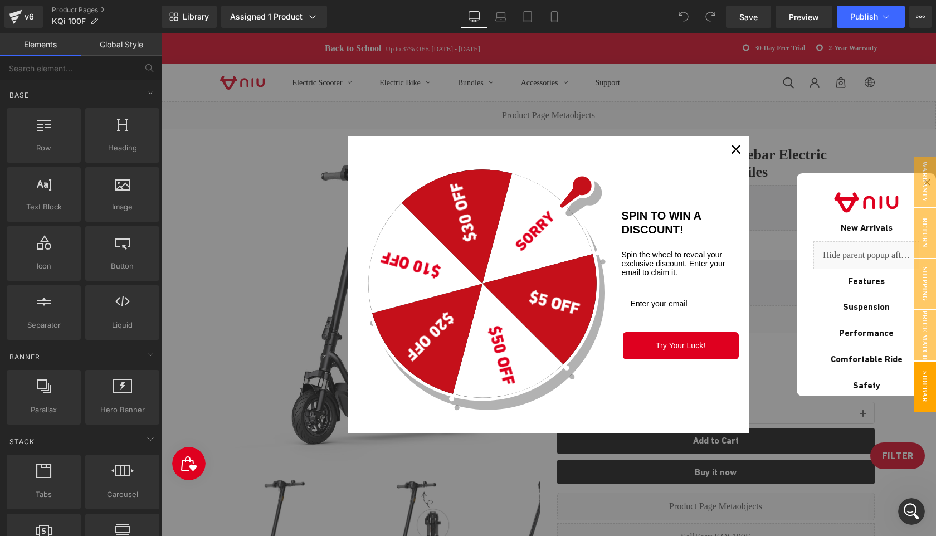
click at [734, 153] on icon "close icon" at bounding box center [736, 149] width 9 height 9
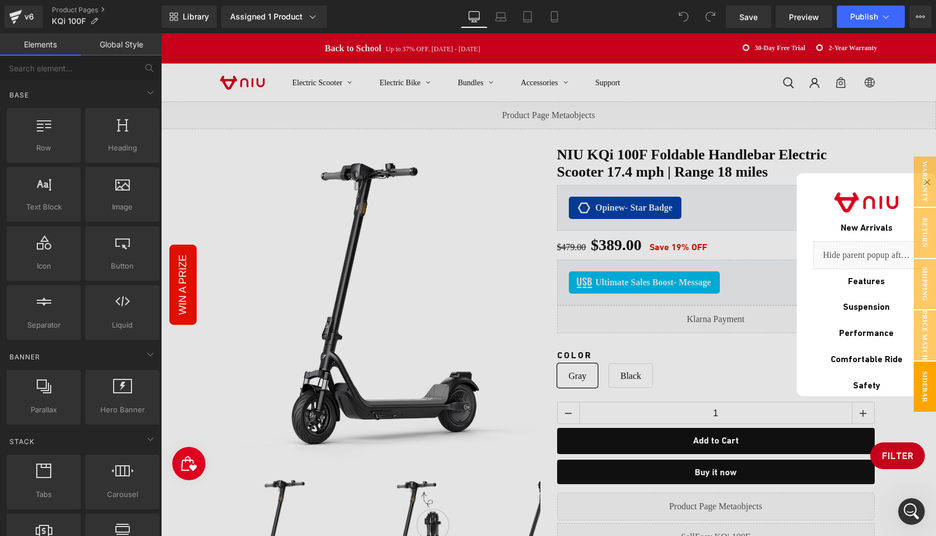
click at [893, 456] on div at bounding box center [548, 284] width 775 height 503
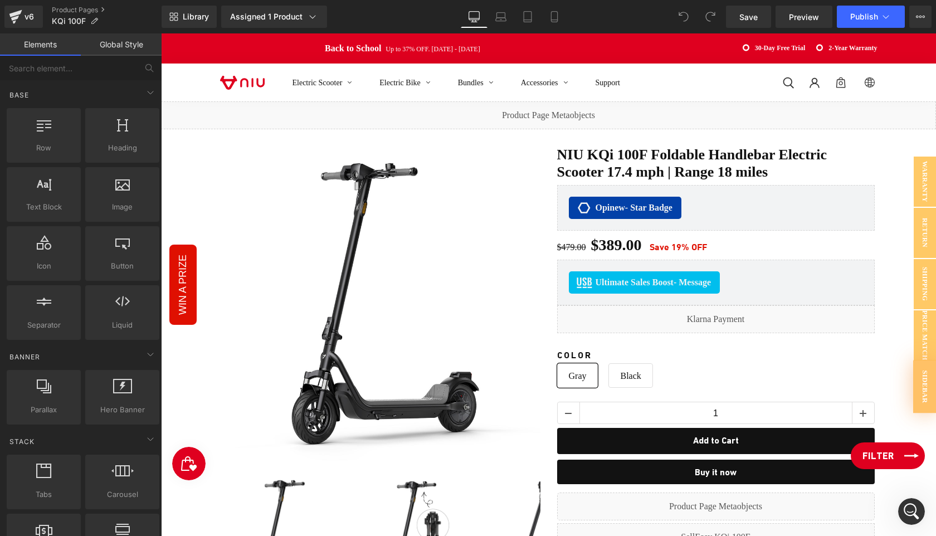
click at [893, 461] on link "Filter" at bounding box center [888, 456] width 74 height 27
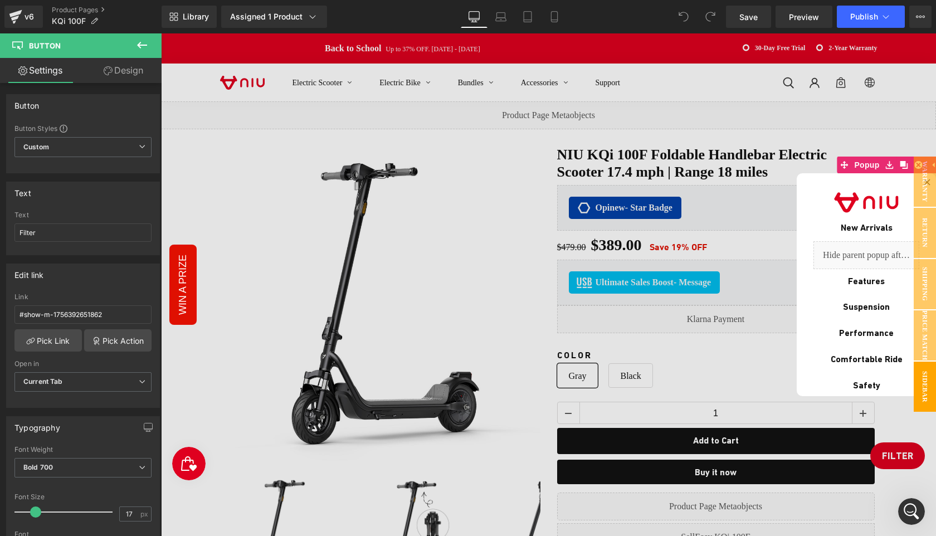
click at [895, 460] on div at bounding box center [548, 284] width 775 height 503
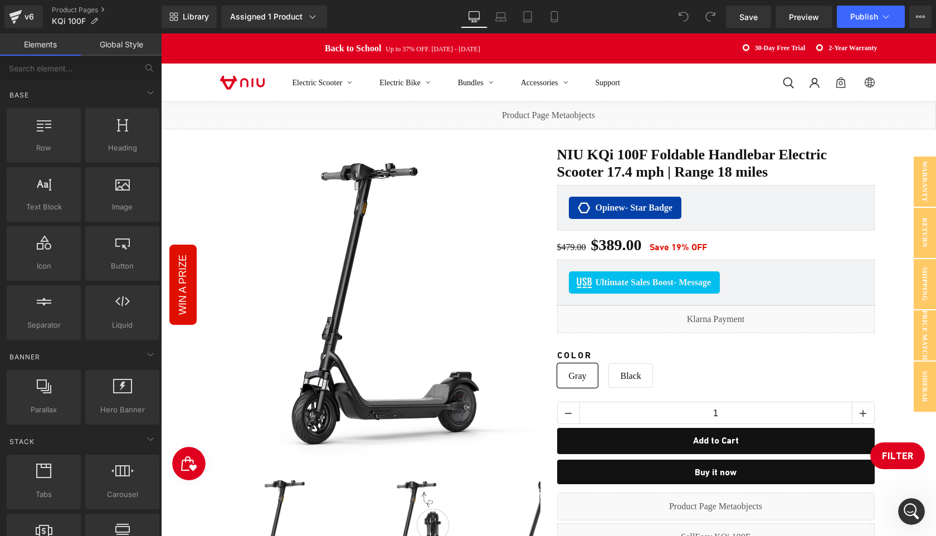
click at [886, 458] on span "Filter" at bounding box center [897, 455] width 31 height 13
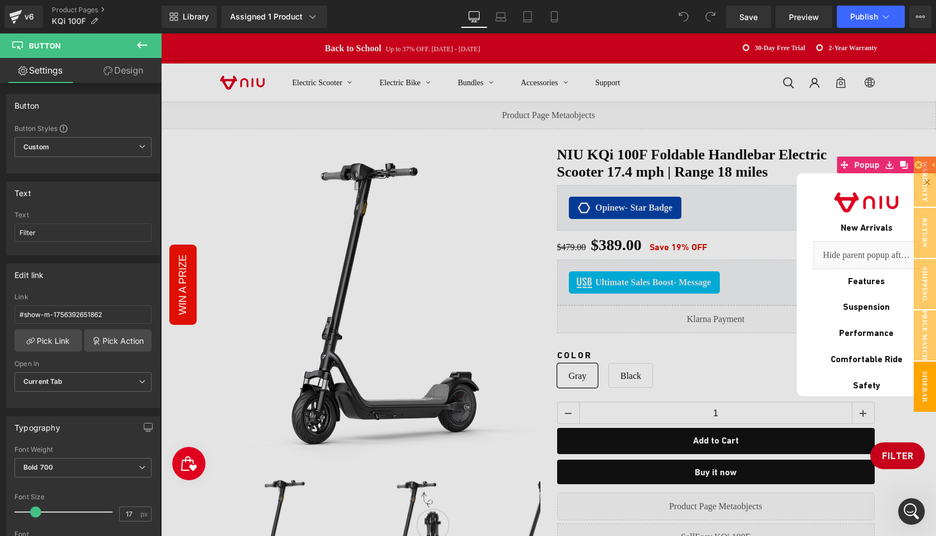
click at [129, 75] on link "Design" at bounding box center [123, 70] width 81 height 25
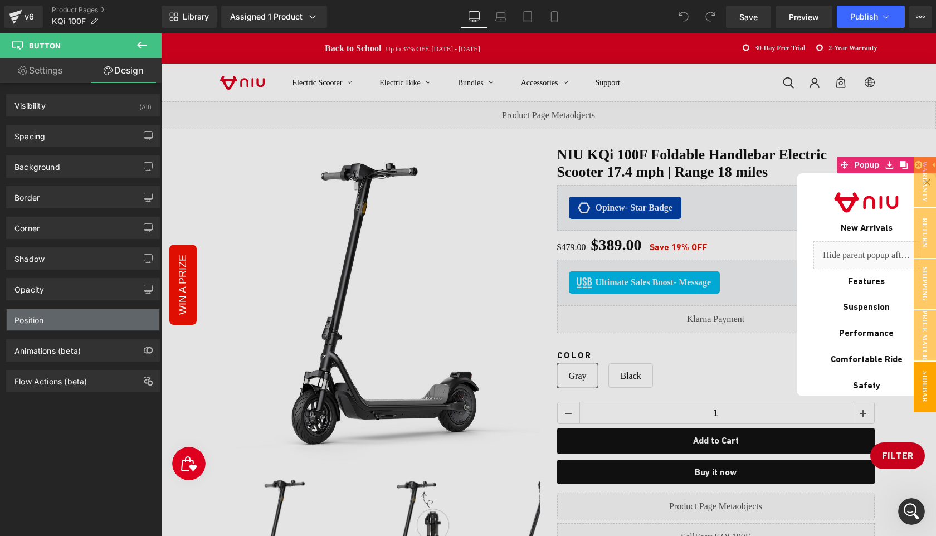
click at [58, 320] on div "Position" at bounding box center [83, 319] width 153 height 21
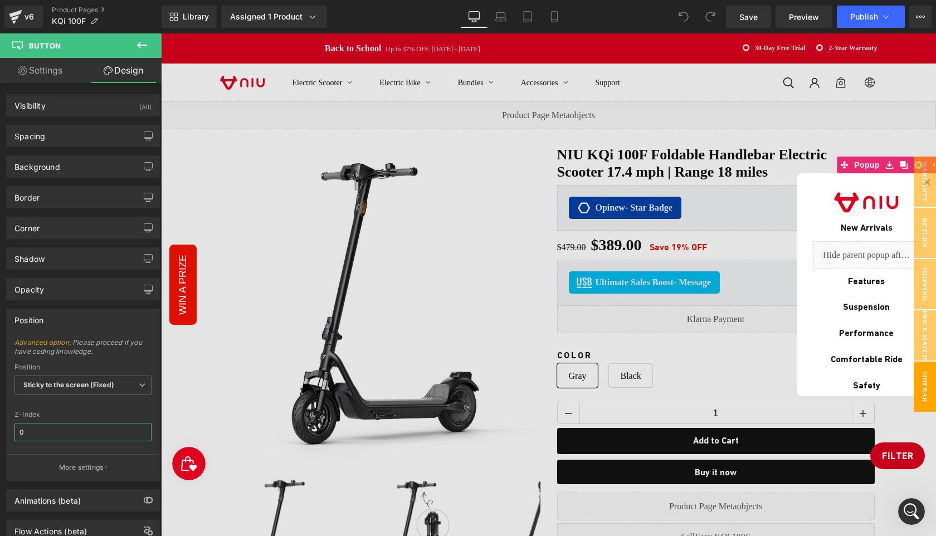
click at [57, 433] on input "0" at bounding box center [82, 432] width 137 height 18
type input "999"
click at [756, 19] on span "Save" at bounding box center [749, 17] width 18 height 12
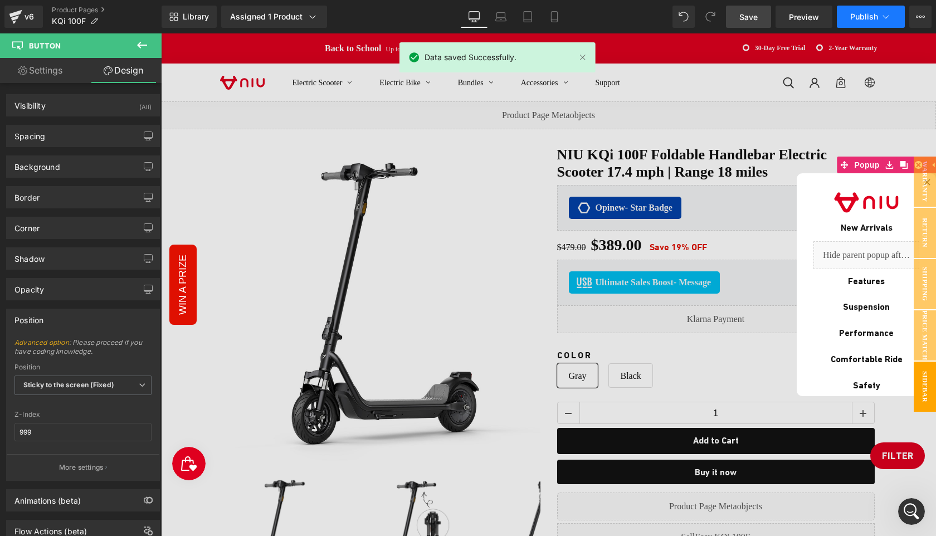
click at [859, 18] on span "Publish" at bounding box center [865, 16] width 28 height 9
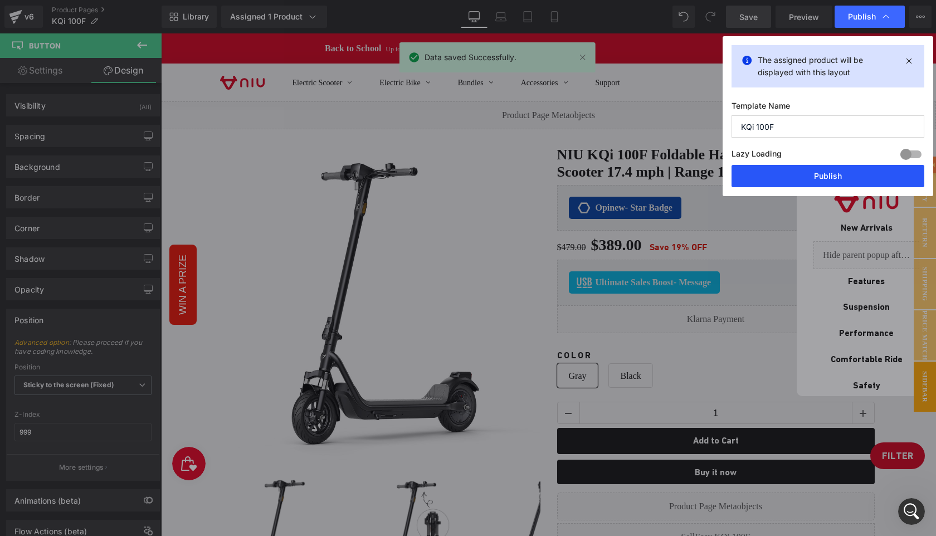
click at [823, 170] on button "Publish" at bounding box center [828, 176] width 193 height 22
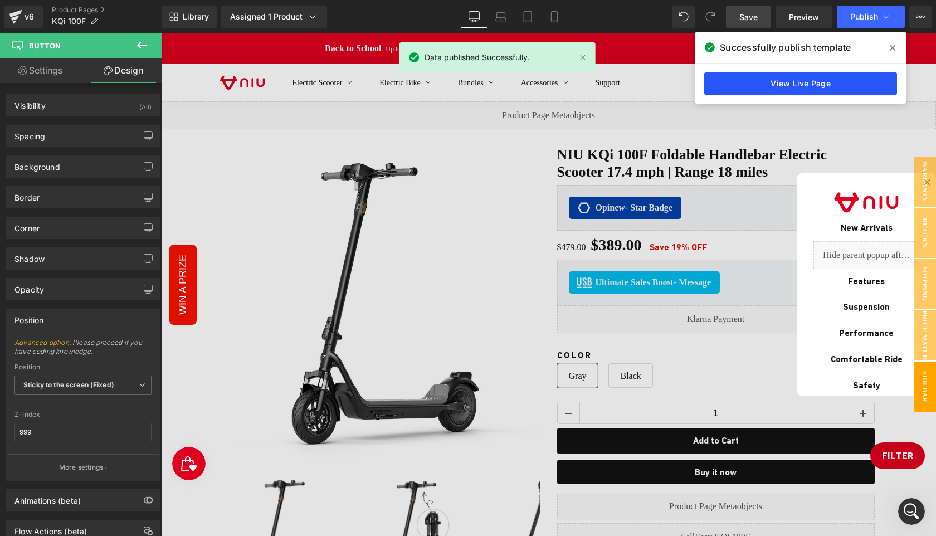
click at [796, 77] on link "View Live Page" at bounding box center [801, 83] width 193 height 22
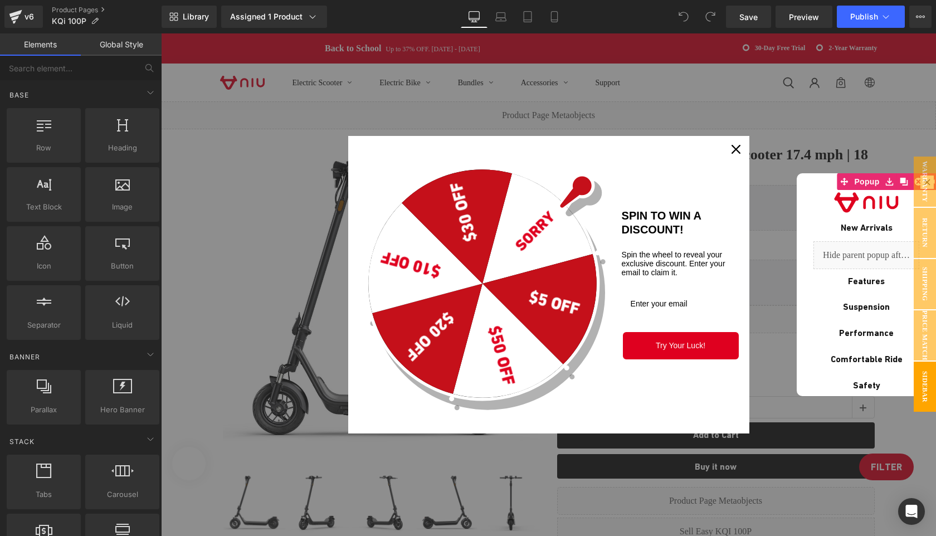
scroll to position [35, 0]
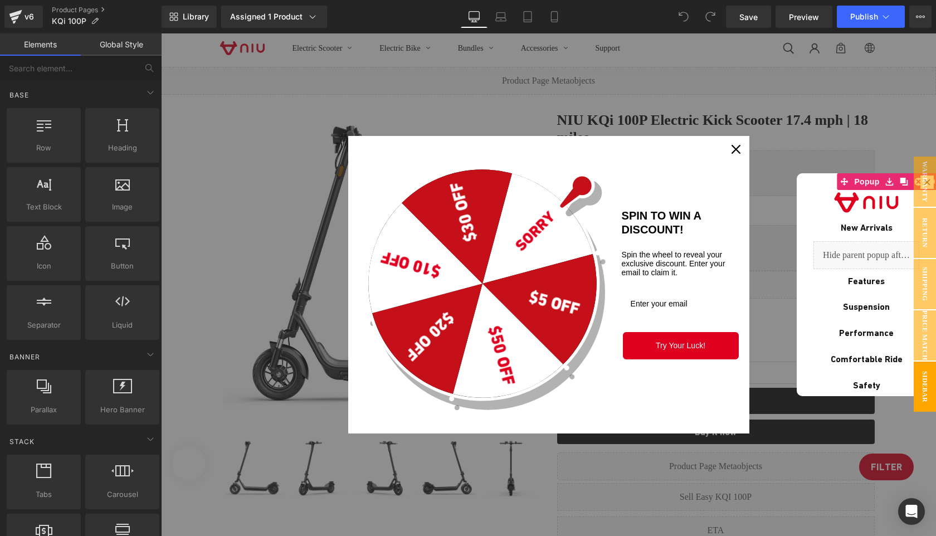
click at [733, 149] on icon "close icon" at bounding box center [736, 149] width 9 height 9
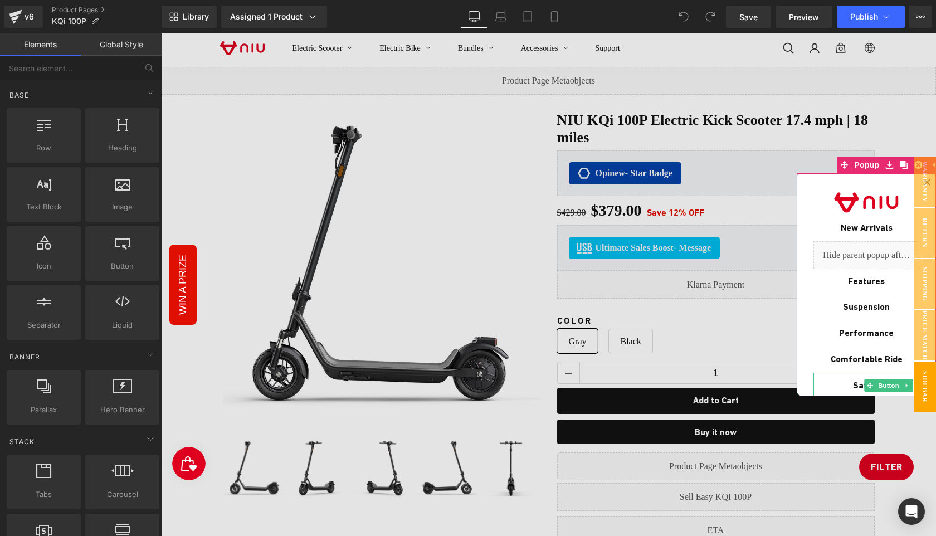
scroll to position [93, 0]
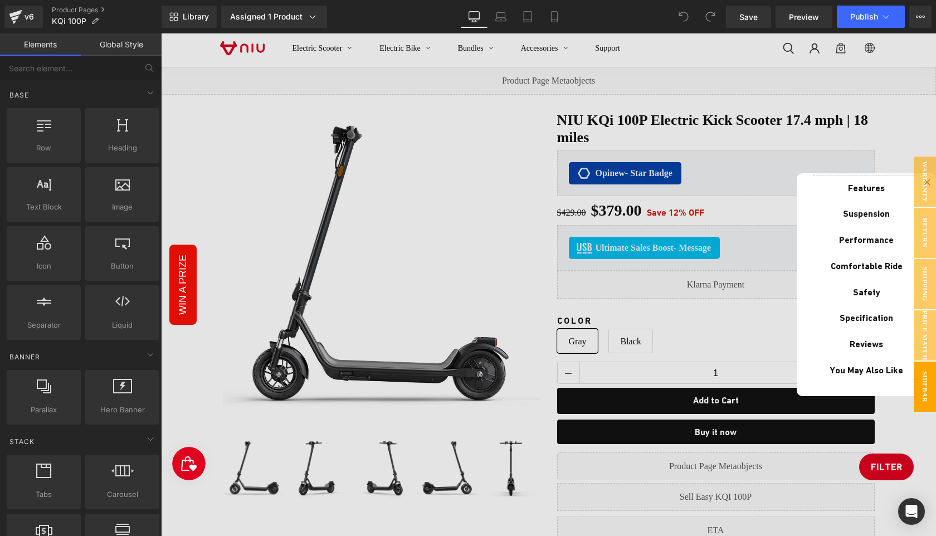
click at [614, 433] on div at bounding box center [548, 284] width 775 height 503
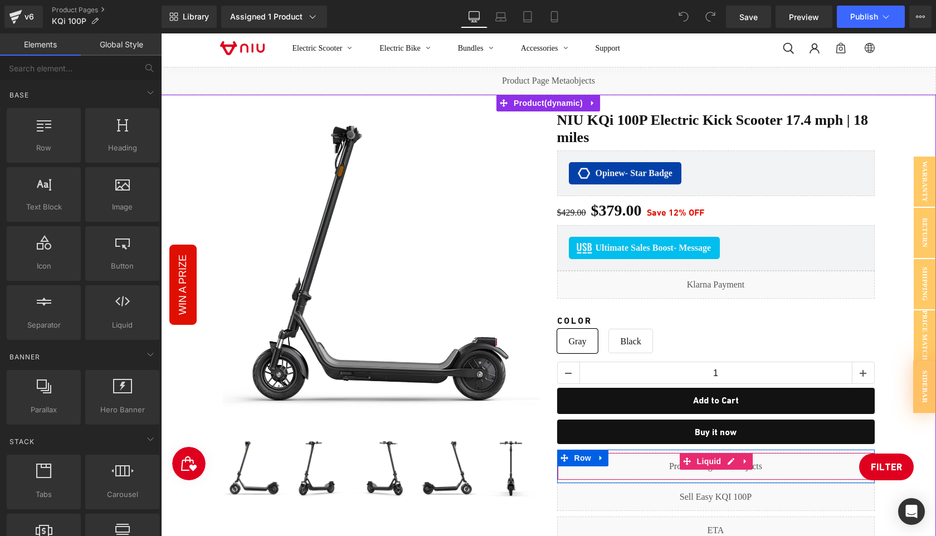
scroll to position [290, 0]
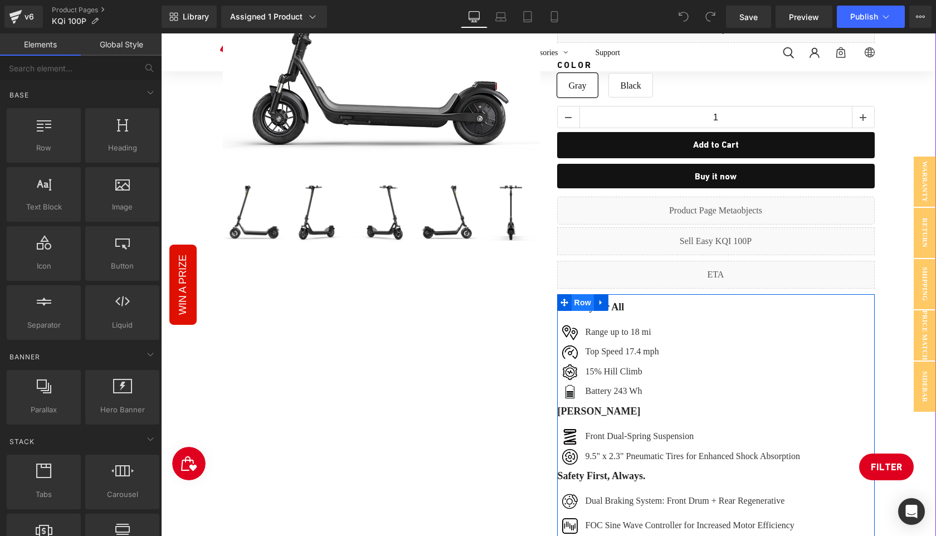
click at [580, 303] on span "Row" at bounding box center [583, 302] width 22 height 17
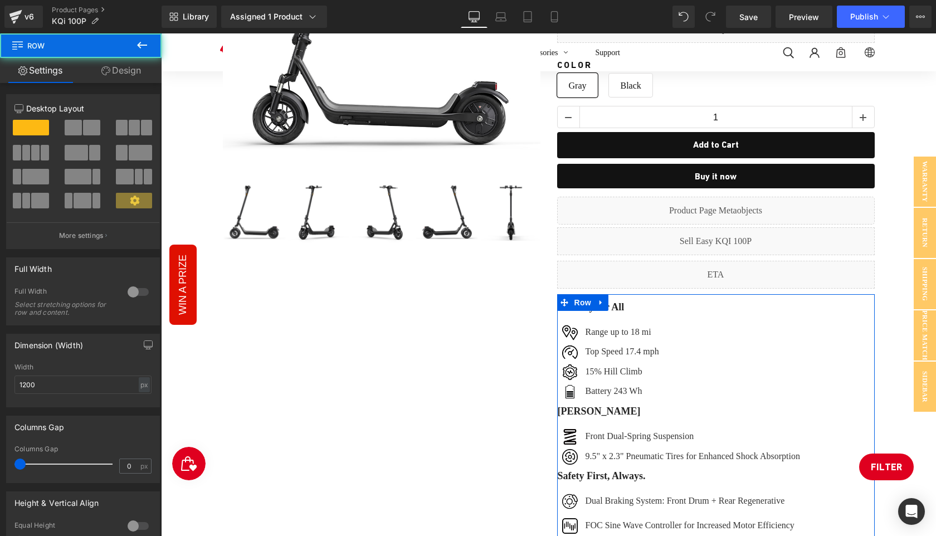
click at [111, 70] on link "Design" at bounding box center [121, 70] width 81 height 25
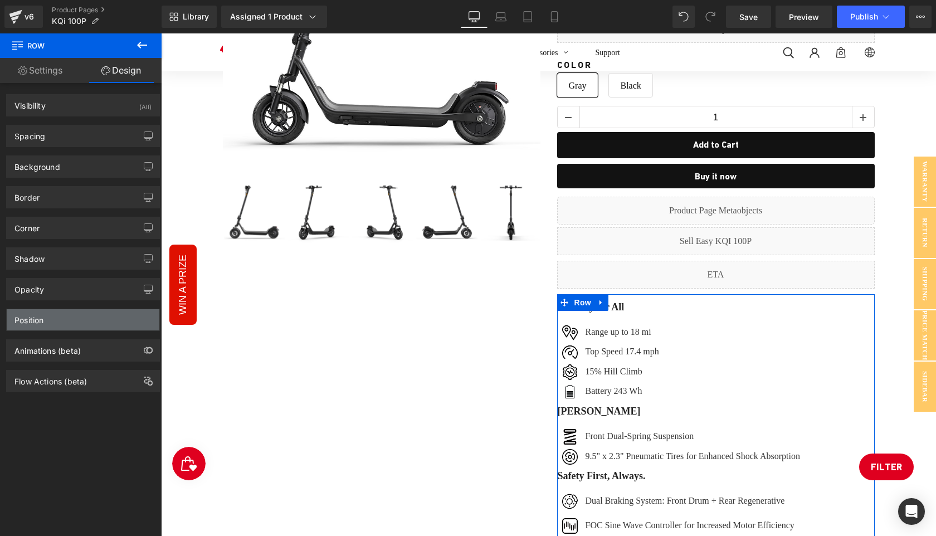
click at [67, 324] on div "Position" at bounding box center [83, 319] width 153 height 21
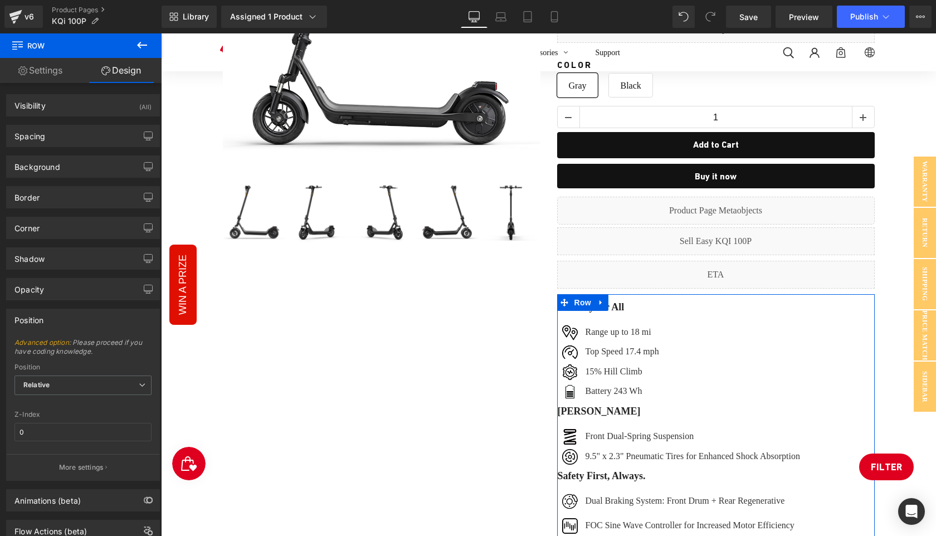
click at [67, 324] on div "Position" at bounding box center [83, 319] width 153 height 21
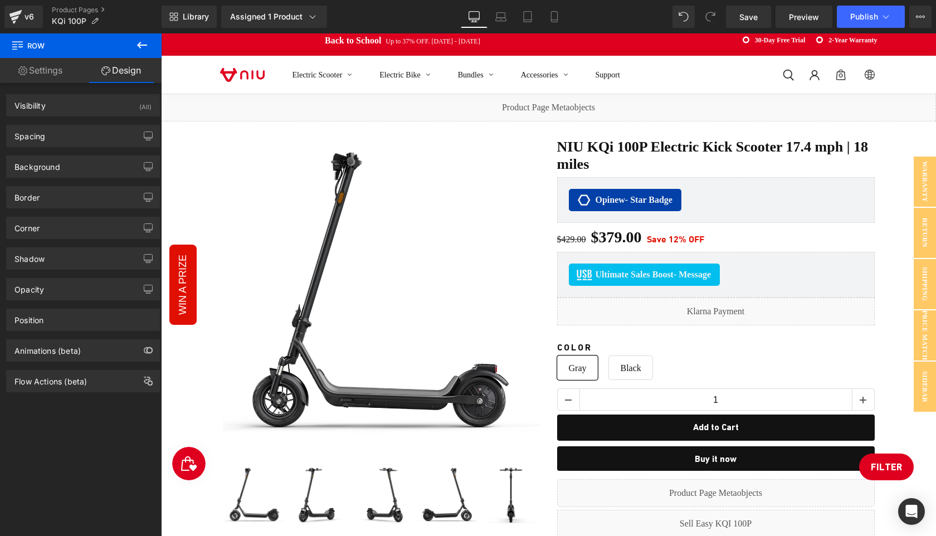
scroll to position [0, 0]
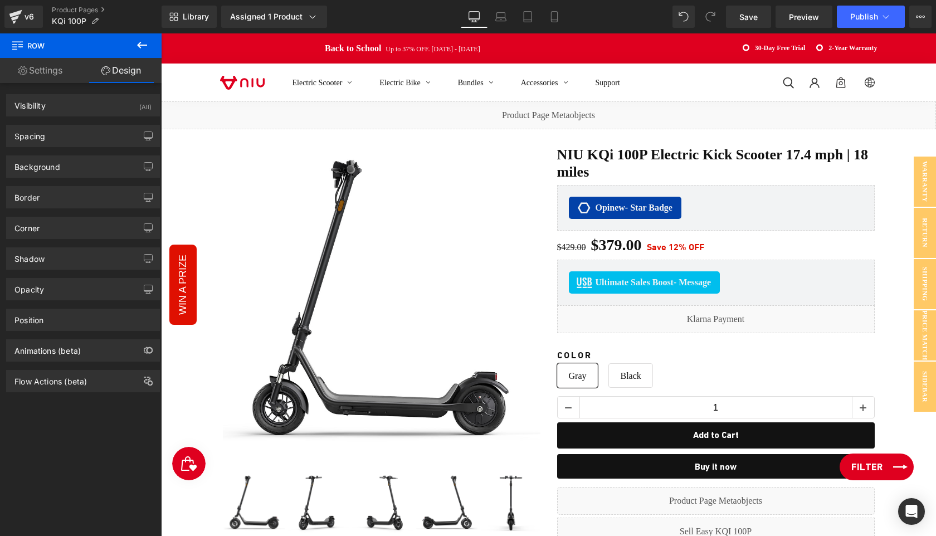
click at [883, 467] on link "Filter" at bounding box center [877, 467] width 74 height 27
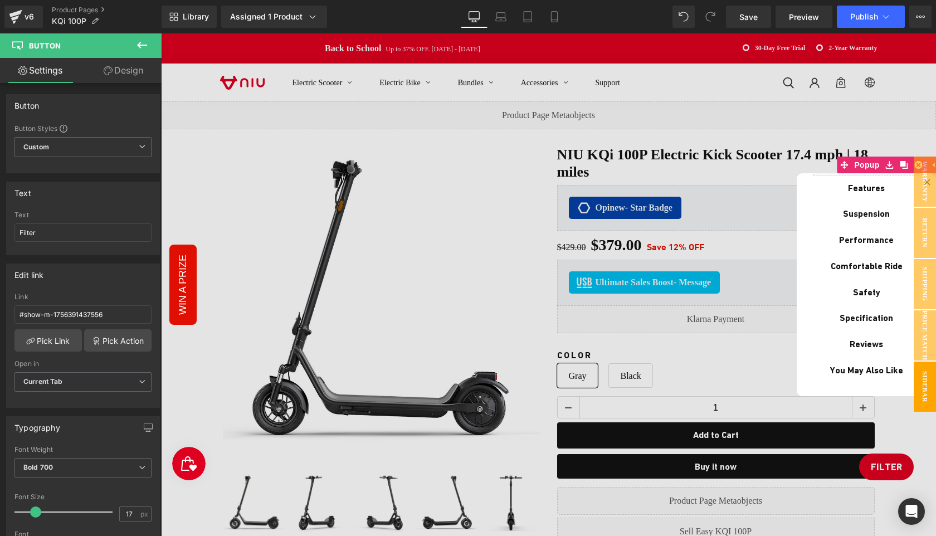
click at [132, 70] on link "Design" at bounding box center [123, 70] width 81 height 25
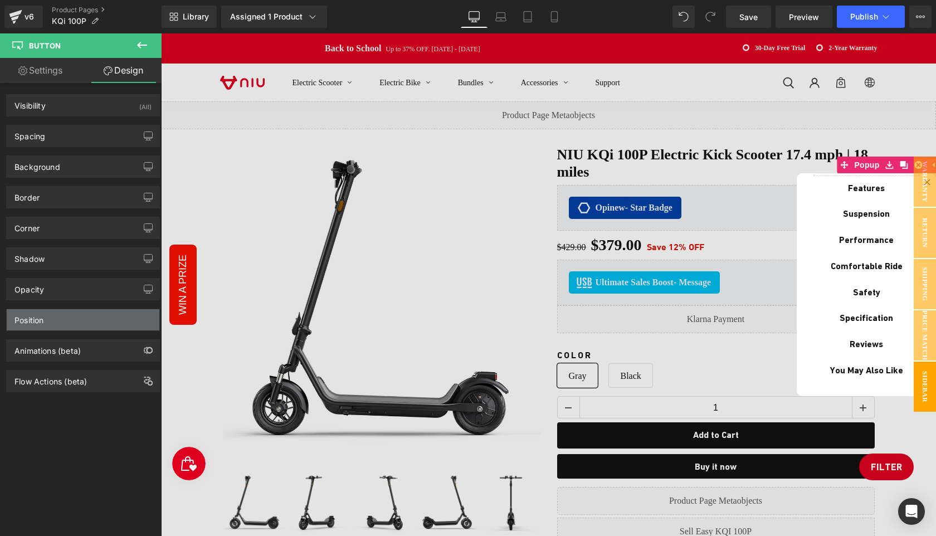
click at [59, 326] on div "Position" at bounding box center [83, 319] width 153 height 21
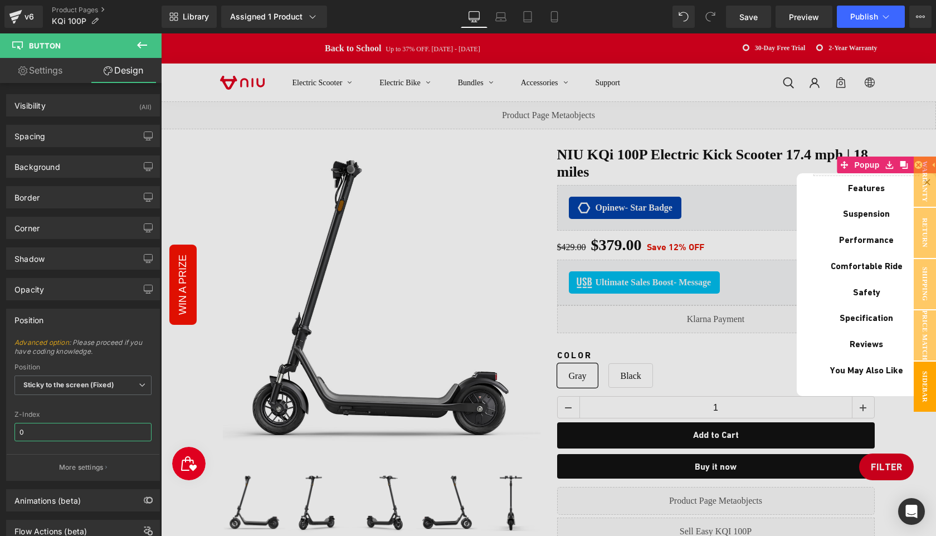
click at [51, 434] on input "0" at bounding box center [82, 432] width 137 height 18
type input "999"
click at [745, 18] on span "Save" at bounding box center [749, 17] width 18 height 12
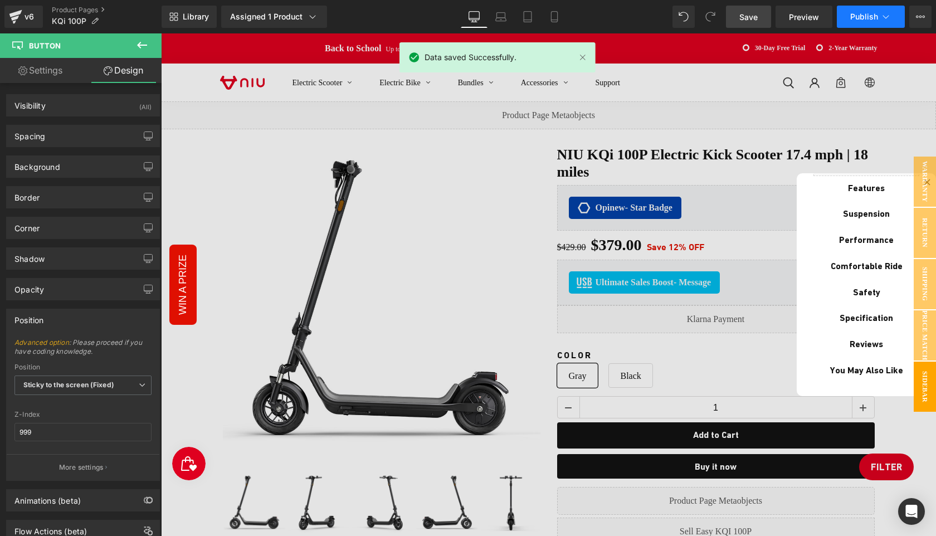
click at [863, 20] on span "Publish" at bounding box center [865, 16] width 28 height 9
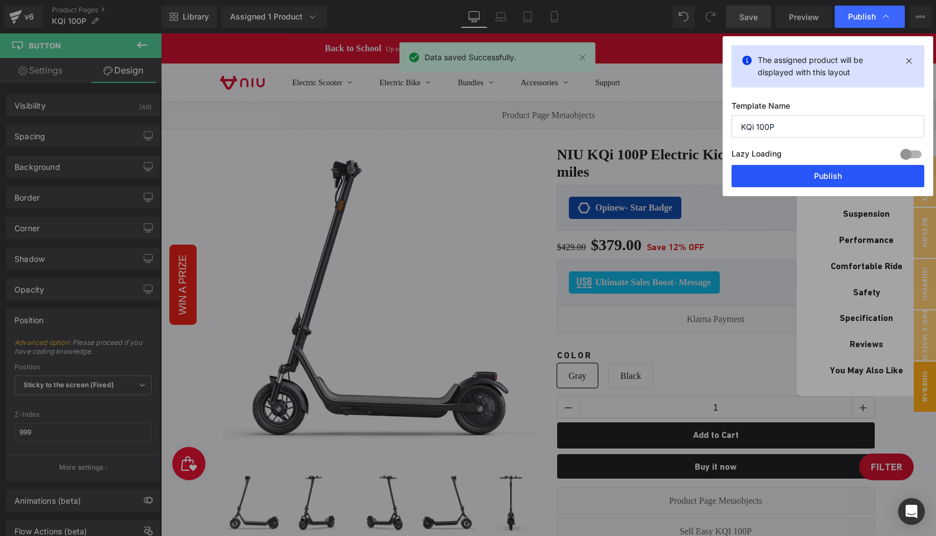
click at [819, 170] on button "Publish" at bounding box center [828, 176] width 193 height 22
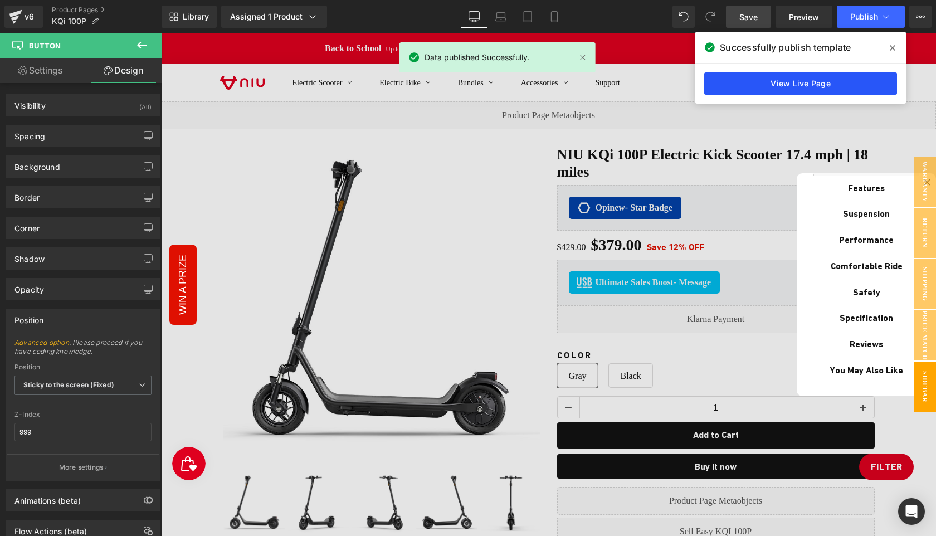
click at [786, 85] on link "View Live Page" at bounding box center [801, 83] width 193 height 22
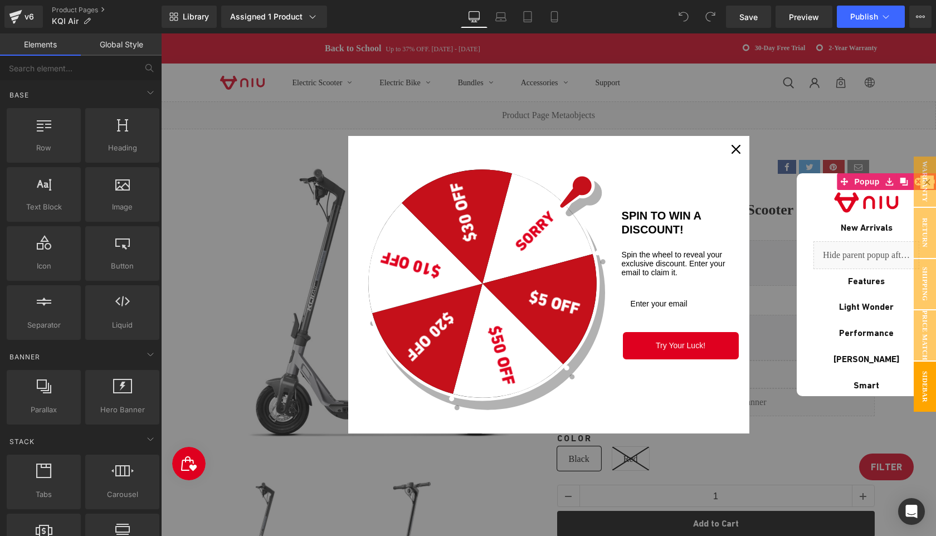
click at [732, 148] on icon "close icon" at bounding box center [736, 149] width 9 height 9
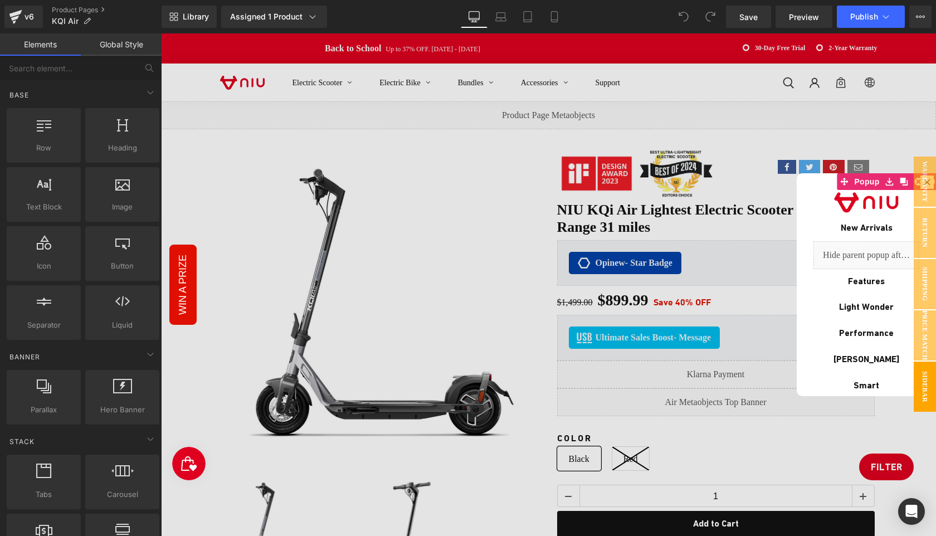
click at [894, 470] on div at bounding box center [548, 284] width 775 height 503
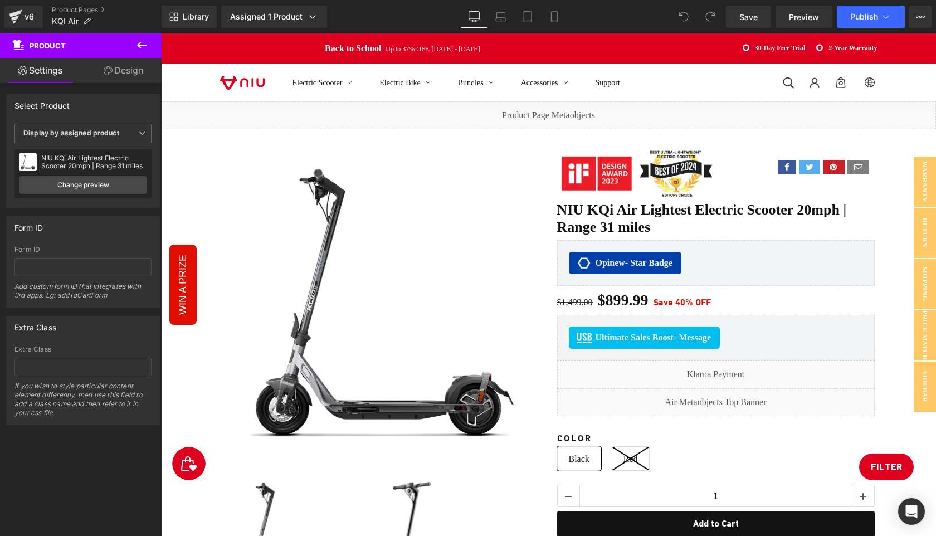
click at [140, 41] on icon at bounding box center [141, 44] width 13 height 13
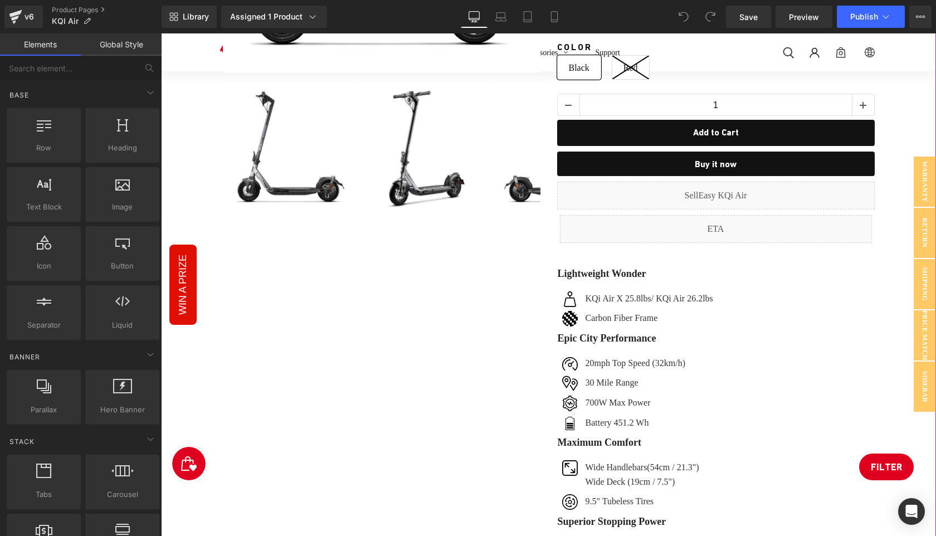
scroll to position [504, 0]
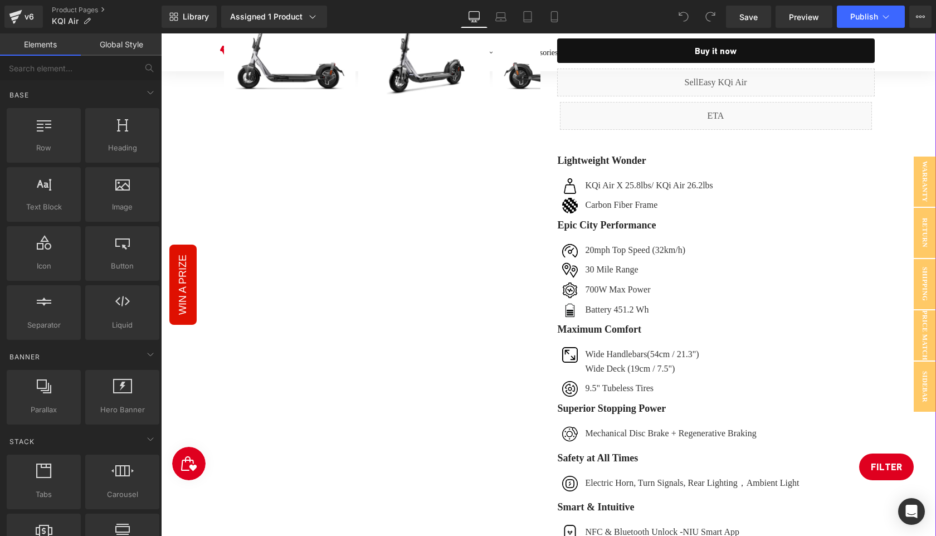
click at [890, 462] on div "Sale Off" at bounding box center [549, 164] width 764 height 1079
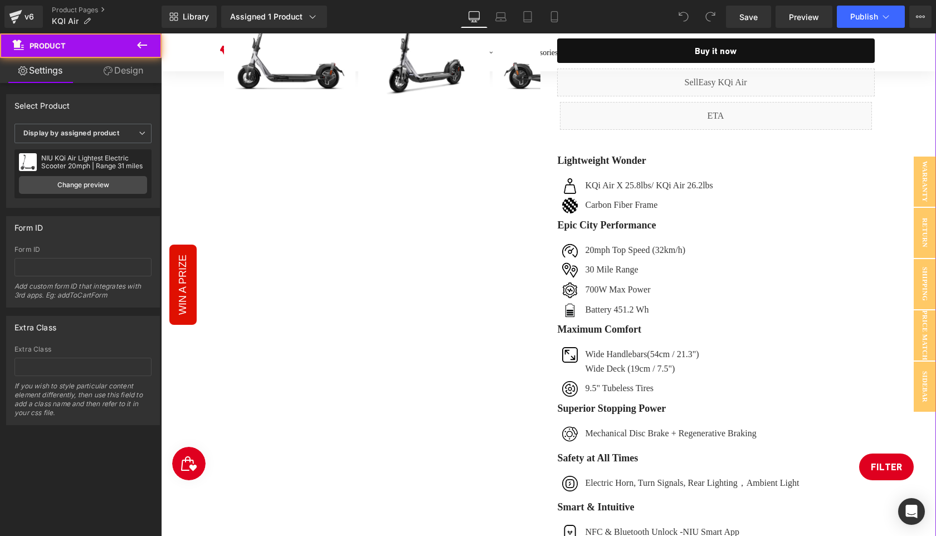
click at [888, 470] on div "Sale Off" at bounding box center [549, 164] width 764 height 1079
click at [883, 471] on div "Sale Off" at bounding box center [549, 164] width 764 height 1079
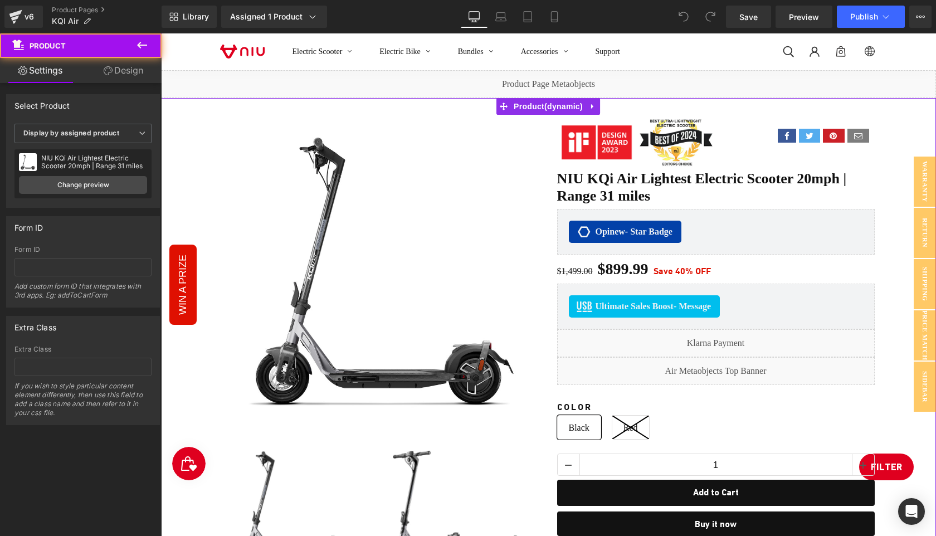
scroll to position [0, 0]
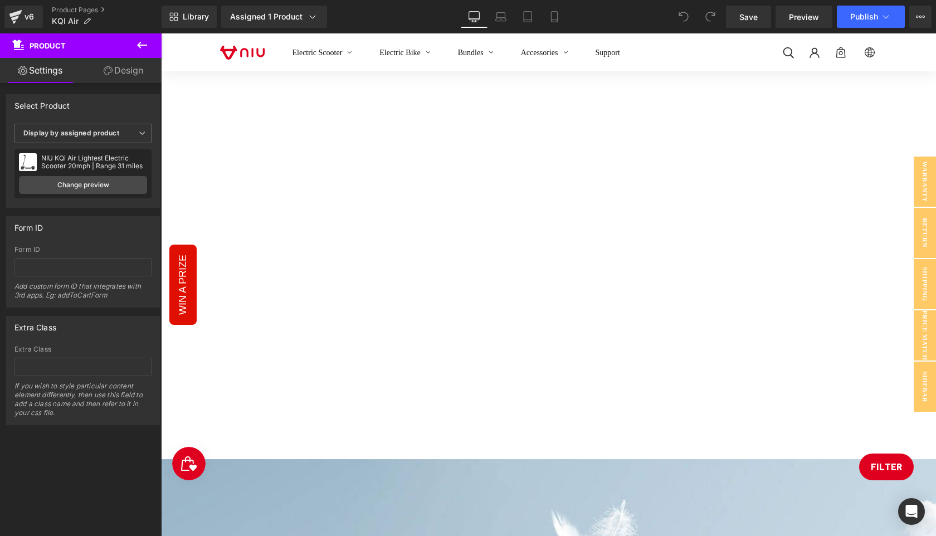
scroll to position [1421, 0]
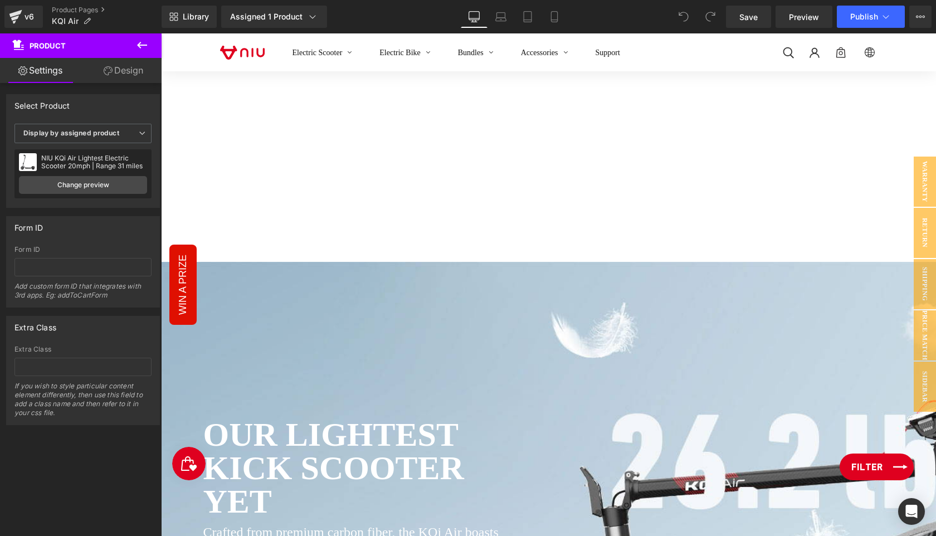
click at [864, 468] on span "Filter" at bounding box center [867, 466] width 31 height 13
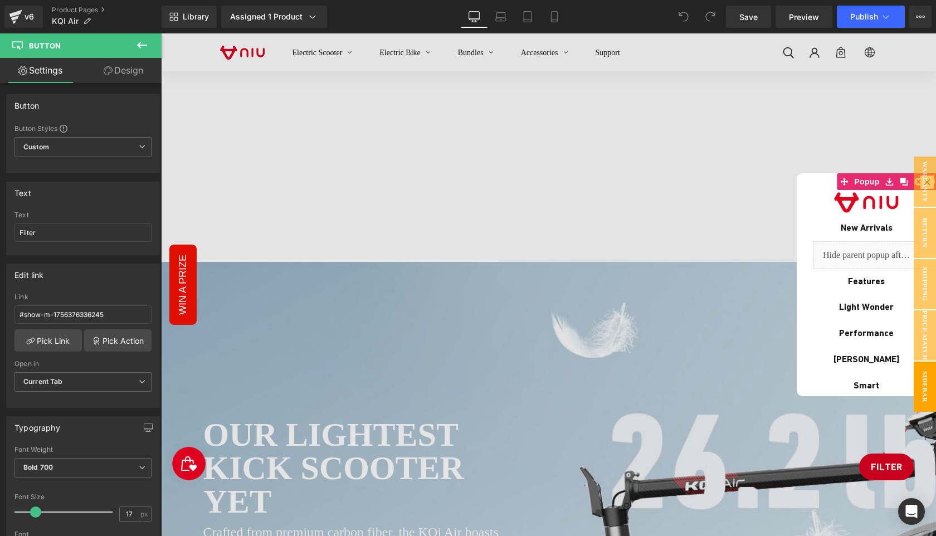
click at [130, 67] on link "Design" at bounding box center [123, 70] width 81 height 25
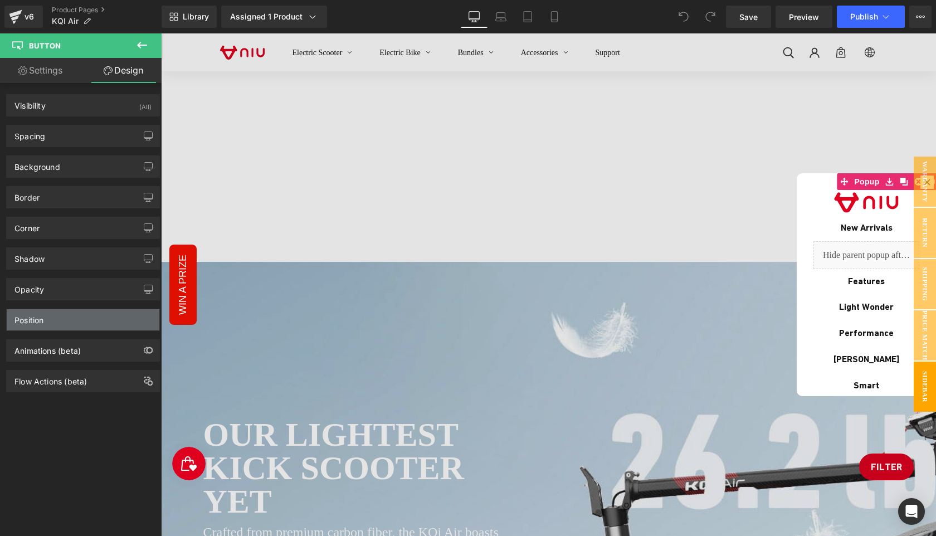
click at [67, 319] on div "Position" at bounding box center [83, 319] width 153 height 21
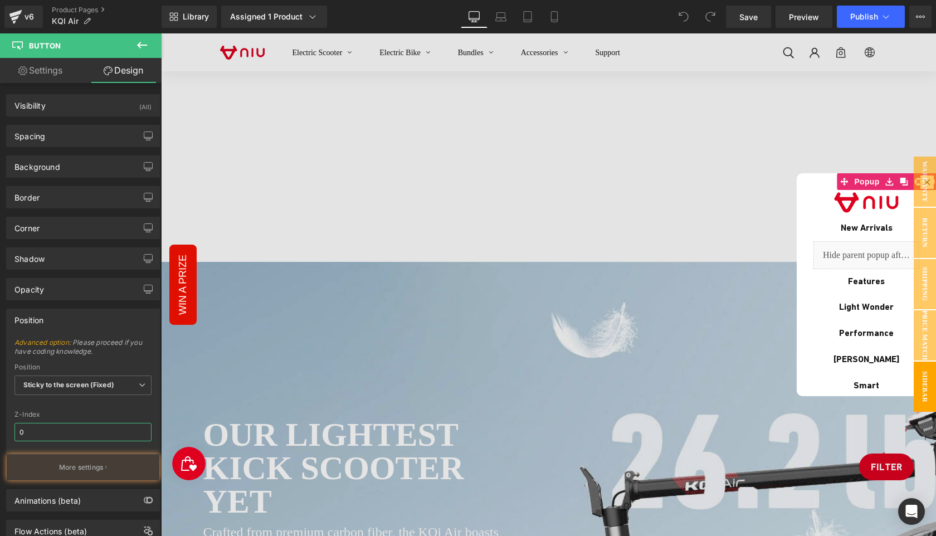
click at [62, 428] on input "0" at bounding box center [82, 432] width 137 height 18
type input "999"
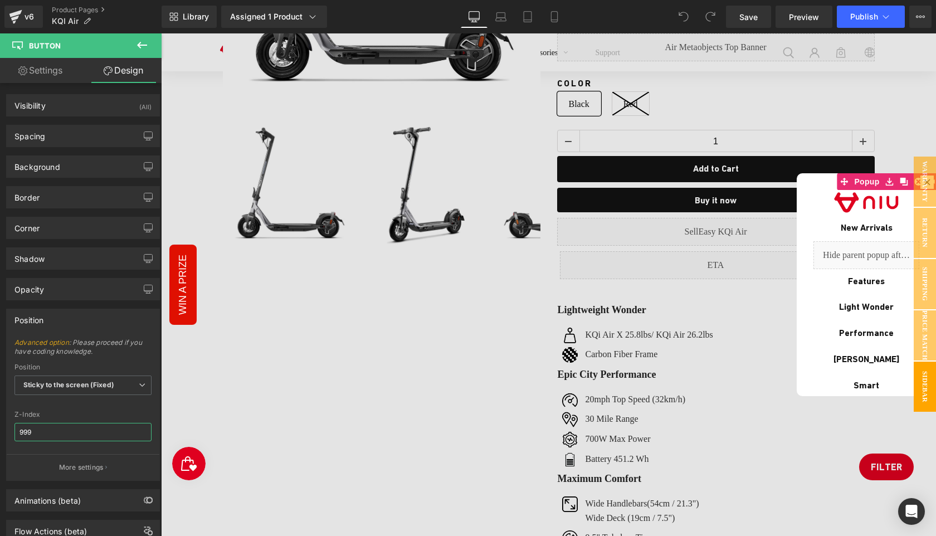
scroll to position [299, 0]
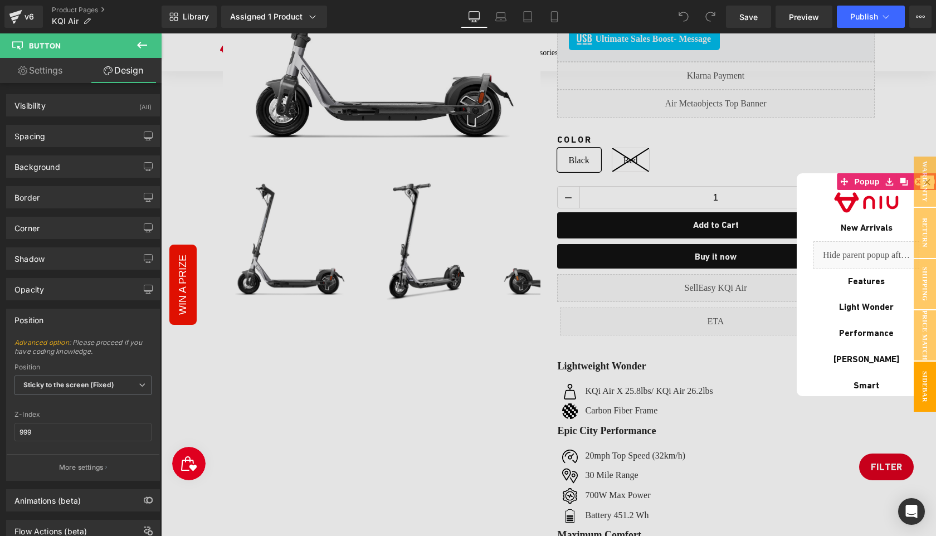
click at [649, 402] on div at bounding box center [548, 284] width 775 height 503
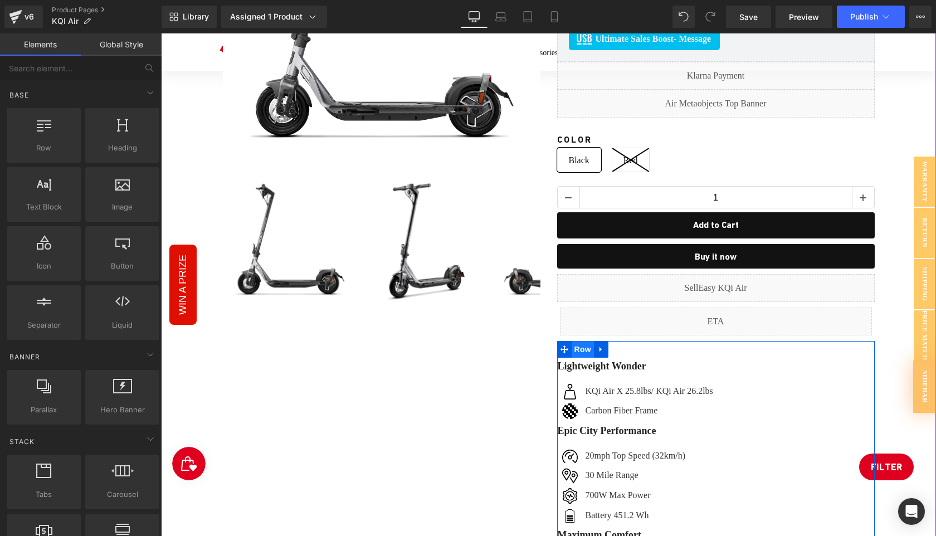
click at [575, 351] on span "Row" at bounding box center [583, 349] width 22 height 17
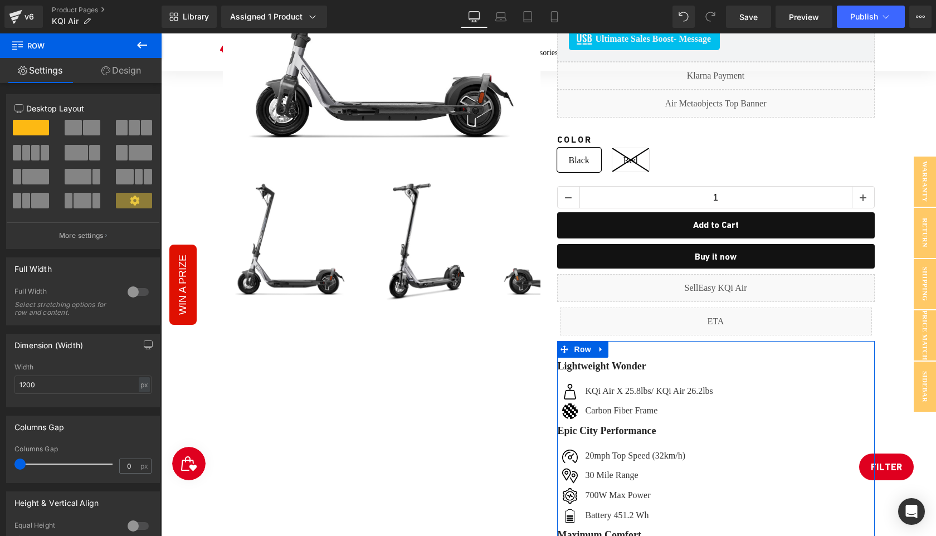
click at [123, 80] on link "Design" at bounding box center [121, 70] width 81 height 25
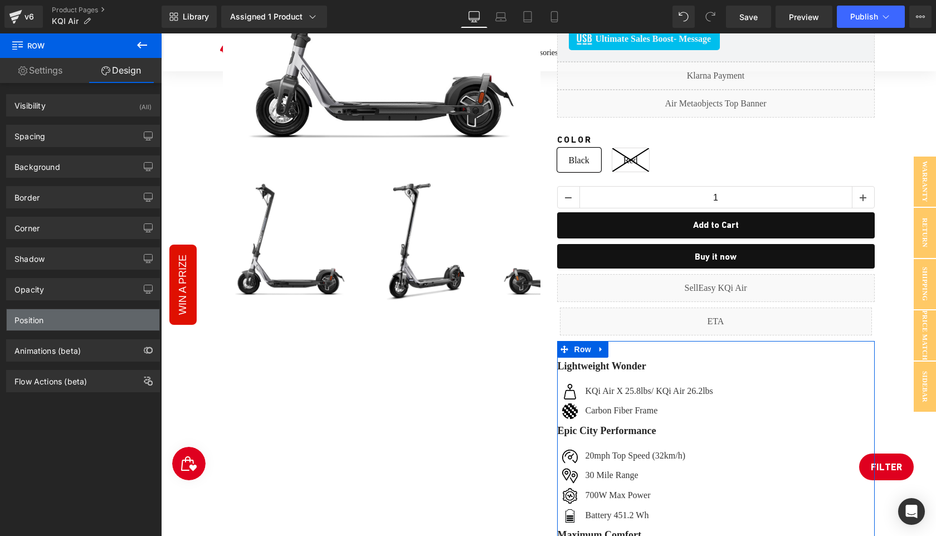
click at [67, 322] on div "Position" at bounding box center [83, 319] width 153 height 21
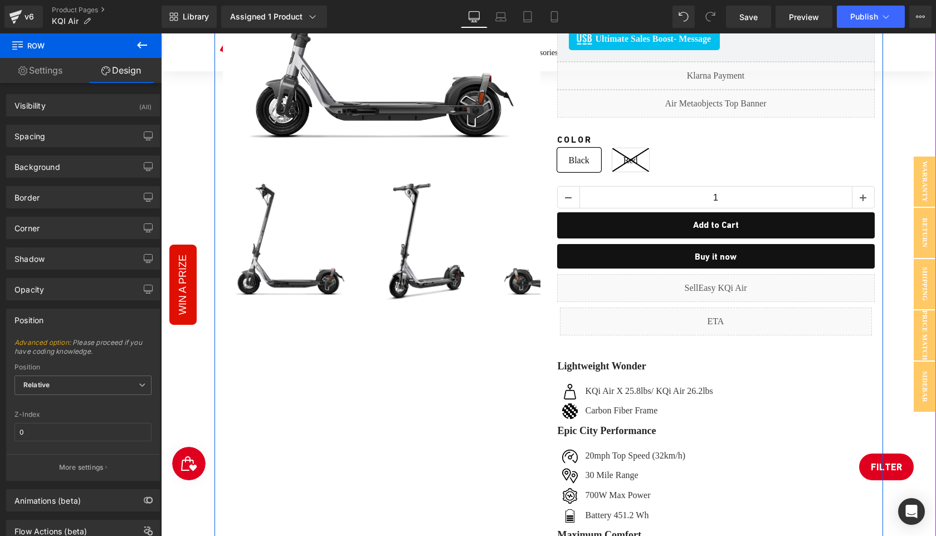
click at [878, 419] on div "Image Image Social Share Row NIU KQi Air Lightest Electric Scooter 20mph | Rang…" at bounding box center [716, 375] width 334 height 1056
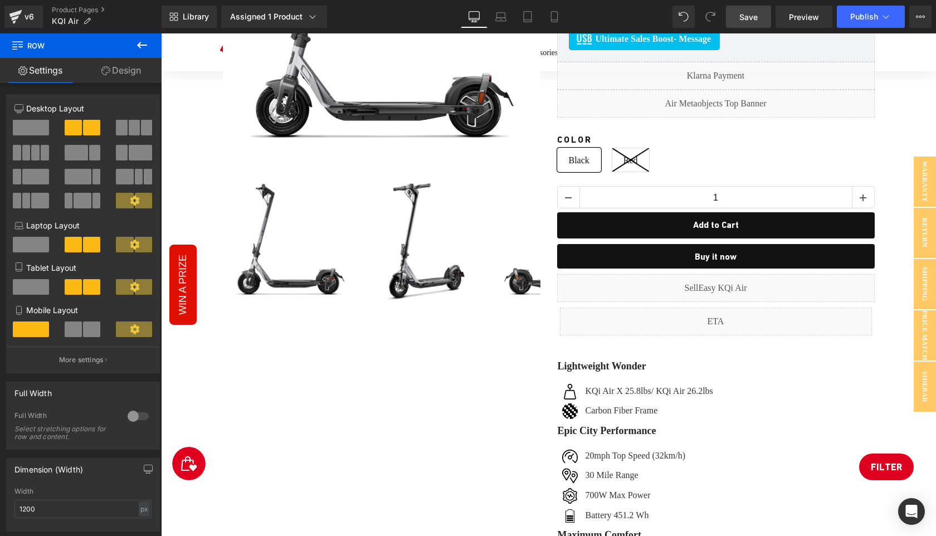
click at [749, 15] on span "Save" at bounding box center [749, 17] width 18 height 12
click at [855, 19] on span "Publish" at bounding box center [865, 16] width 28 height 9
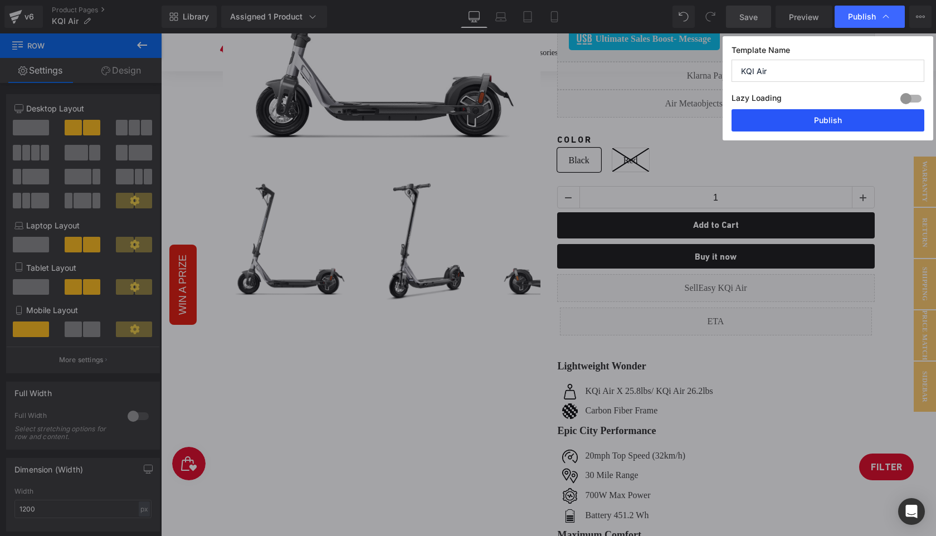
click at [814, 118] on button "Publish" at bounding box center [828, 120] width 193 height 22
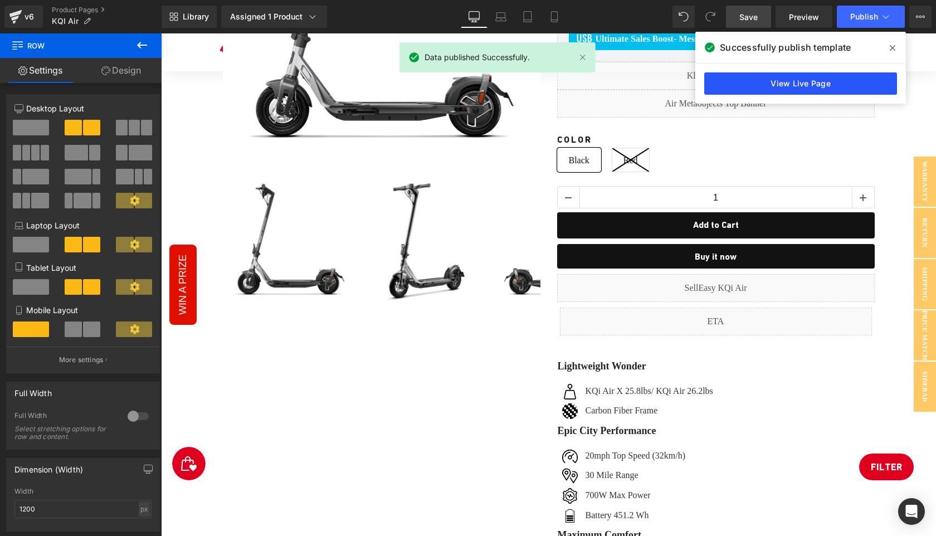
click at [812, 84] on link "View Live Page" at bounding box center [801, 83] width 193 height 22
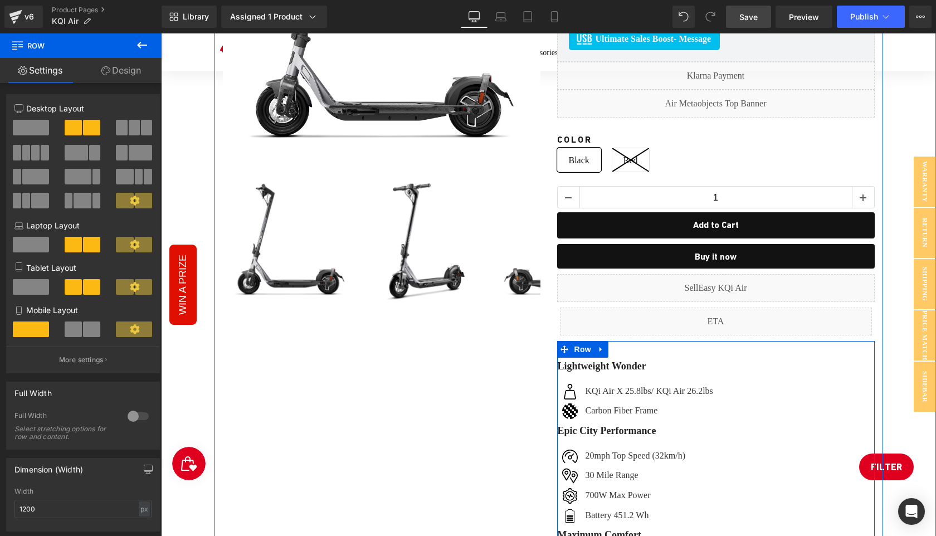
click at [894, 470] on div "Sale Off" at bounding box center [549, 370] width 764 height 1079
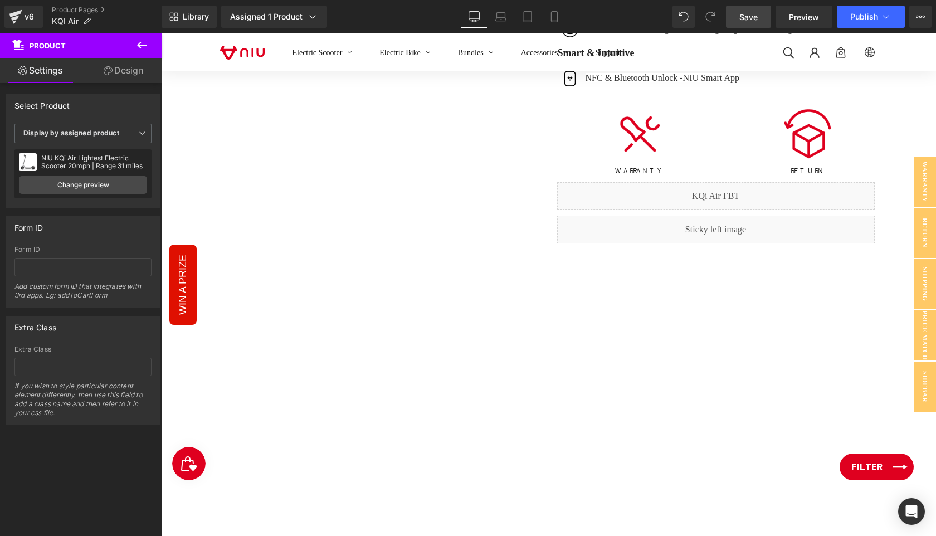
scroll to position [980, 0]
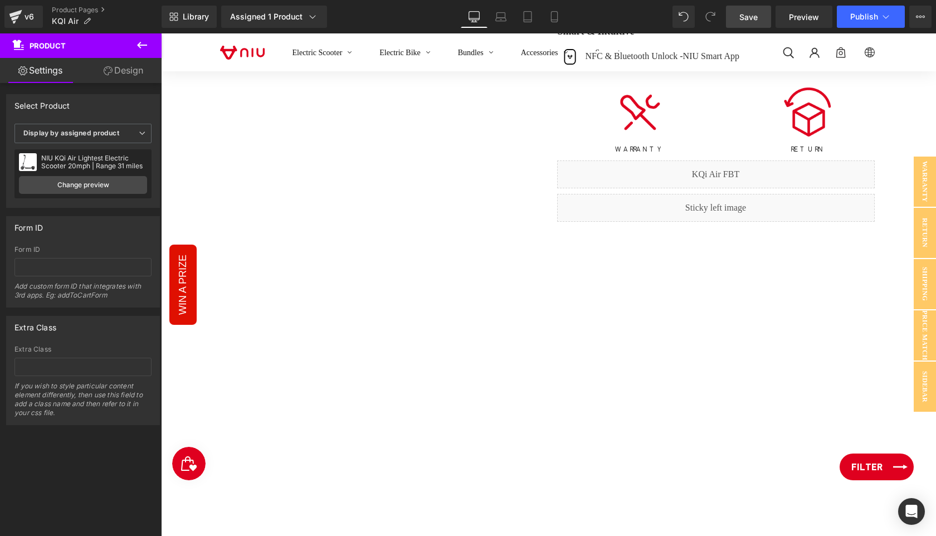
click at [877, 469] on span "Filter" at bounding box center [867, 466] width 31 height 13
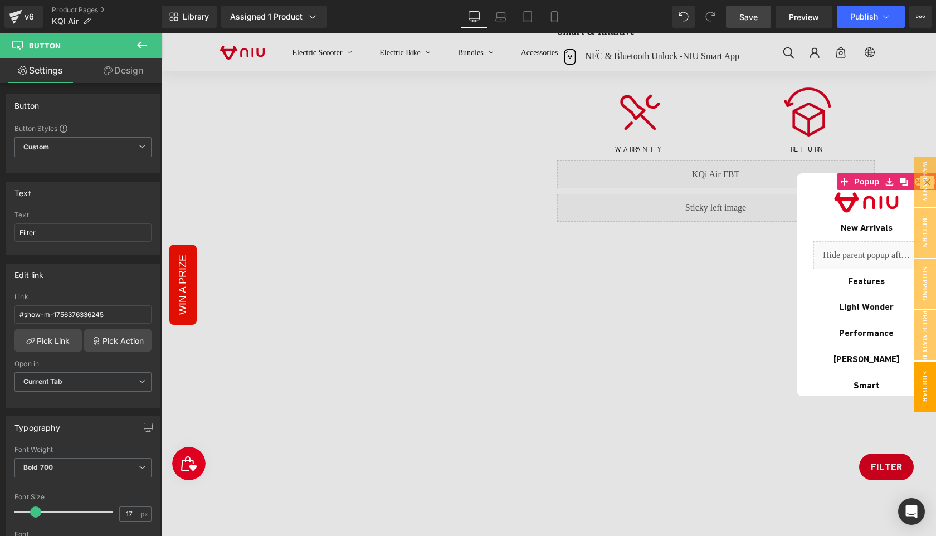
drag, startPoint x: 125, startPoint y: 80, endPoint x: 87, endPoint y: 289, distance: 213.0
click at [125, 80] on link "Design" at bounding box center [123, 70] width 81 height 25
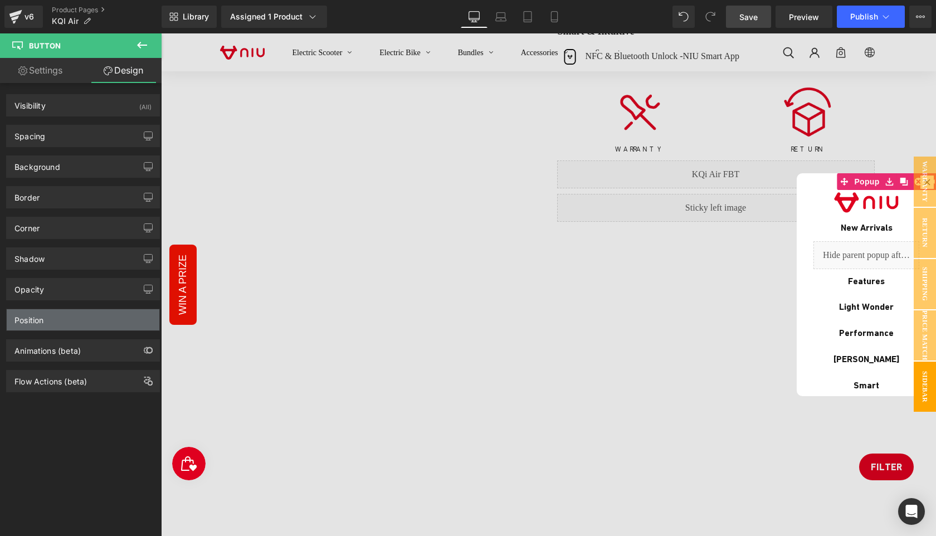
click at [70, 317] on div "Position" at bounding box center [83, 319] width 153 height 21
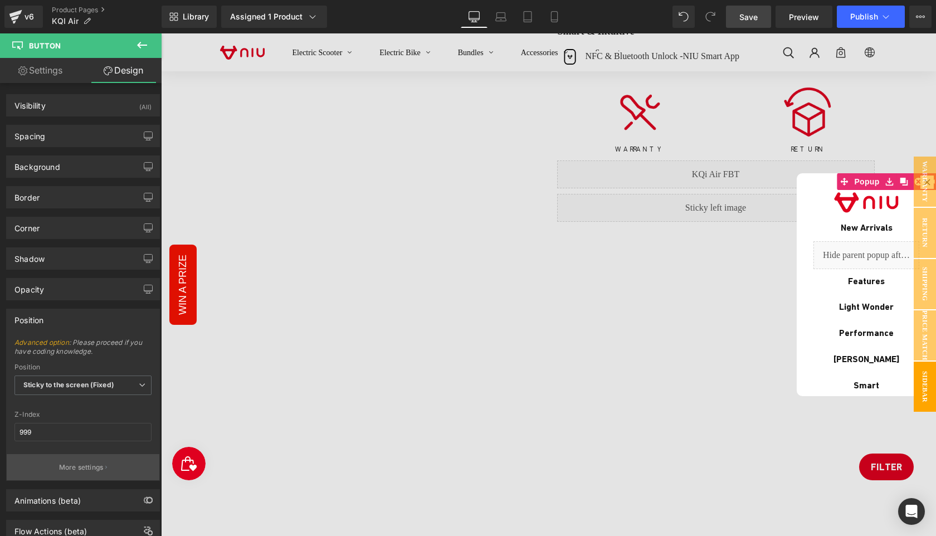
click at [89, 468] on p "More settings" at bounding box center [81, 468] width 45 height 10
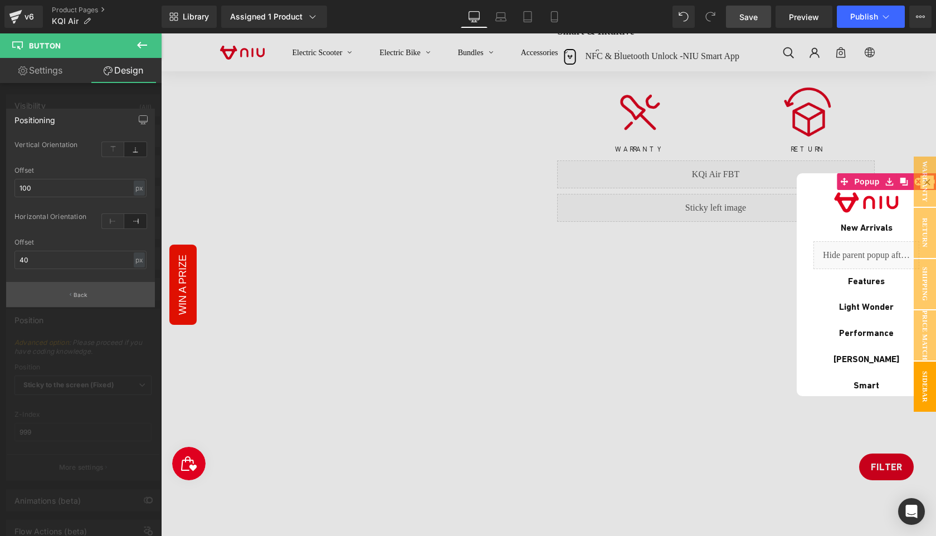
click at [81, 296] on p "Back" at bounding box center [81, 295] width 14 height 8
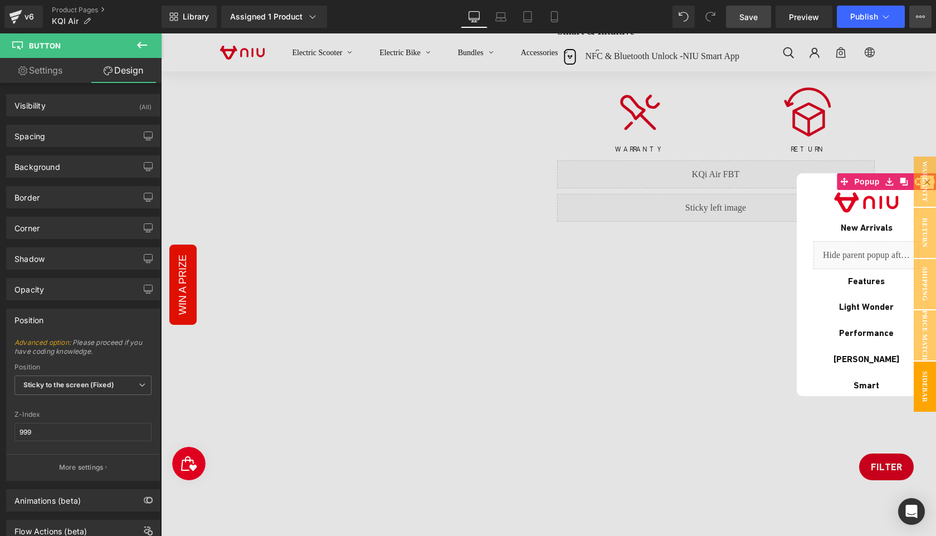
click at [920, 23] on button "View Live Page View with current Template Save Template to Library Schedule Pub…" at bounding box center [921, 17] width 22 height 22
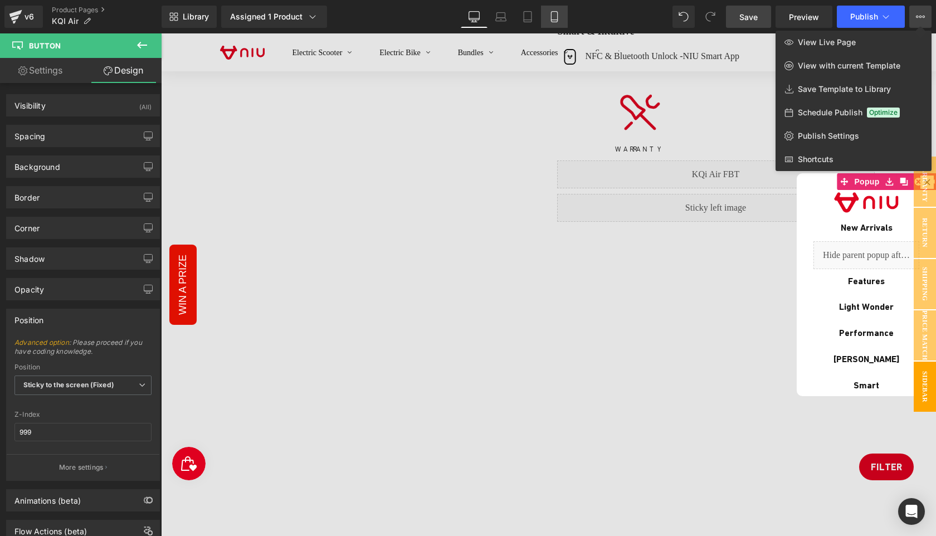
click at [552, 21] on icon at bounding box center [554, 16] width 11 height 11
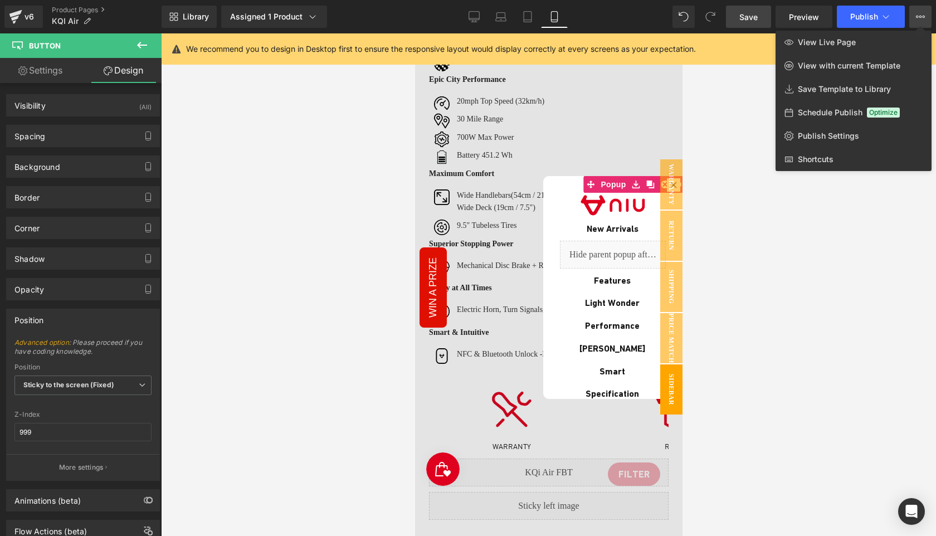
click at [797, 294] on div at bounding box center [548, 284] width 775 height 503
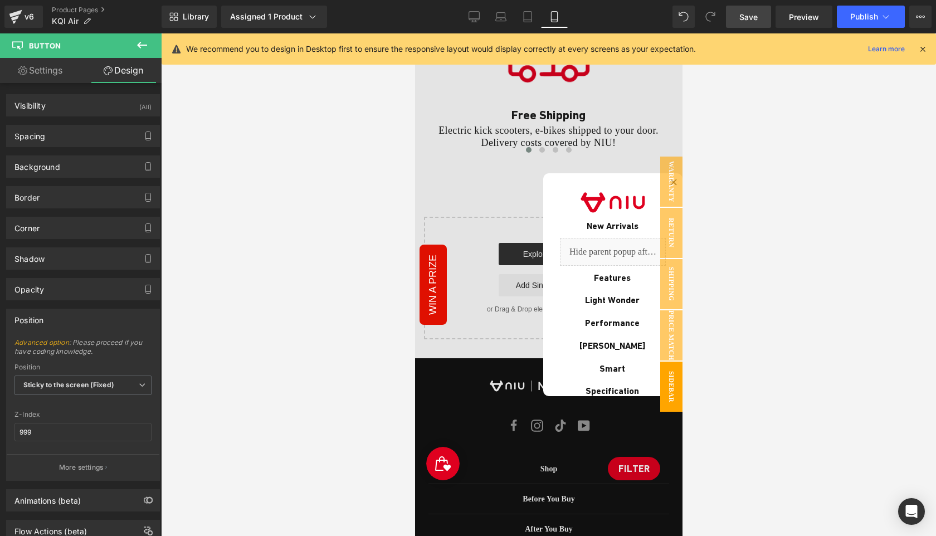
scroll to position [6049, 0]
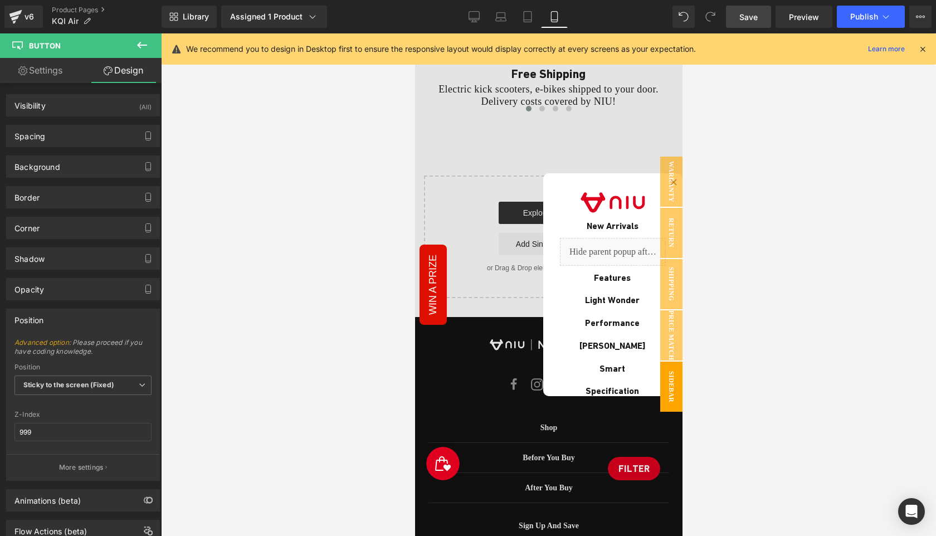
click at [633, 471] on div at bounding box center [549, 284] width 268 height 503
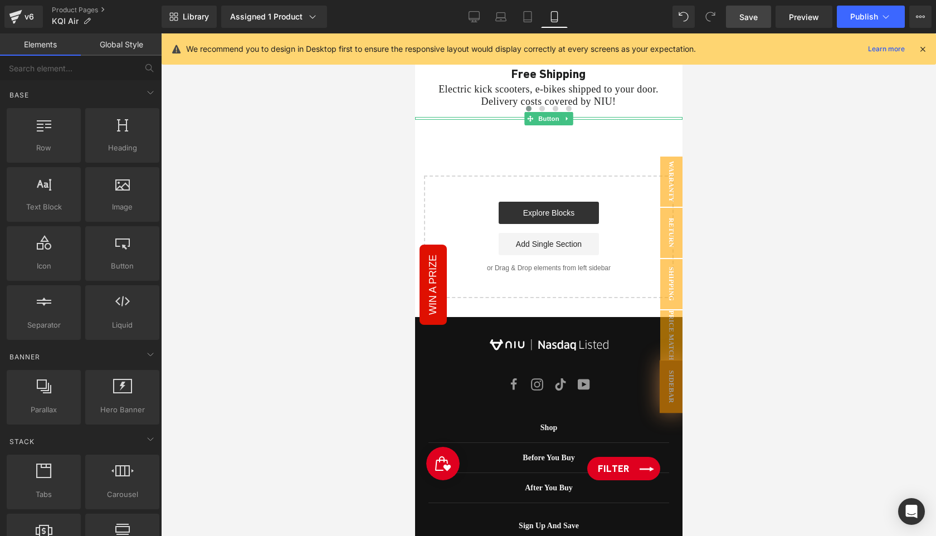
click at [635, 468] on link "Filter" at bounding box center [623, 468] width 73 height 23
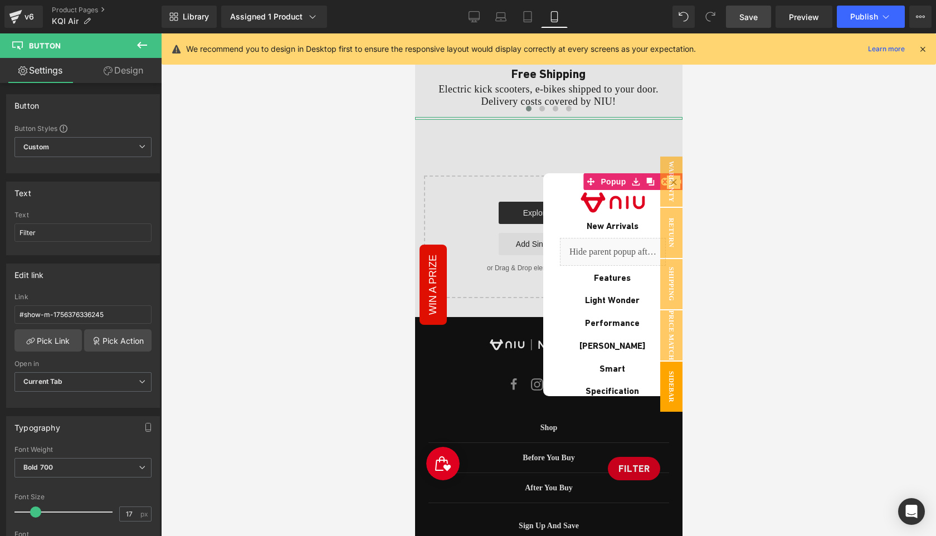
drag, startPoint x: 126, startPoint y: 76, endPoint x: 65, endPoint y: 305, distance: 237.0
click at [126, 76] on link "Design" at bounding box center [123, 70] width 81 height 25
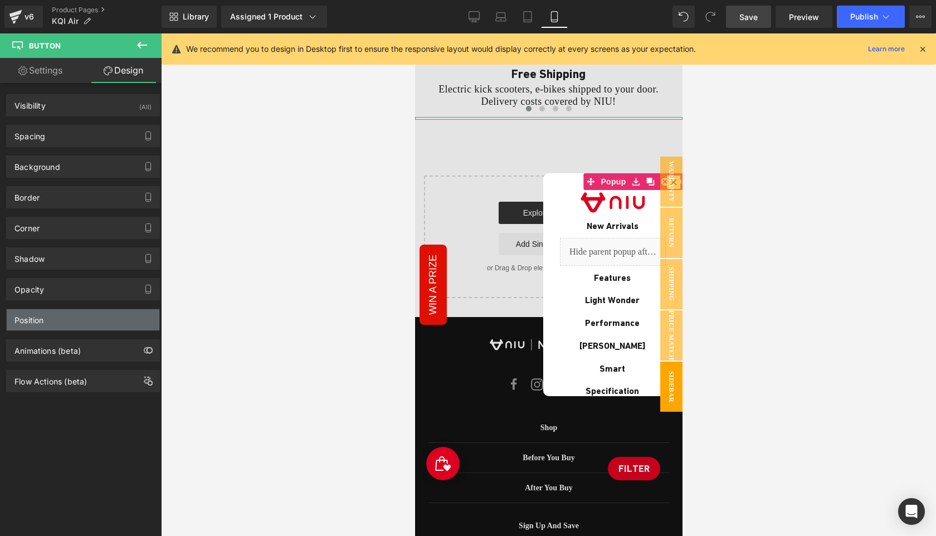
click at [65, 322] on div "Position" at bounding box center [83, 319] width 153 height 21
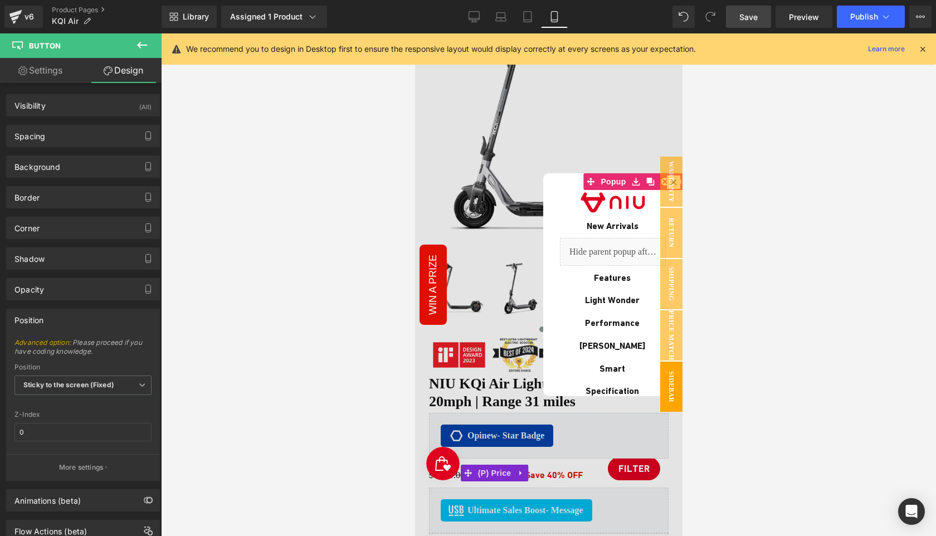
scroll to position [0, 0]
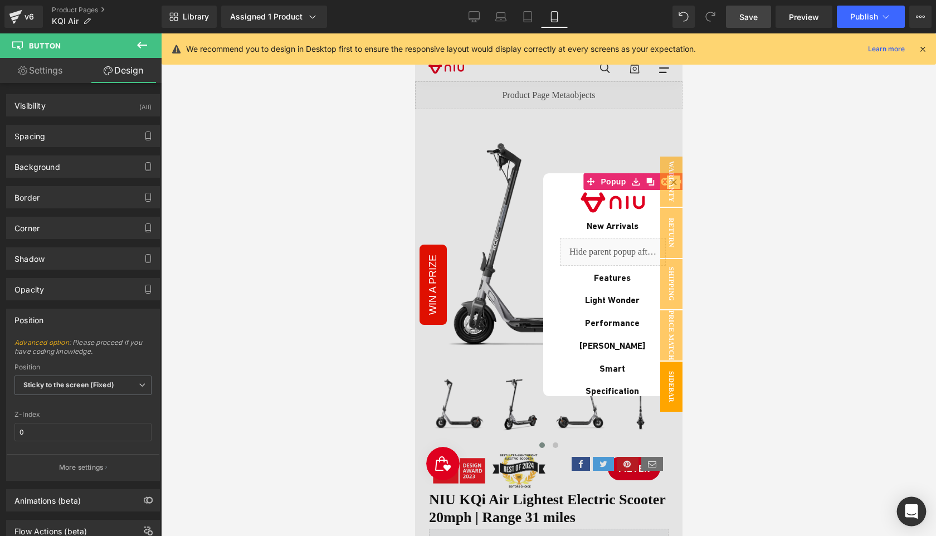
click at [915, 509] on icon "Open Intercom Messenger" at bounding box center [911, 511] width 13 height 14
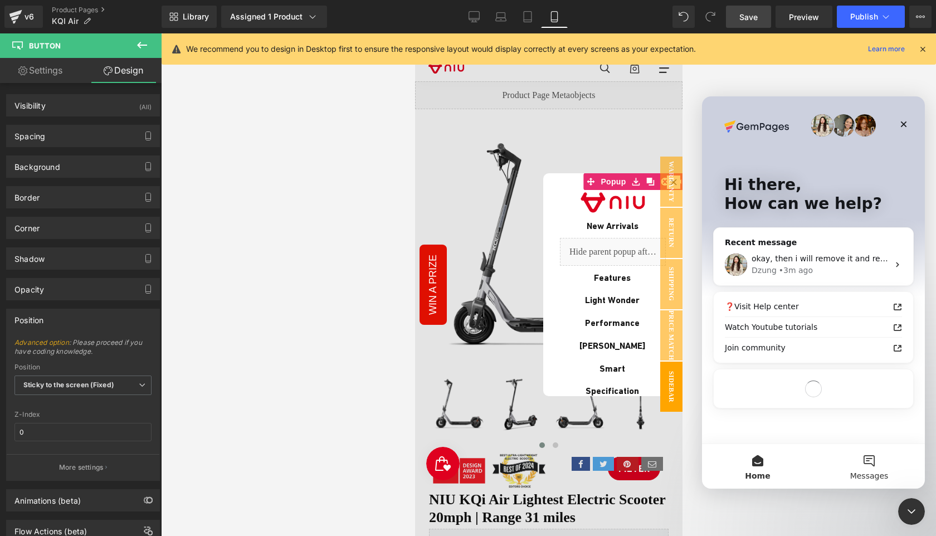
click at [874, 460] on button "Messages" at bounding box center [869, 466] width 111 height 45
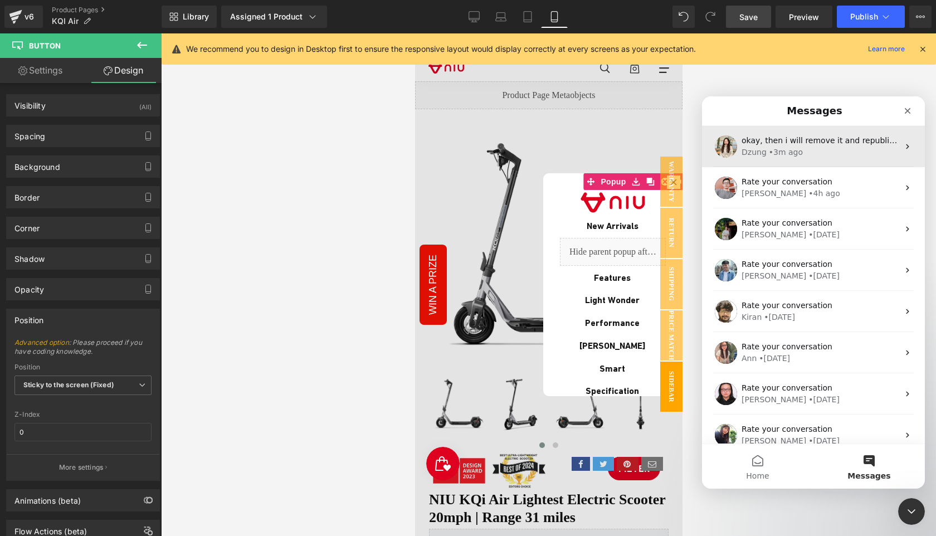
click at [818, 153] on div "[PERSON_NAME] • 3m ago" at bounding box center [820, 153] width 157 height 12
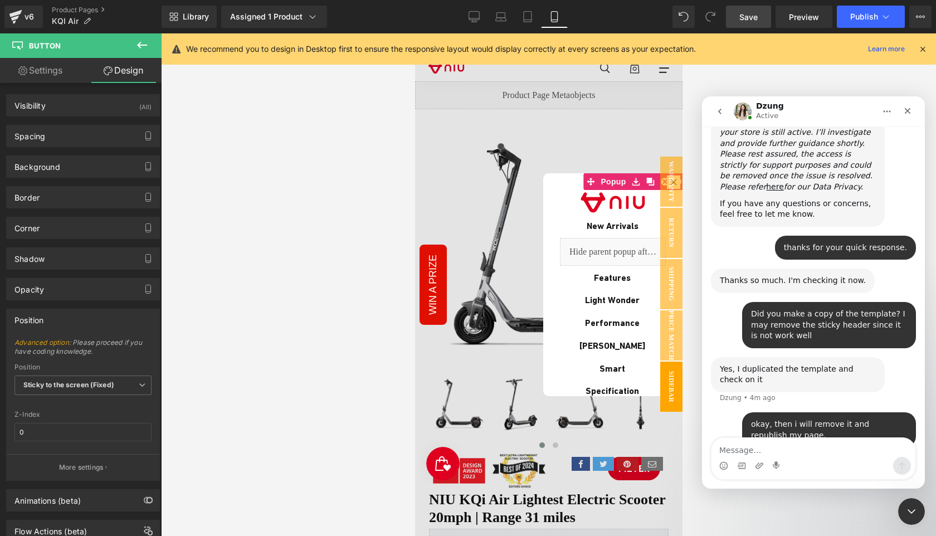
click at [764, 450] on textarea "Message…" at bounding box center [814, 447] width 204 height 19
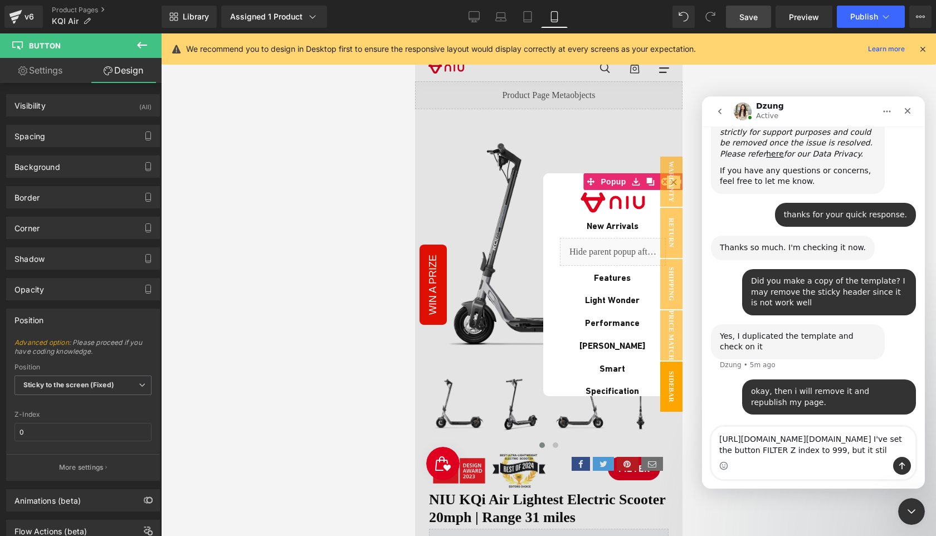
scroll to position [688, 0]
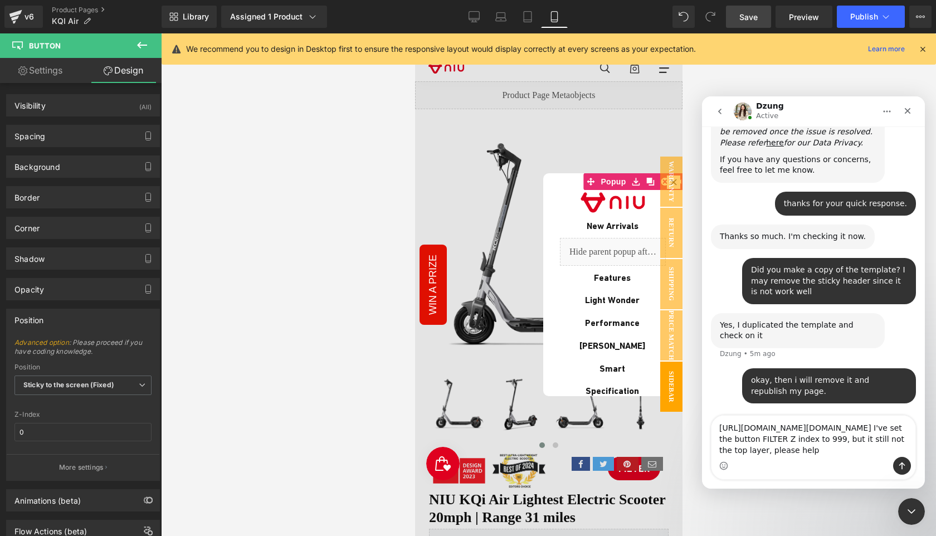
type textarea "[URL][DOMAIN_NAME][DOMAIN_NAME] I've set the button FILTER Z index to 999, but …"
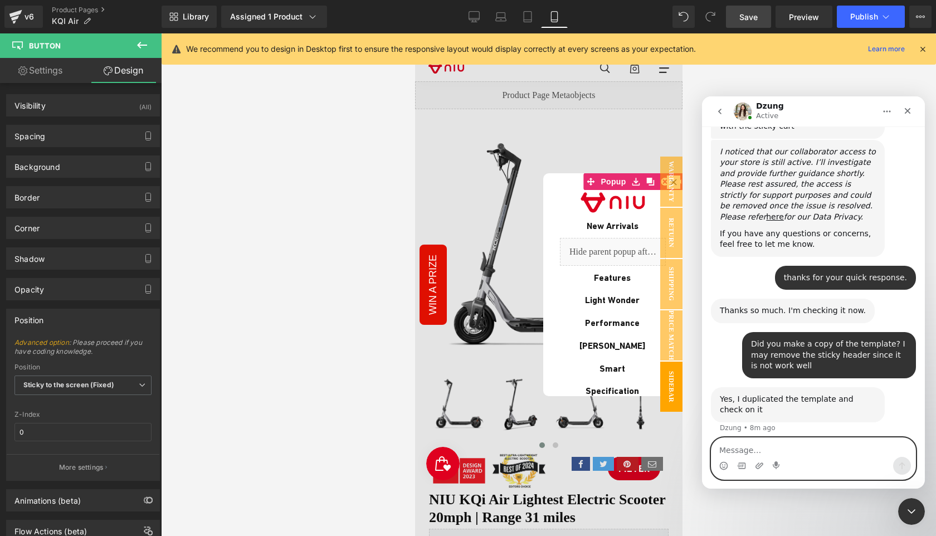
scroll to position [723, 0]
